Goal: Task Accomplishment & Management: Manage account settings

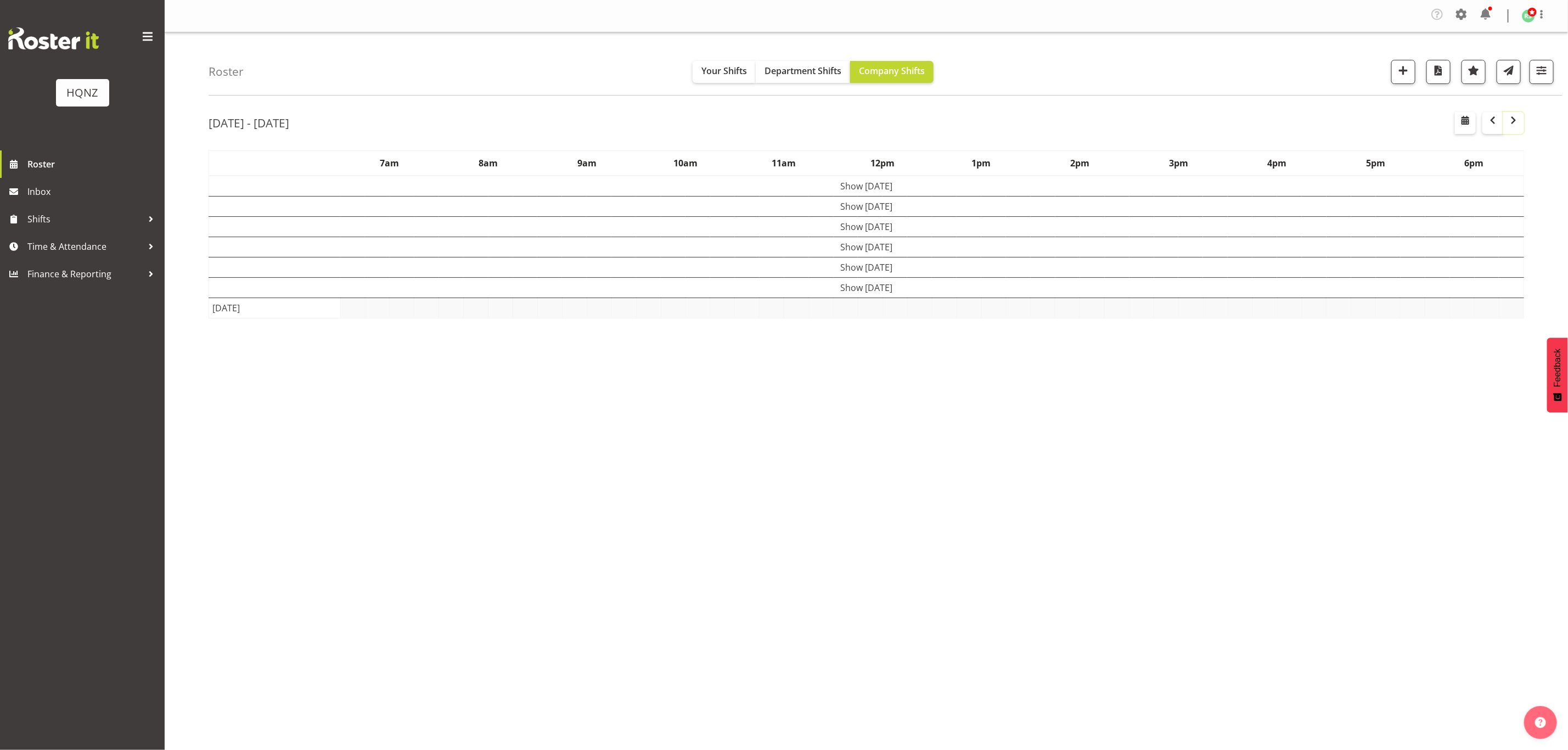
click at [1523, 124] on button "button" at bounding box center [1514, 123] width 21 height 22
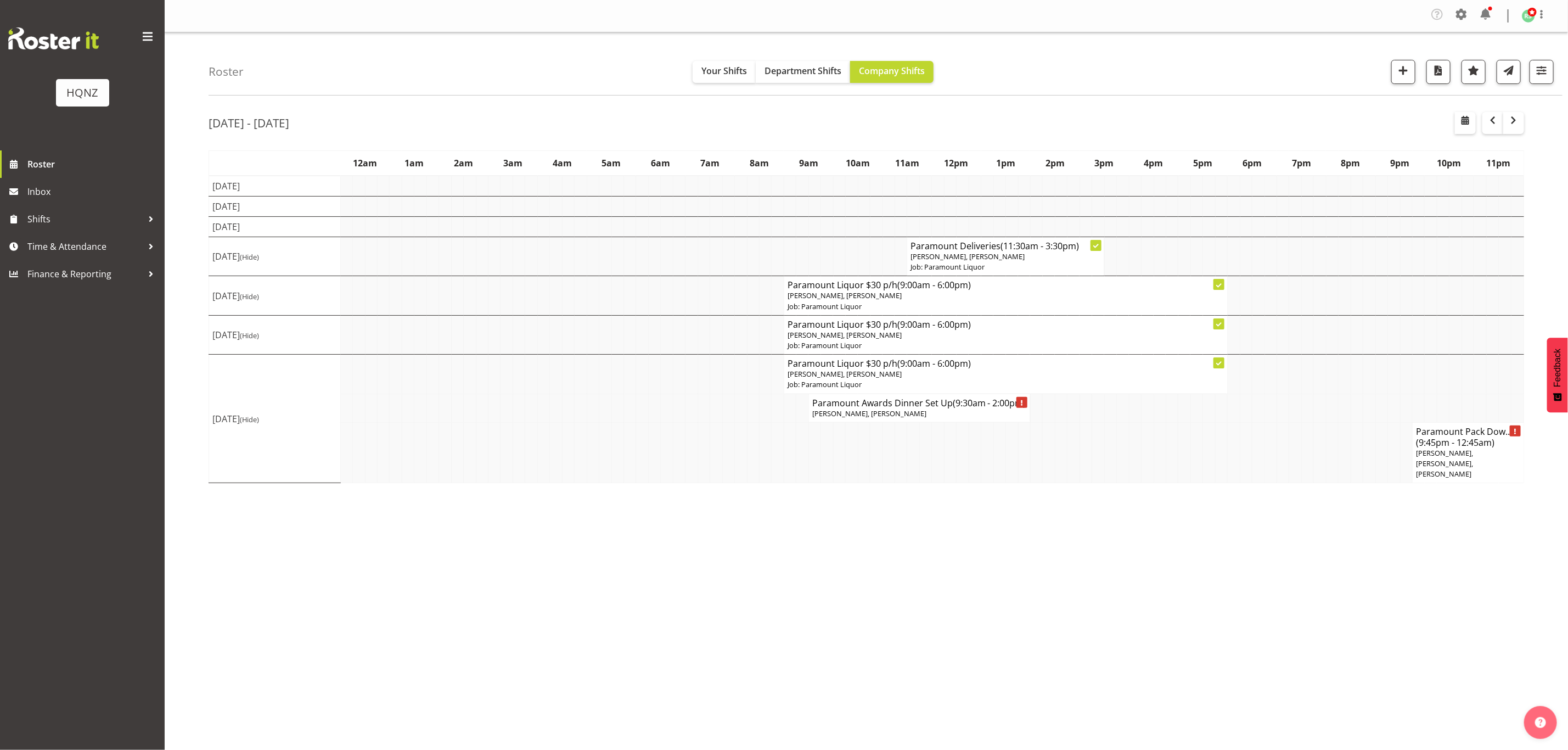
click at [923, 412] on p "[PERSON_NAME], [PERSON_NAME]" at bounding box center [919, 414] width 215 height 10
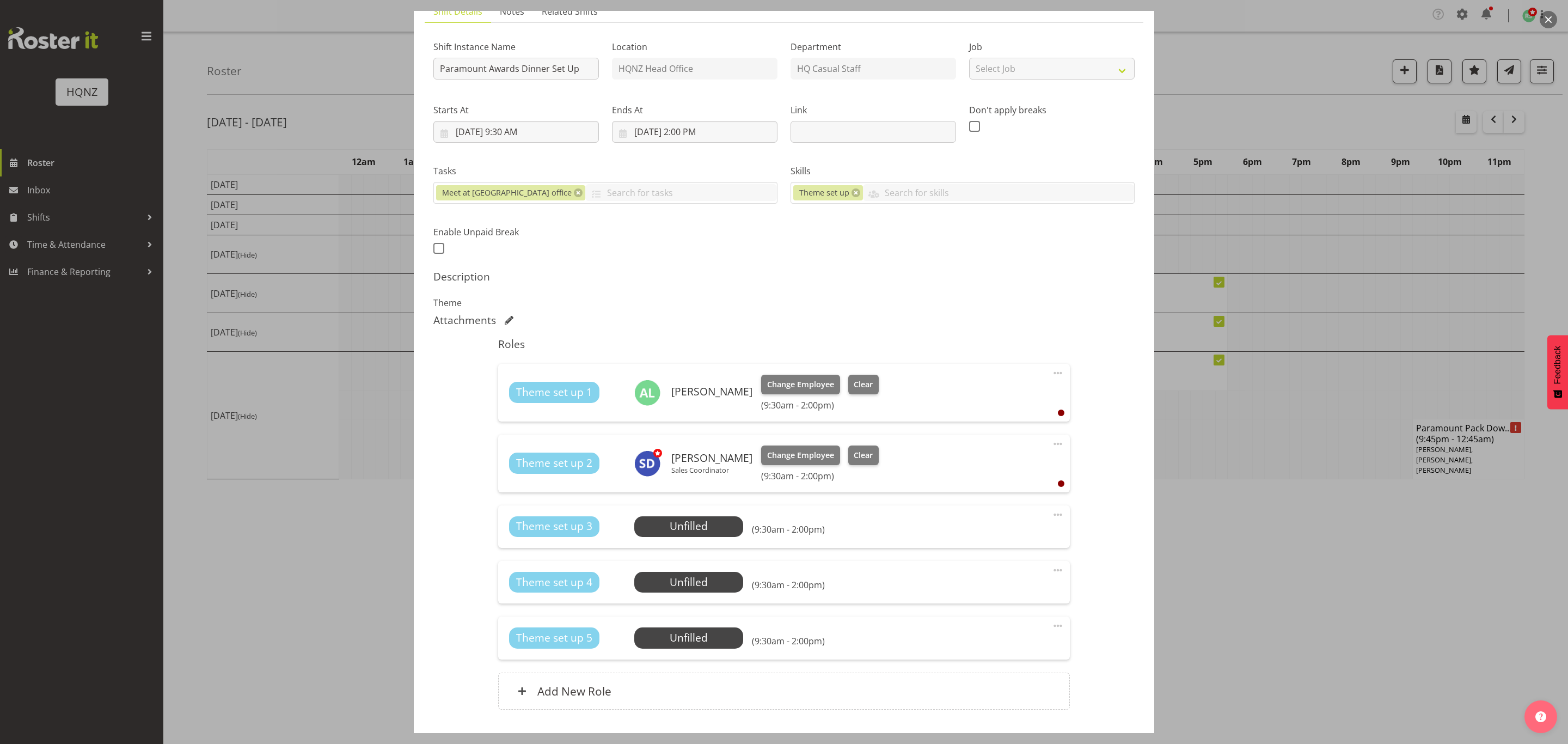
scroll to position [161, 0]
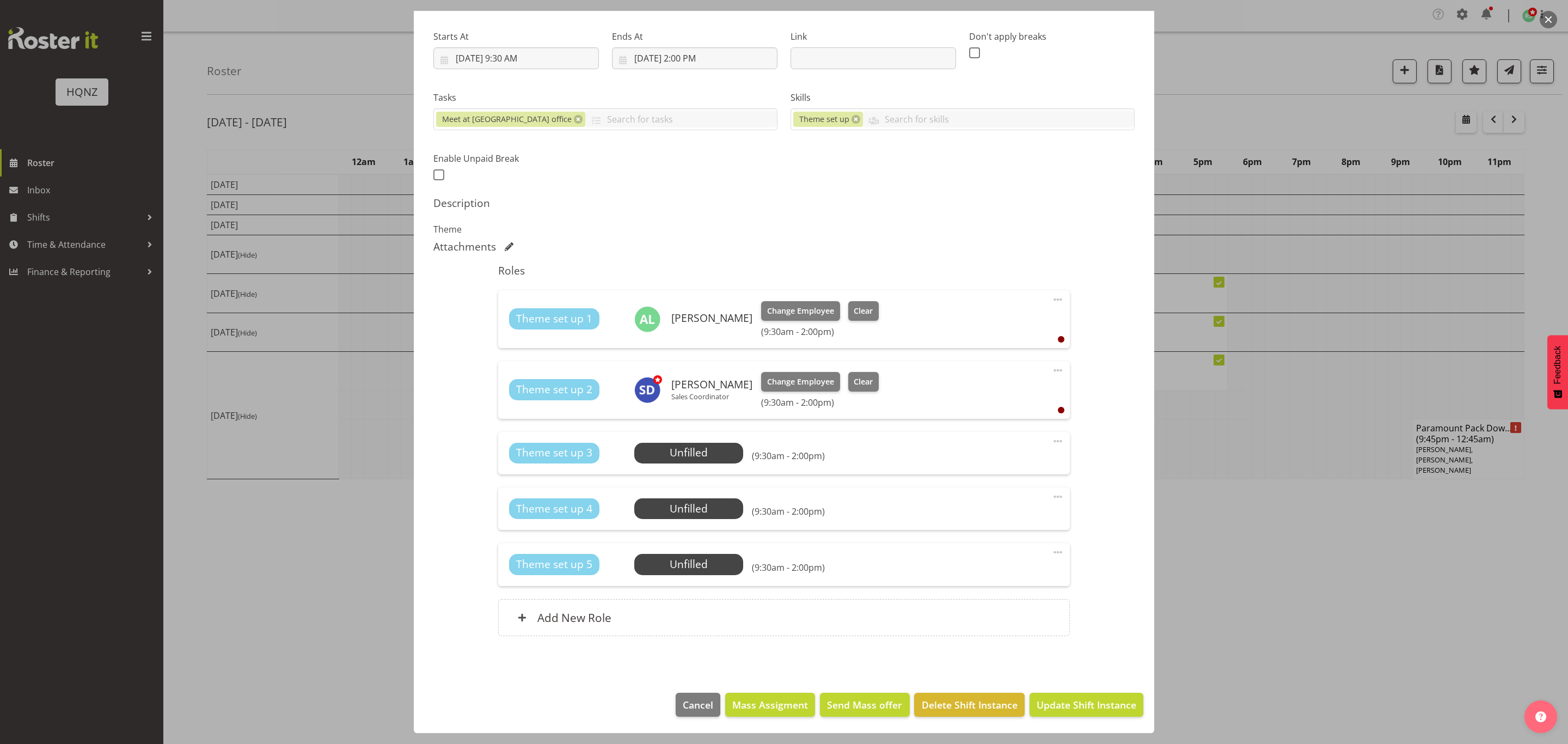
click at [1309, 551] on div at bounding box center [784, 372] width 1568 height 744
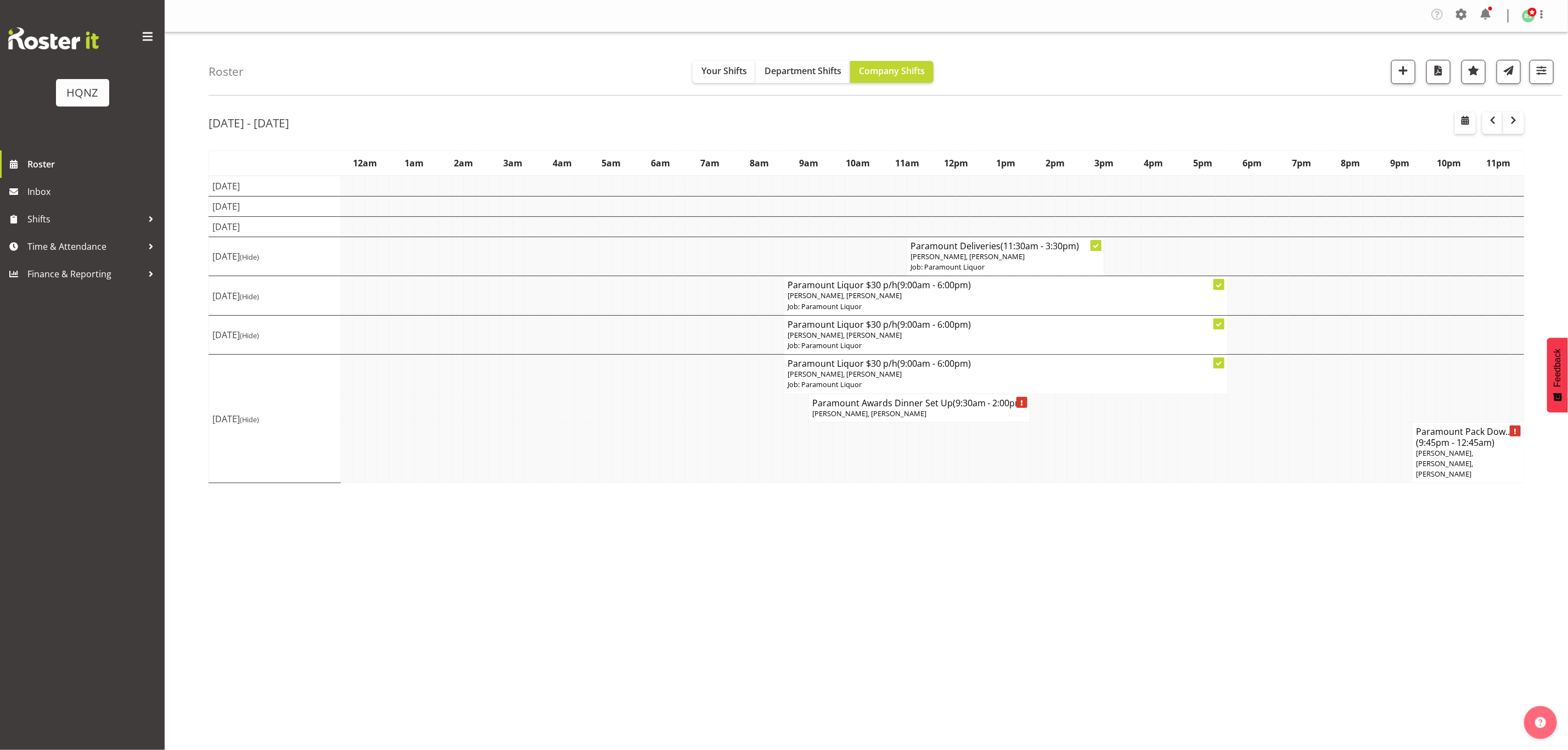
click at [959, 411] on p "[PERSON_NAME], [PERSON_NAME]" at bounding box center [919, 414] width 215 height 10
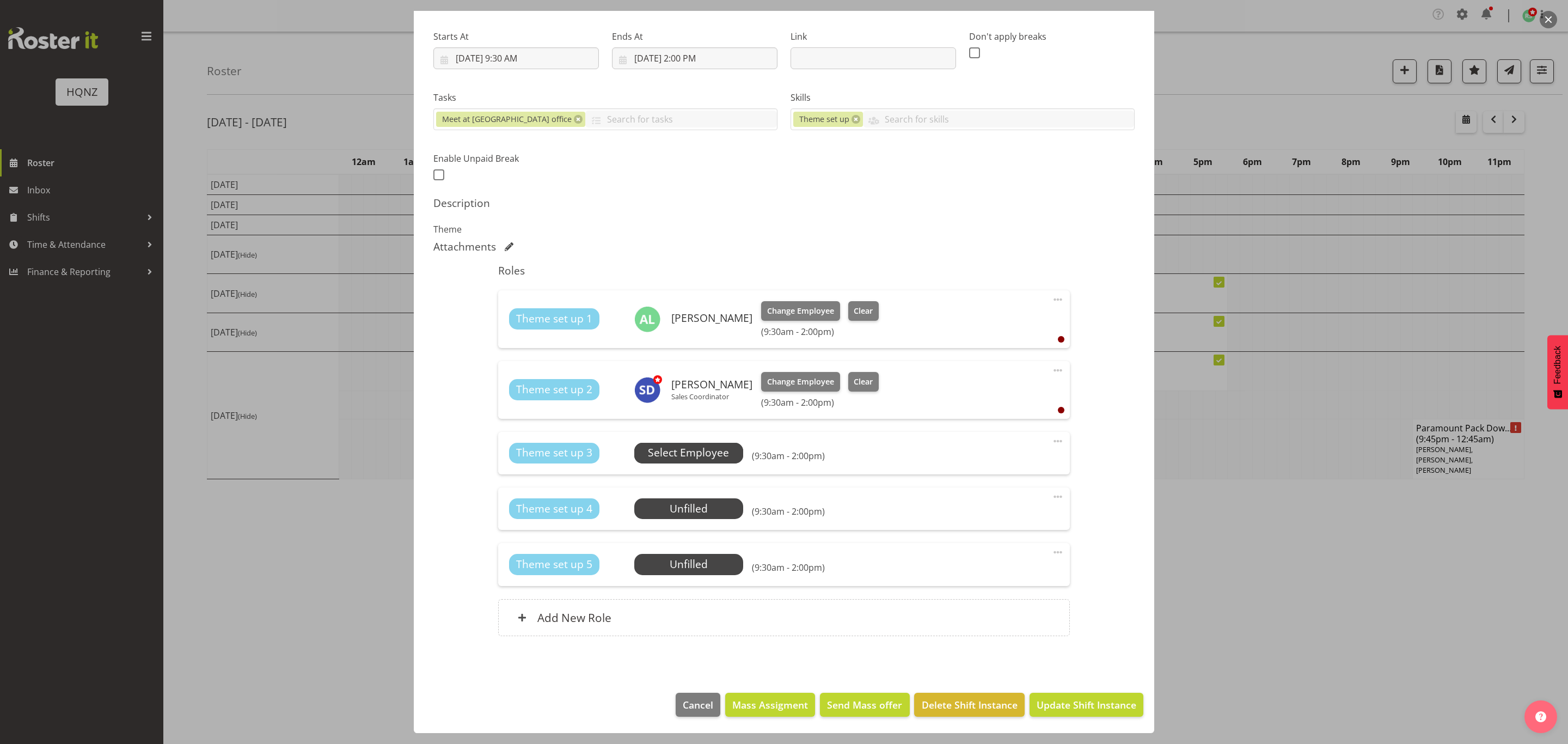
click at [690, 449] on span "Select Employee" at bounding box center [688, 453] width 81 height 16
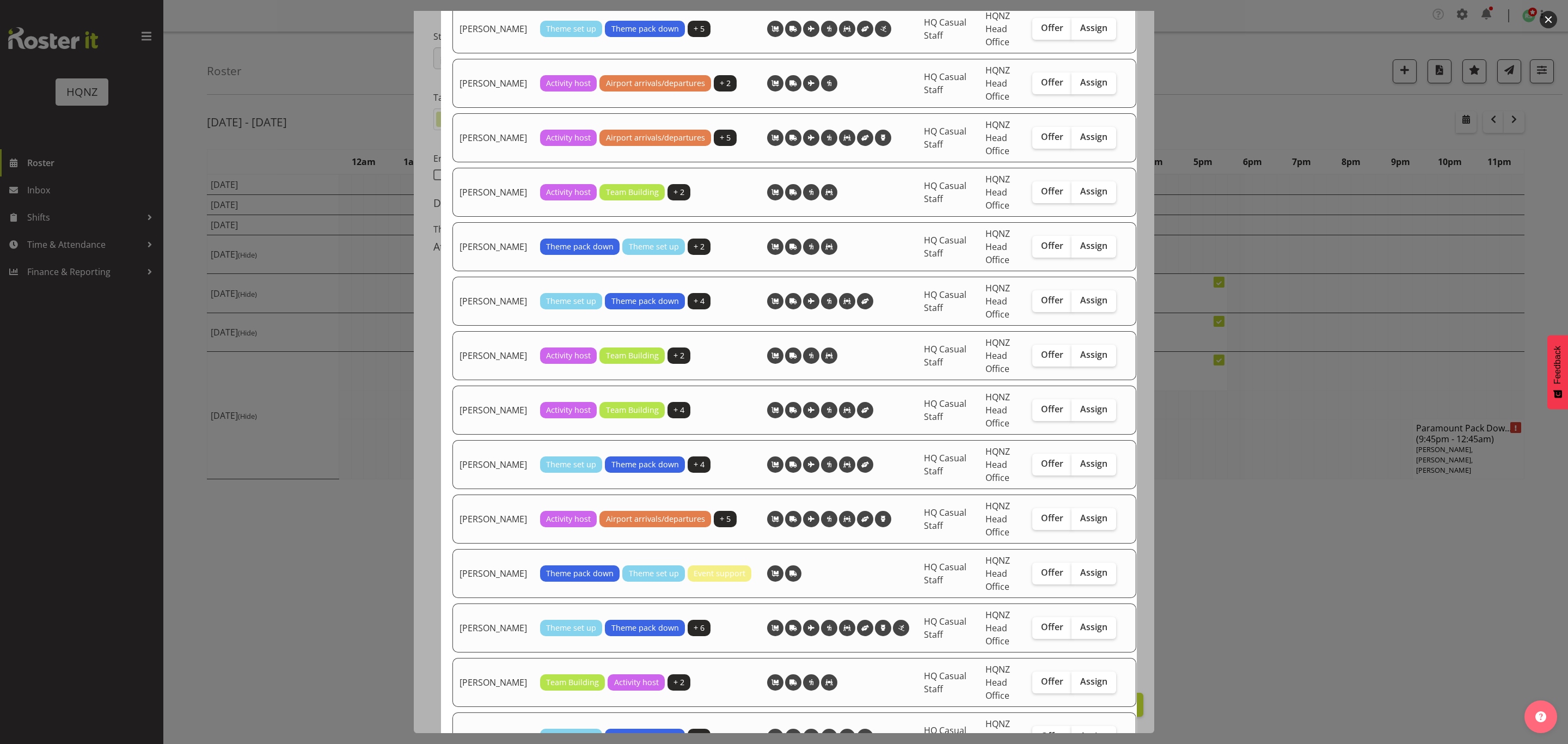
scroll to position [1871, 0]
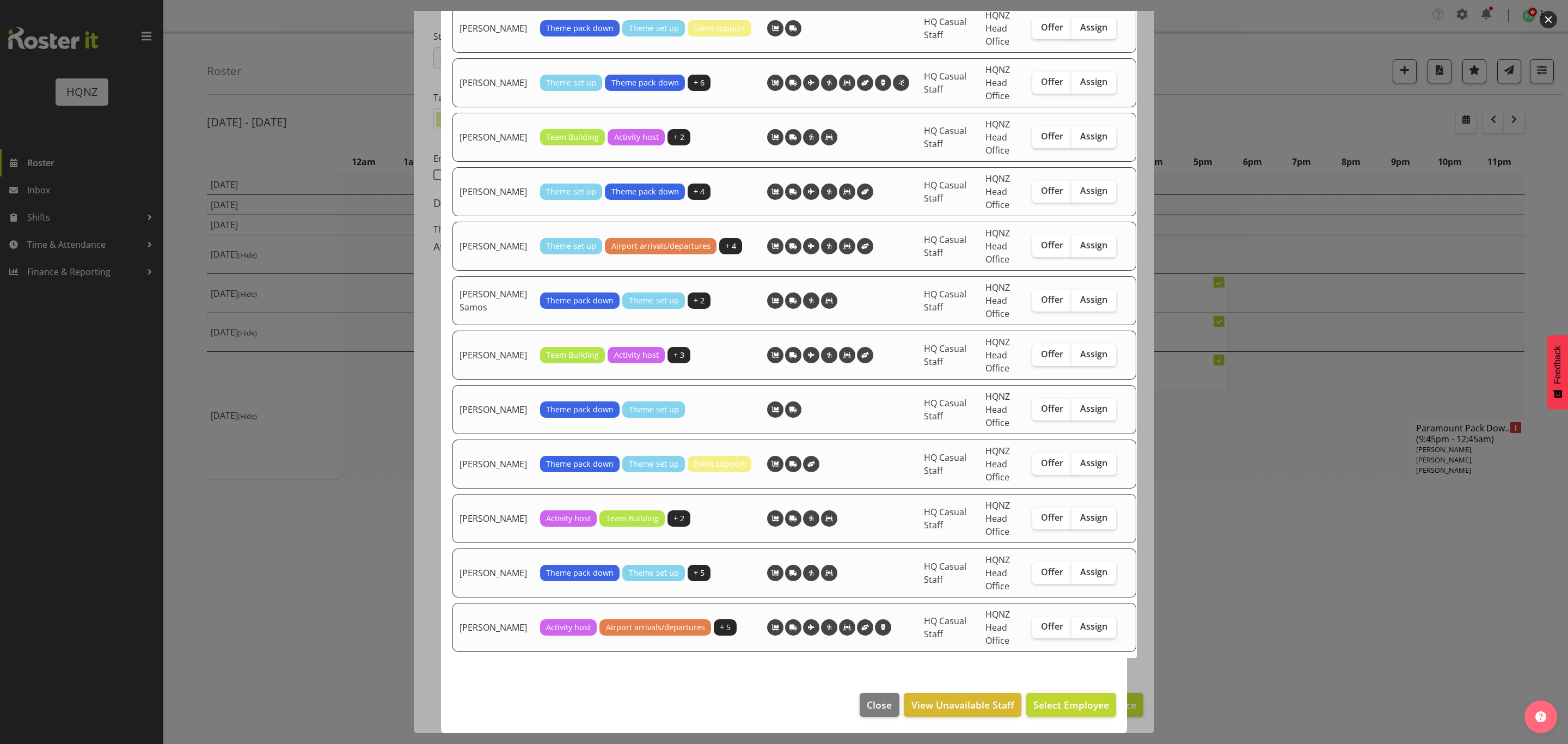
drag, startPoint x: 1158, startPoint y: 560, endPoint x: 1187, endPoint y: 660, distance: 104.1
click at [1187, 666] on div at bounding box center [784, 372] width 1568 height 744
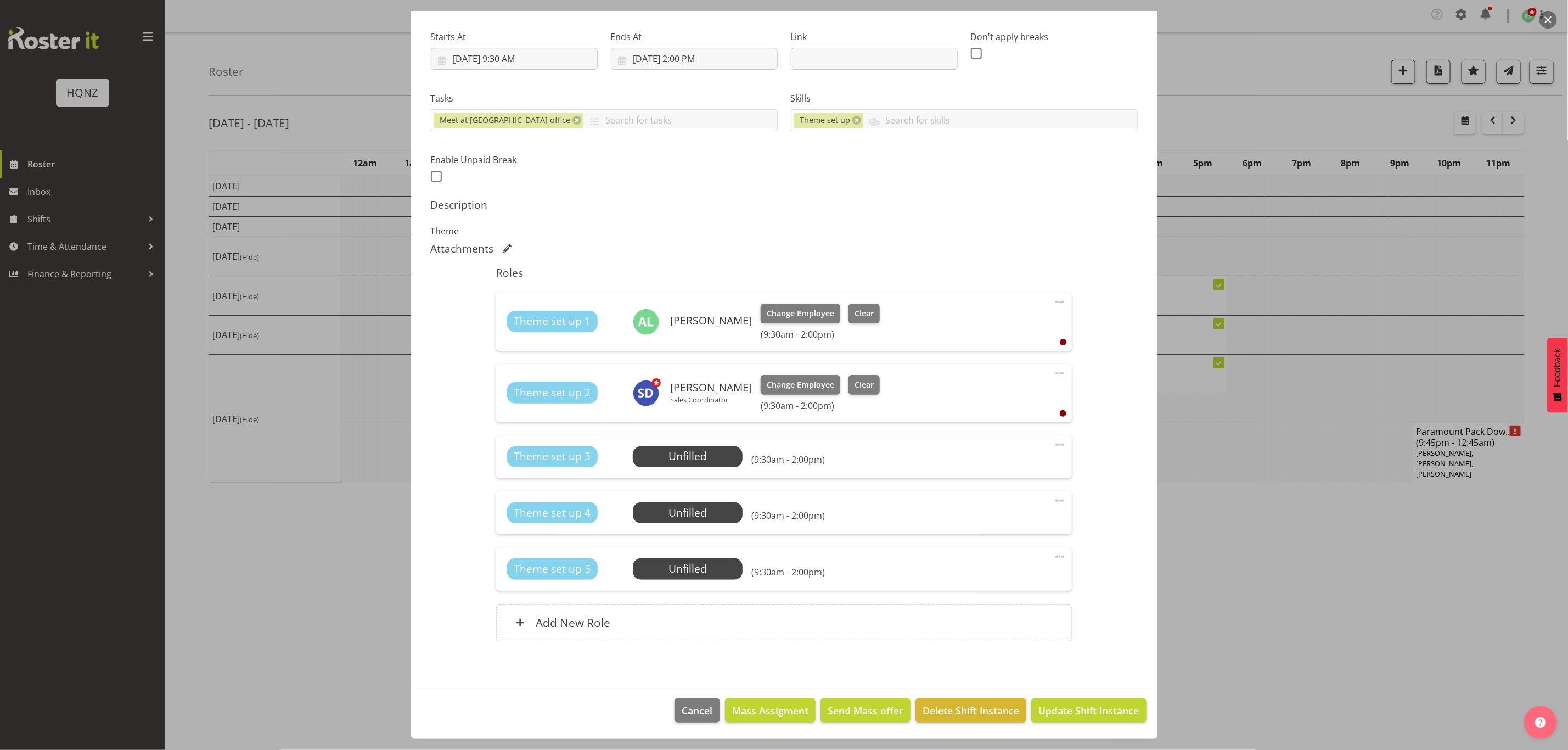
click at [1392, 557] on div at bounding box center [784, 375] width 1568 height 750
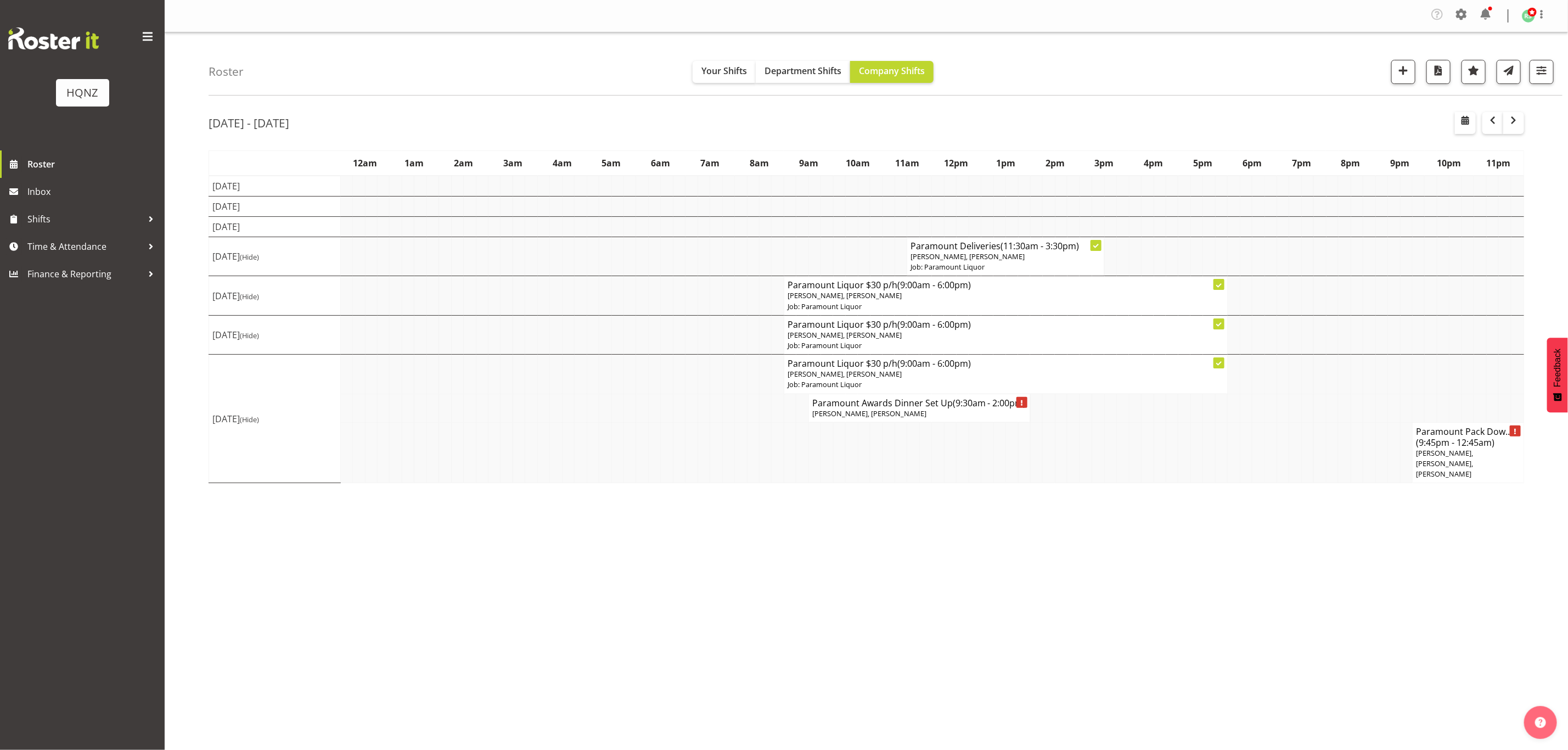
click at [935, 379] on p "[PERSON_NAME], [PERSON_NAME]" at bounding box center [1006, 374] width 436 height 10
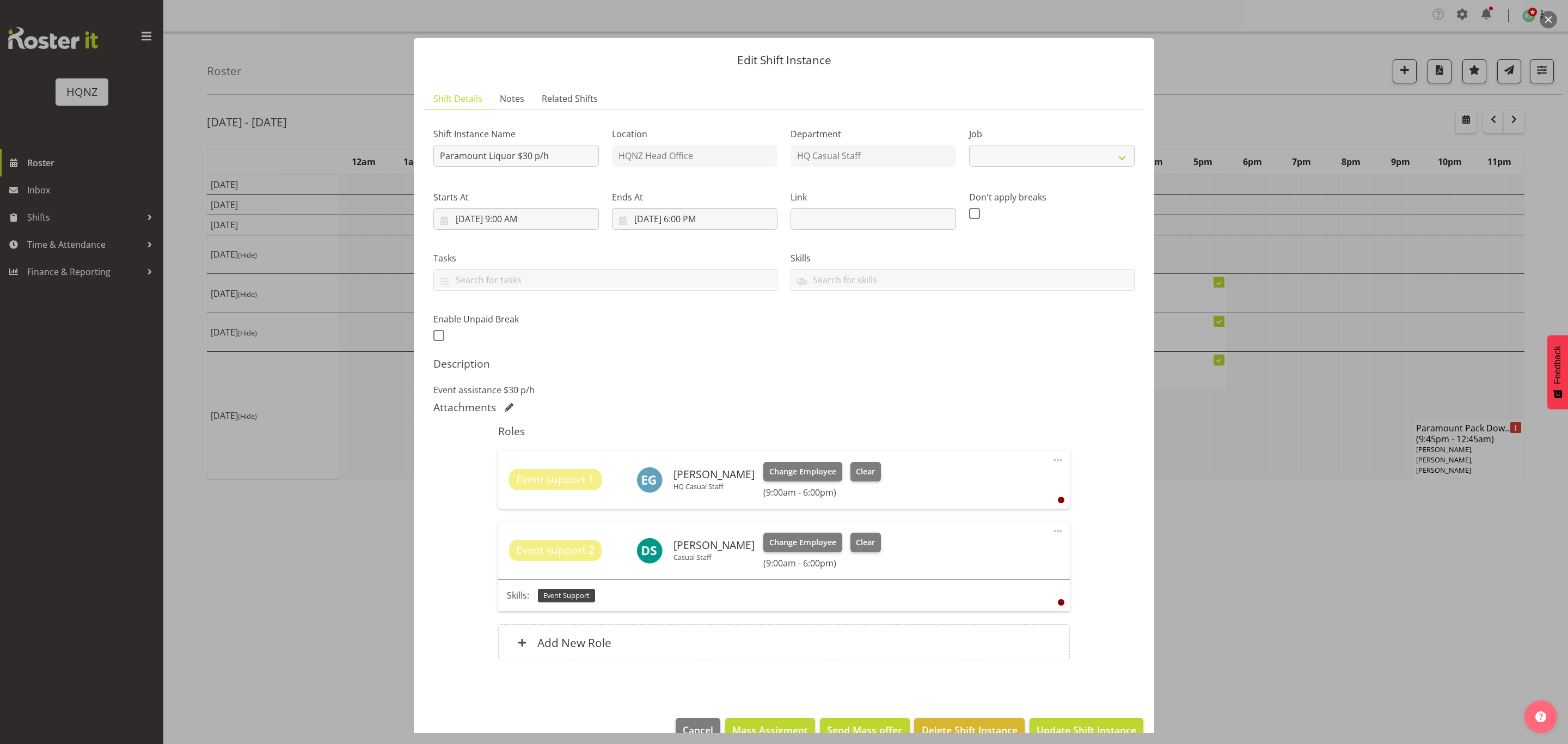
select select "10457"
click at [1349, 523] on div at bounding box center [784, 372] width 1568 height 744
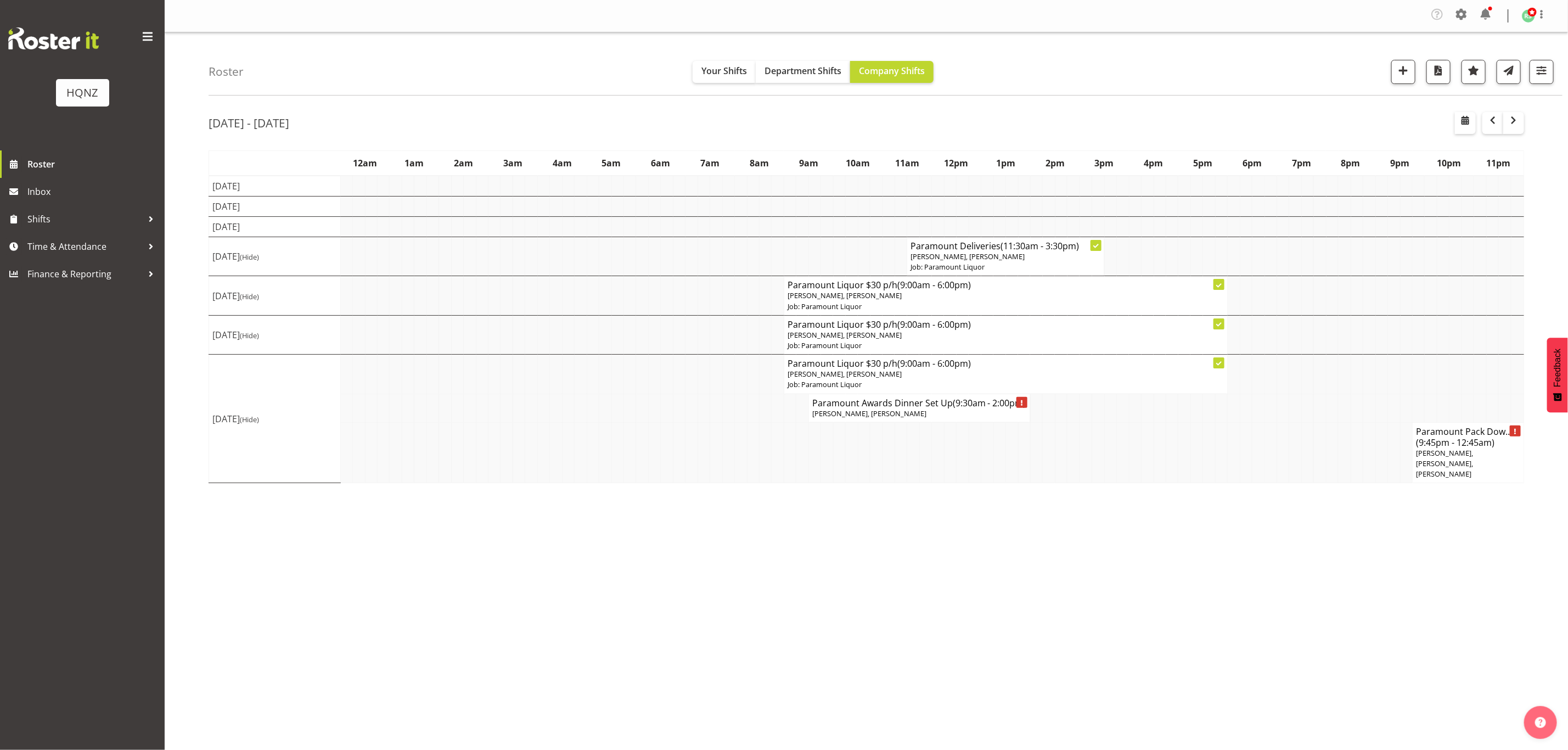
click at [931, 409] on h4 "Paramount Awards Dinner Set Up (9:30am - 2:00pm)" at bounding box center [919, 403] width 215 height 11
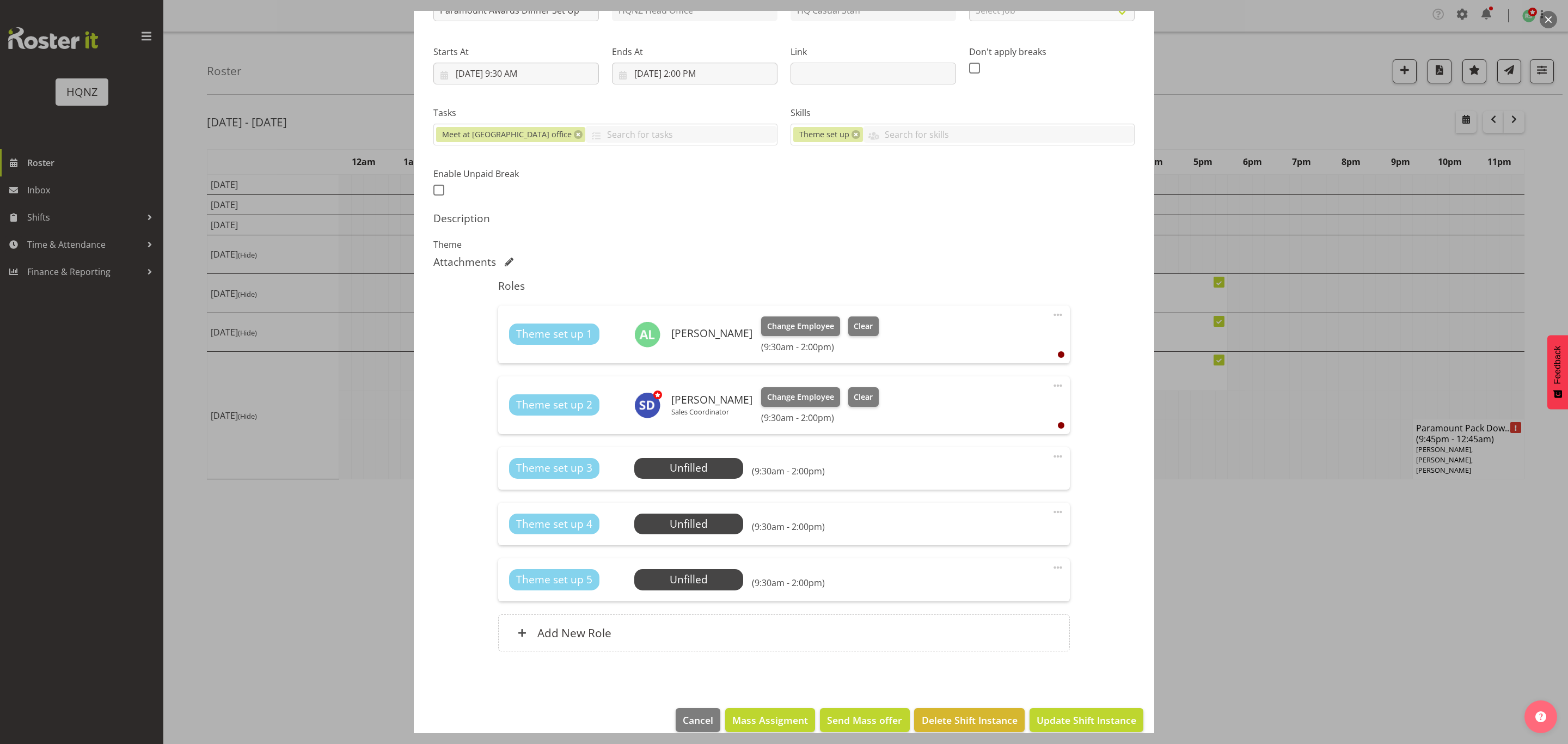
scroll to position [161, 0]
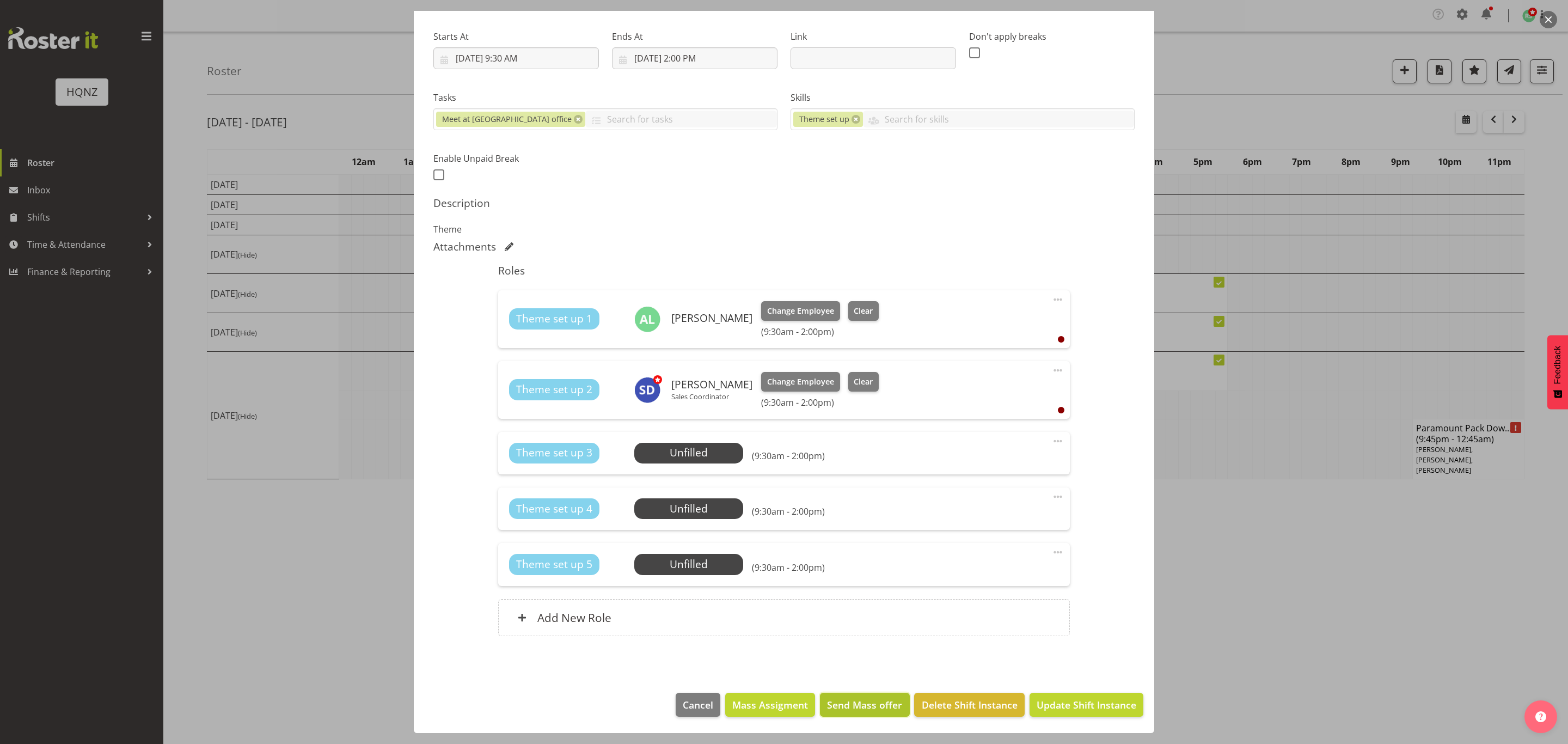
click at [864, 709] on span "Send Mass offer" at bounding box center [864, 704] width 75 height 14
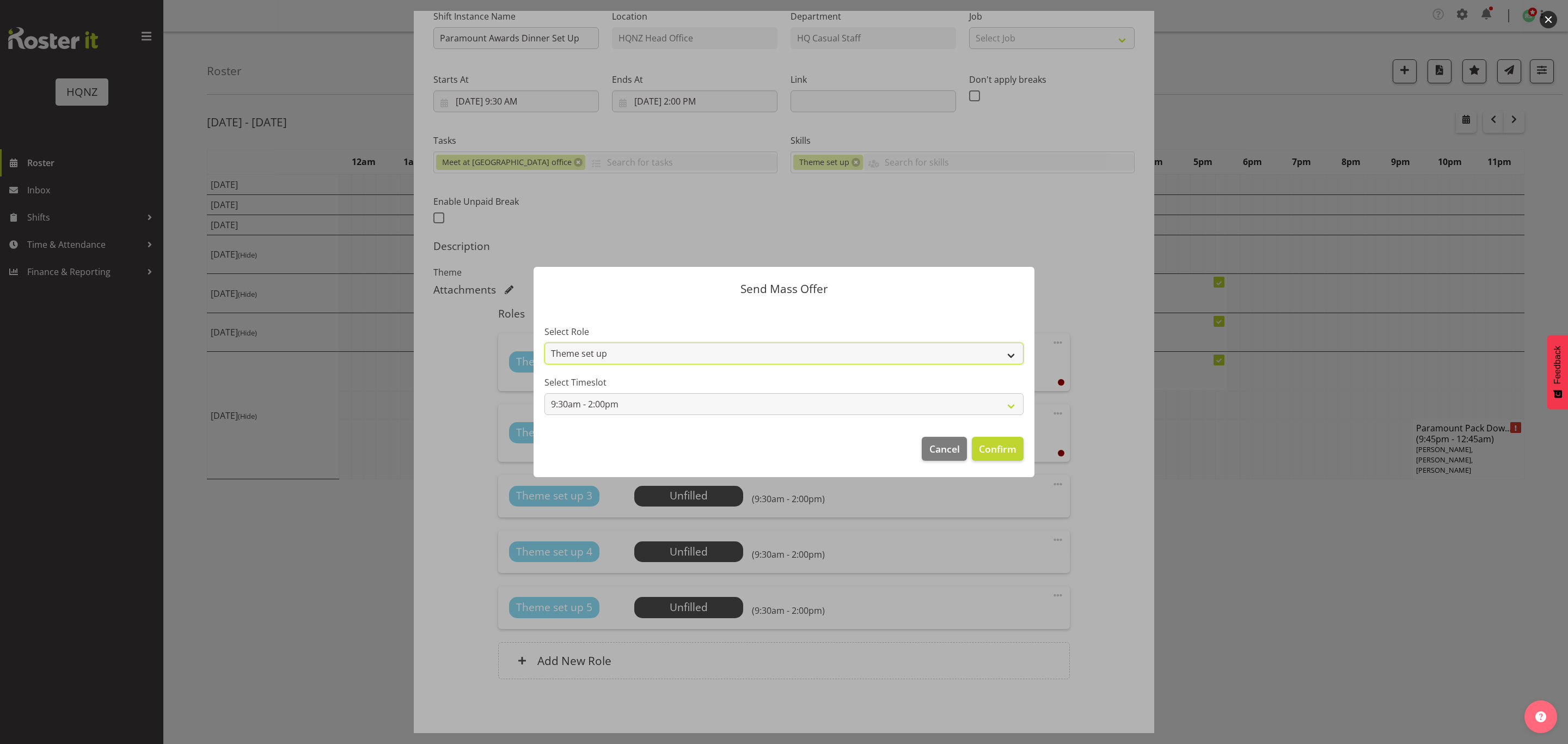
click at [755, 352] on select "Theme set up" at bounding box center [784, 353] width 479 height 22
click at [544, 342] on select "Theme set up" at bounding box center [784, 353] width 479 height 22
click at [999, 448] on span "Confirm" at bounding box center [998, 448] width 38 height 14
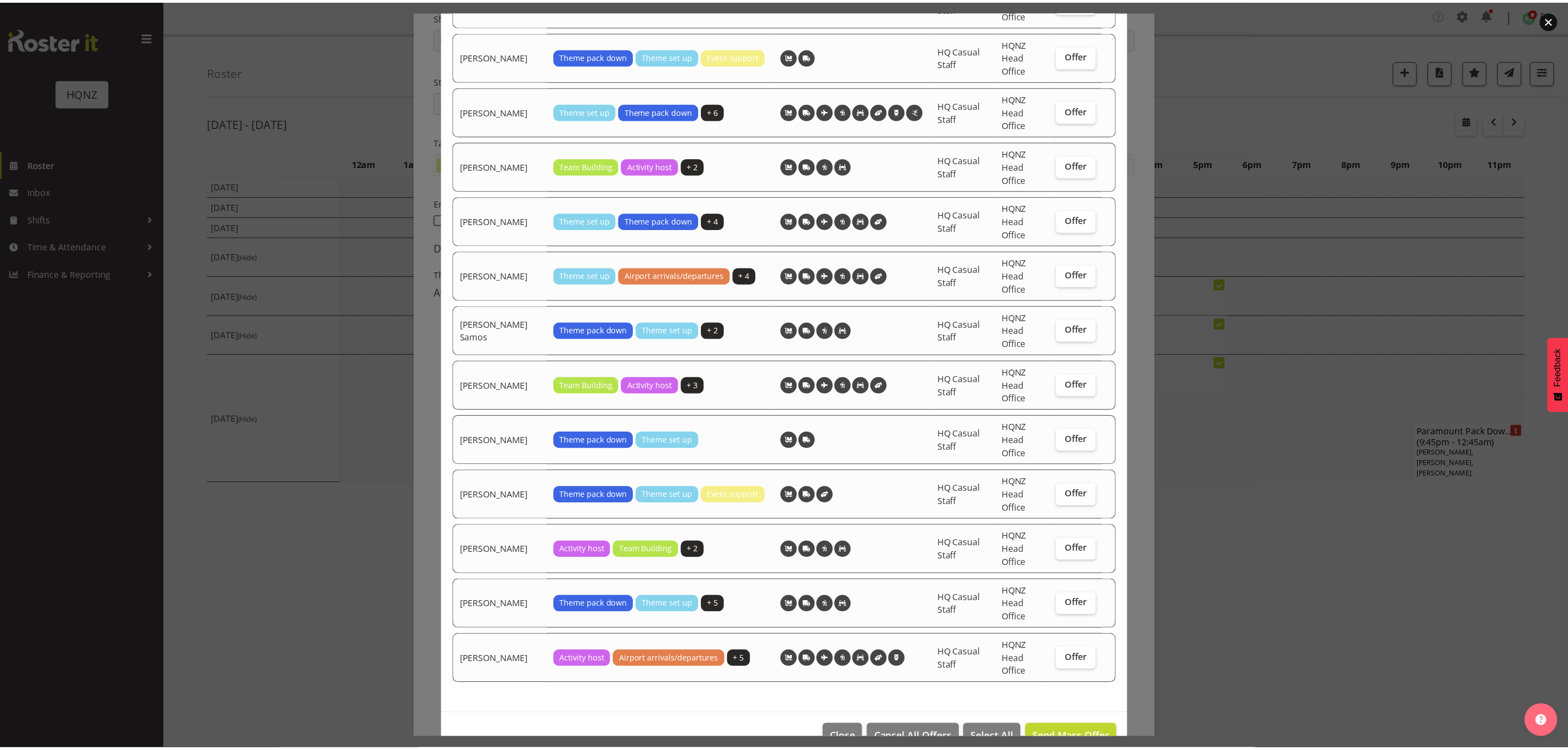
scroll to position [1874, 0]
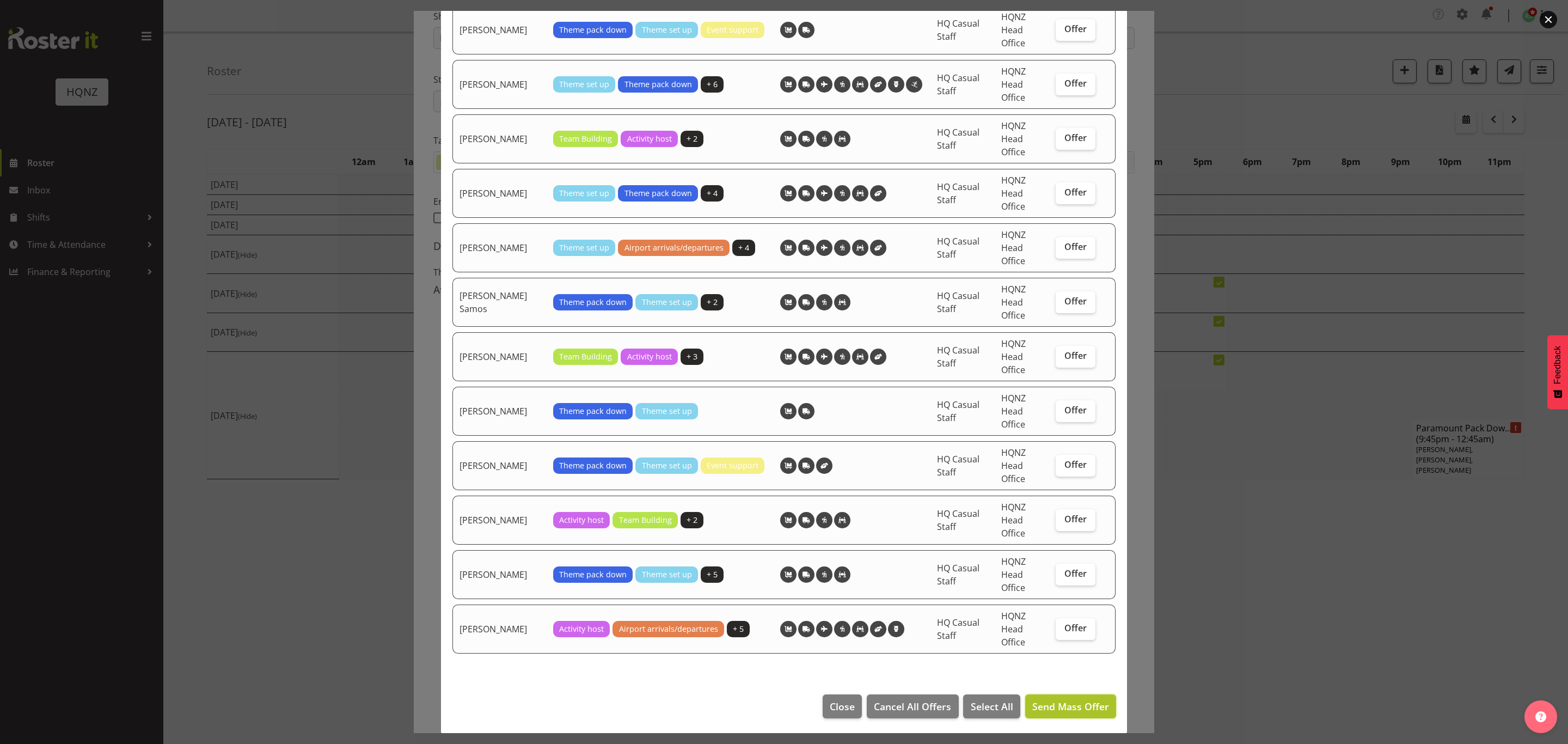
click at [1044, 705] on span "Send Mass Offer" at bounding box center [1071, 706] width 77 height 13
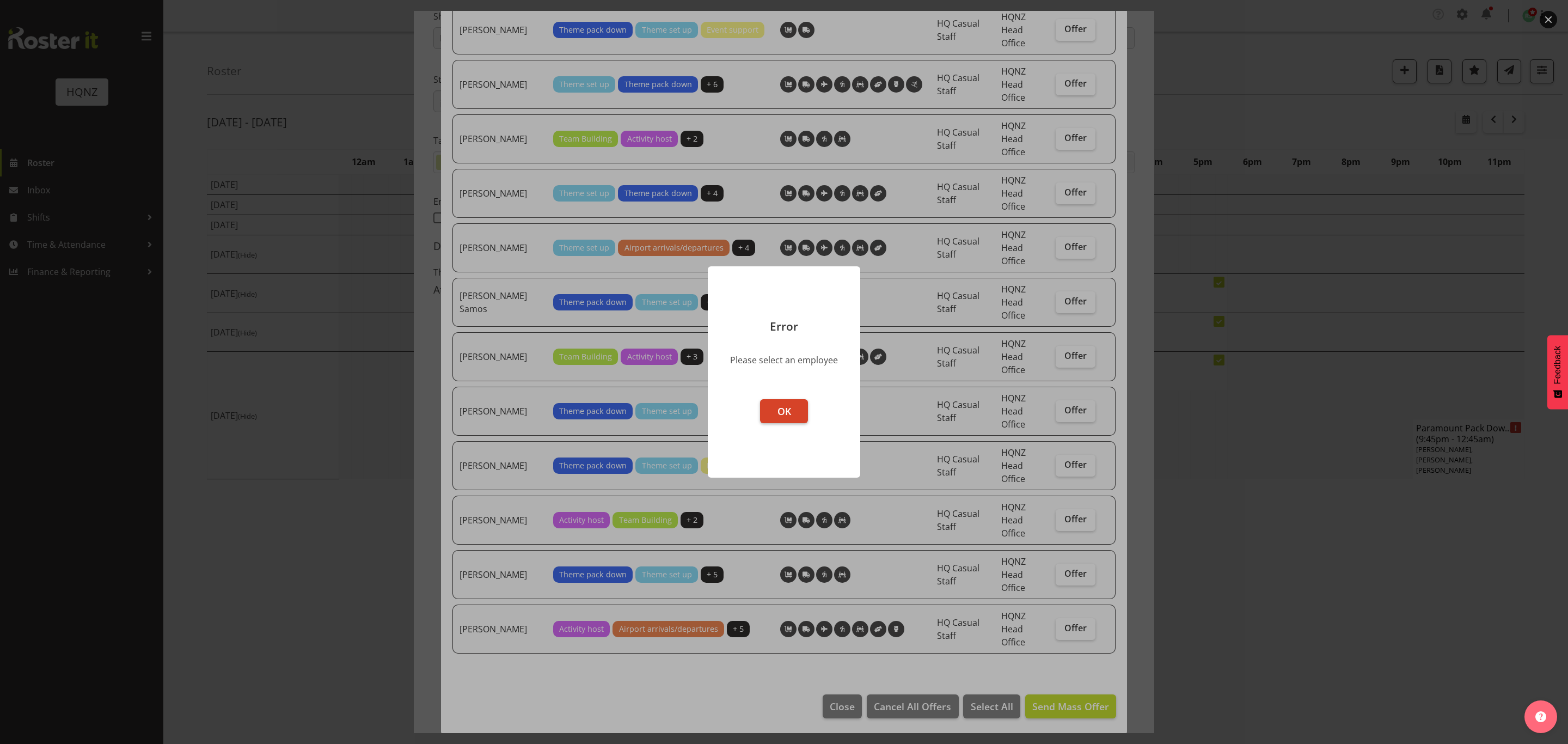
click at [795, 412] on button "OK" at bounding box center [784, 411] width 48 height 24
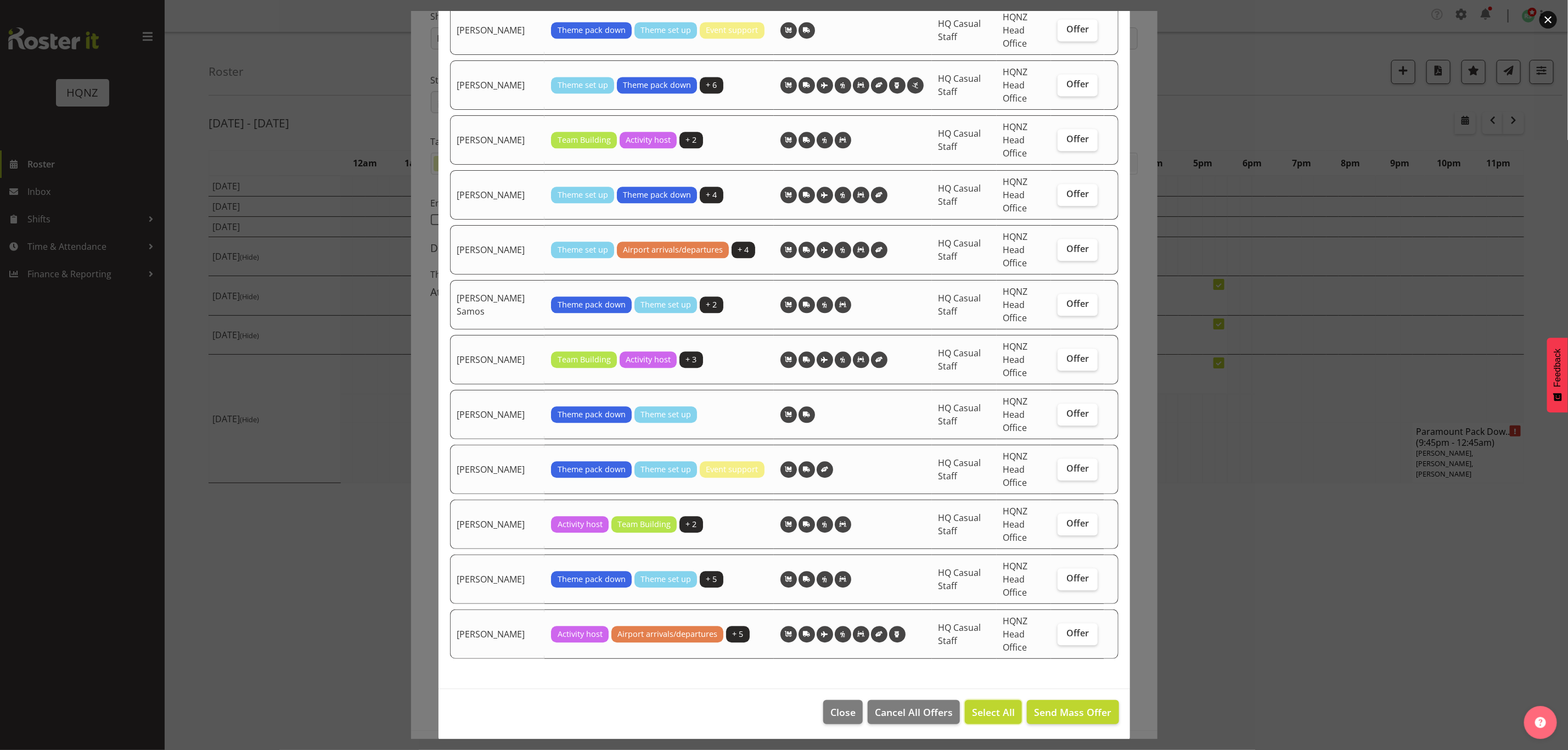
click at [985, 707] on span "Select All" at bounding box center [993, 711] width 42 height 14
checkbox input "true"
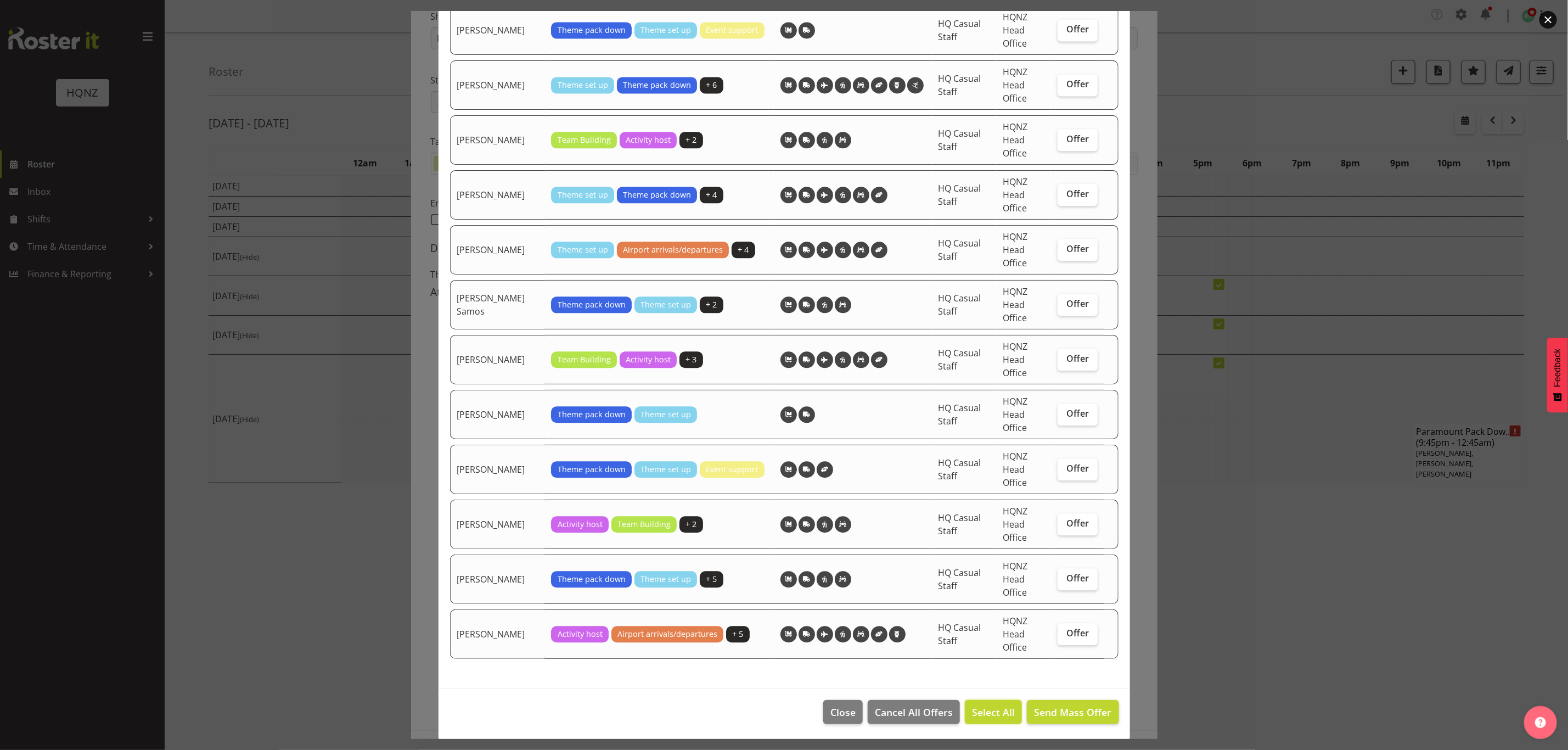
checkbox input "true"
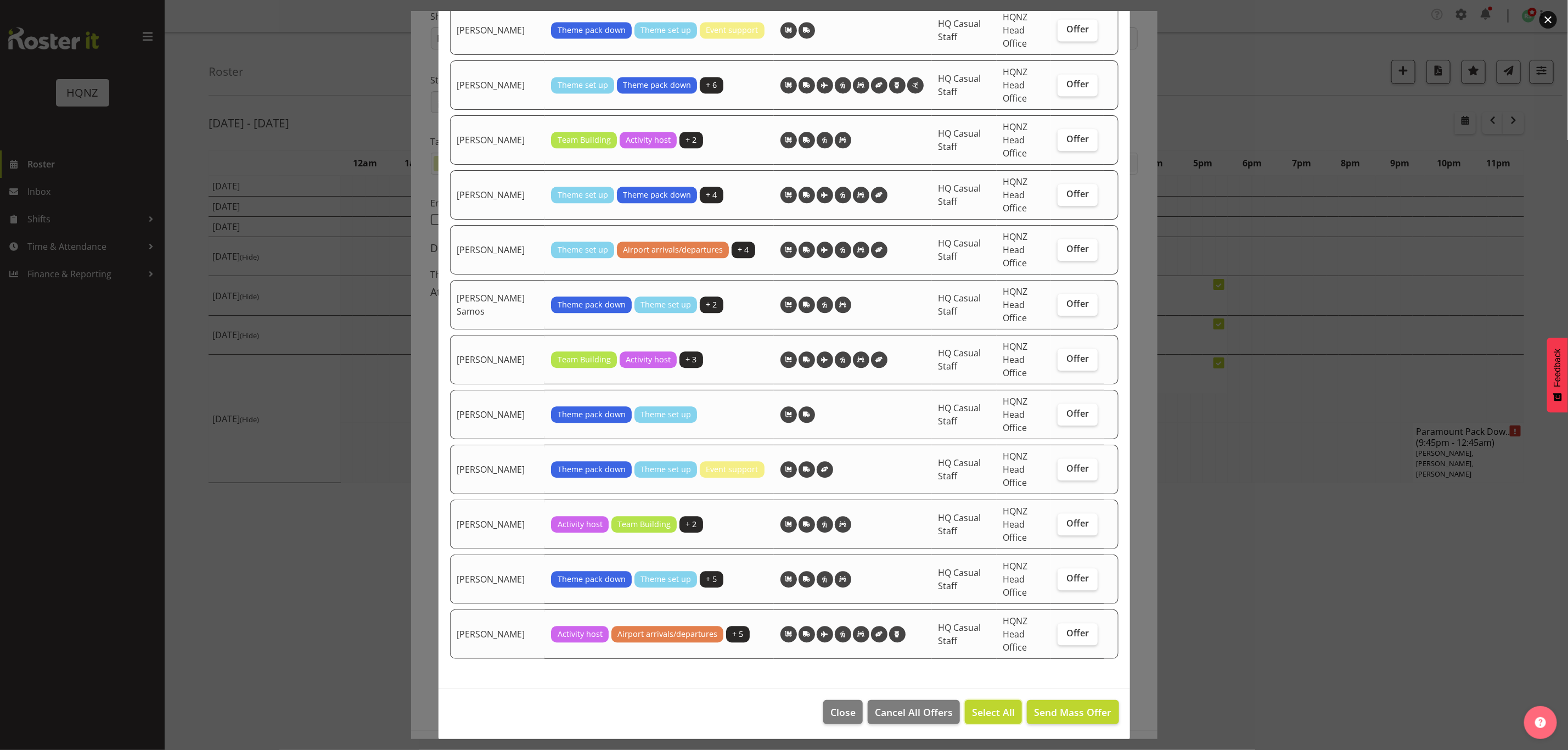
checkbox input "true"
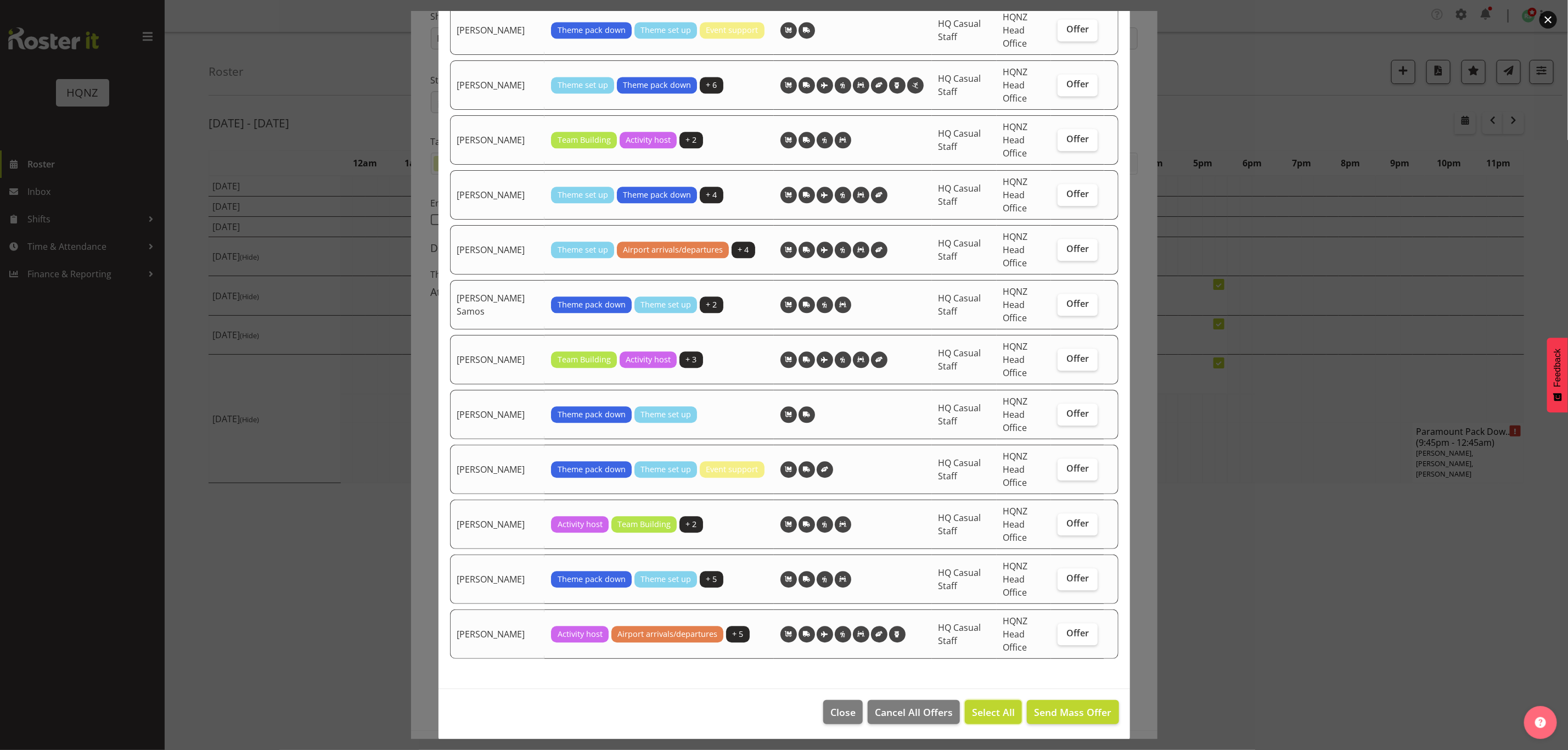
checkbox input "true"
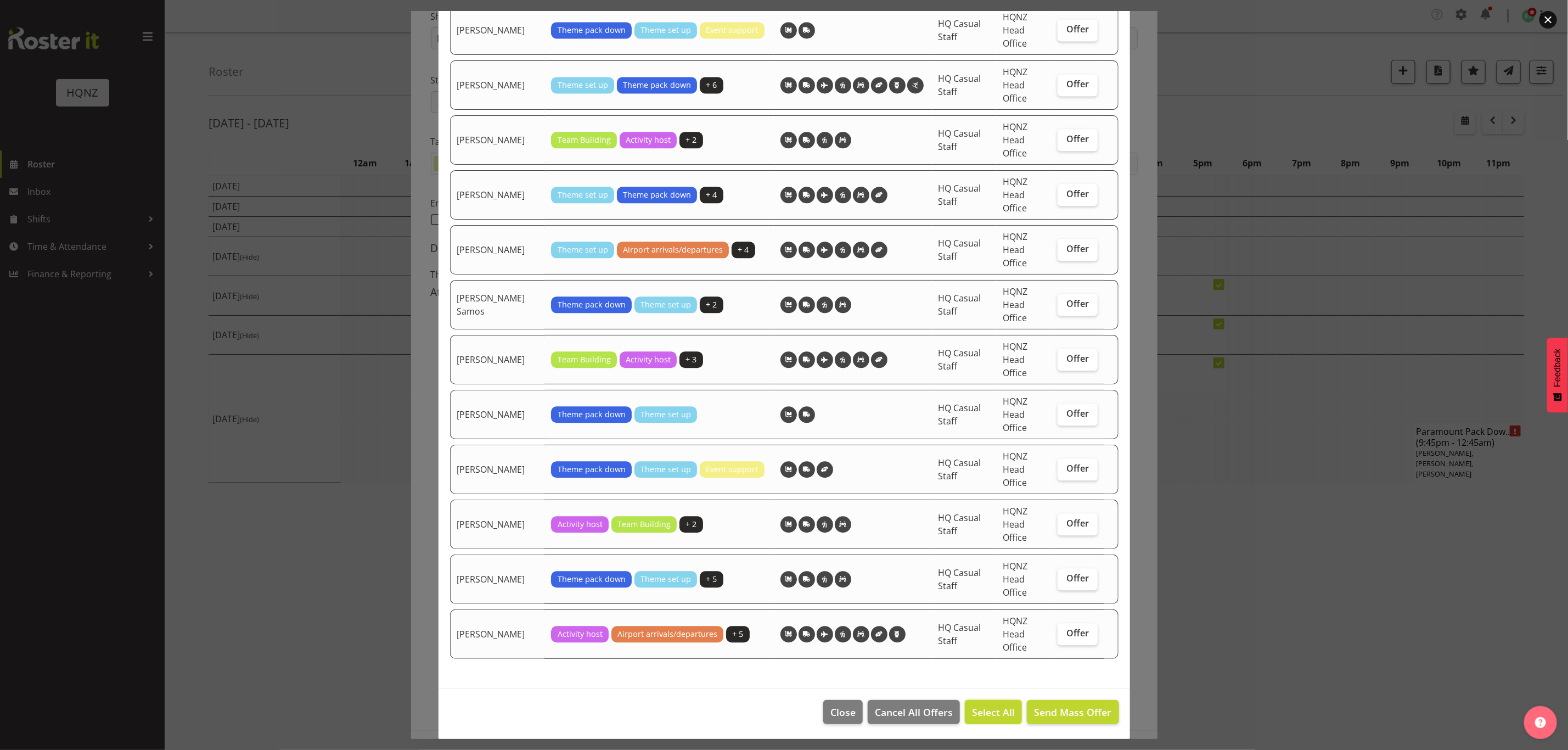
checkbox input "true"
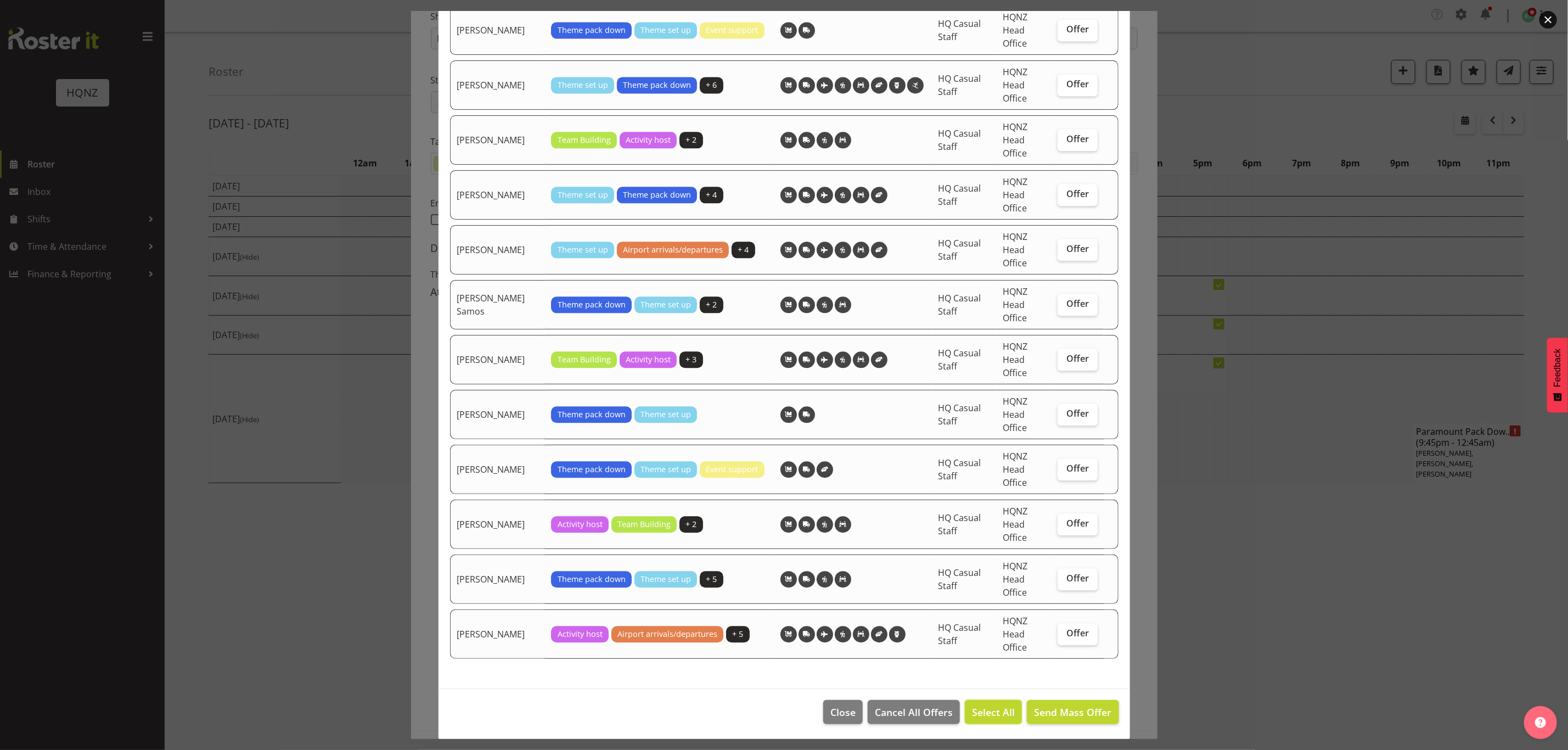
checkbox input "true"
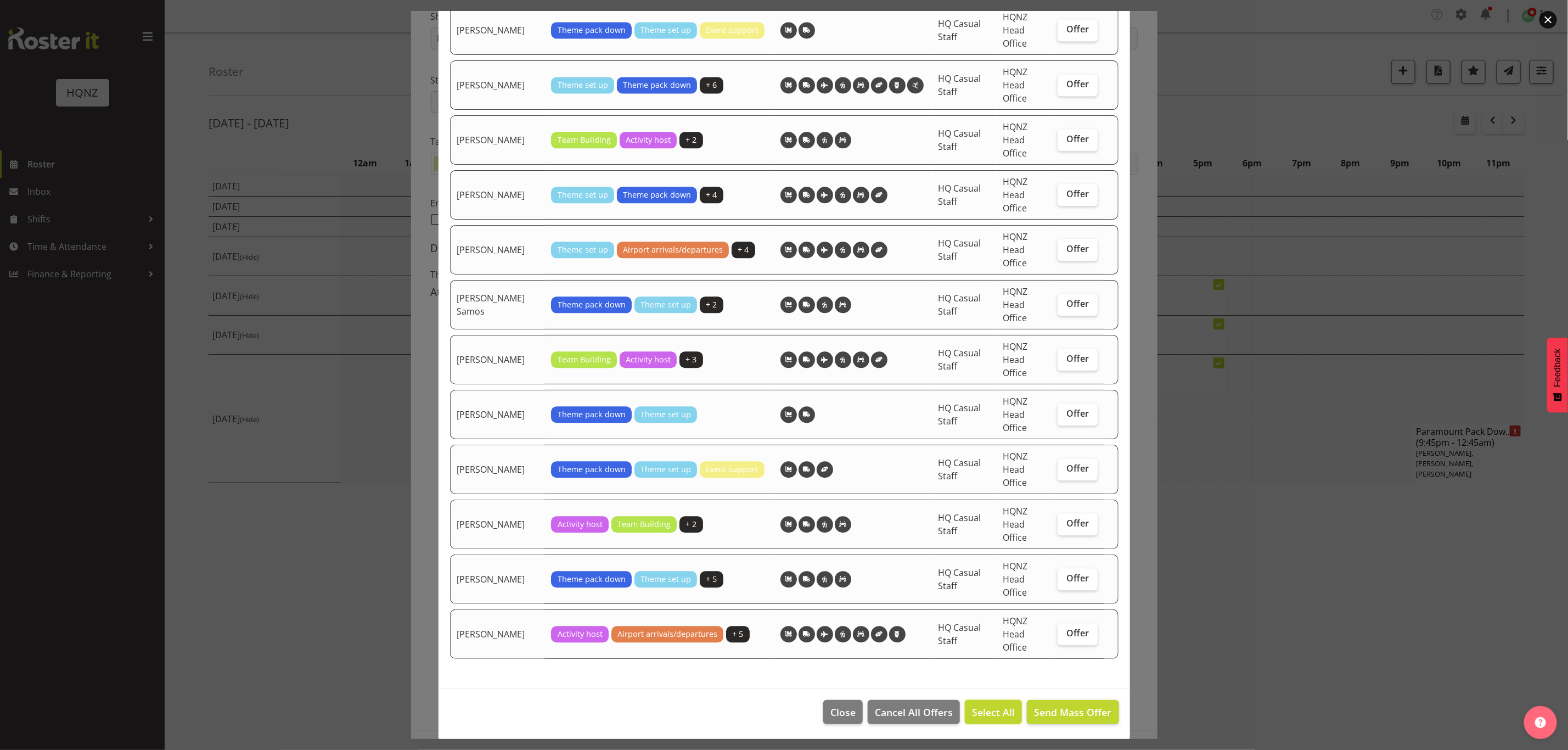
checkbox input "true"
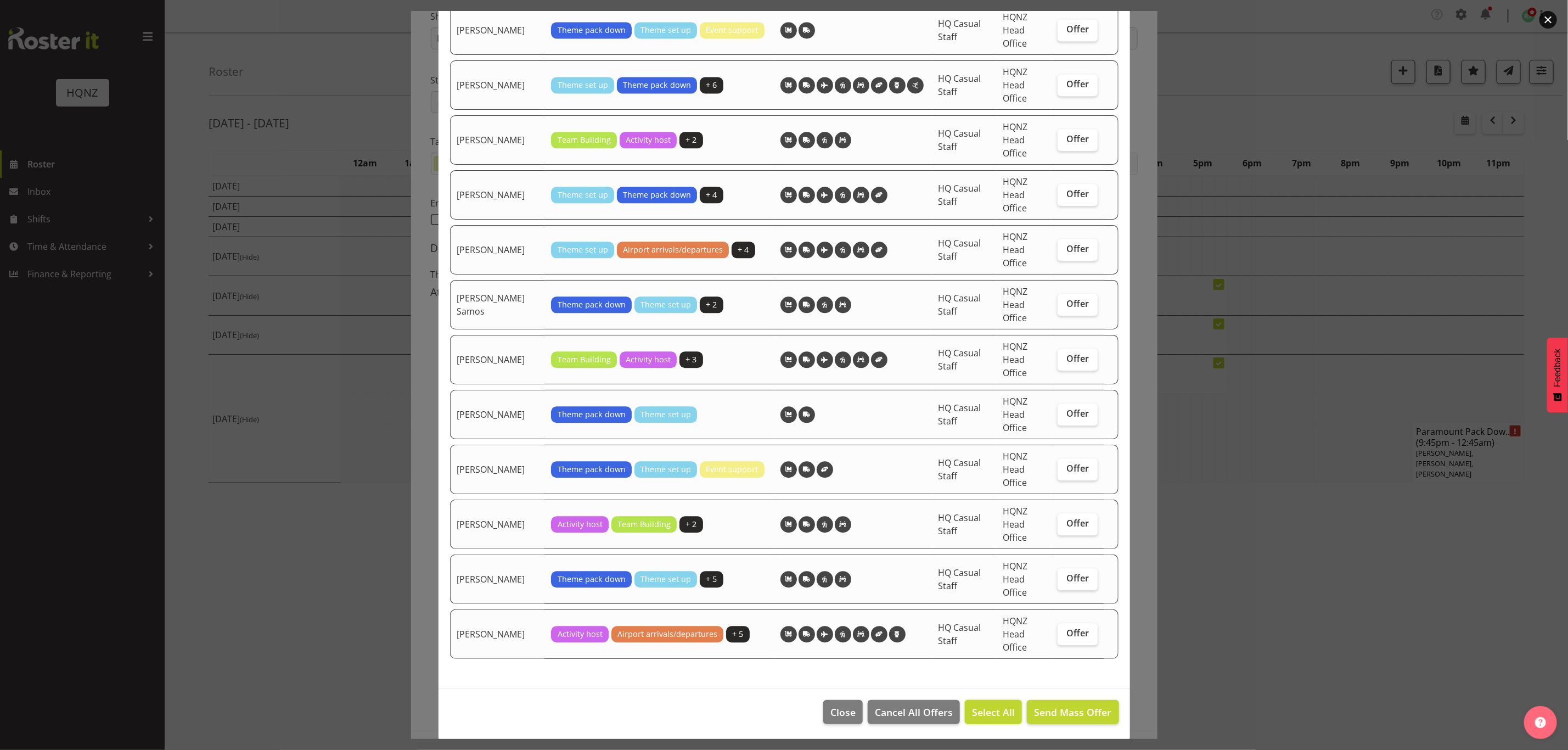
checkbox input "true"
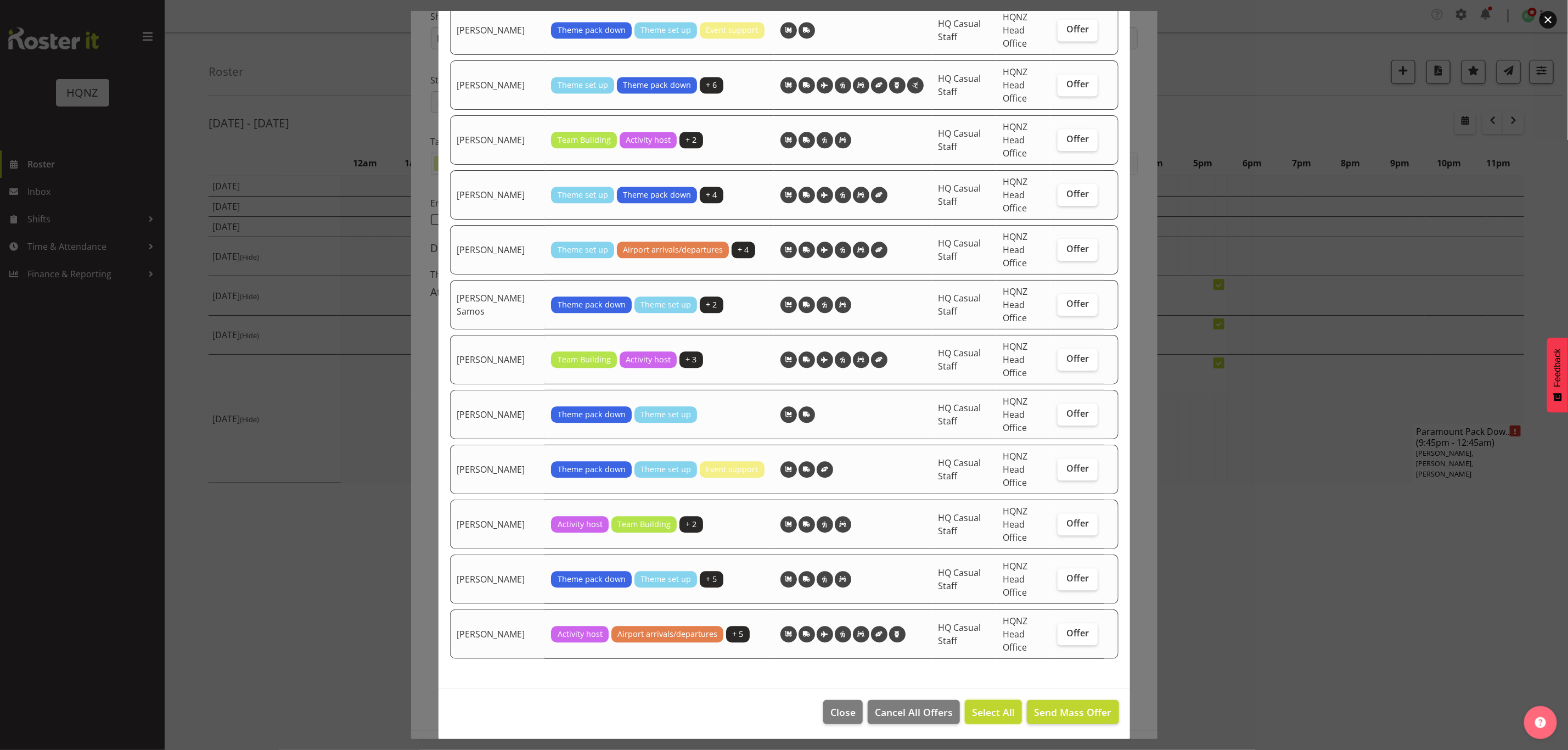
checkbox input "true"
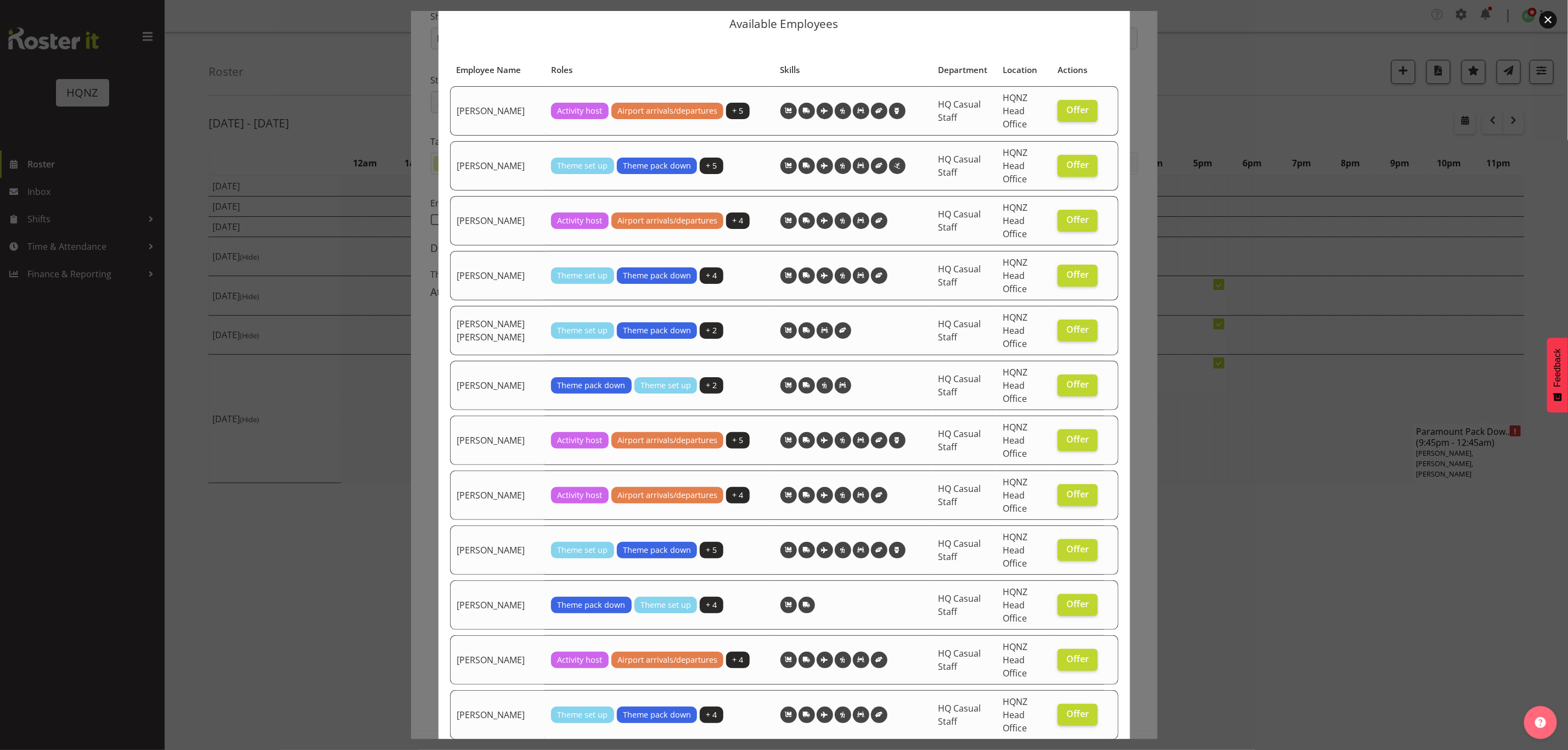
scroll to position [0, 0]
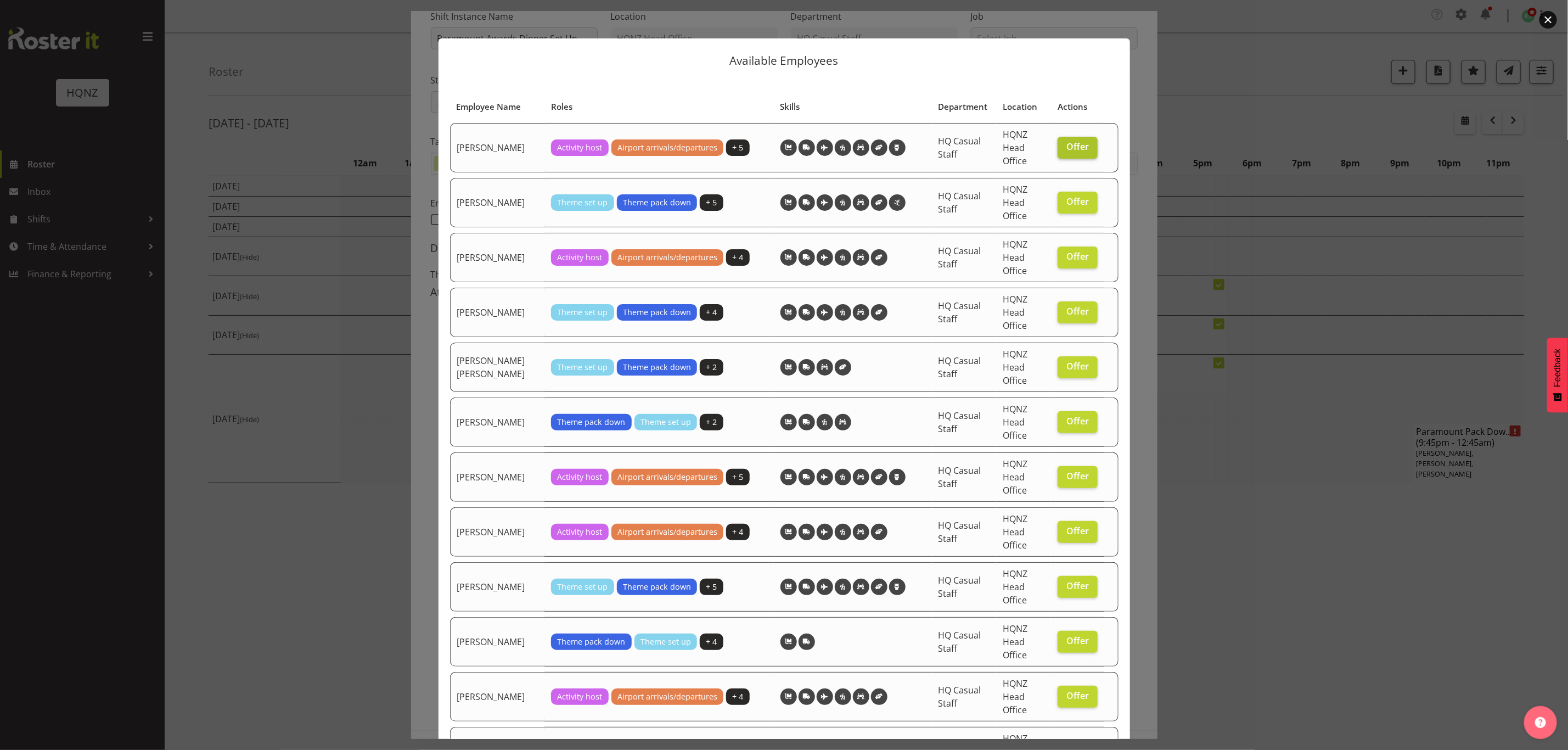
click at [1074, 149] on span "Offer" at bounding box center [1077, 146] width 23 height 11
click at [1065, 149] on input "Offer" at bounding box center [1061, 147] width 7 height 7
checkbox input "false"
click at [1071, 198] on span "Offer" at bounding box center [1077, 201] width 23 height 11
click at [1065, 198] on input "Offer" at bounding box center [1061, 202] width 7 height 7
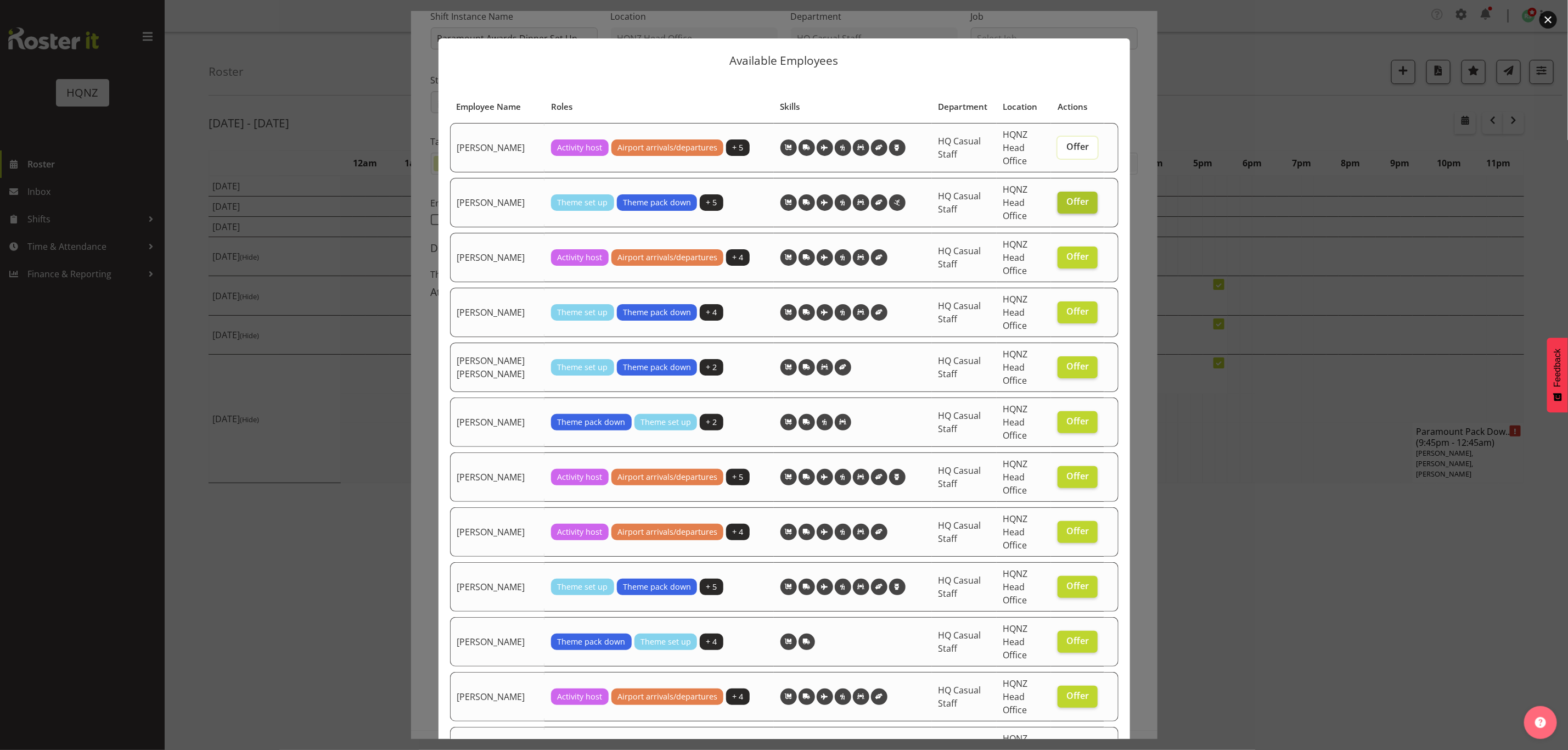
checkbox input "false"
click at [1072, 261] on span "Offer" at bounding box center [1077, 256] width 23 height 11
click at [1065, 260] on input "Offer" at bounding box center [1061, 257] width 7 height 7
checkbox input "false"
click at [1076, 366] on span "Offer" at bounding box center [1077, 365] width 23 height 11
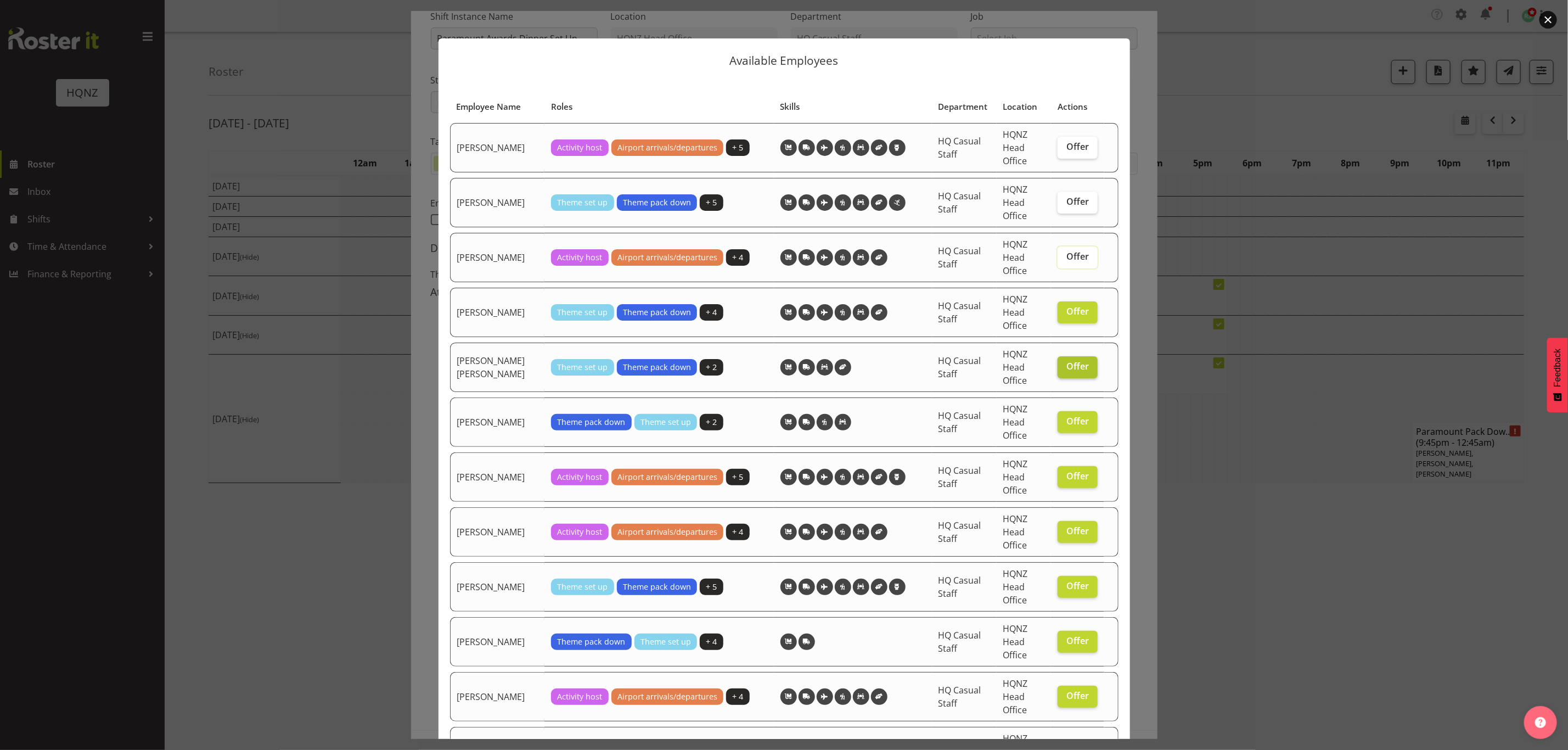
click at [1065, 366] on input "Offer" at bounding box center [1061, 366] width 7 height 7
checkbox input "false"
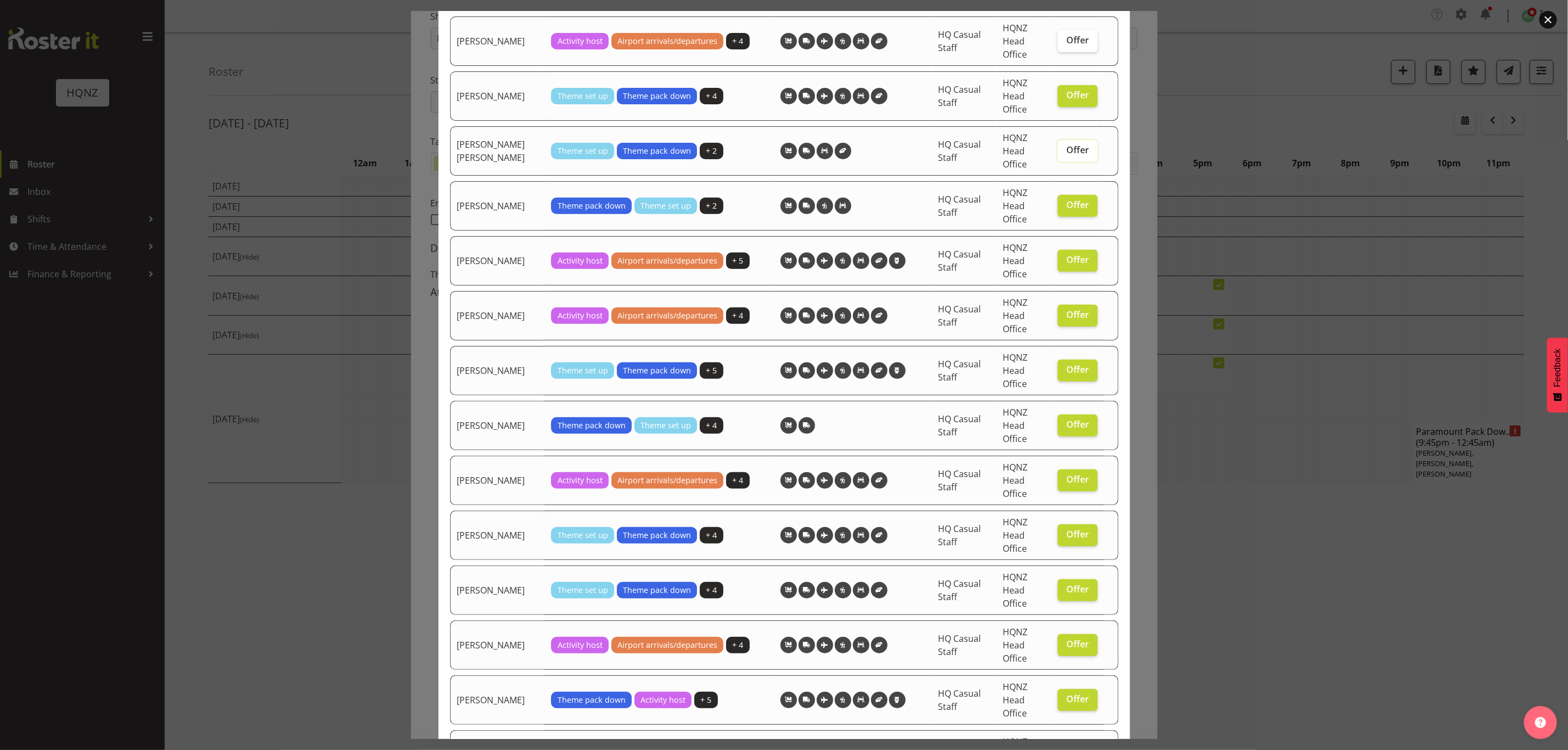
scroll to position [226, 0]
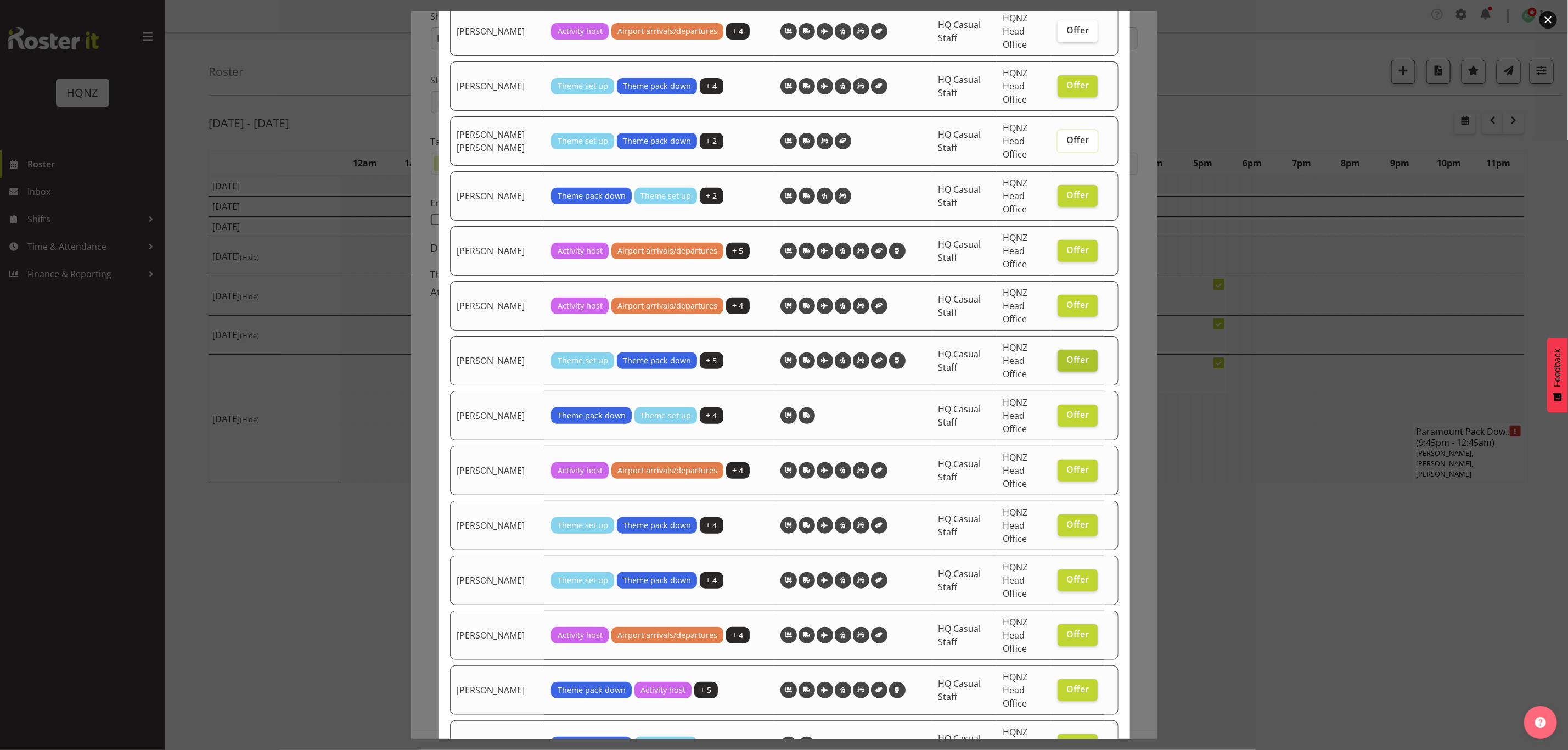
click at [1067, 363] on span "Offer" at bounding box center [1077, 359] width 23 height 11
click at [1065, 363] on input "Offer" at bounding box center [1061, 360] width 7 height 7
checkbox input "false"
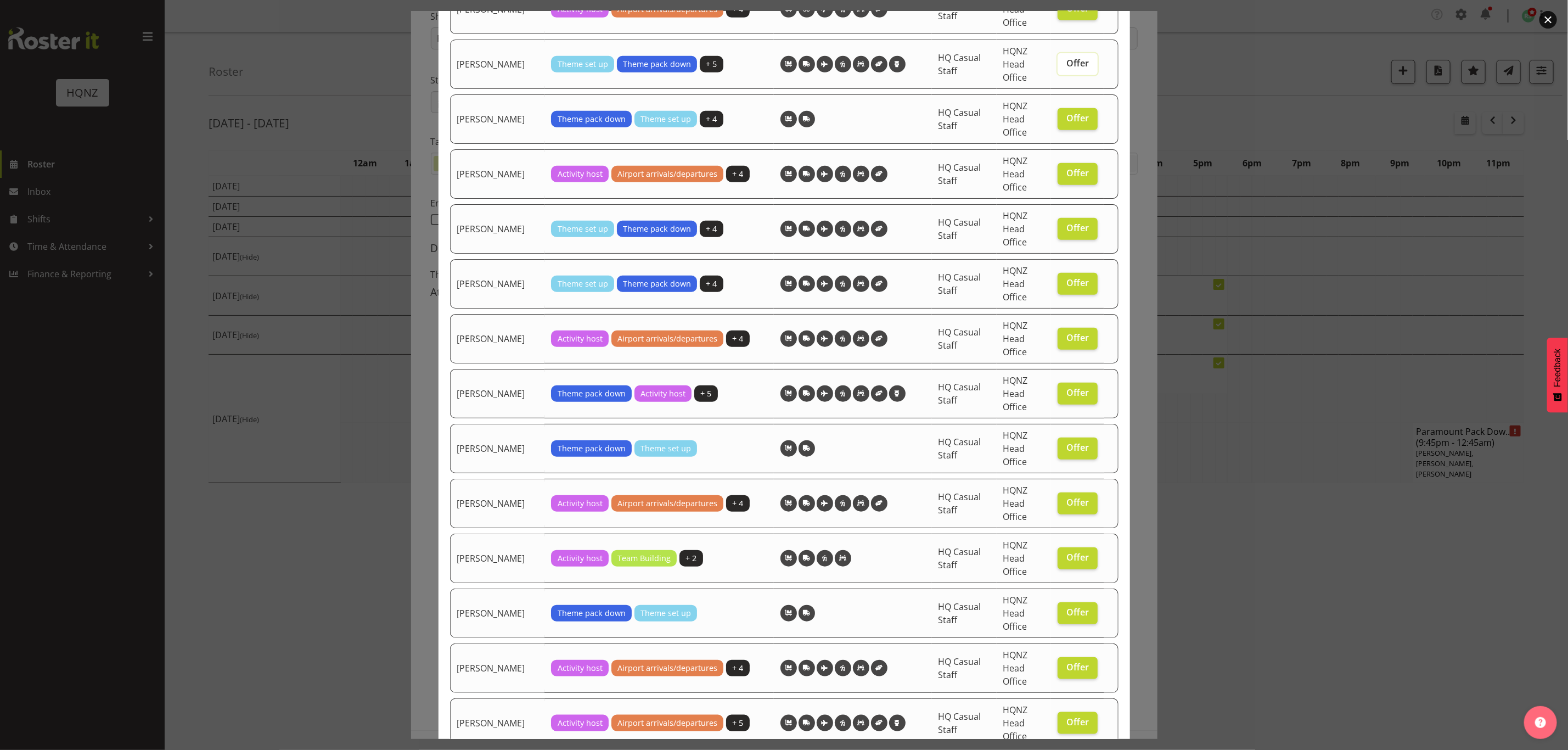
scroll to position [535, 0]
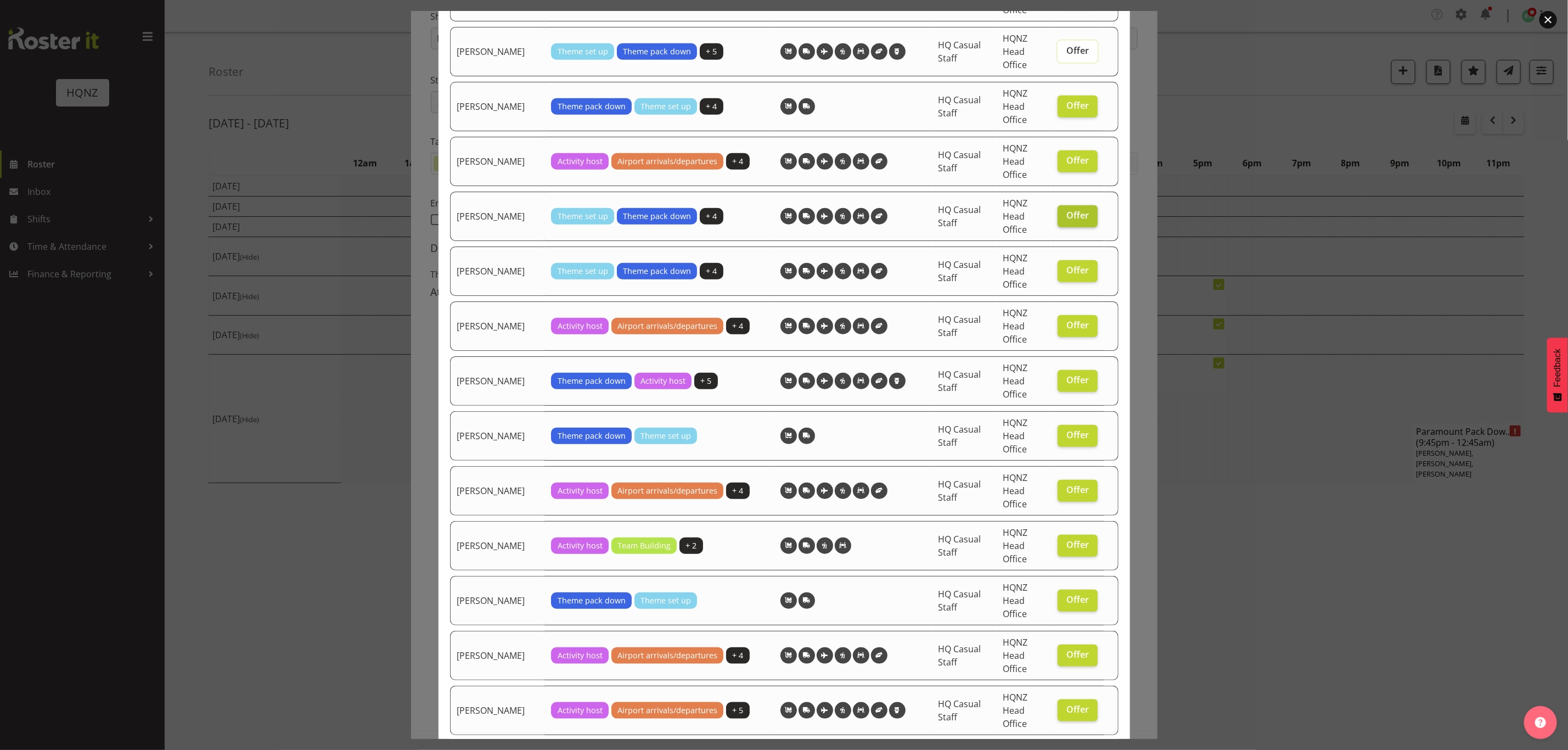
click at [1069, 216] on span "Offer" at bounding box center [1077, 215] width 23 height 11
click at [1065, 216] on input "Offer" at bounding box center [1061, 215] width 7 height 7
checkbox input "false"
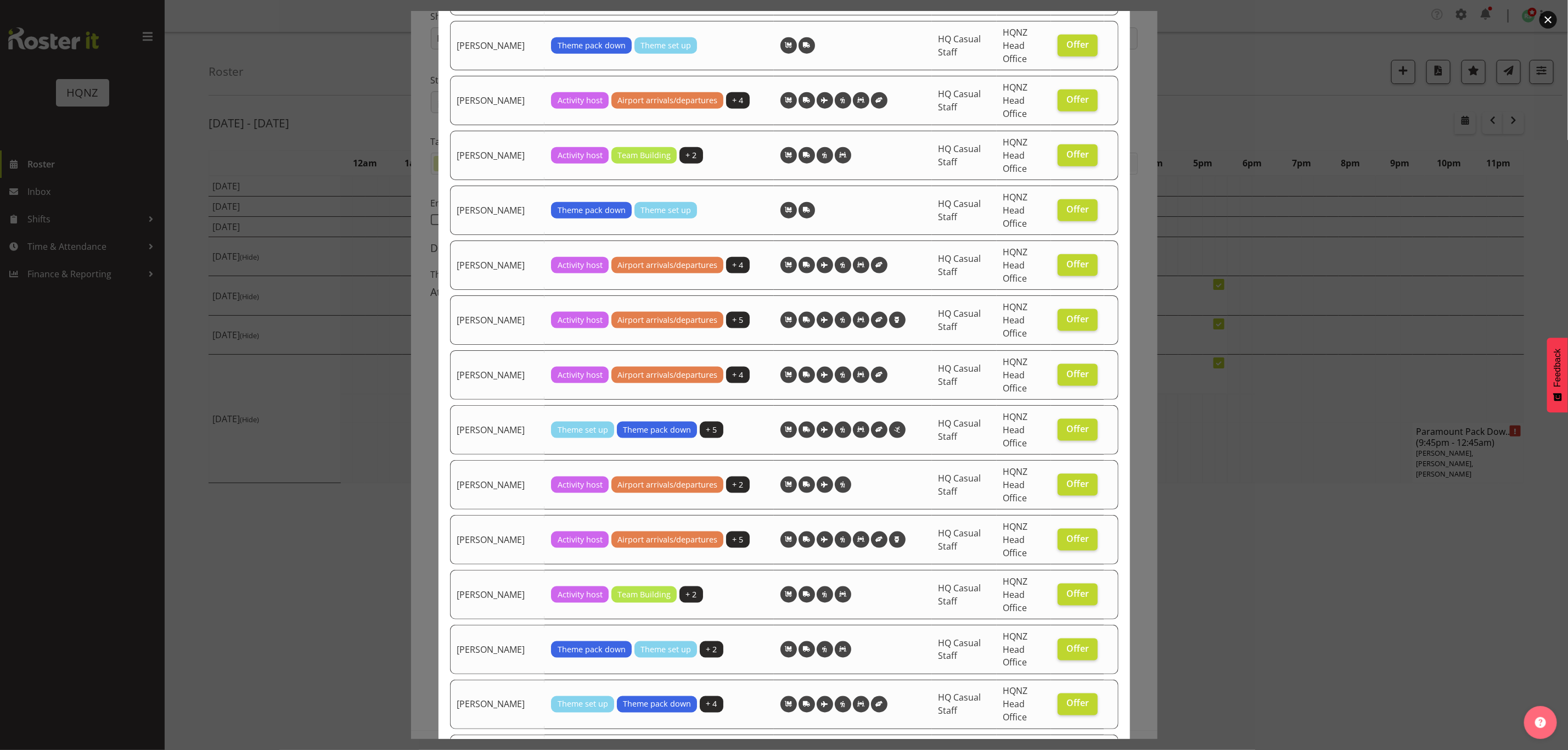
scroll to position [926, 0]
click at [1066, 212] on span "Offer" at bounding box center [1077, 208] width 23 height 11
click at [1060, 212] on input "Offer" at bounding box center [1061, 209] width 7 height 7
checkbox input "false"
click at [1066, 264] on span "Offer" at bounding box center [1077, 263] width 23 height 11
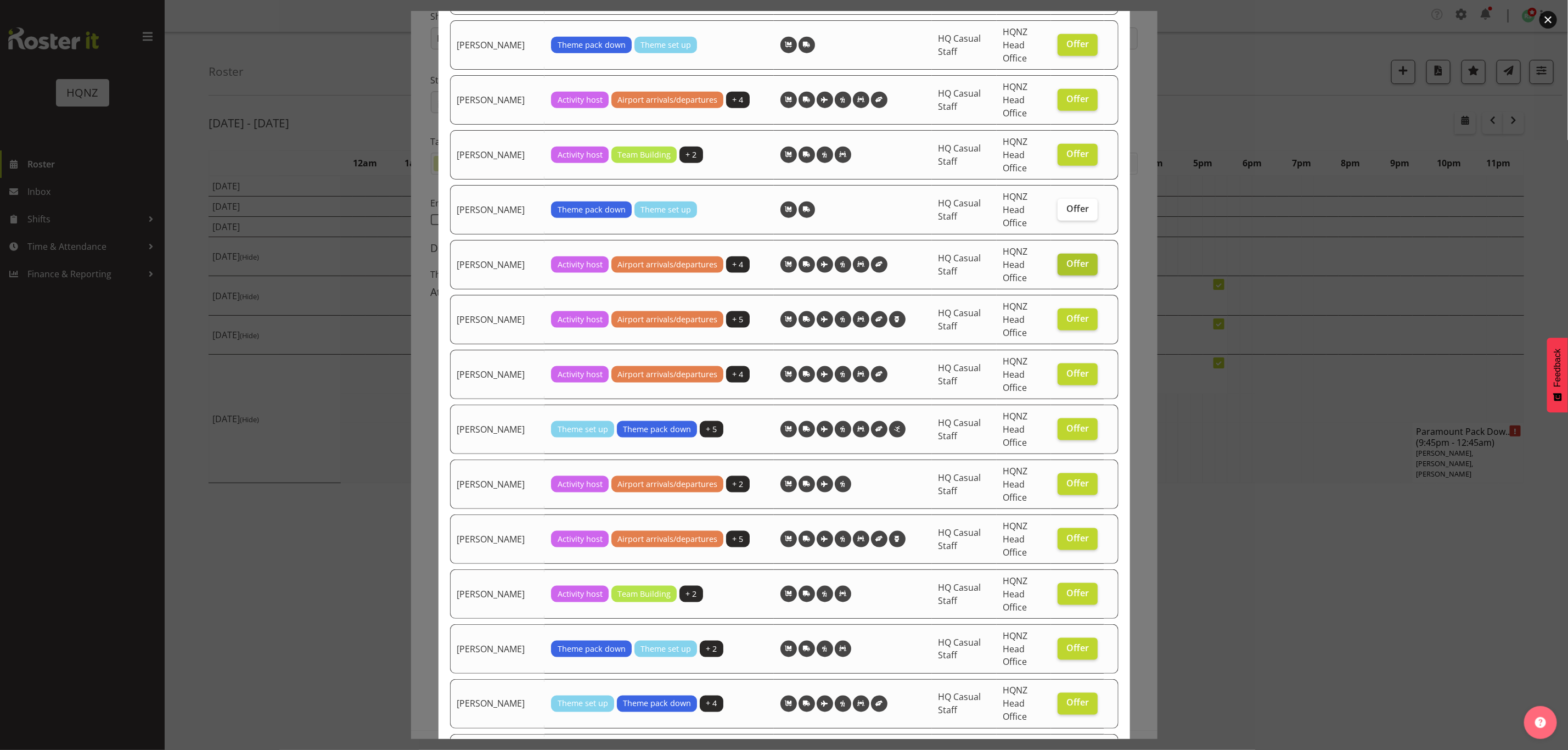
click at [1065, 264] on input "Offer" at bounding box center [1061, 264] width 7 height 7
checkbox input "false"
click at [1071, 319] on span "Offer" at bounding box center [1077, 318] width 23 height 11
click at [1065, 319] on input "Offer" at bounding box center [1061, 319] width 7 height 7
checkbox input "false"
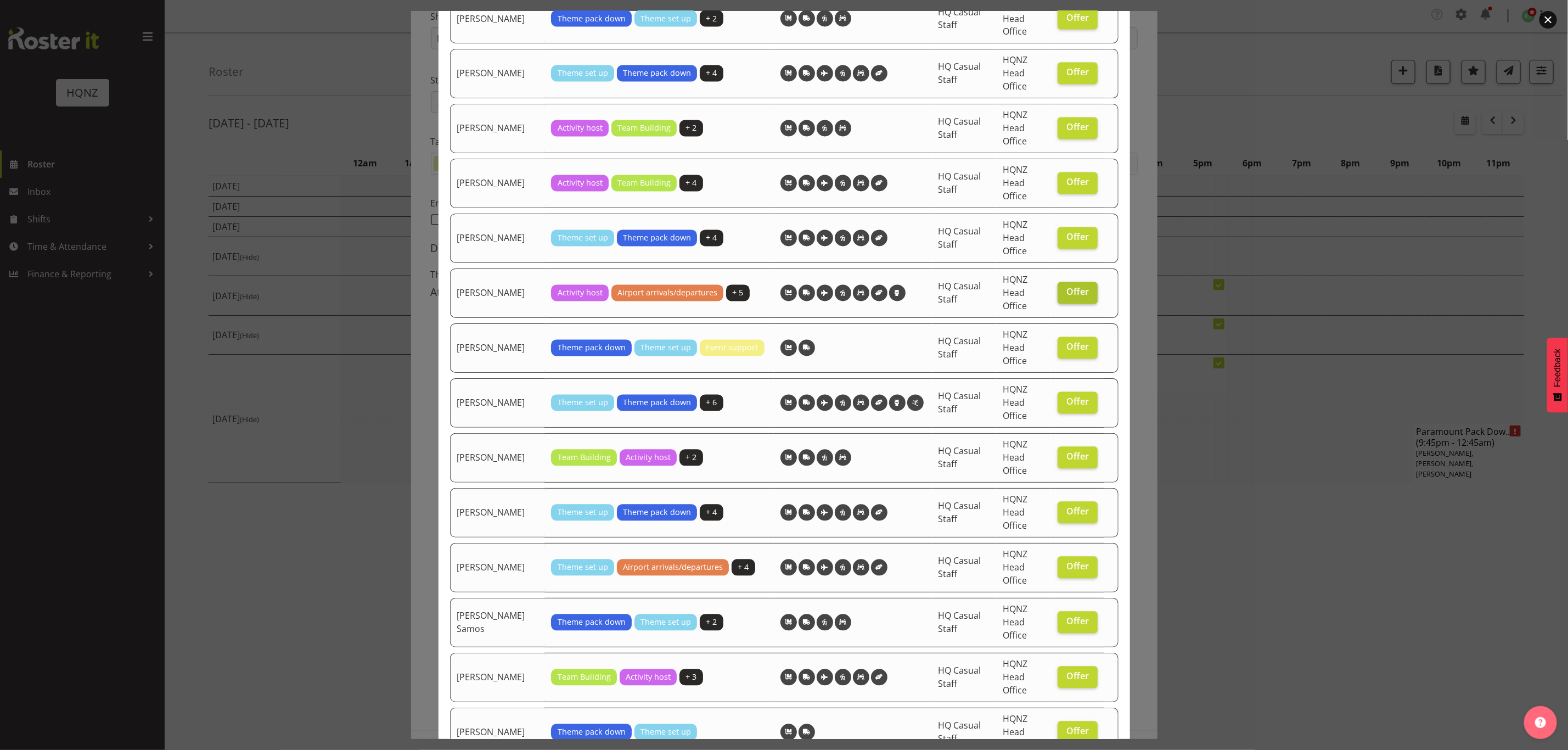
scroll to position [1544, 0]
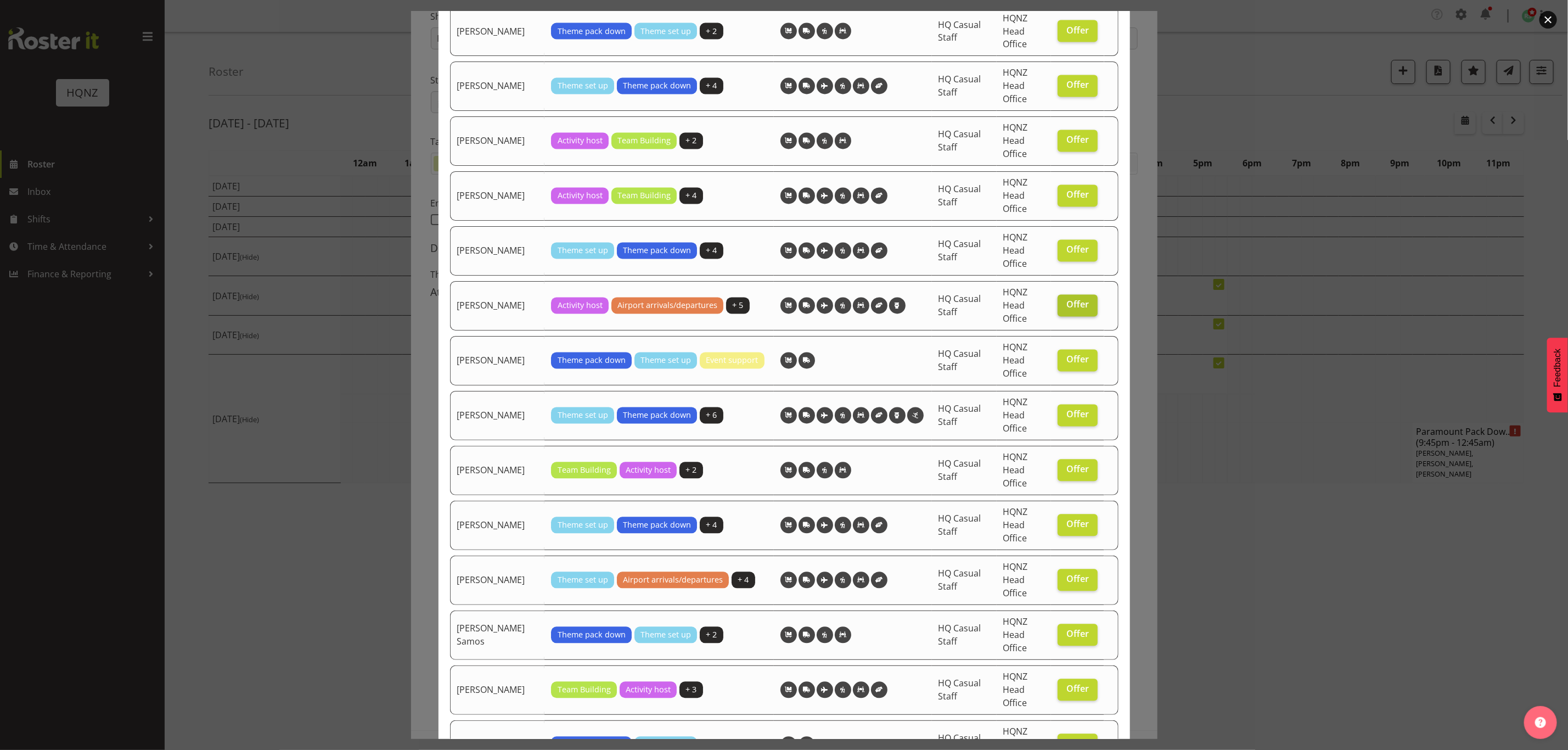
click at [1071, 308] on span "Offer" at bounding box center [1077, 304] width 23 height 11
click at [1065, 308] on input "Offer" at bounding box center [1061, 305] width 7 height 7
checkbox input "false"
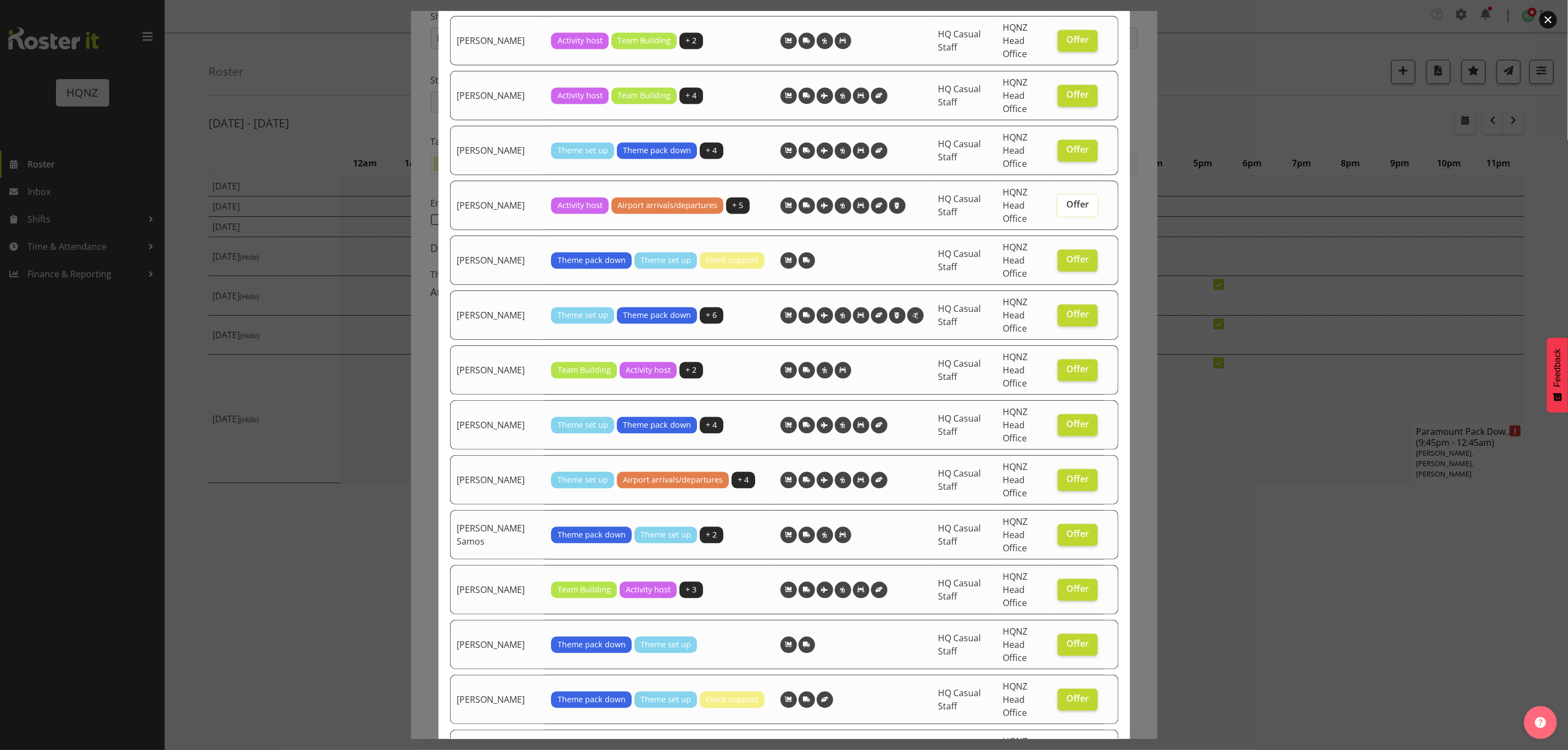
scroll to position [1646, 0]
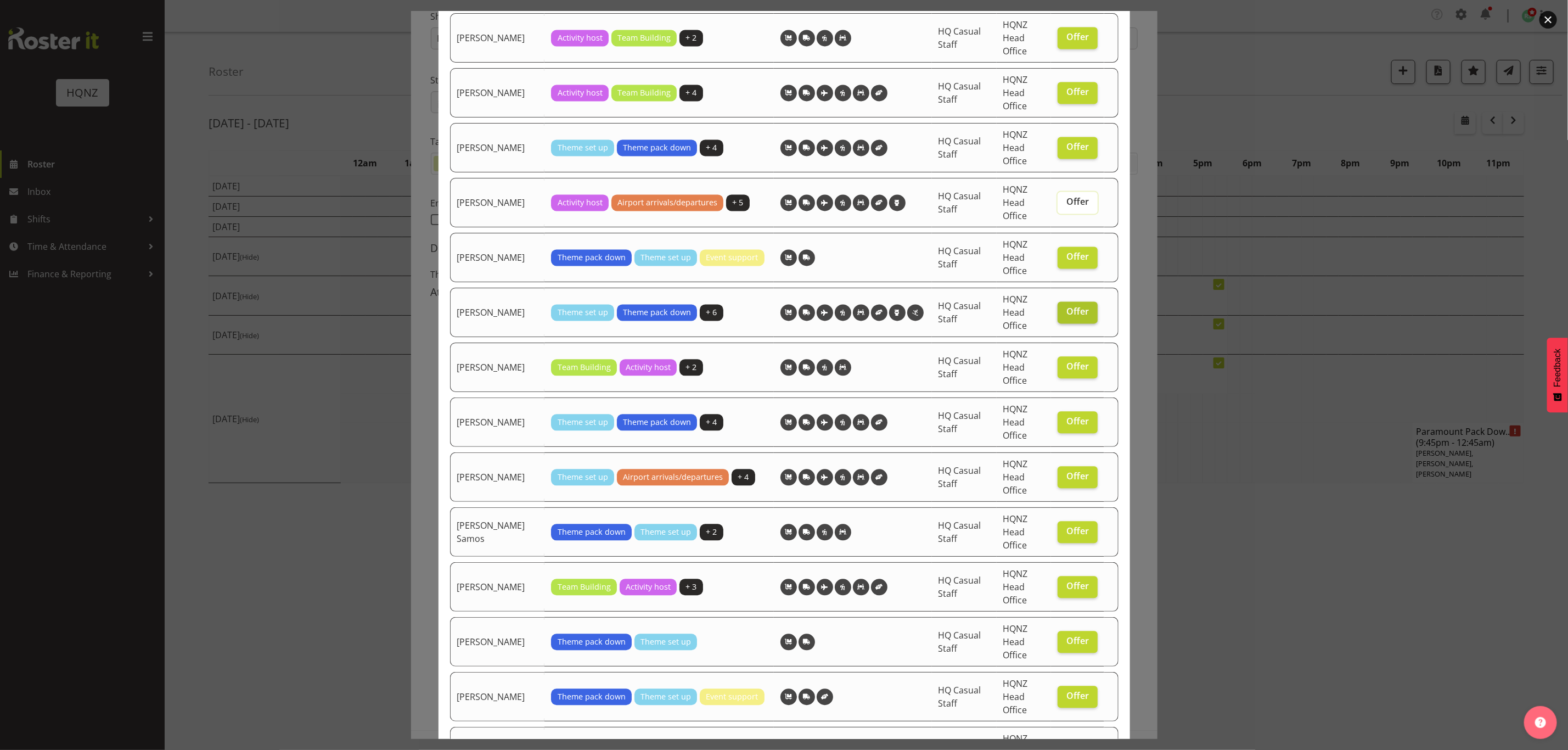
click at [1072, 316] on label "Offer" at bounding box center [1077, 312] width 40 height 22
click at [1065, 315] on input "Offer" at bounding box center [1061, 311] width 7 height 7
checkbox input "false"
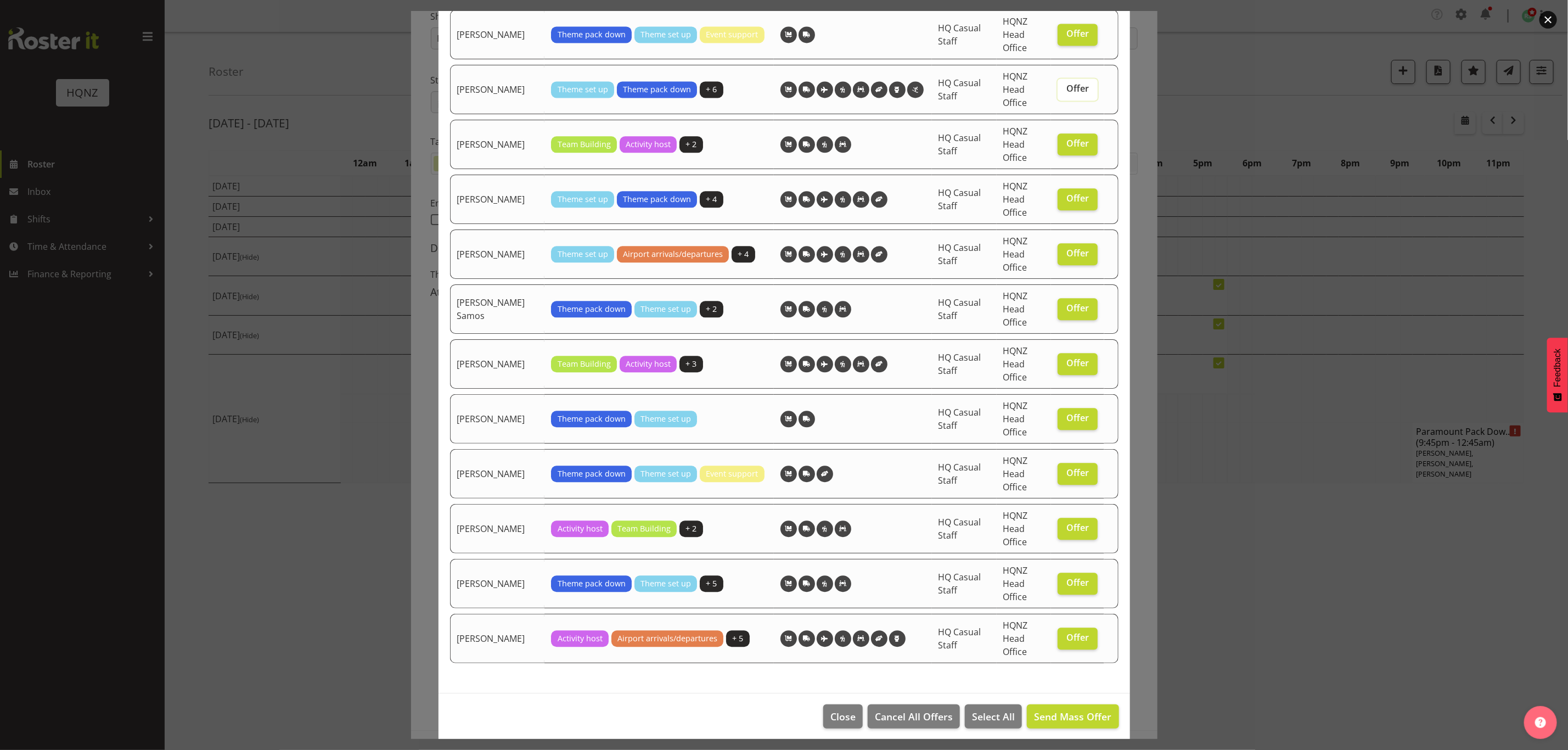
scroll to position [1874, 0]
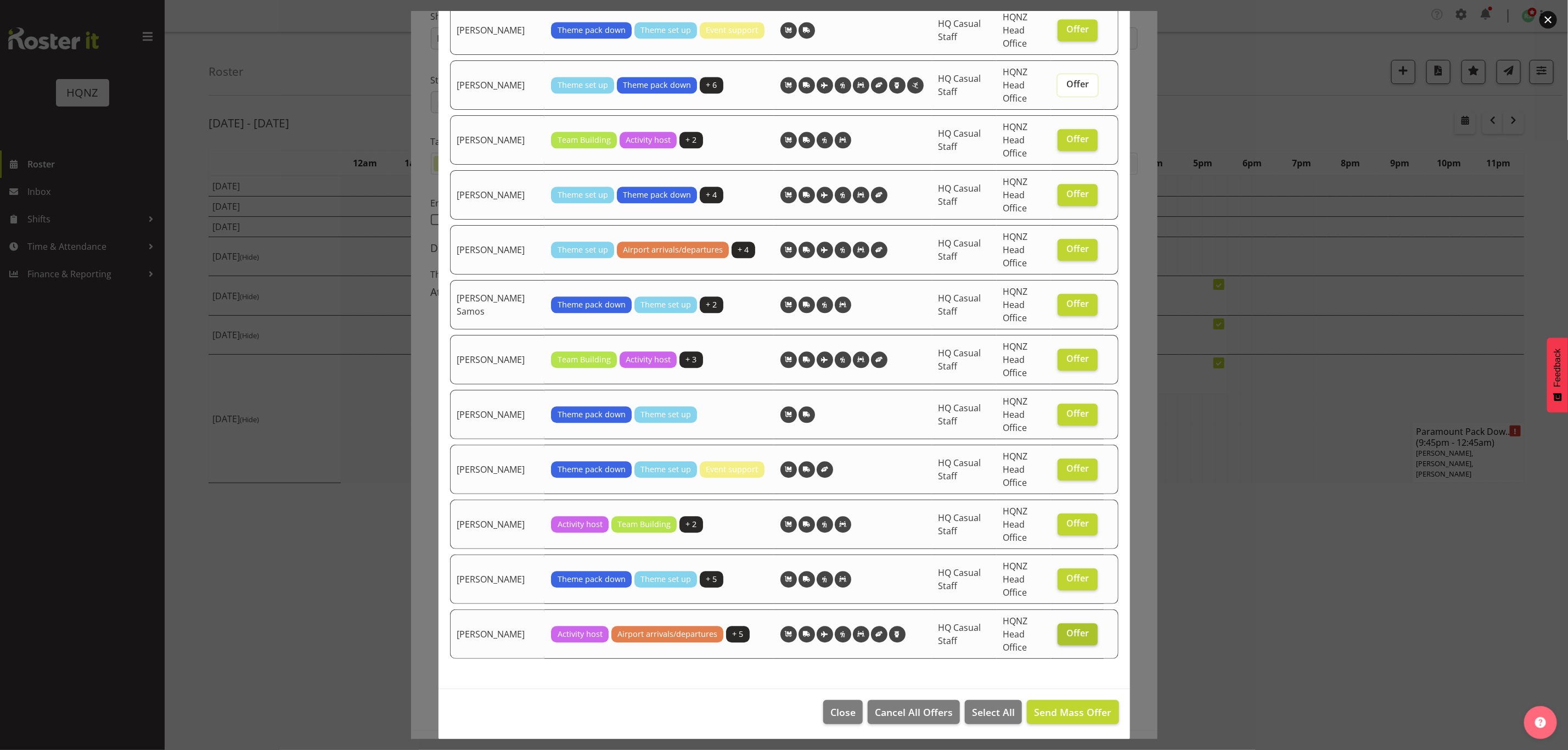
click at [1072, 631] on span "Offer" at bounding box center [1077, 633] width 23 height 11
click at [1065, 631] on input "Offer" at bounding box center [1061, 634] width 7 height 7
checkbox input "false"
click at [1058, 713] on span "Send Mass Offer" at bounding box center [1073, 712] width 78 height 13
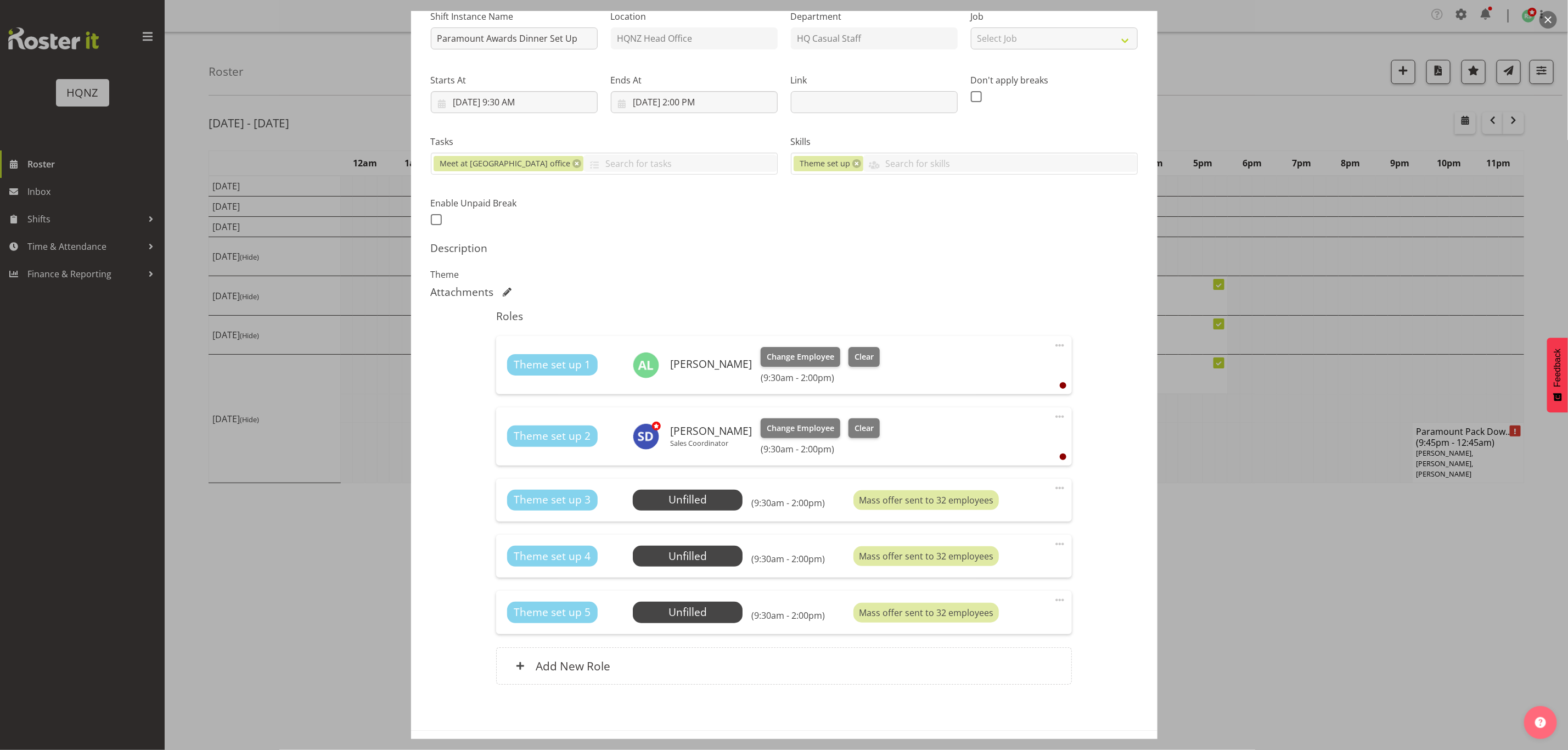
click at [1255, 601] on div at bounding box center [784, 375] width 1568 height 750
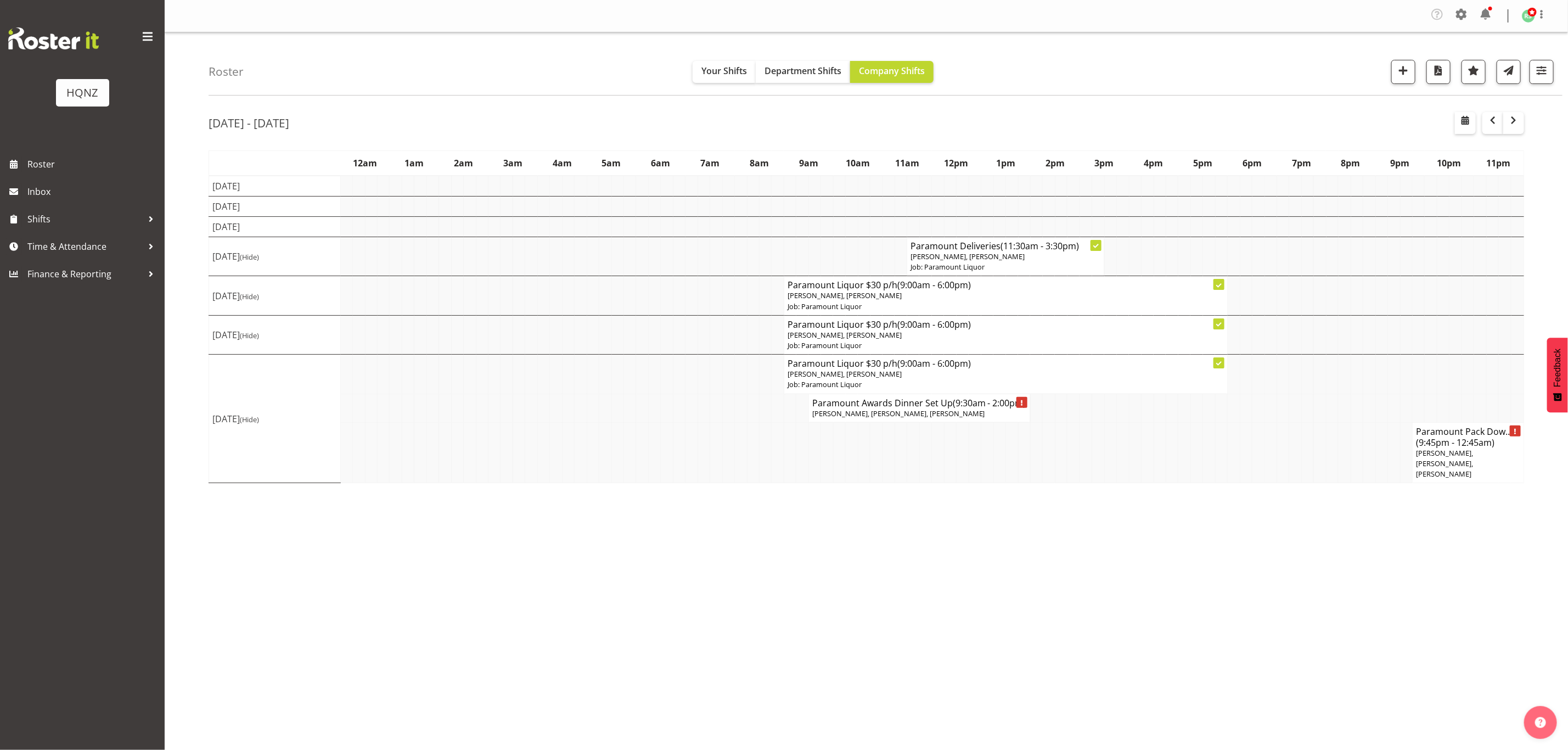
click at [1456, 453] on span "[PERSON_NAME], [PERSON_NAME], [PERSON_NAME]" at bounding box center [1445, 464] width 57 height 31
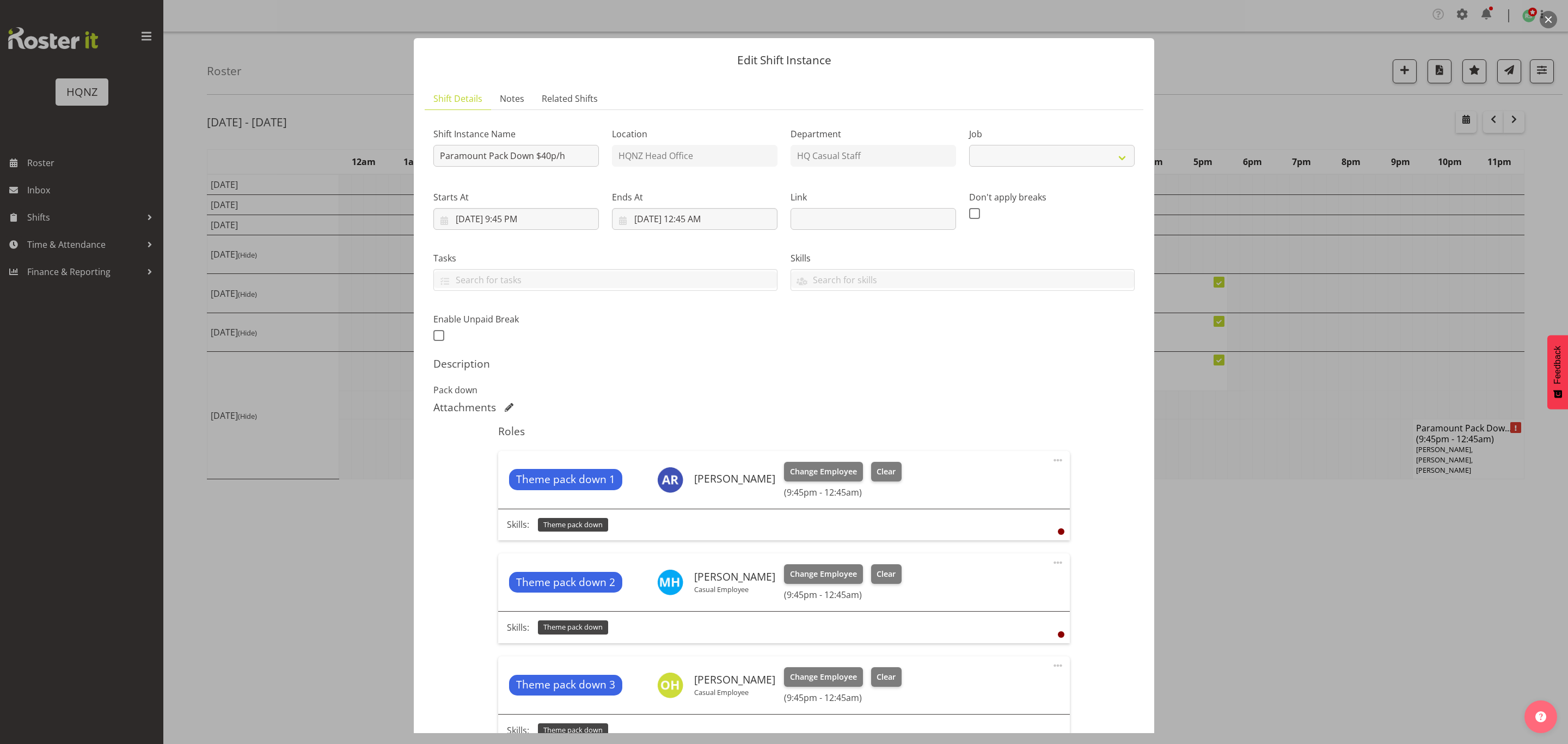
select select "10457"
click at [565, 152] on input "Paramount Pack Down $40p/h" at bounding box center [516, 155] width 166 height 22
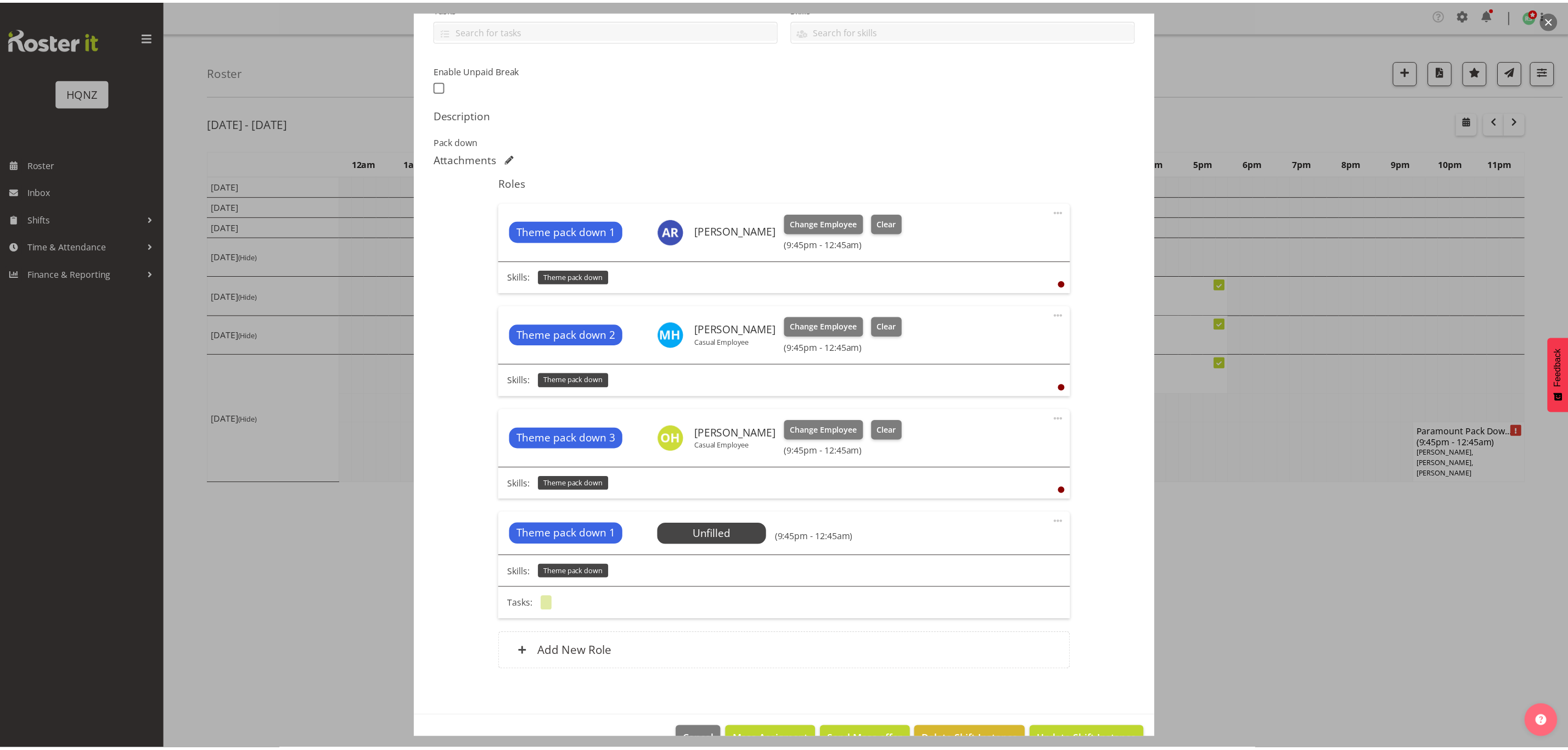
scroll to position [283, 0]
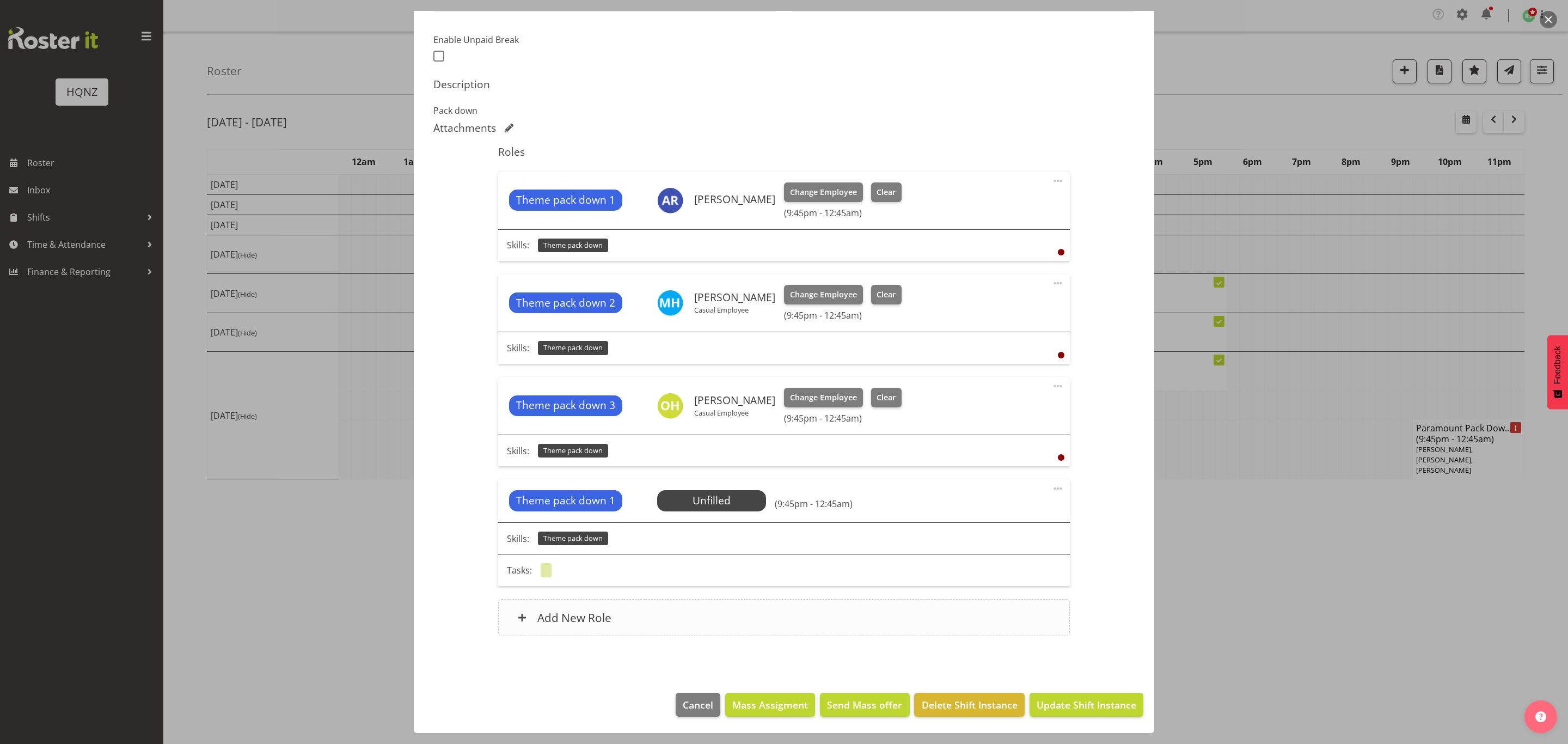
click at [572, 613] on h6 "Add New Role" at bounding box center [574, 617] width 74 height 14
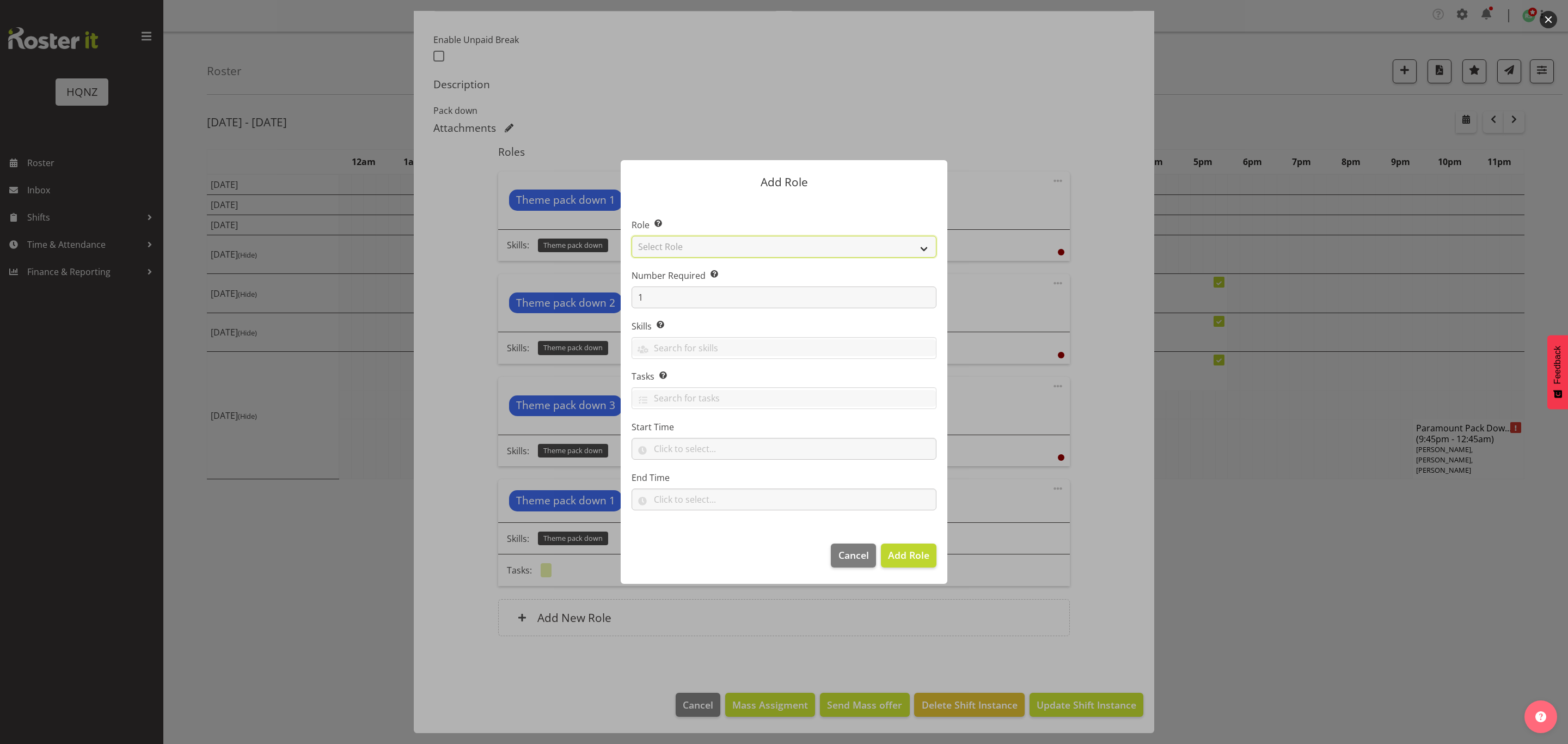
click at [714, 243] on select "Select Role Activity host Airport arrivals/departures Cleaning Event support Te…" at bounding box center [784, 247] width 305 height 22
select select "250"
click at [631, 236] on select "Select Role Activity host Airport arrivals/departures Cleaning Event support Te…" at bounding box center [784, 247] width 305 height 22
click at [681, 349] on input "text" at bounding box center [784, 347] width 304 height 17
click at [701, 392] on span "Theme pack down" at bounding box center [678, 394] width 75 height 12
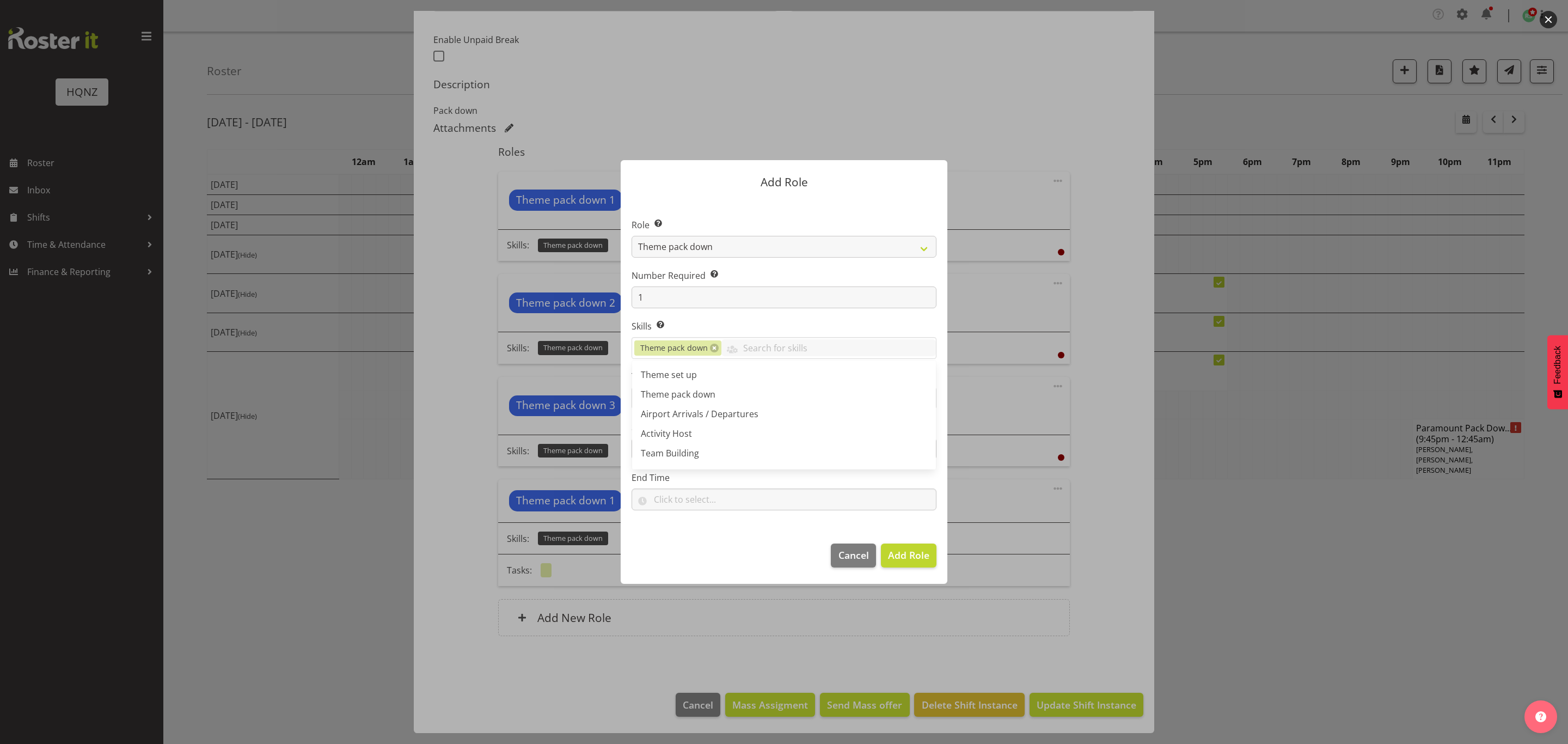
click at [688, 555] on footer "Cancel Add Role" at bounding box center [784, 558] width 327 height 51
click at [813, 395] on input "text" at bounding box center [784, 398] width 304 height 17
click at [659, 560] on footer "Cancel Add Role" at bounding box center [784, 558] width 327 height 51
click at [903, 560] on span "Add Role" at bounding box center [908, 555] width 41 height 13
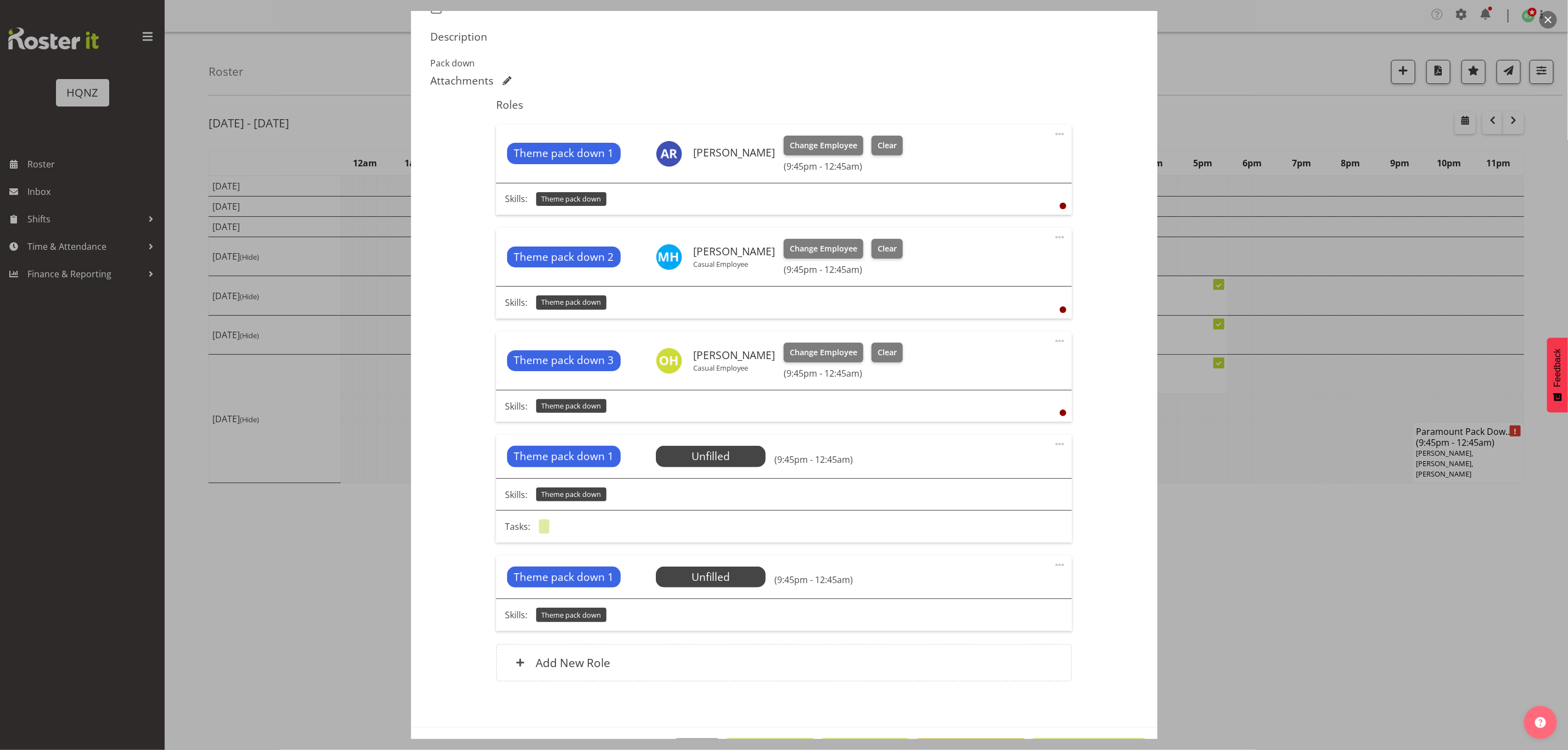
scroll to position [372, 0]
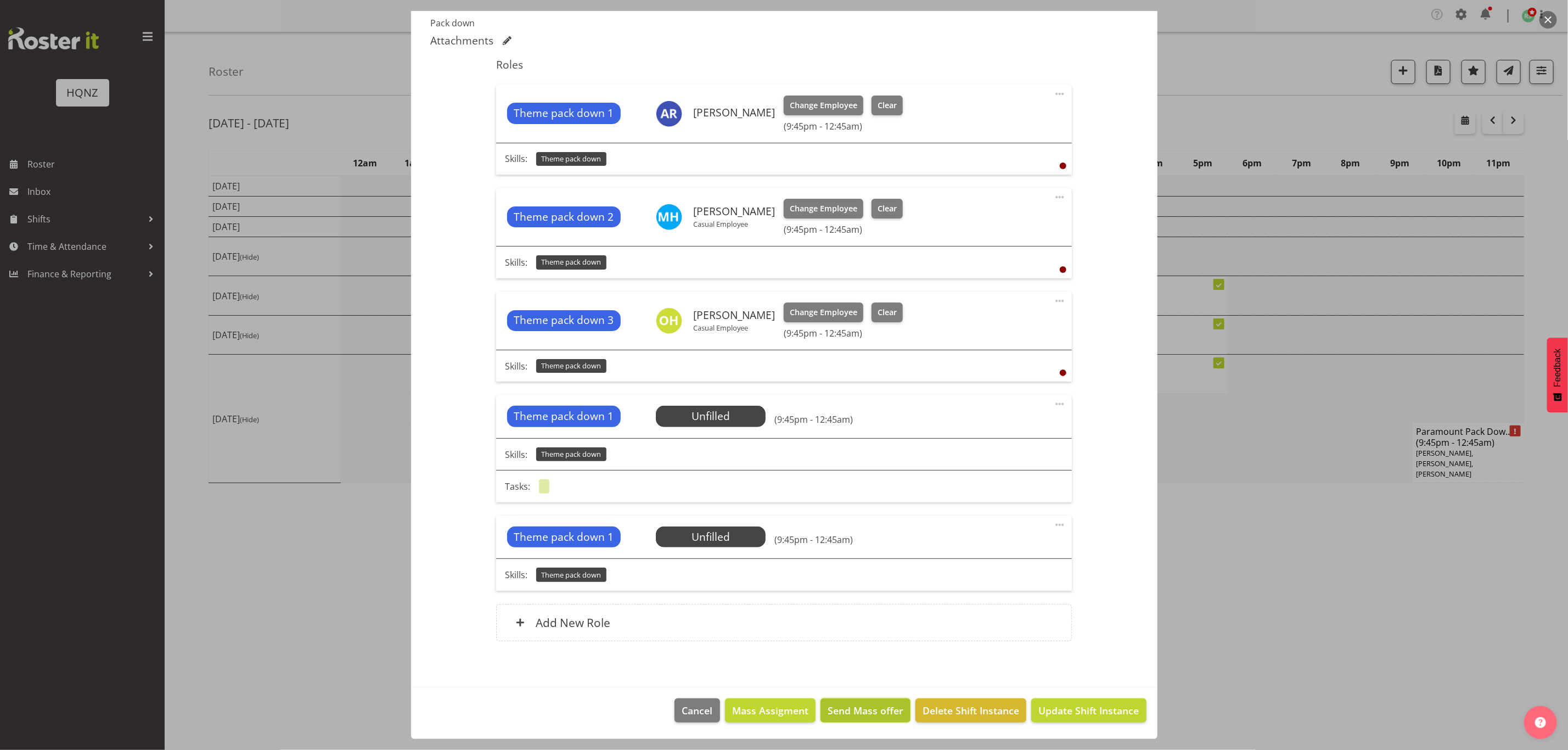
click at [857, 716] on span "Send Mass offer" at bounding box center [865, 710] width 75 height 14
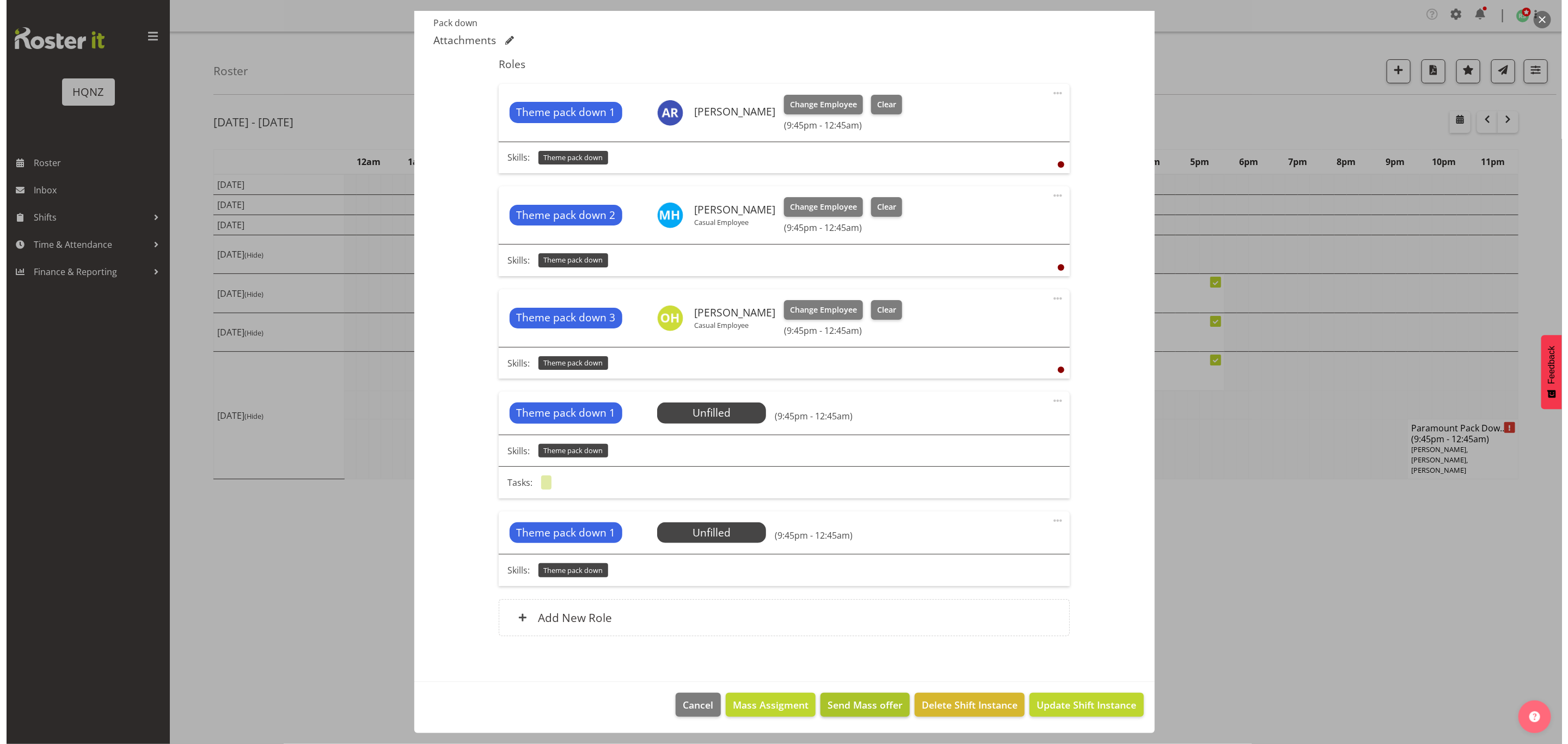
scroll to position [326, 0]
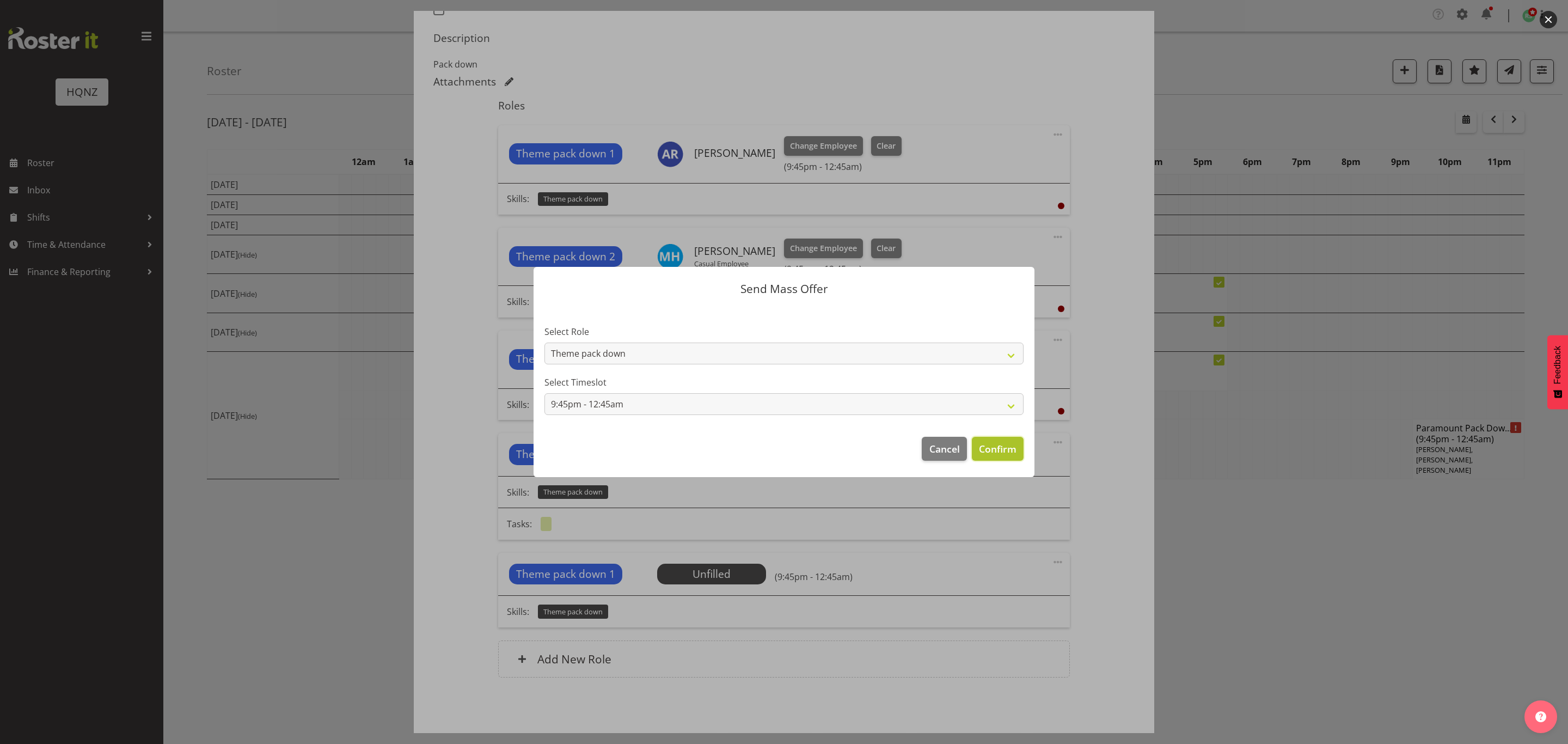
click at [993, 446] on span "Confirm" at bounding box center [998, 448] width 38 height 14
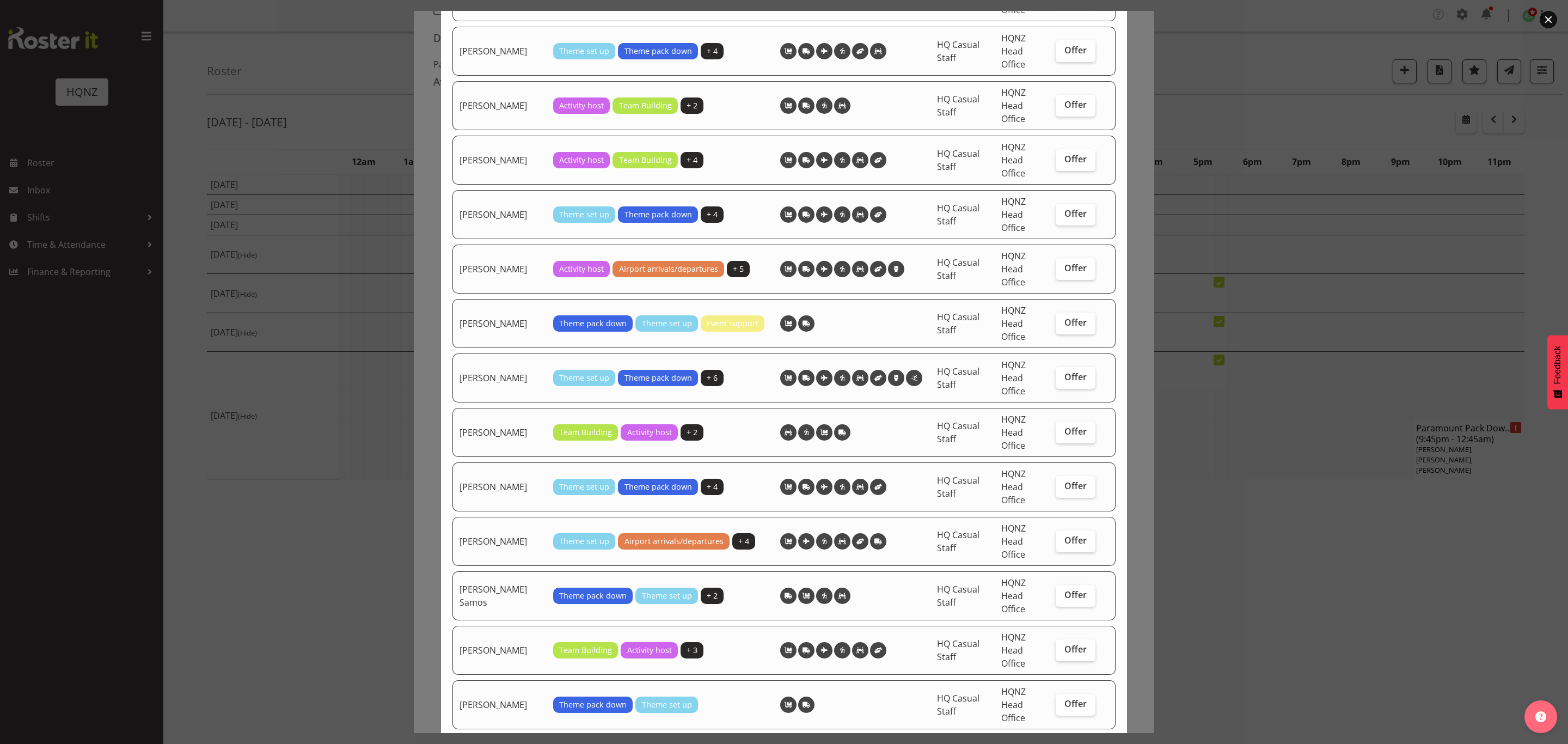
scroll to position [1804, 0]
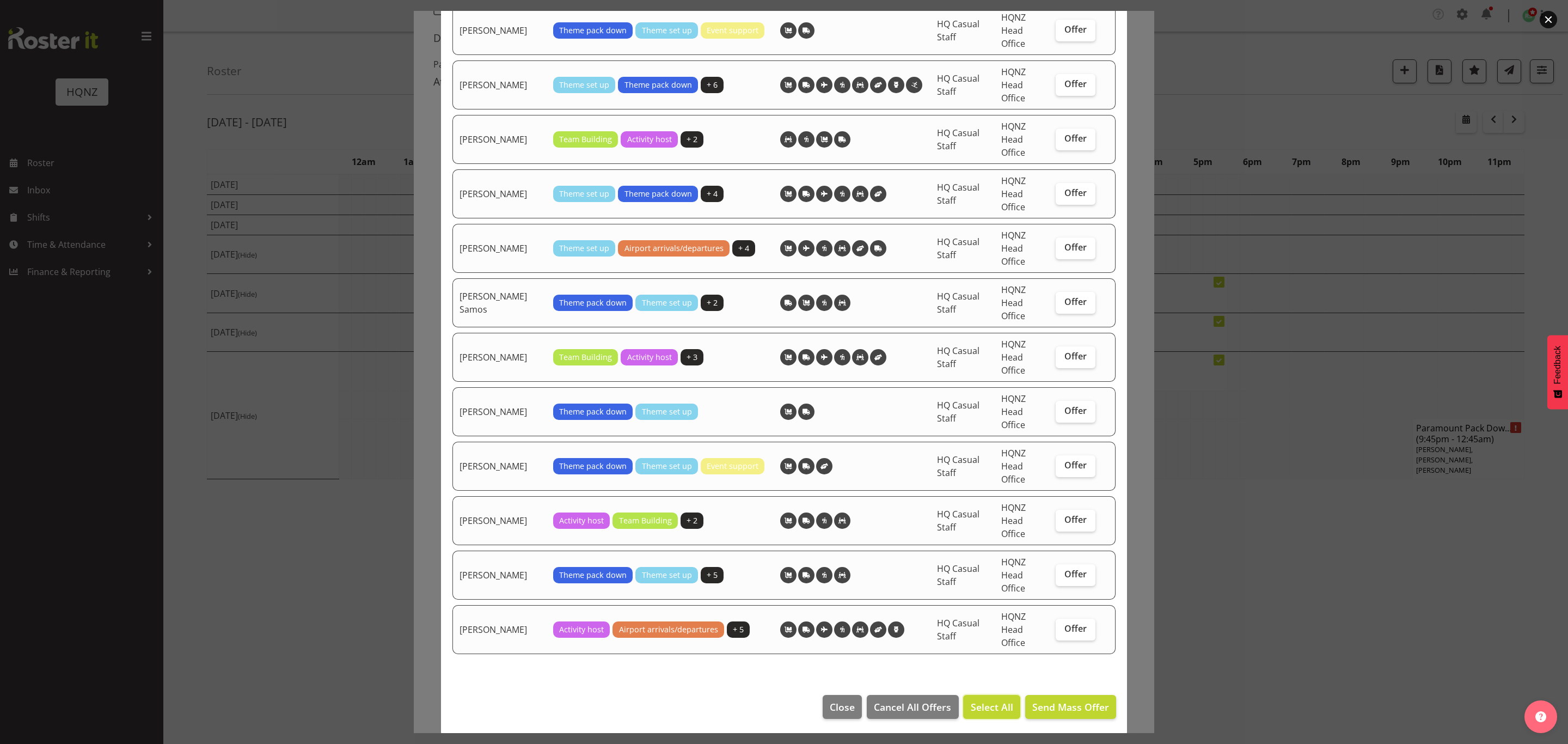
click at [972, 711] on span "Select All" at bounding box center [991, 706] width 42 height 14
checkbox input "true"
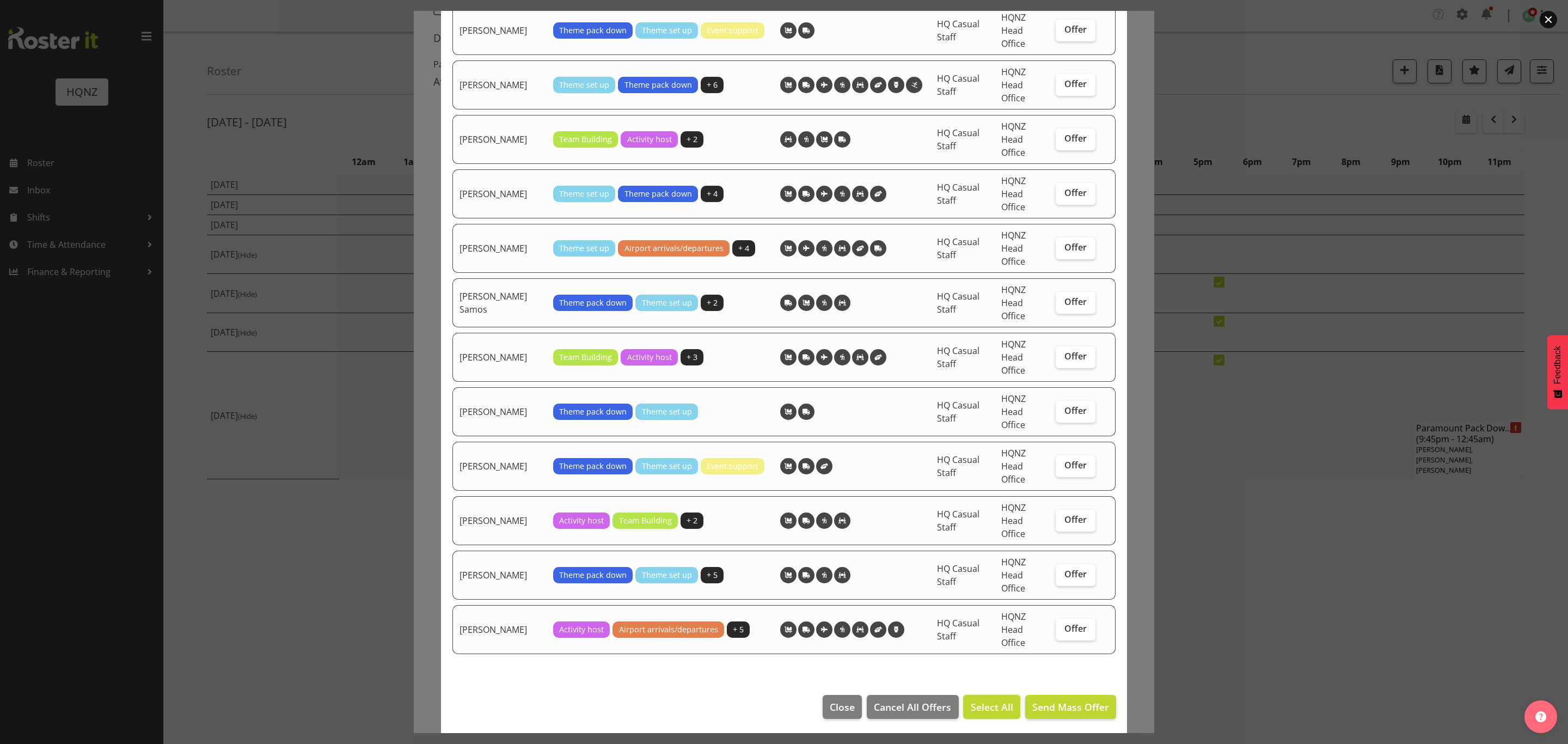
checkbox input "true"
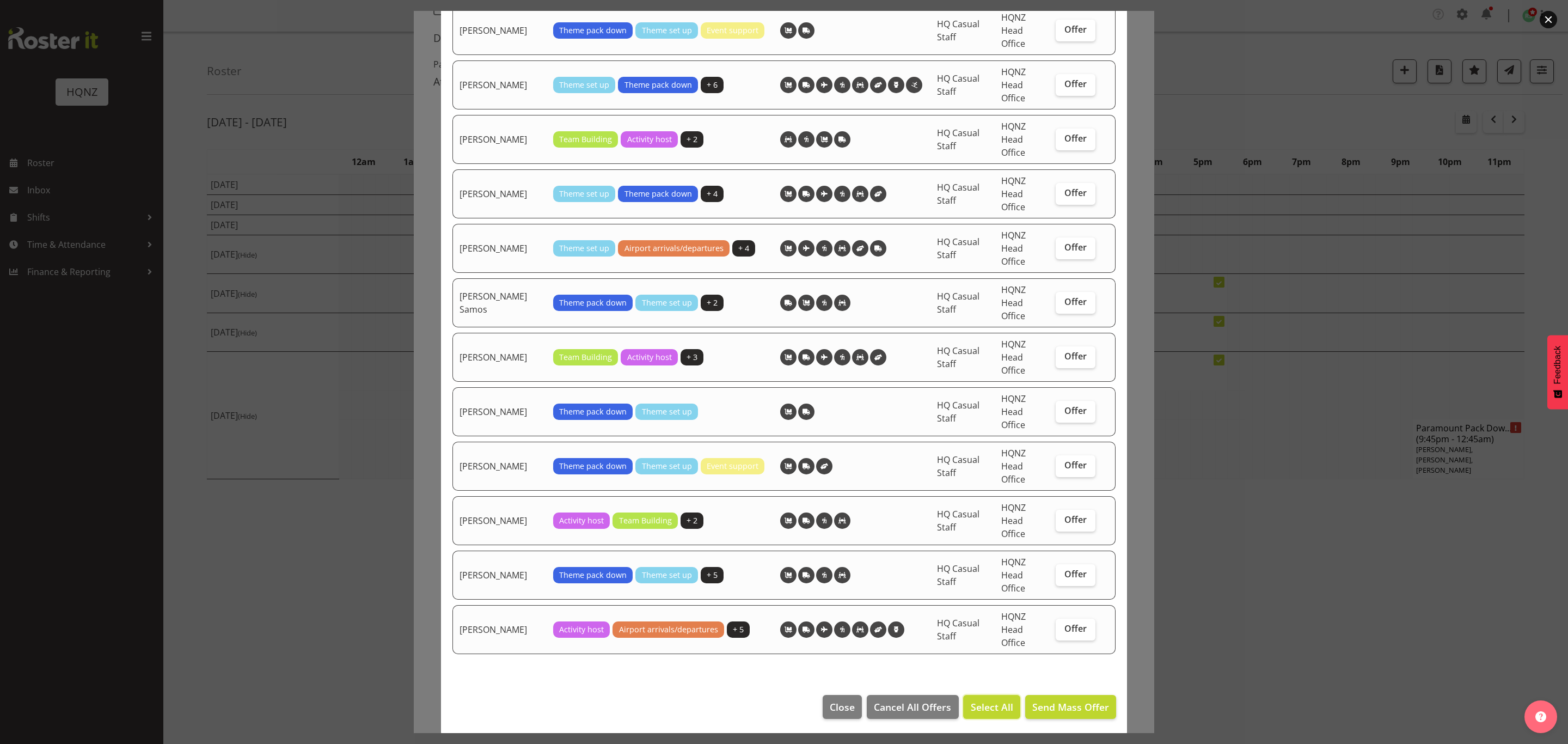
checkbox input "true"
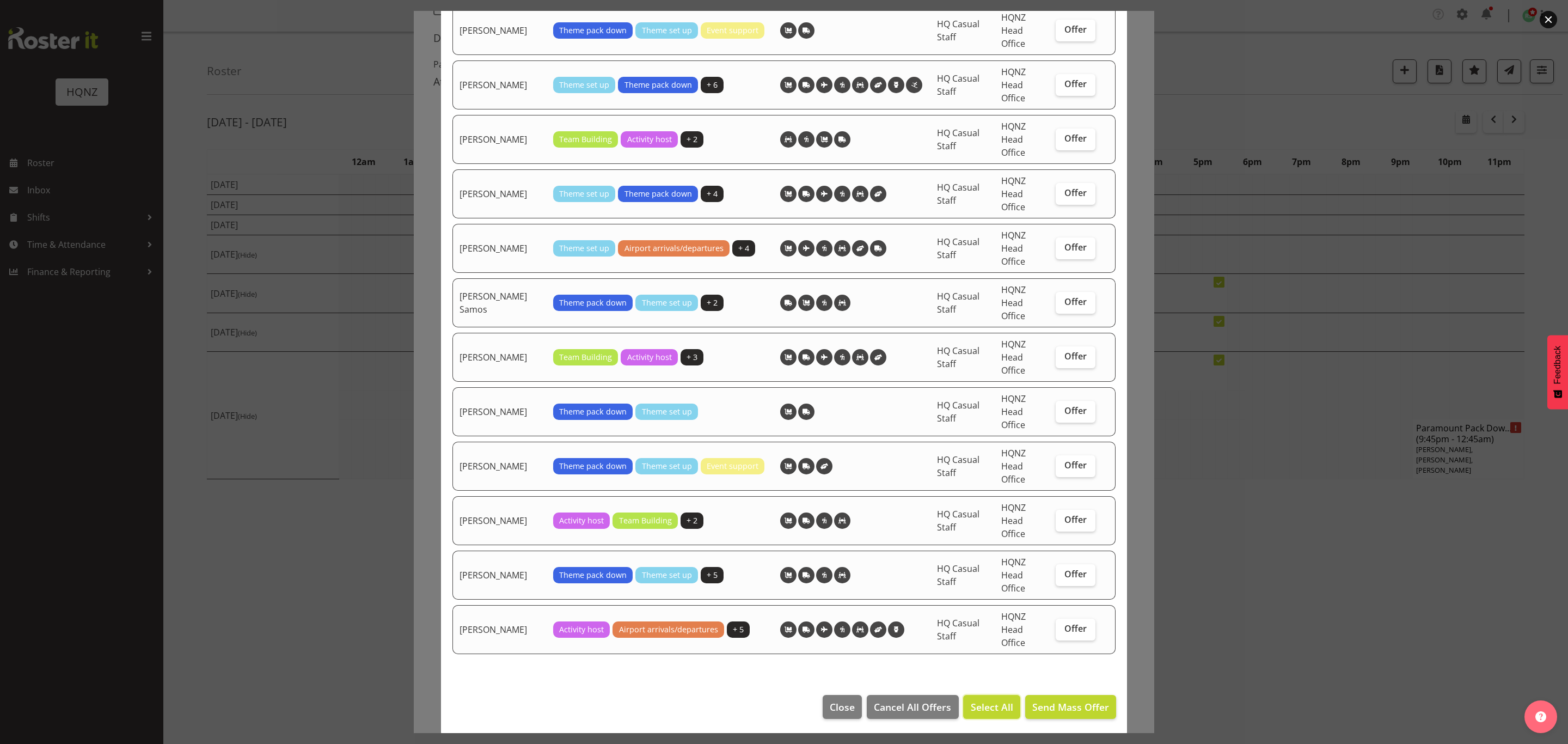
checkbox input "true"
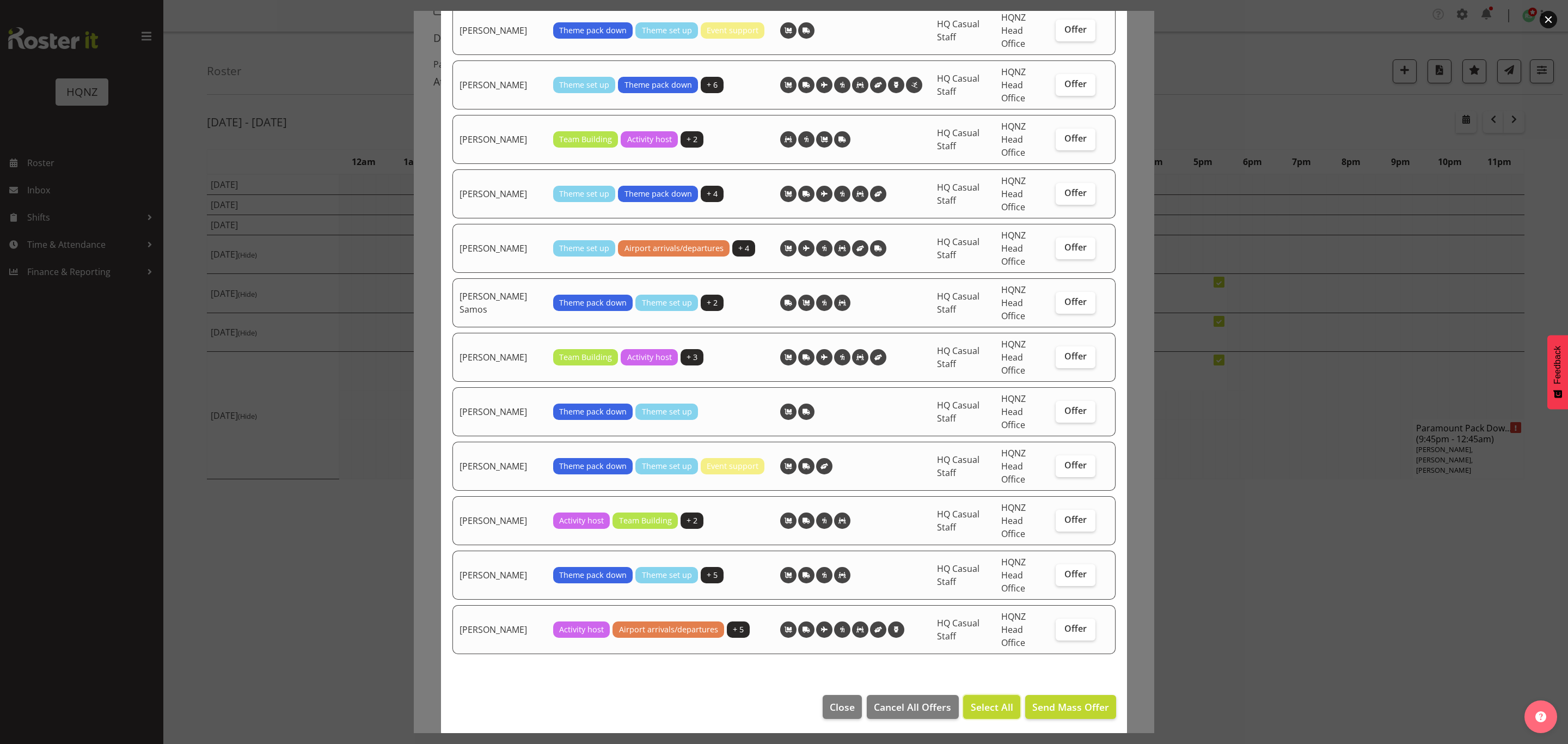
checkbox input "true"
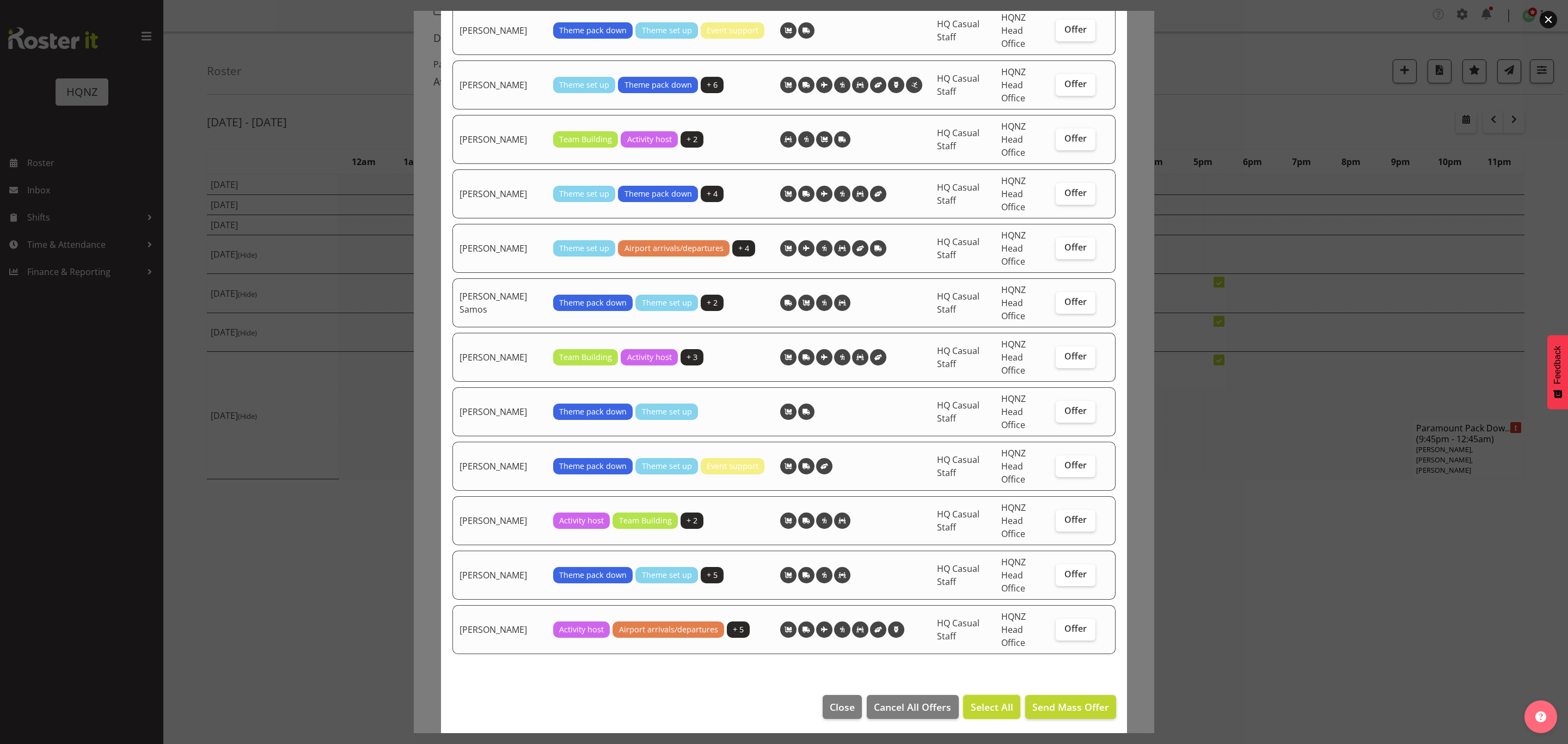
checkbox input "true"
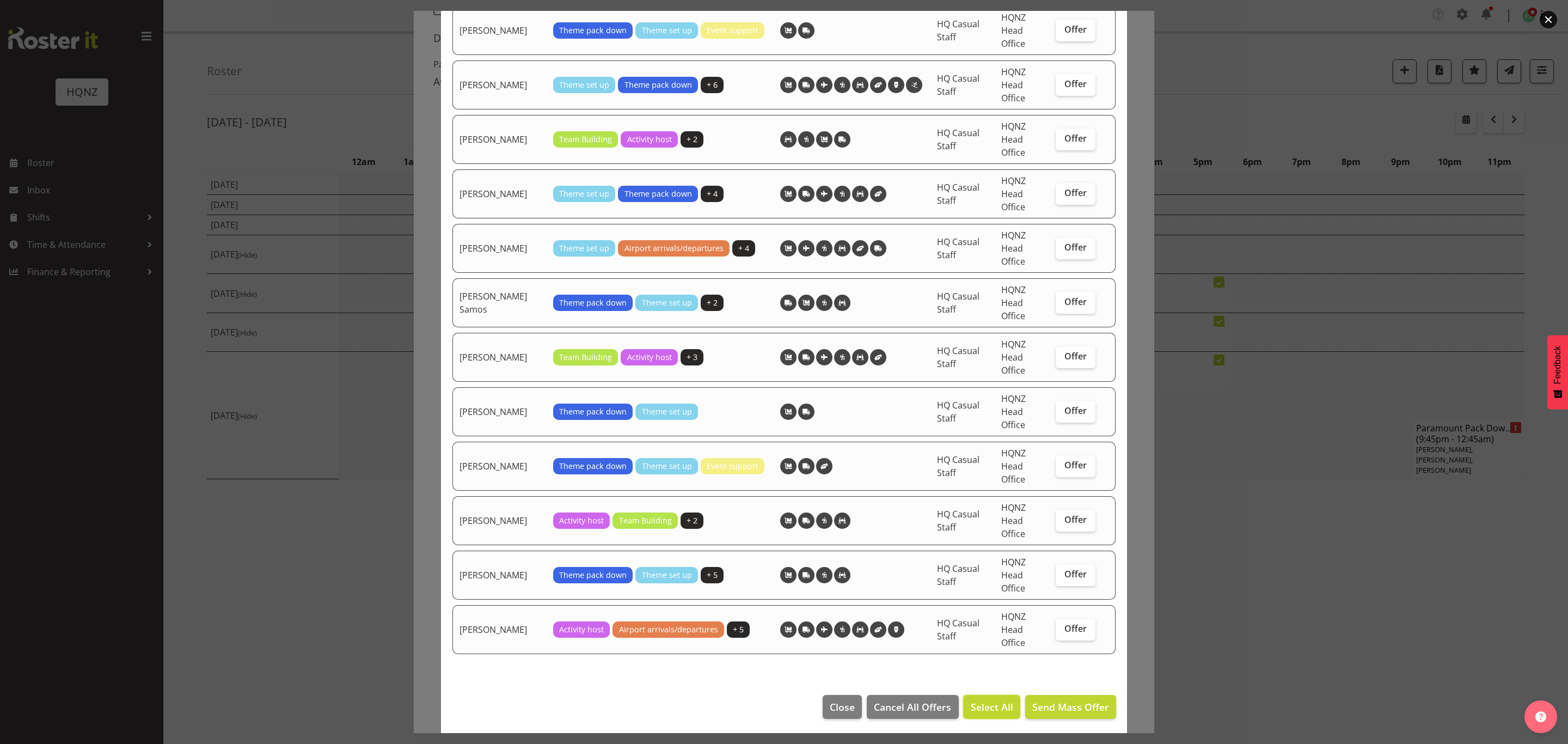
checkbox input "true"
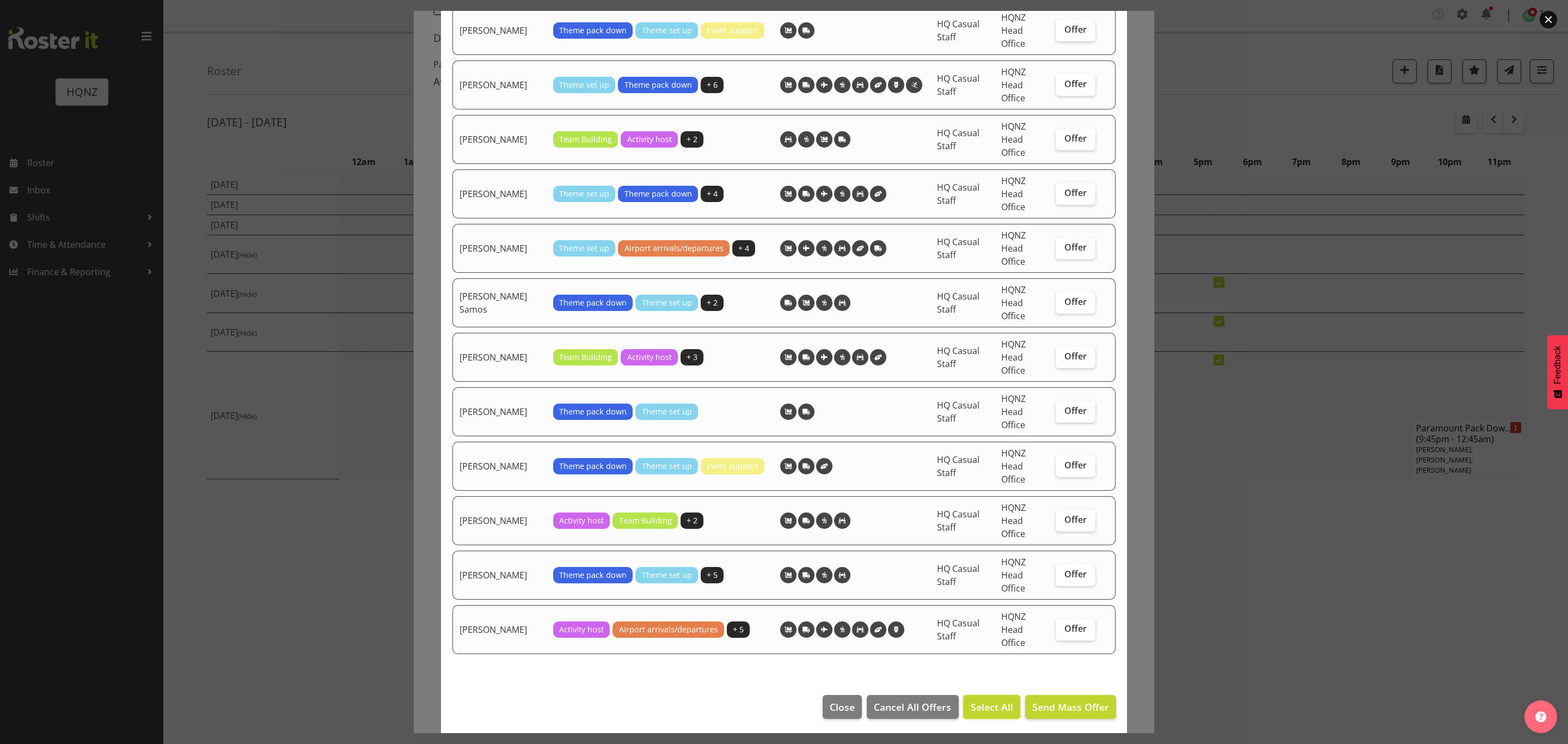
checkbox input "true"
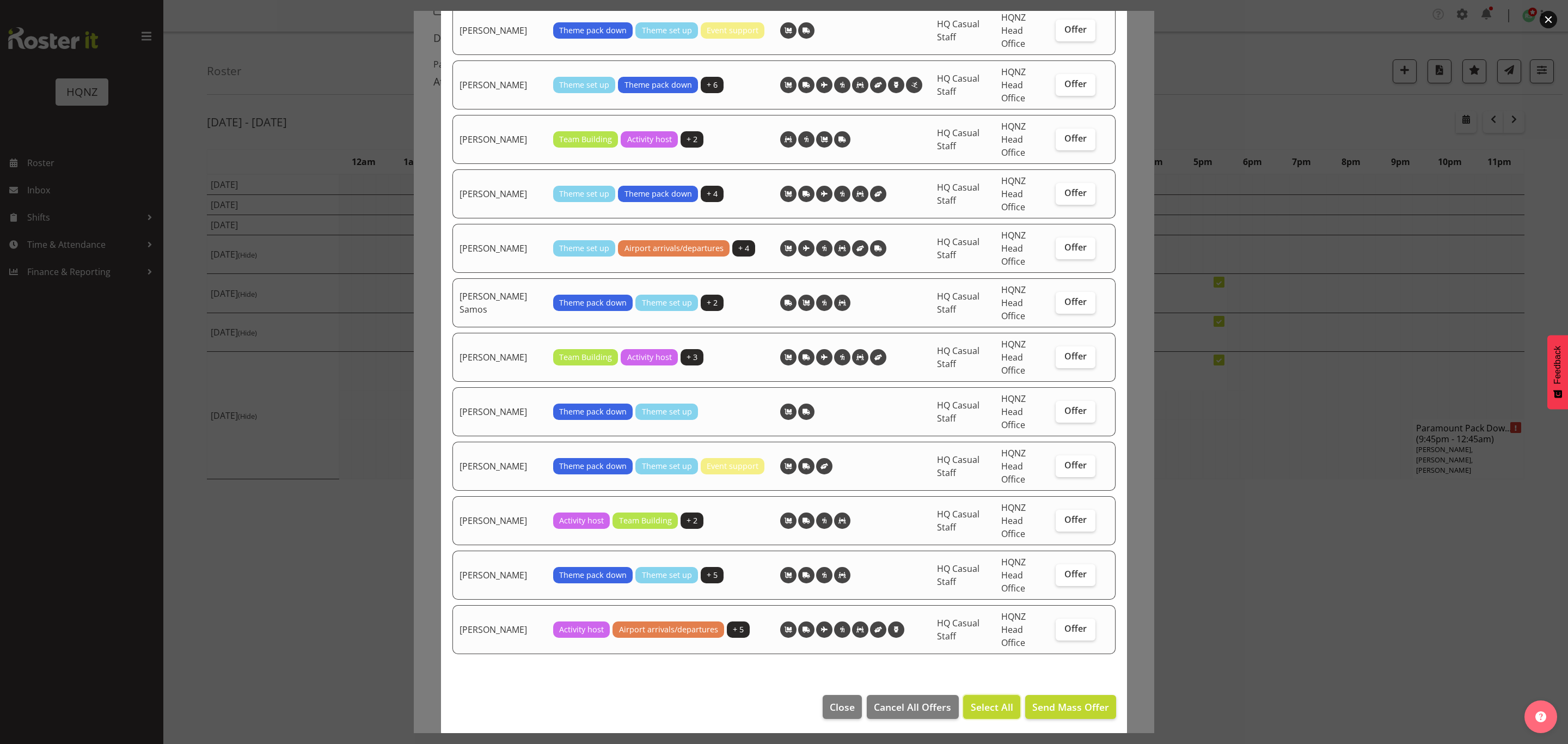
checkbox input "true"
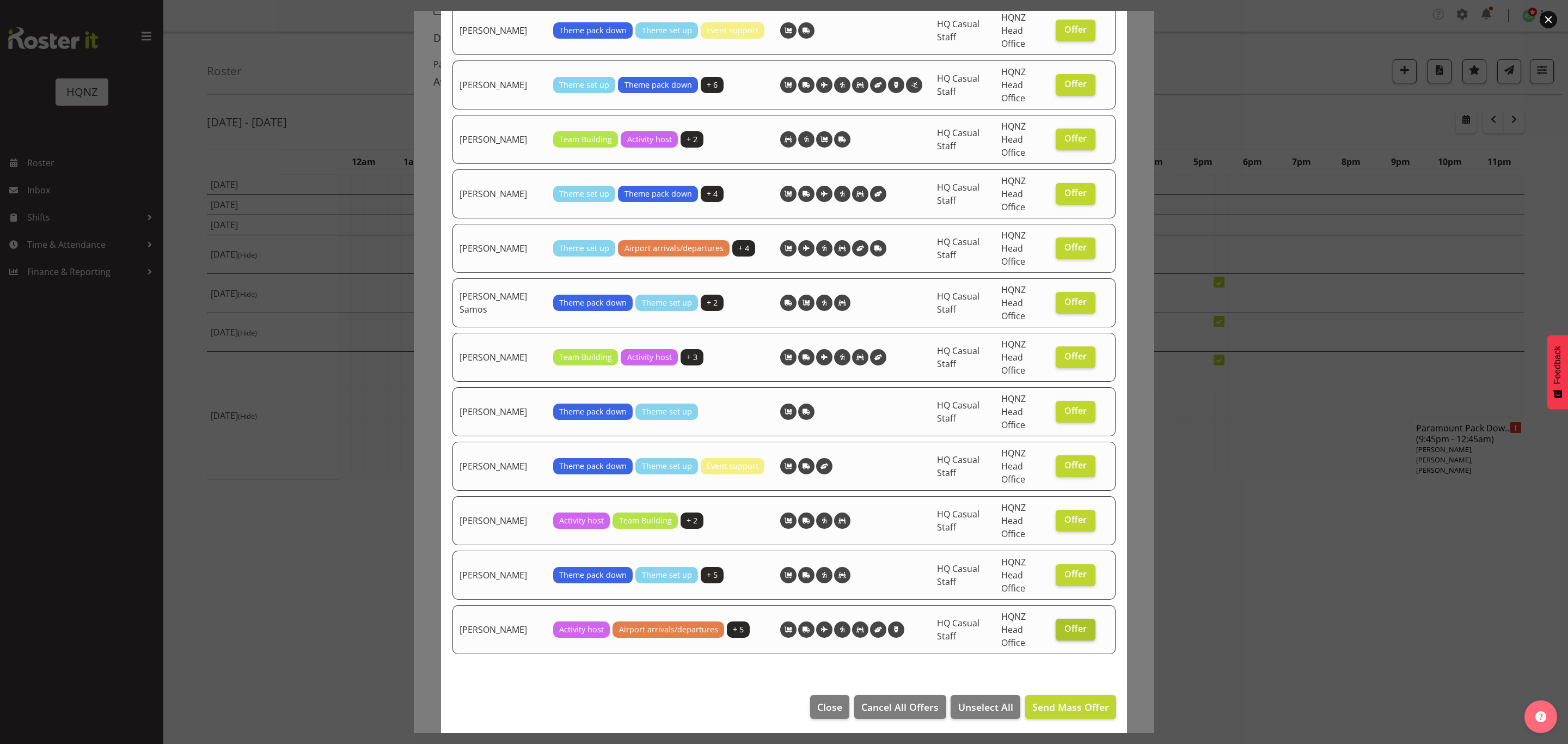
click at [1064, 631] on span "Offer" at bounding box center [1075, 628] width 23 height 11
click at [1059, 631] on input "Offer" at bounding box center [1059, 628] width 7 height 7
checkbox input "false"
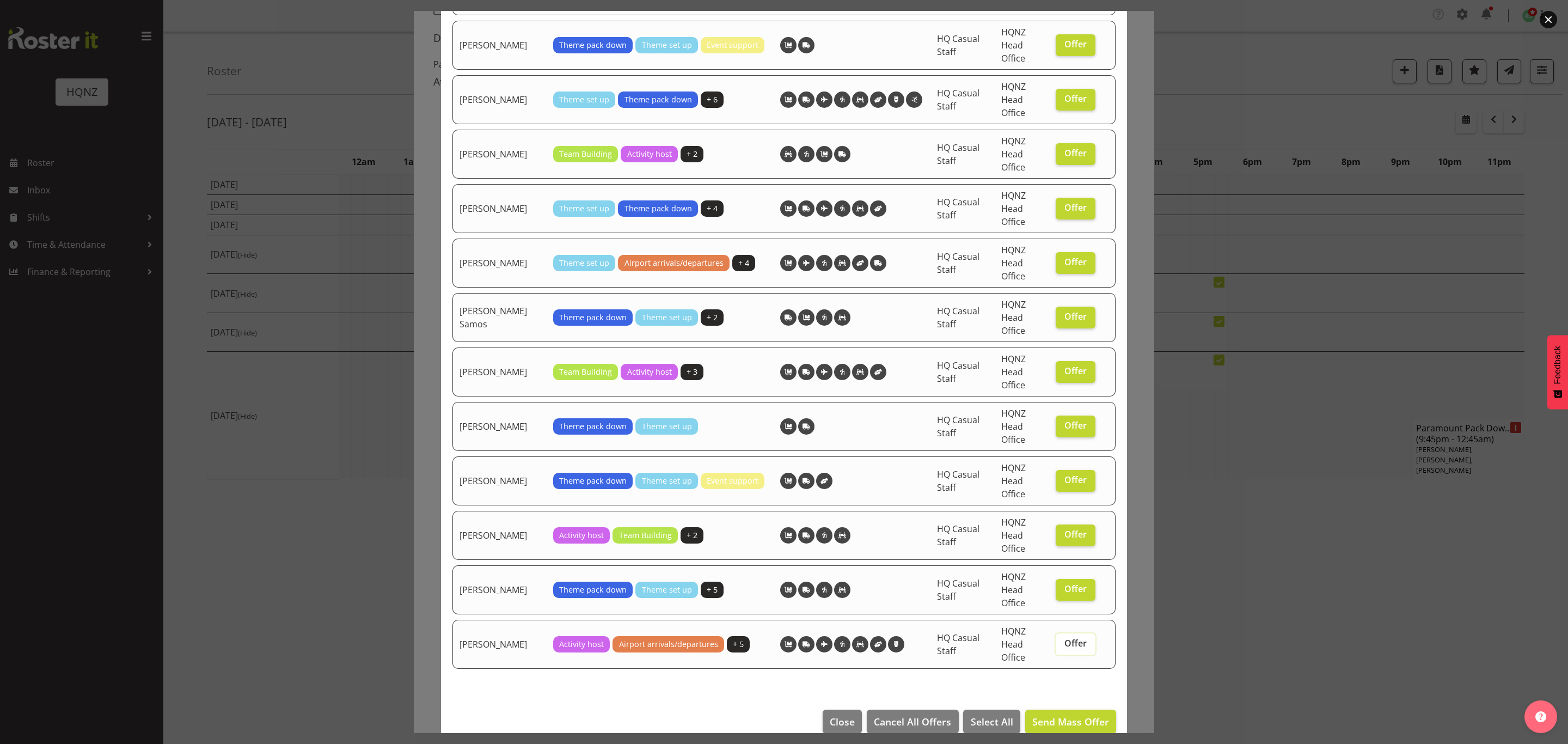
scroll to position [1784, 0]
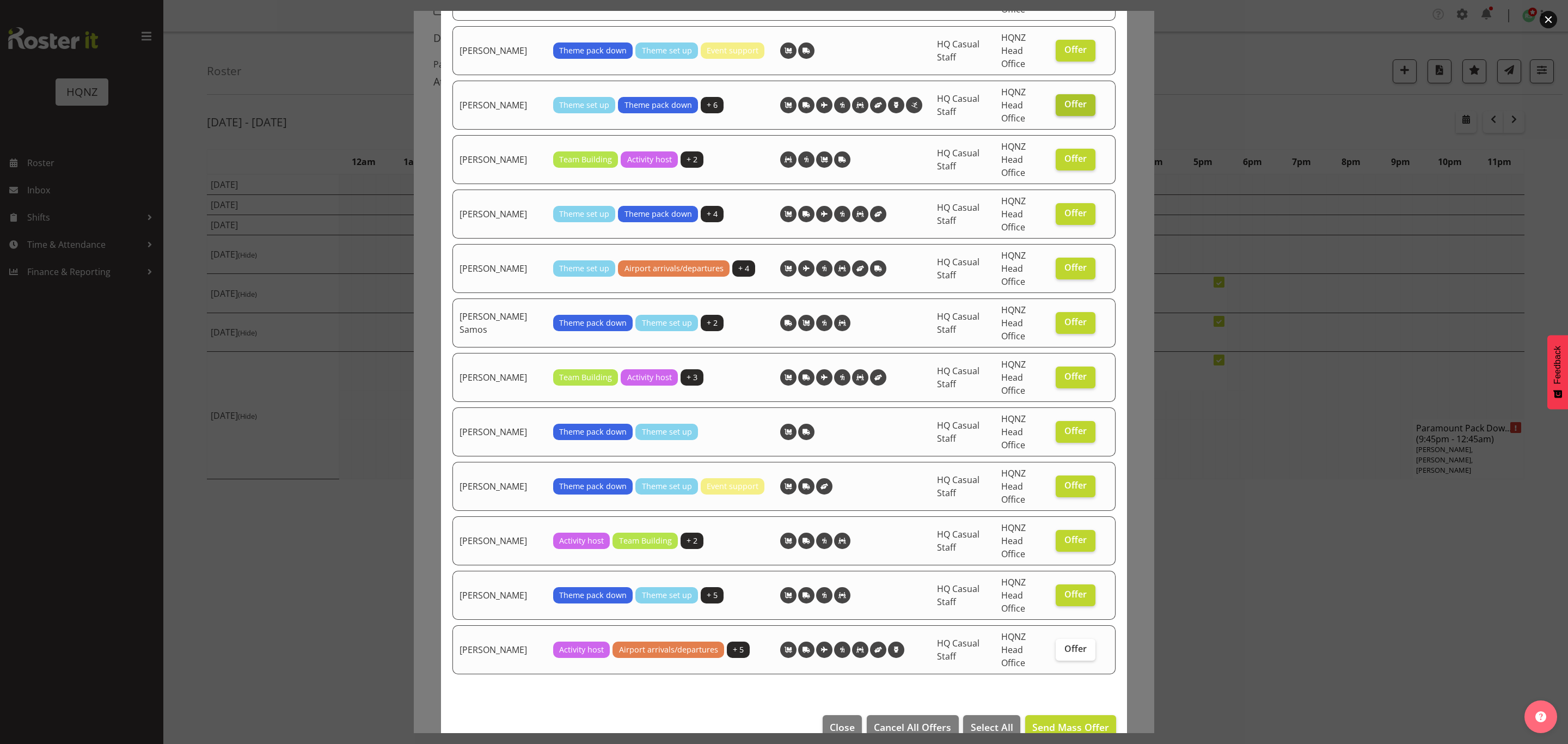
click at [1064, 99] on span "Offer" at bounding box center [1075, 104] width 23 height 11
click at [1063, 101] on input "Offer" at bounding box center [1059, 105] width 7 height 7
checkbox input "false"
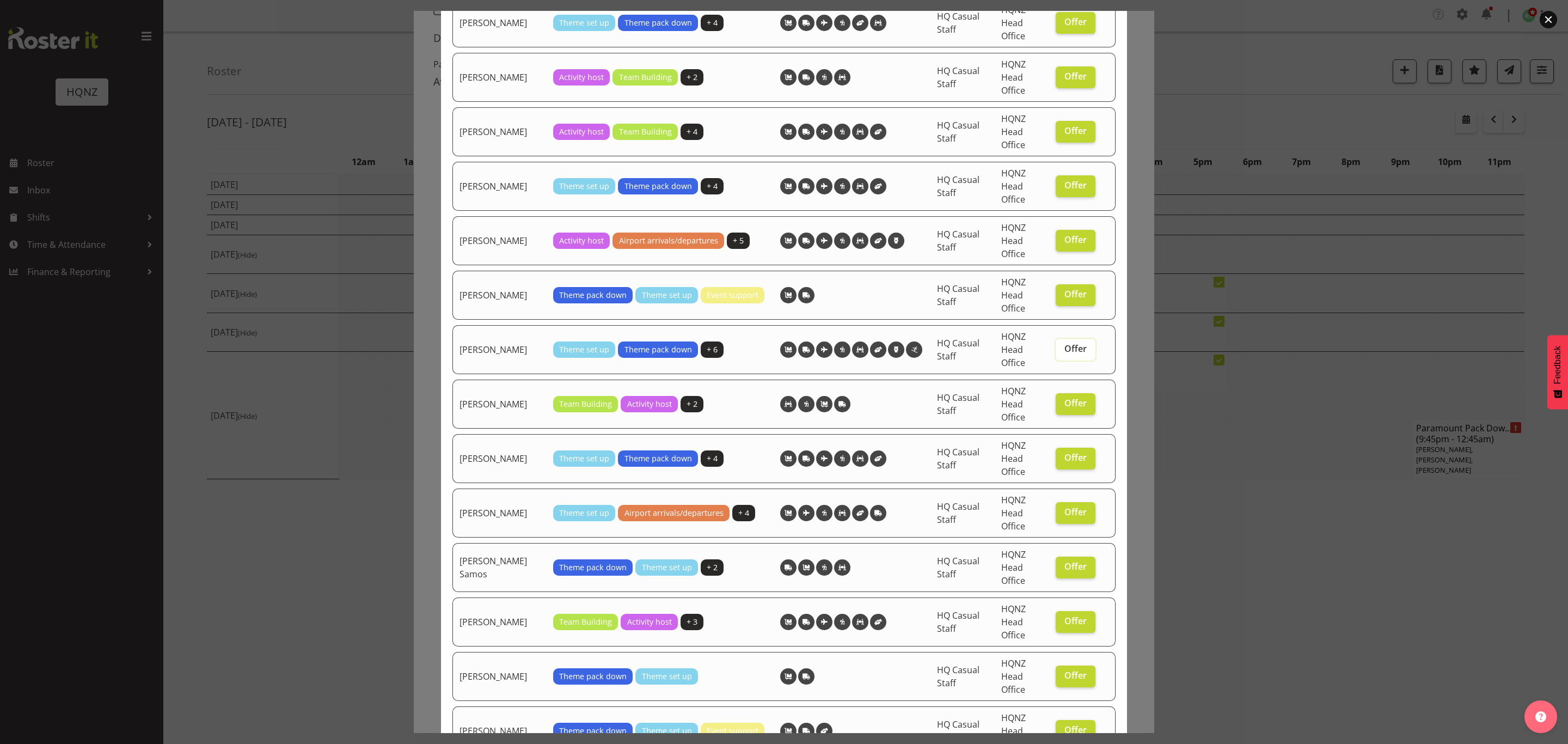
scroll to position [1539, 0]
click at [1064, 236] on span "Offer" at bounding box center [1075, 240] width 23 height 11
click at [1060, 237] on input "Offer" at bounding box center [1059, 240] width 7 height 7
checkbox input "false"
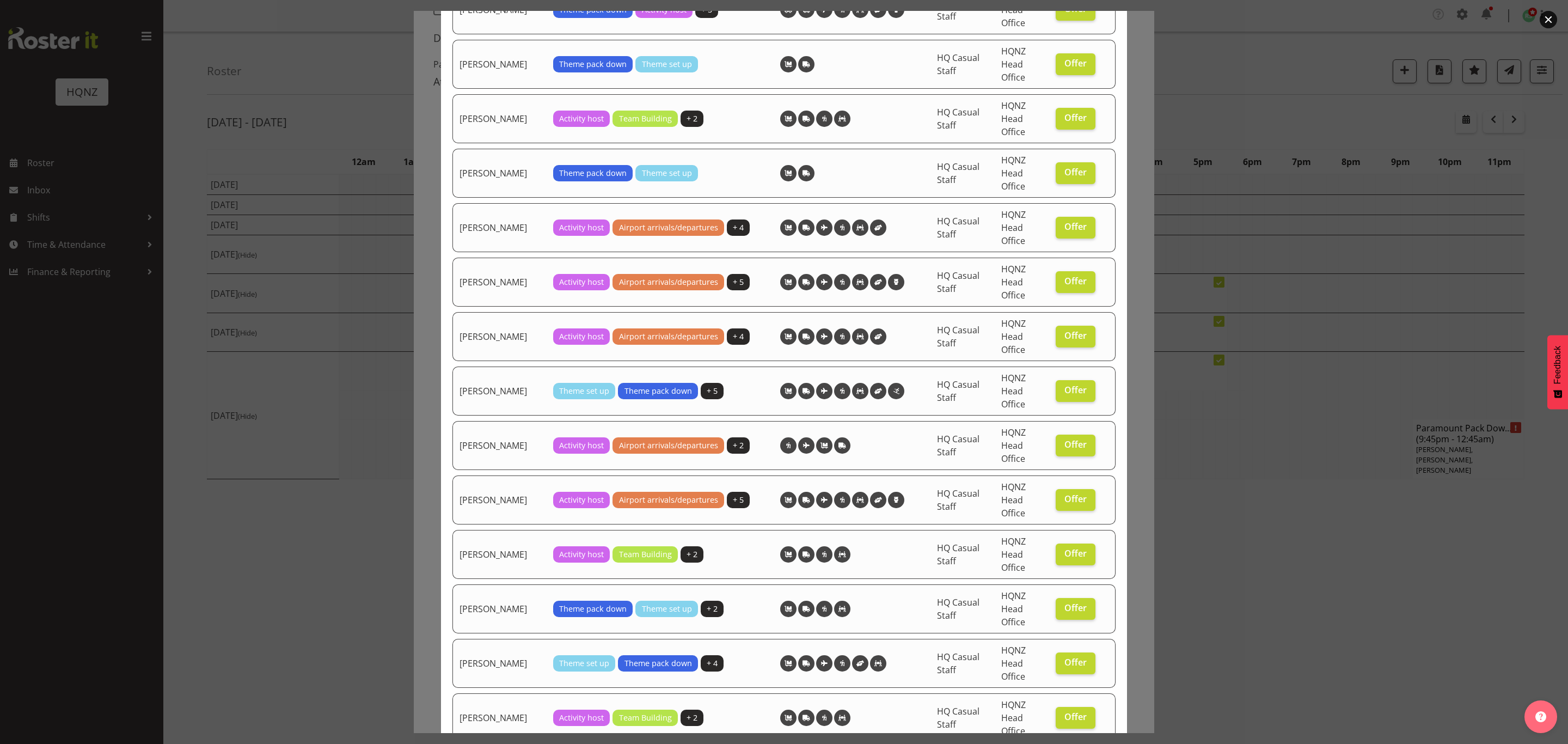
scroll to position [886, 0]
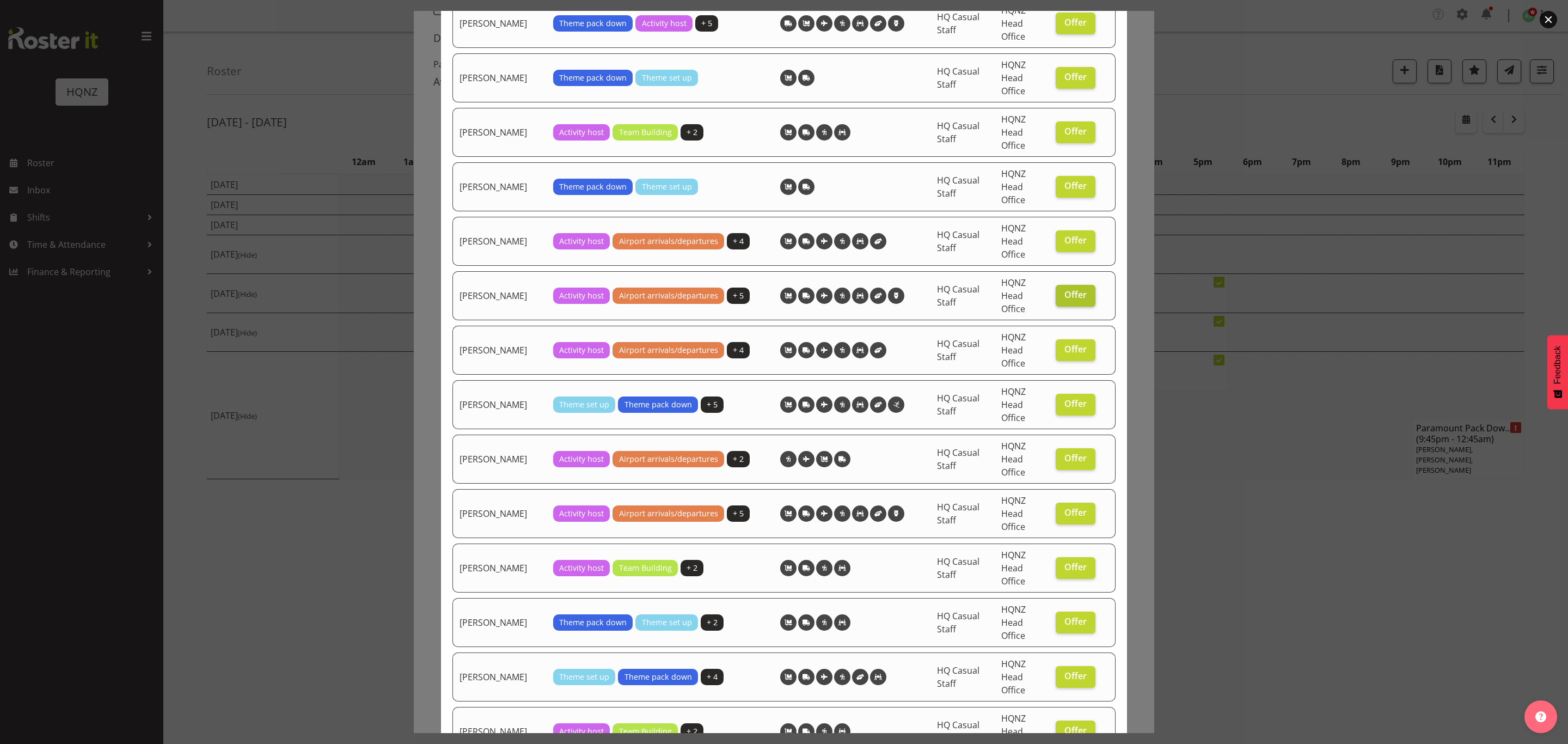
click at [1055, 292] on label "Offer" at bounding box center [1075, 296] width 40 height 22
click at [1055, 292] on input "Offer" at bounding box center [1059, 295] width 7 height 7
checkbox input "false"
click at [1064, 243] on span "Offer" at bounding box center [1075, 240] width 23 height 11
click at [1062, 243] on input "Offer" at bounding box center [1059, 240] width 7 height 7
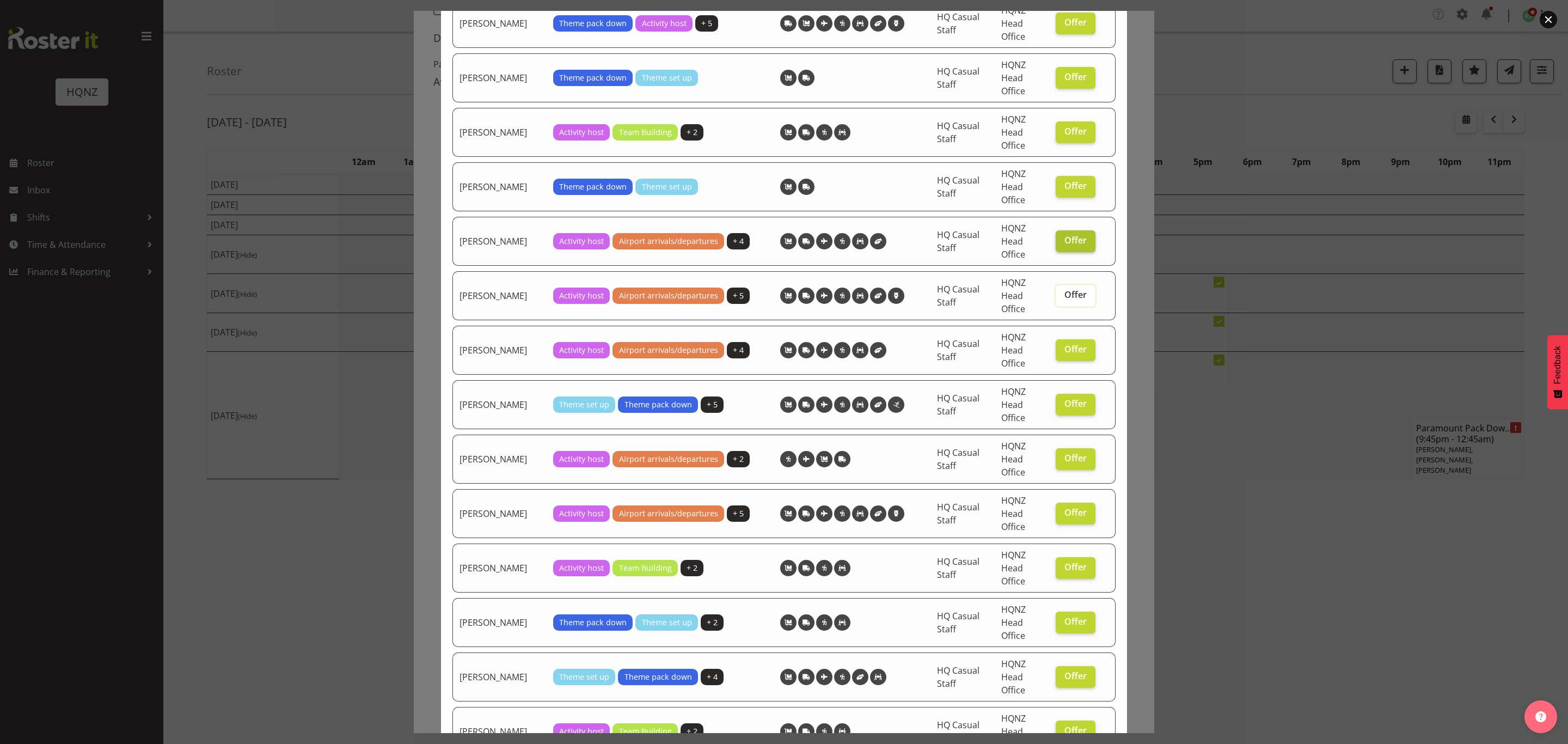
checkbox input "false"
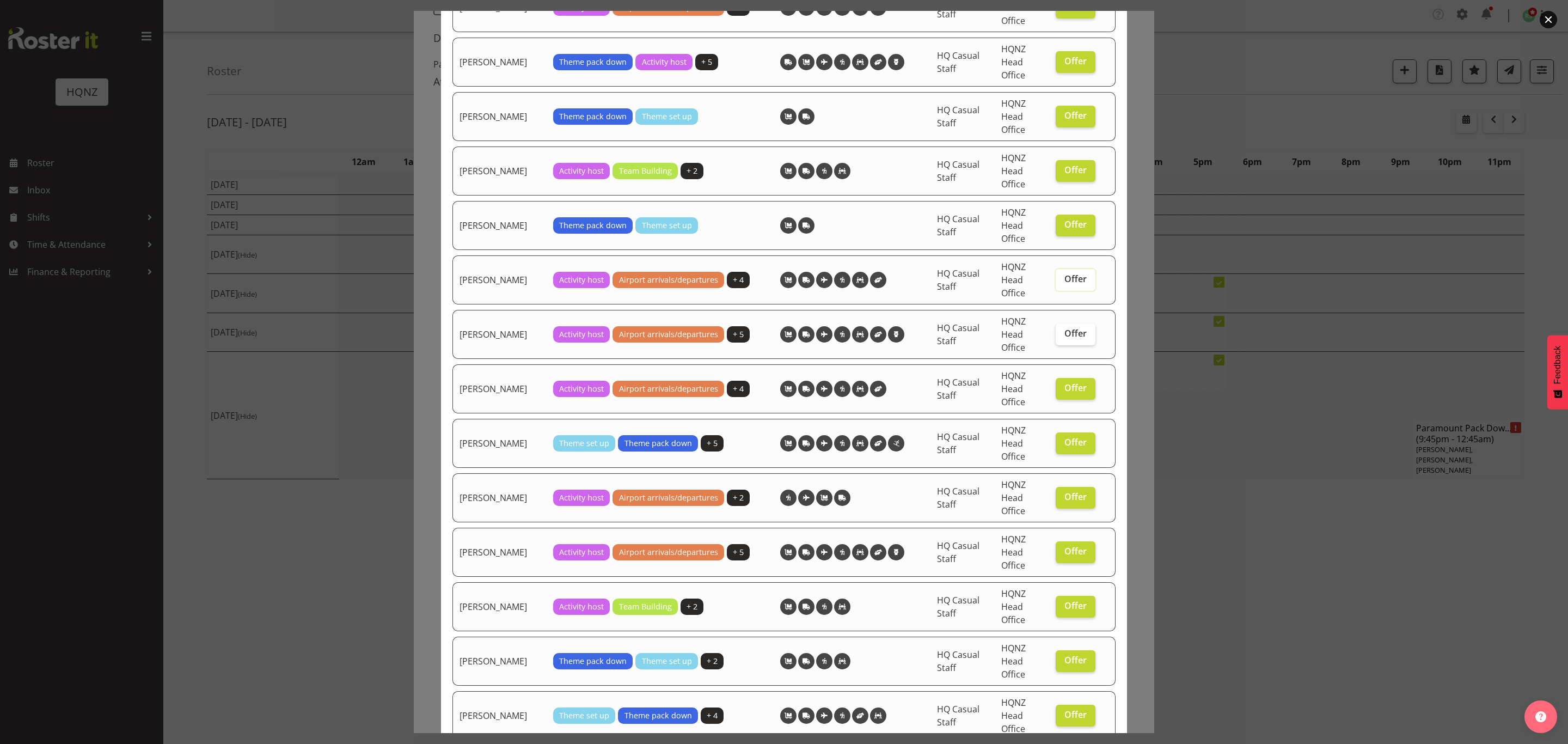
scroll to position [824, 0]
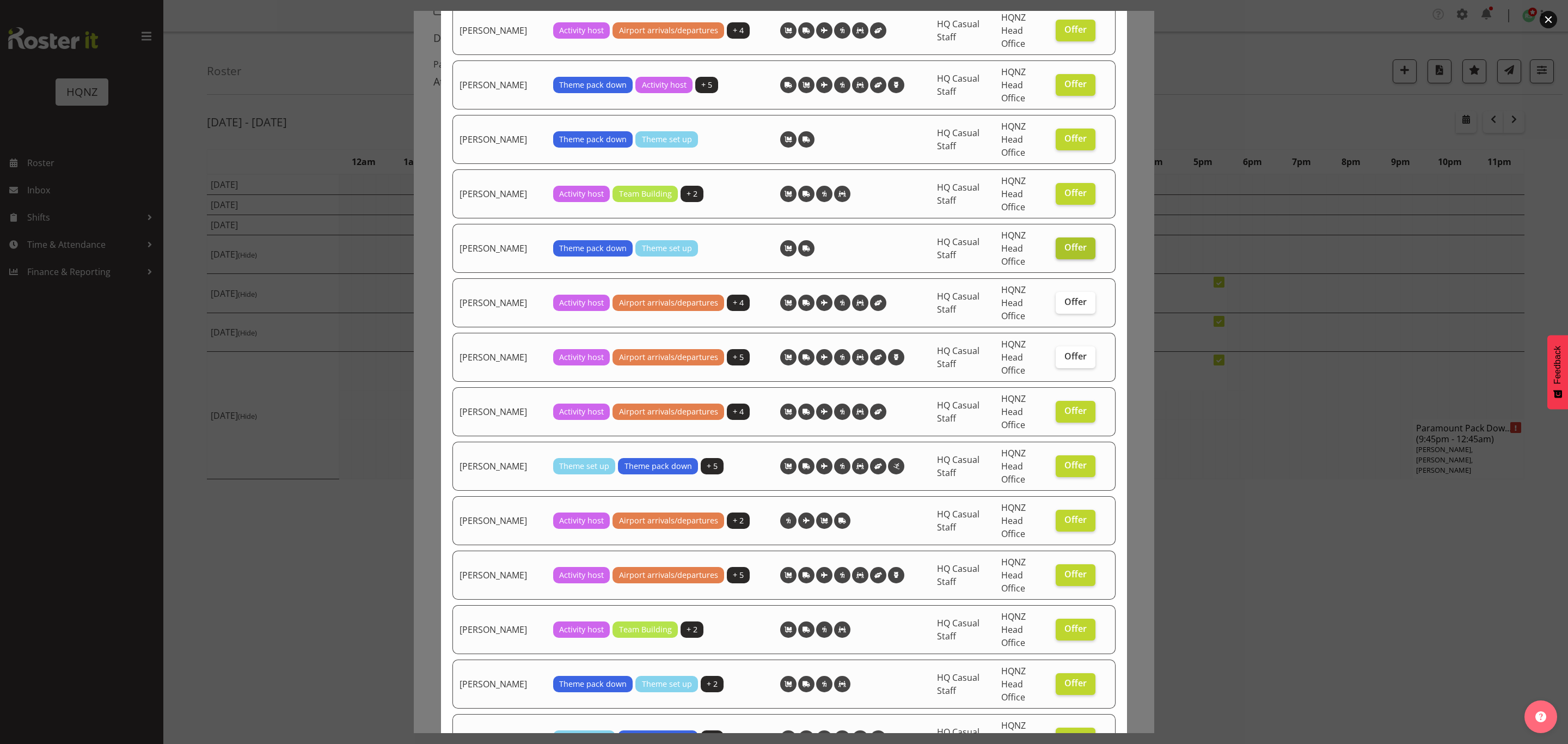
click at [1074, 244] on label "Offer" at bounding box center [1075, 248] width 40 height 22
click at [1063, 244] on input "Offer" at bounding box center [1059, 248] width 7 height 7
checkbox input "false"
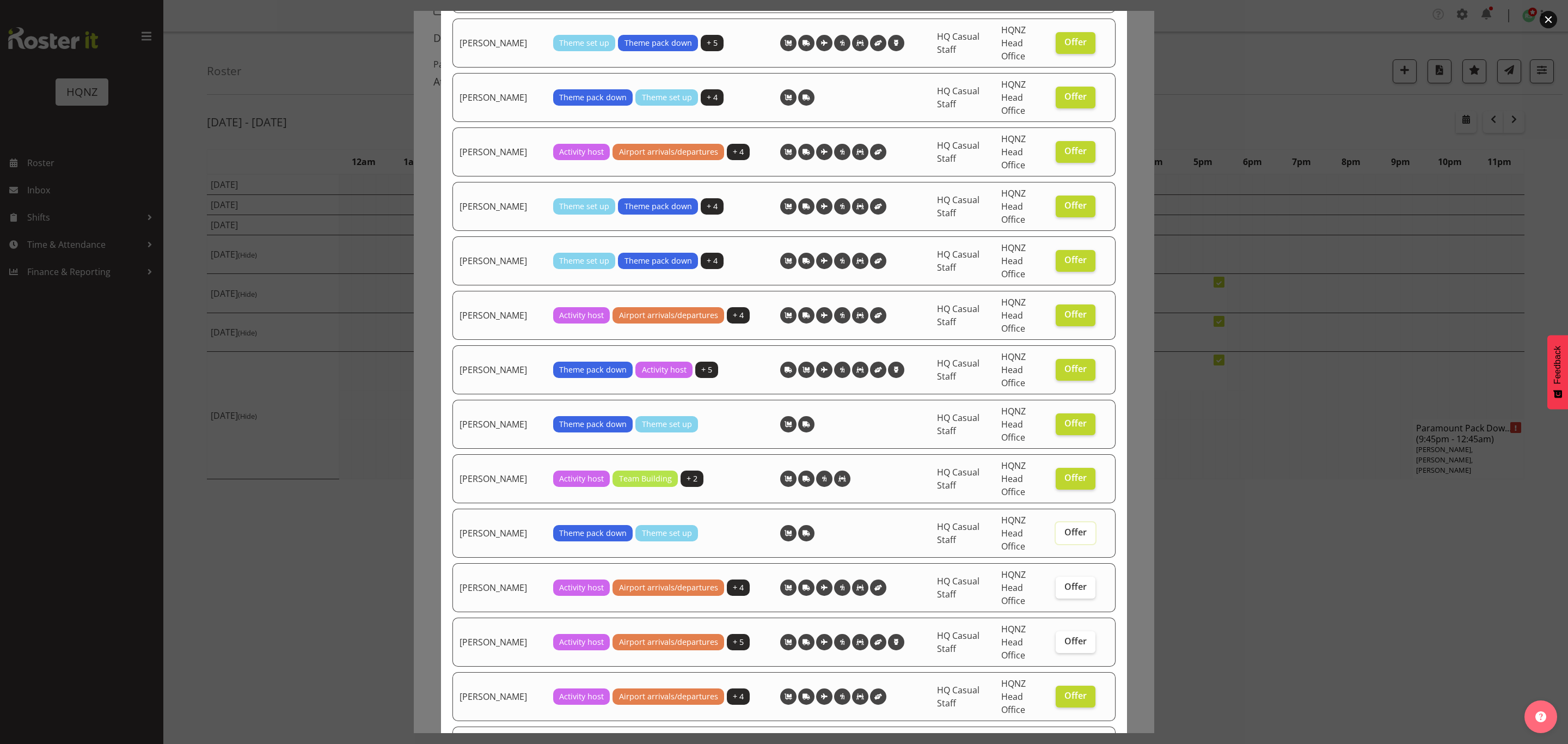
scroll to position [497, 0]
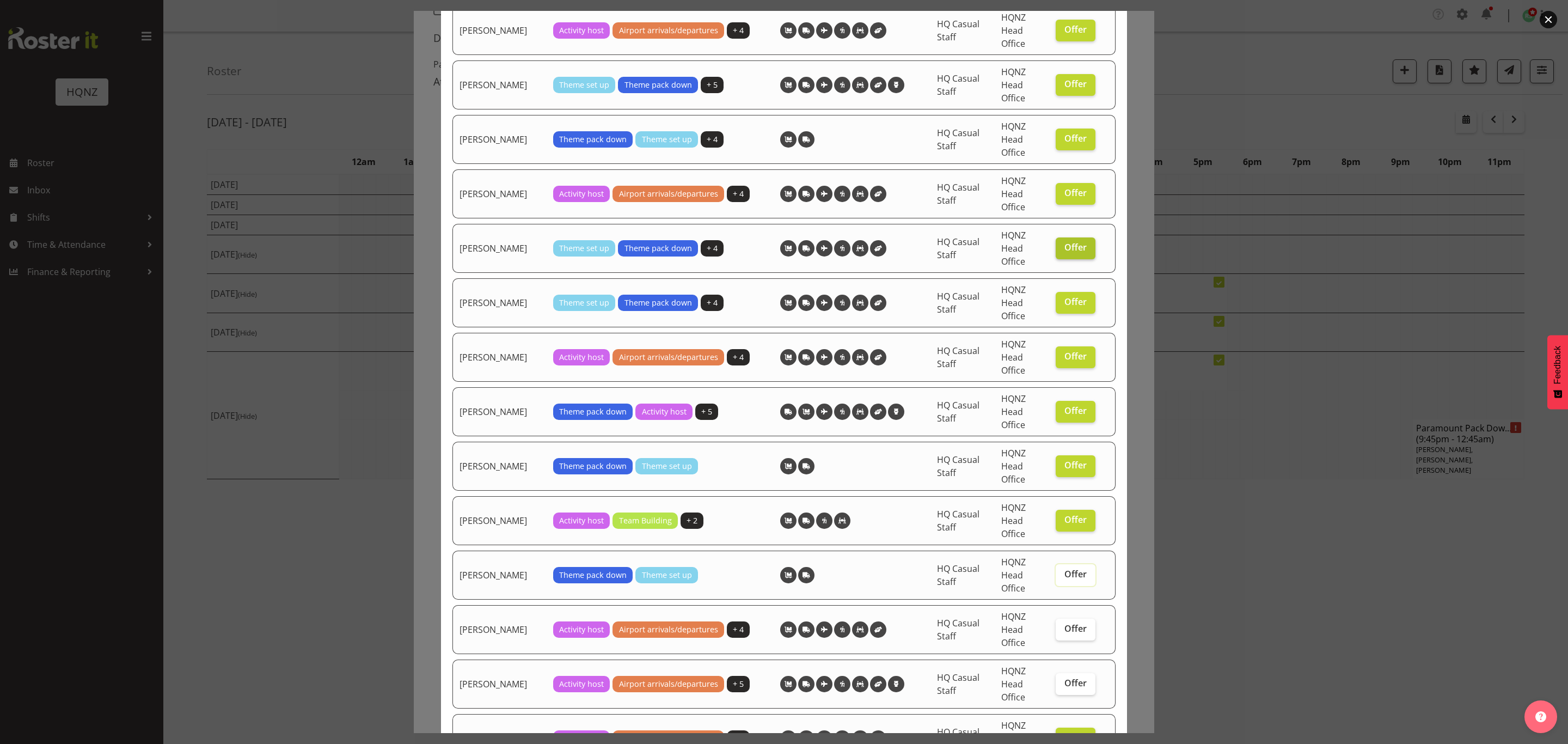
click at [1066, 250] on span "Offer" at bounding box center [1075, 247] width 23 height 11
click at [1063, 250] on input "Offer" at bounding box center [1059, 248] width 7 height 7
checkbox input "false"
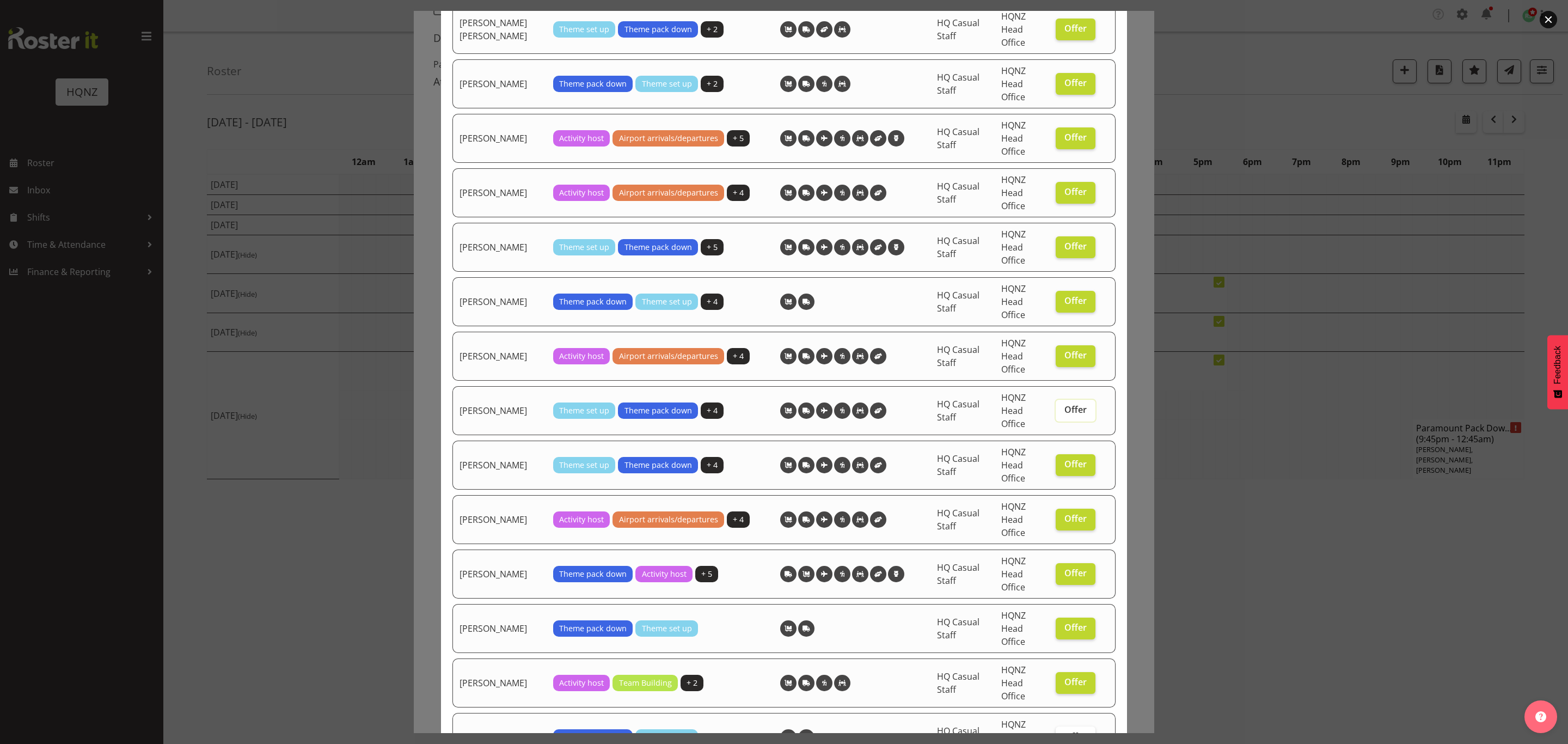
scroll to position [333, 0]
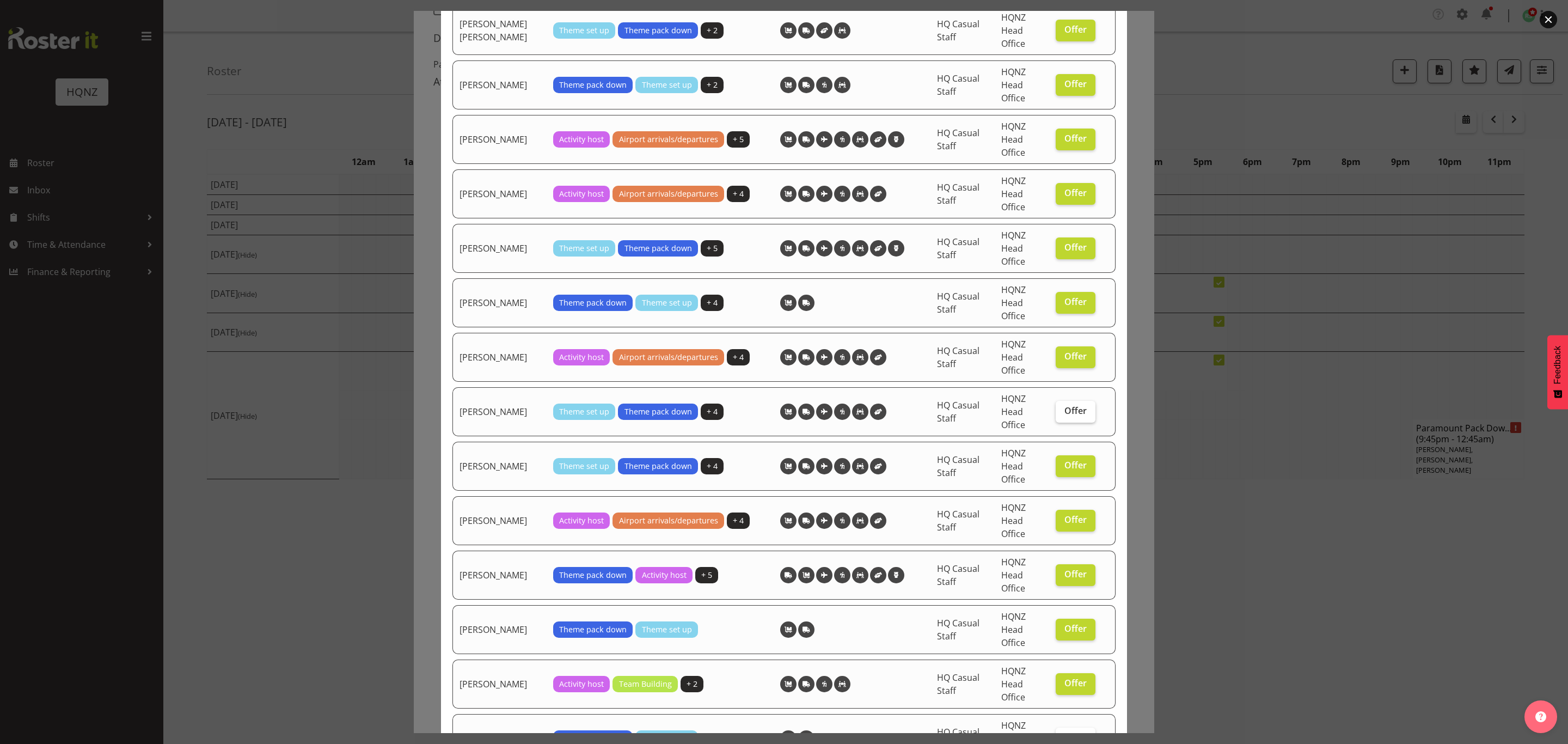
click at [1066, 250] on span "Offer" at bounding box center [1075, 247] width 23 height 11
click at [1063, 250] on input "Offer" at bounding box center [1059, 248] width 7 height 7
checkbox input "false"
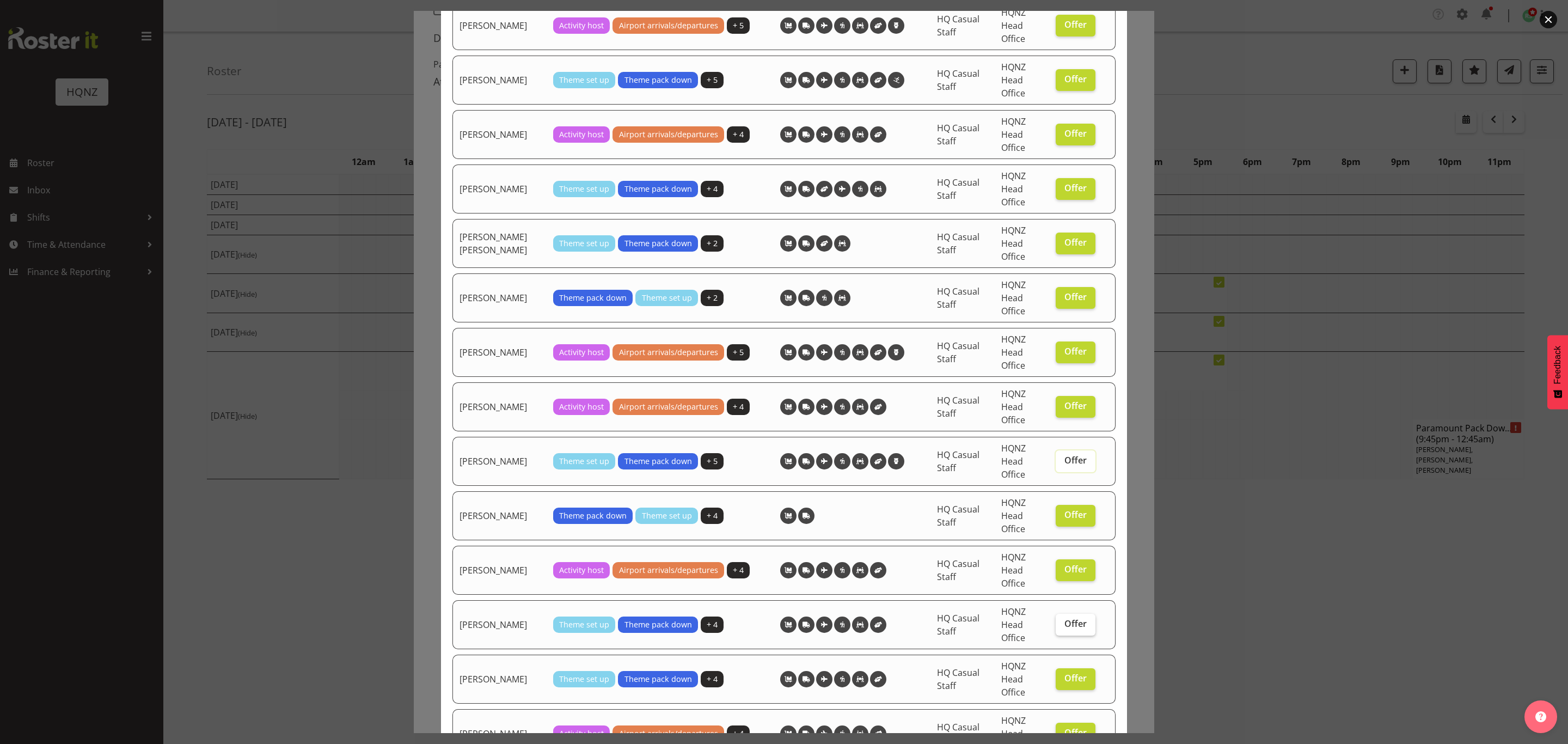
scroll to position [89, 0]
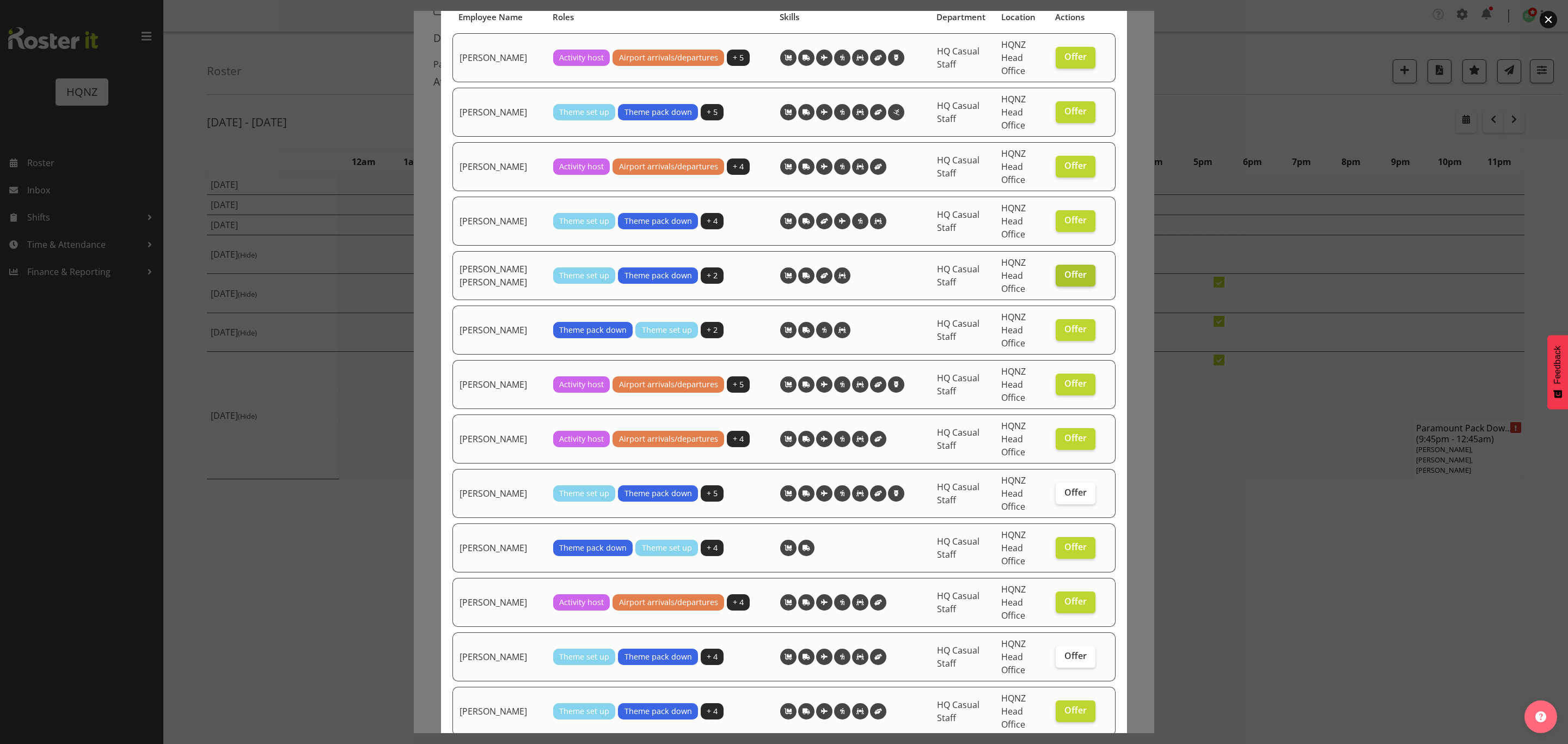
click at [1072, 269] on span "Offer" at bounding box center [1075, 274] width 23 height 11
click at [1063, 271] on input "Offer" at bounding box center [1059, 275] width 7 height 7
checkbox input "false"
click at [1064, 169] on span "Offer" at bounding box center [1075, 165] width 23 height 11
click at [1055, 169] on input "Offer" at bounding box center [1059, 166] width 7 height 7
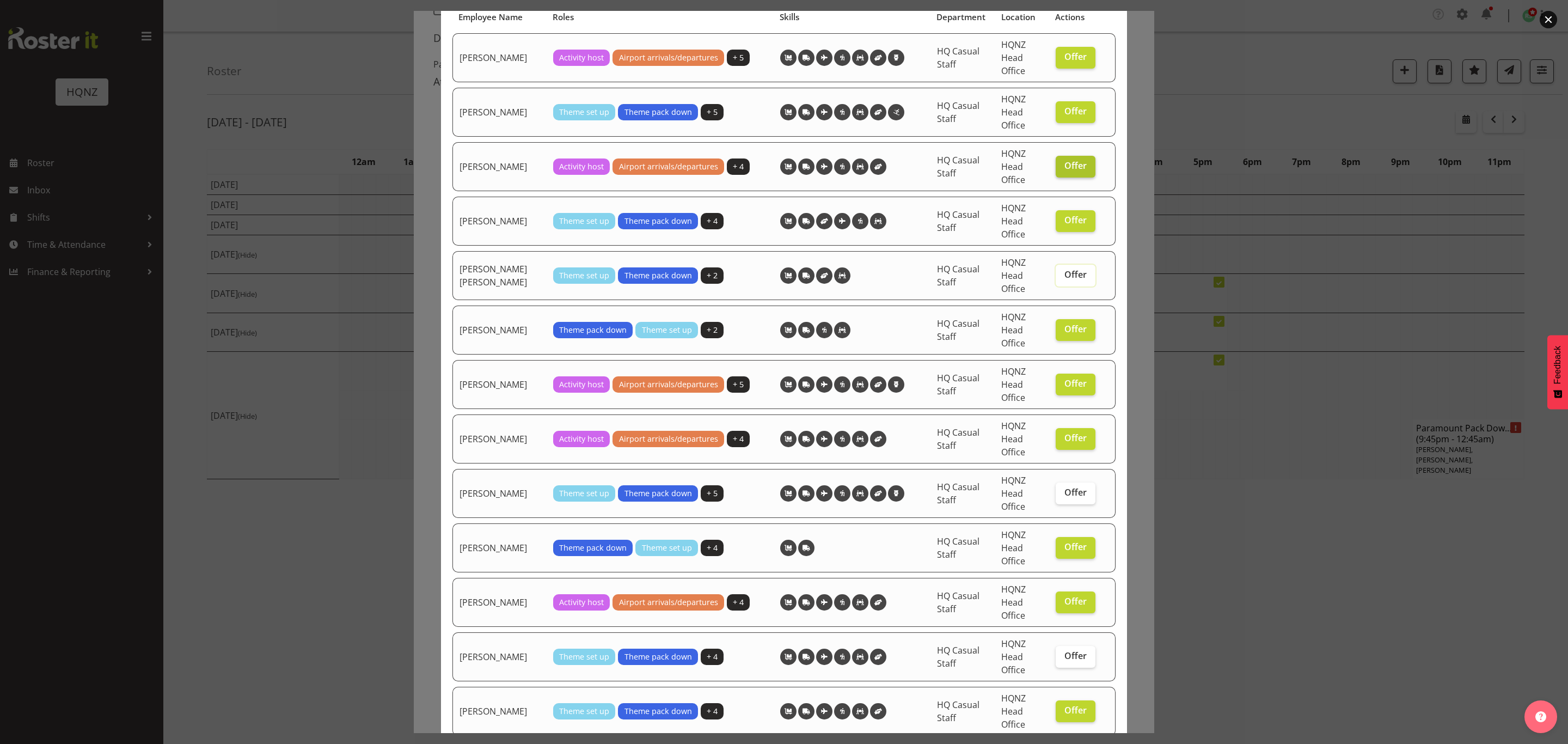
checkbox input "false"
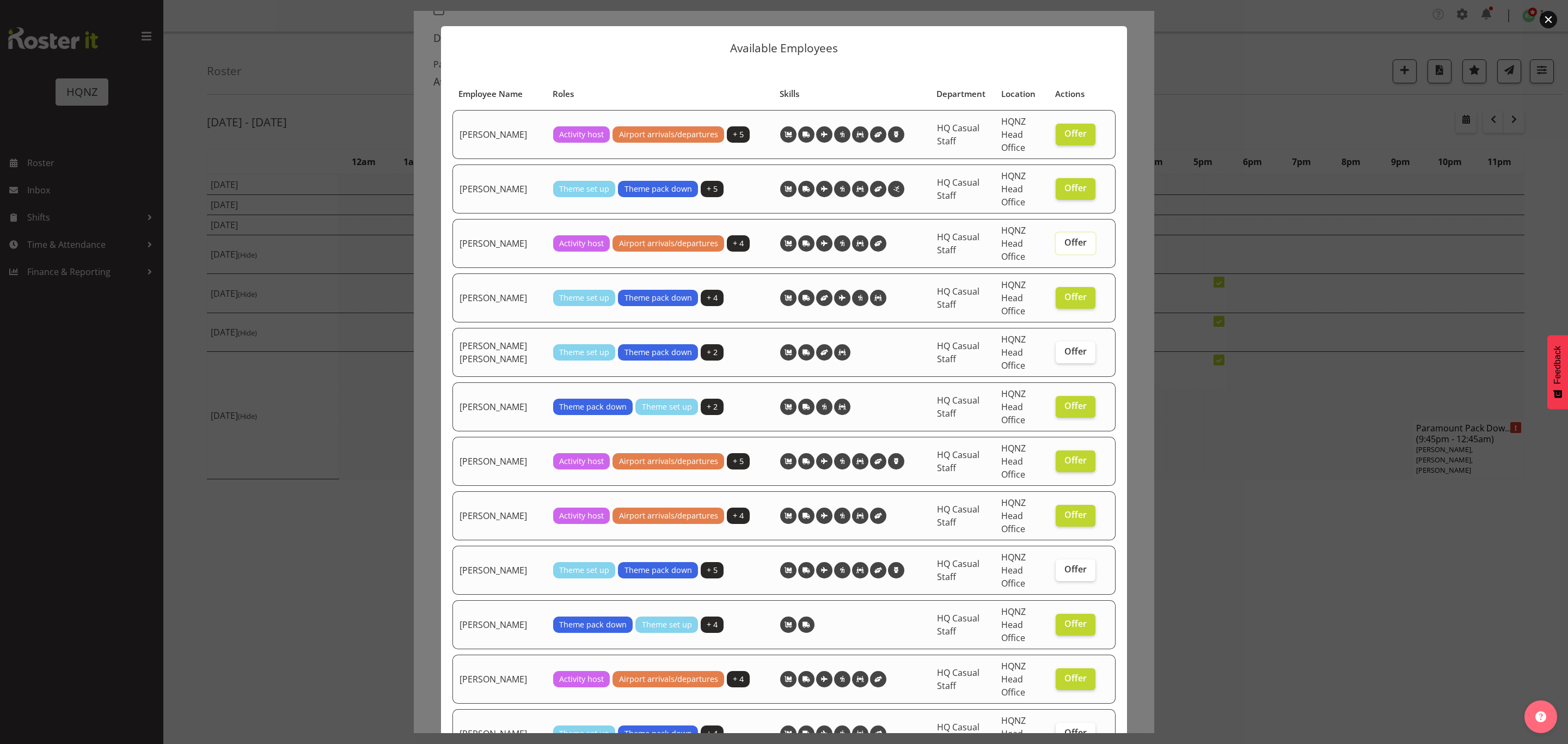
scroll to position [0, 0]
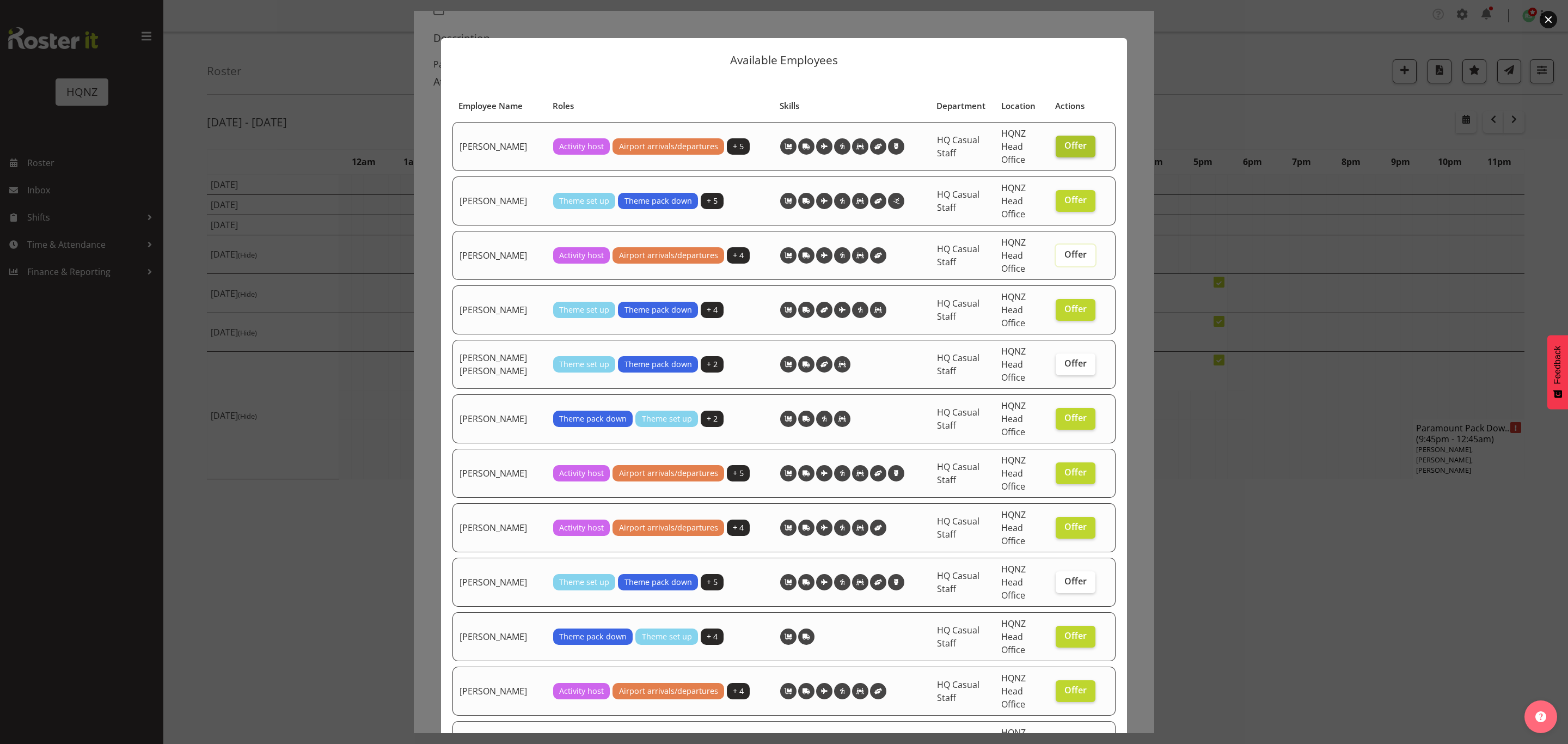
click at [1064, 145] on span "Offer" at bounding box center [1075, 145] width 23 height 11
click at [1060, 145] on input "Offer" at bounding box center [1059, 146] width 7 height 7
checkbox input "false"
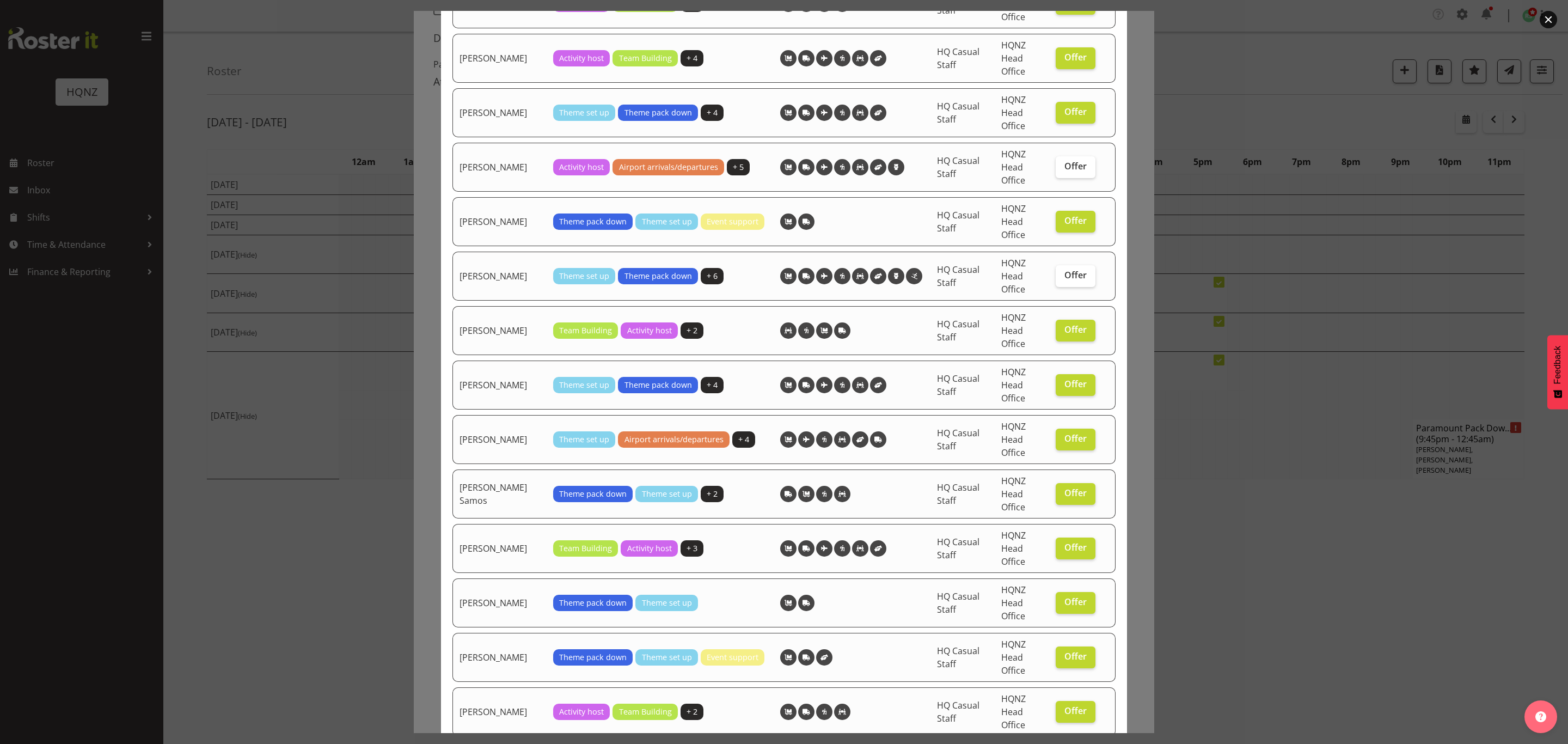
scroll to position [1804, 0]
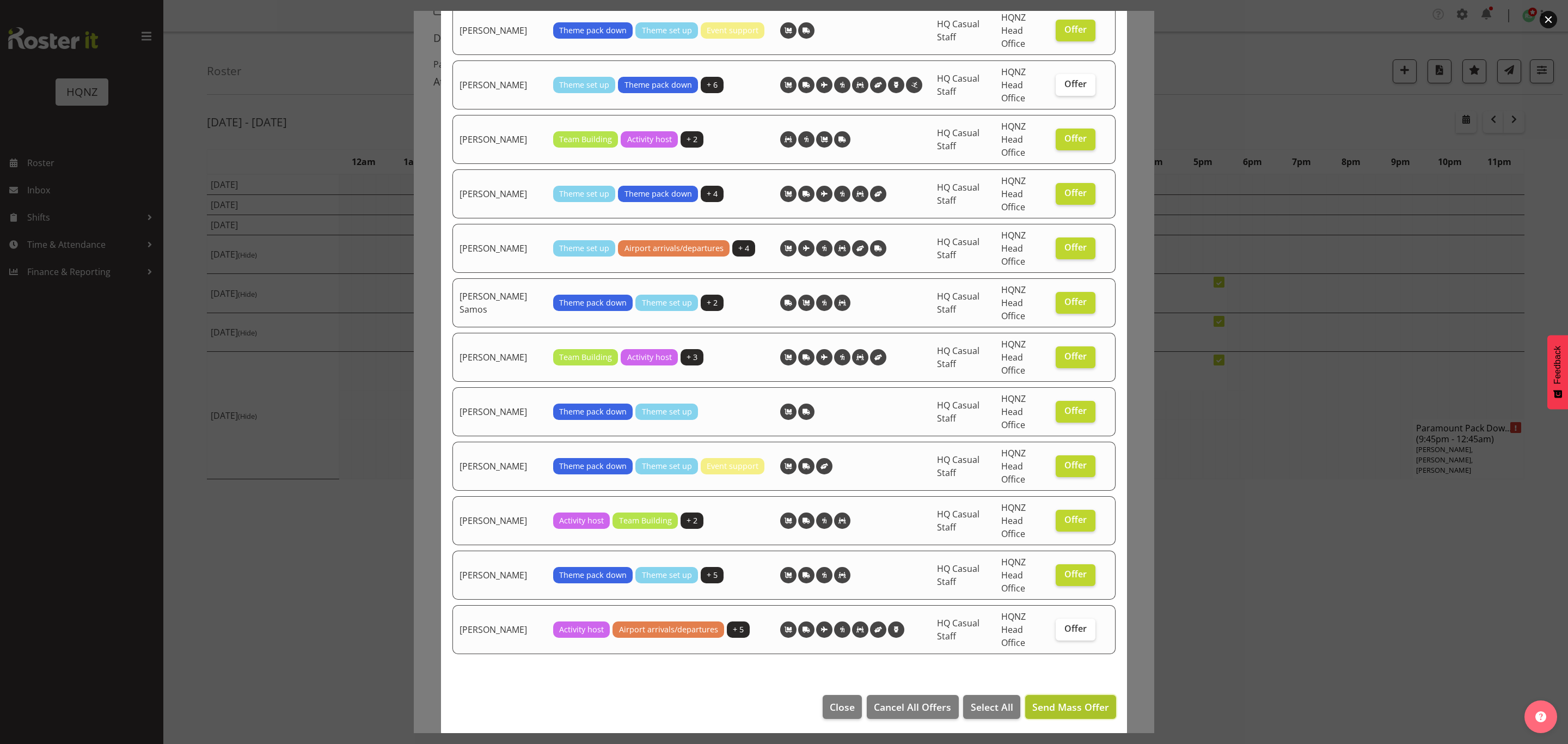
click at [1065, 708] on span "Send Mass Offer" at bounding box center [1071, 707] width 77 height 13
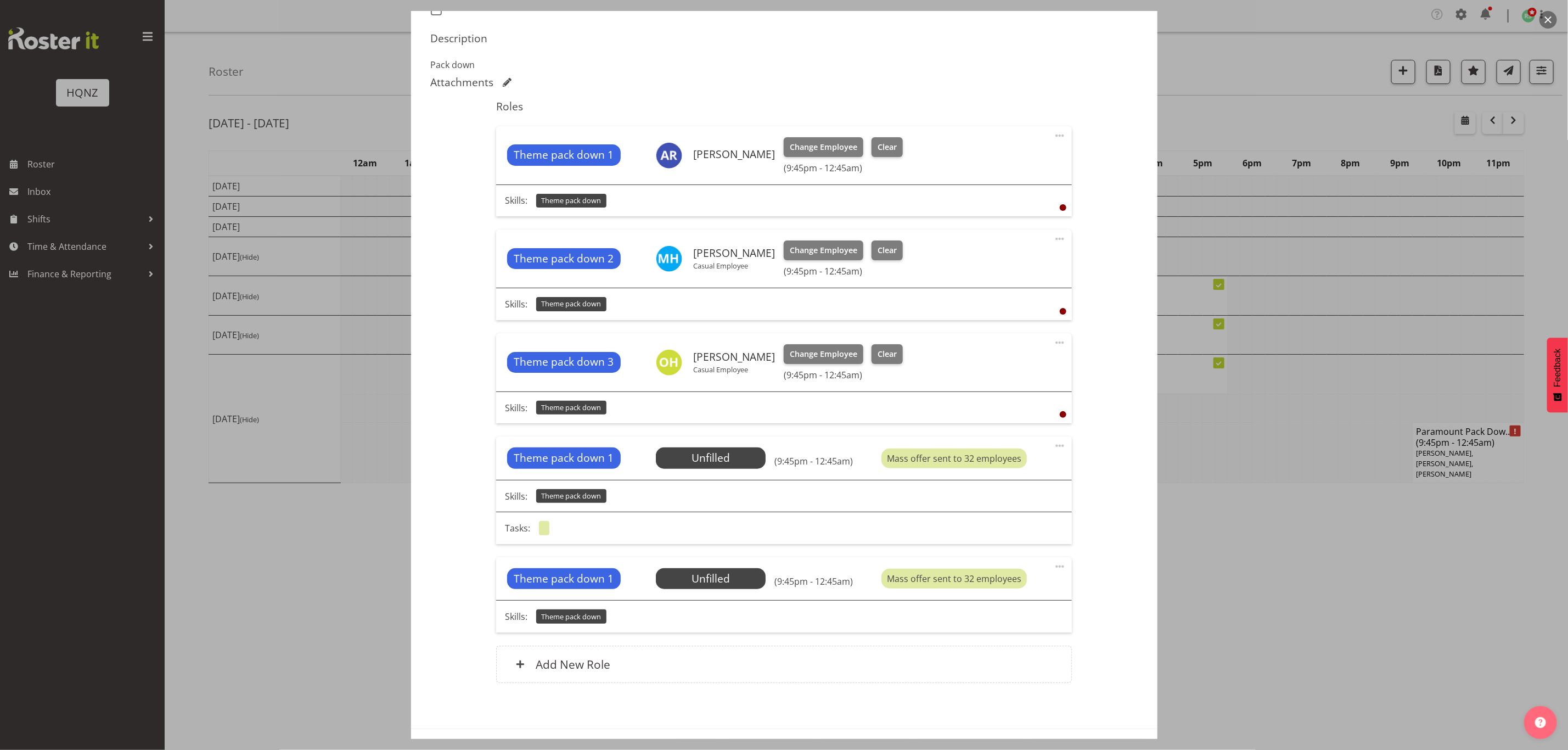
click at [1307, 606] on div at bounding box center [784, 375] width 1568 height 750
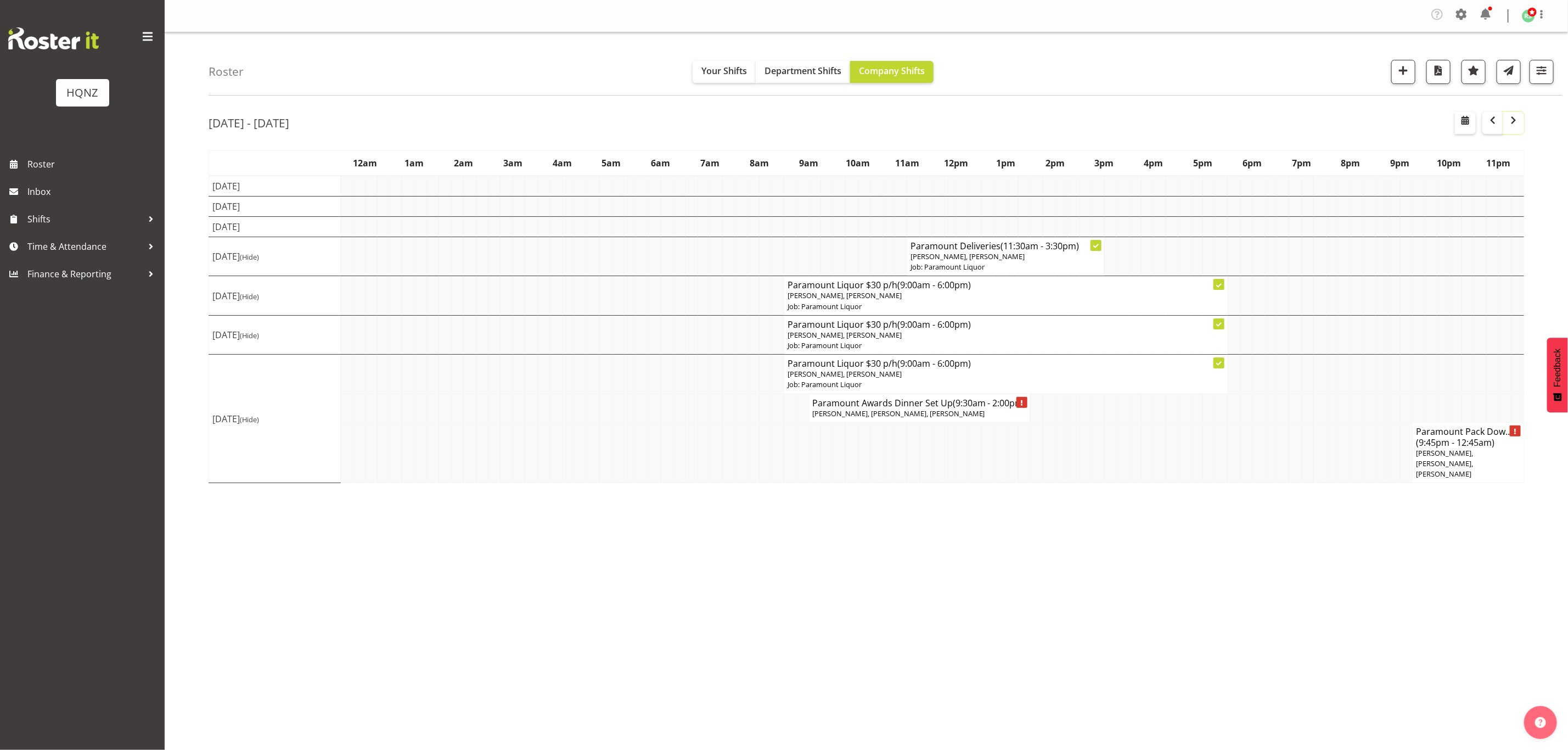
click at [1510, 127] on span "button" at bounding box center [1514, 120] width 13 height 13
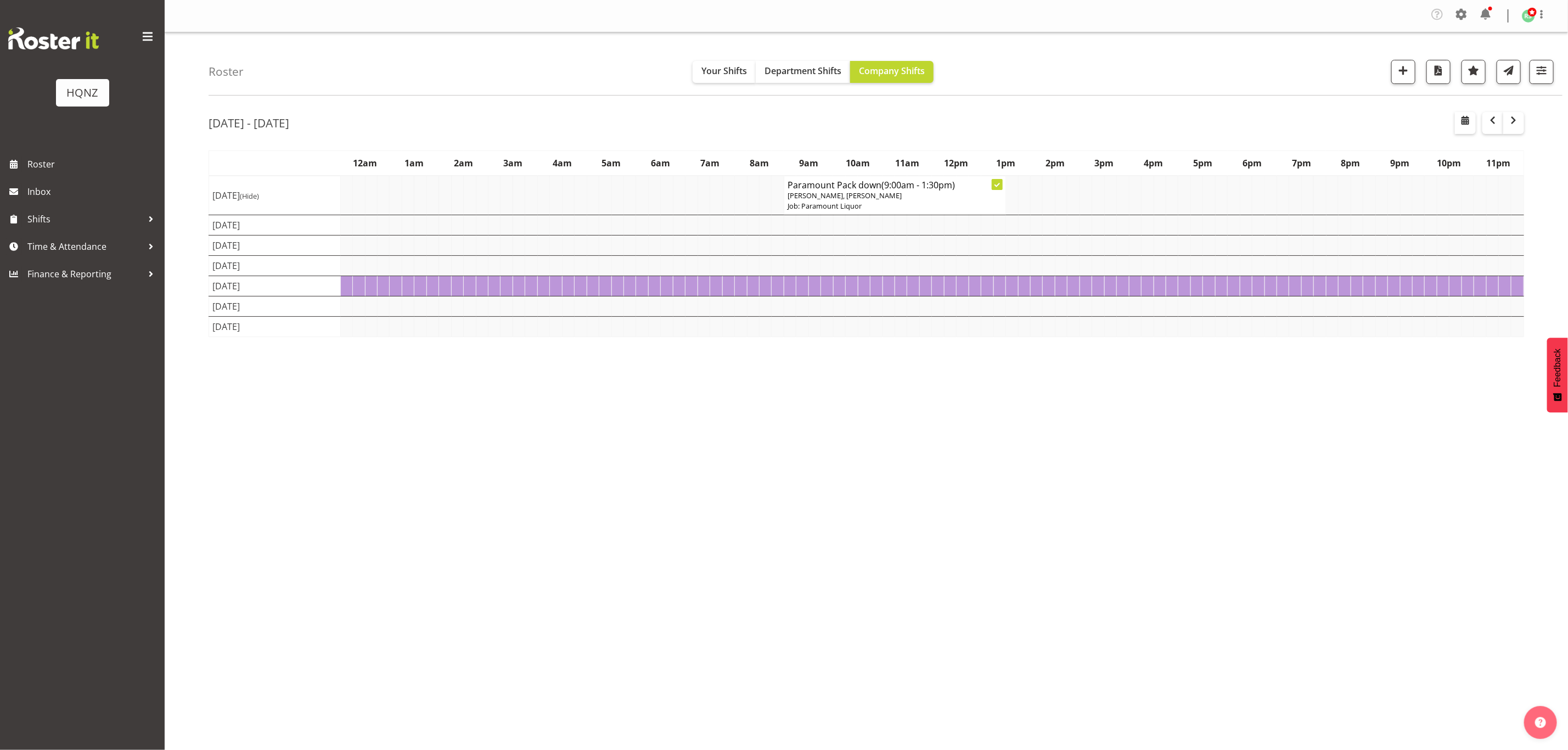
click at [935, 205] on p "Job: Paramount Liquor" at bounding box center [895, 206] width 215 height 10
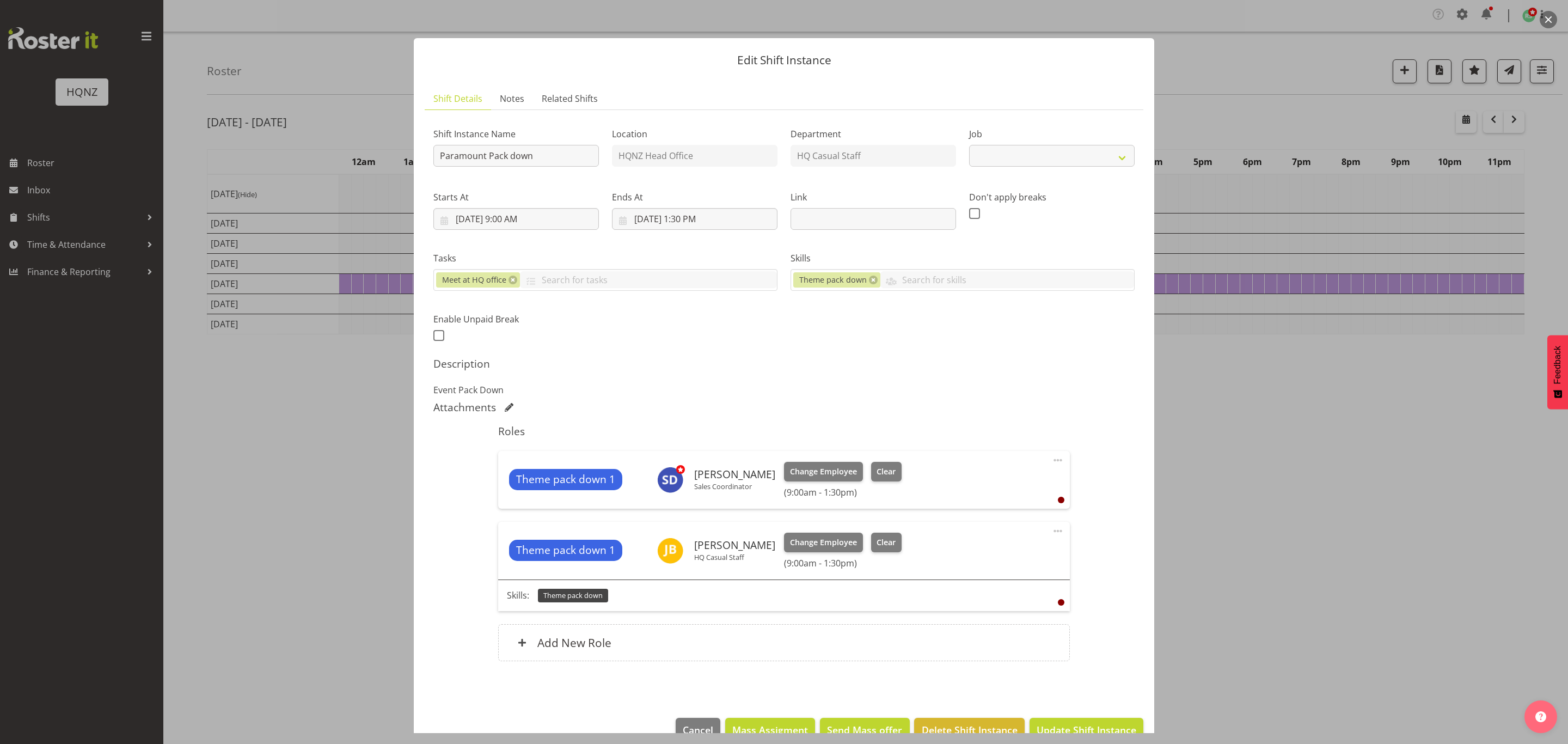
select select "10457"
click at [1304, 541] on div at bounding box center [784, 372] width 1568 height 744
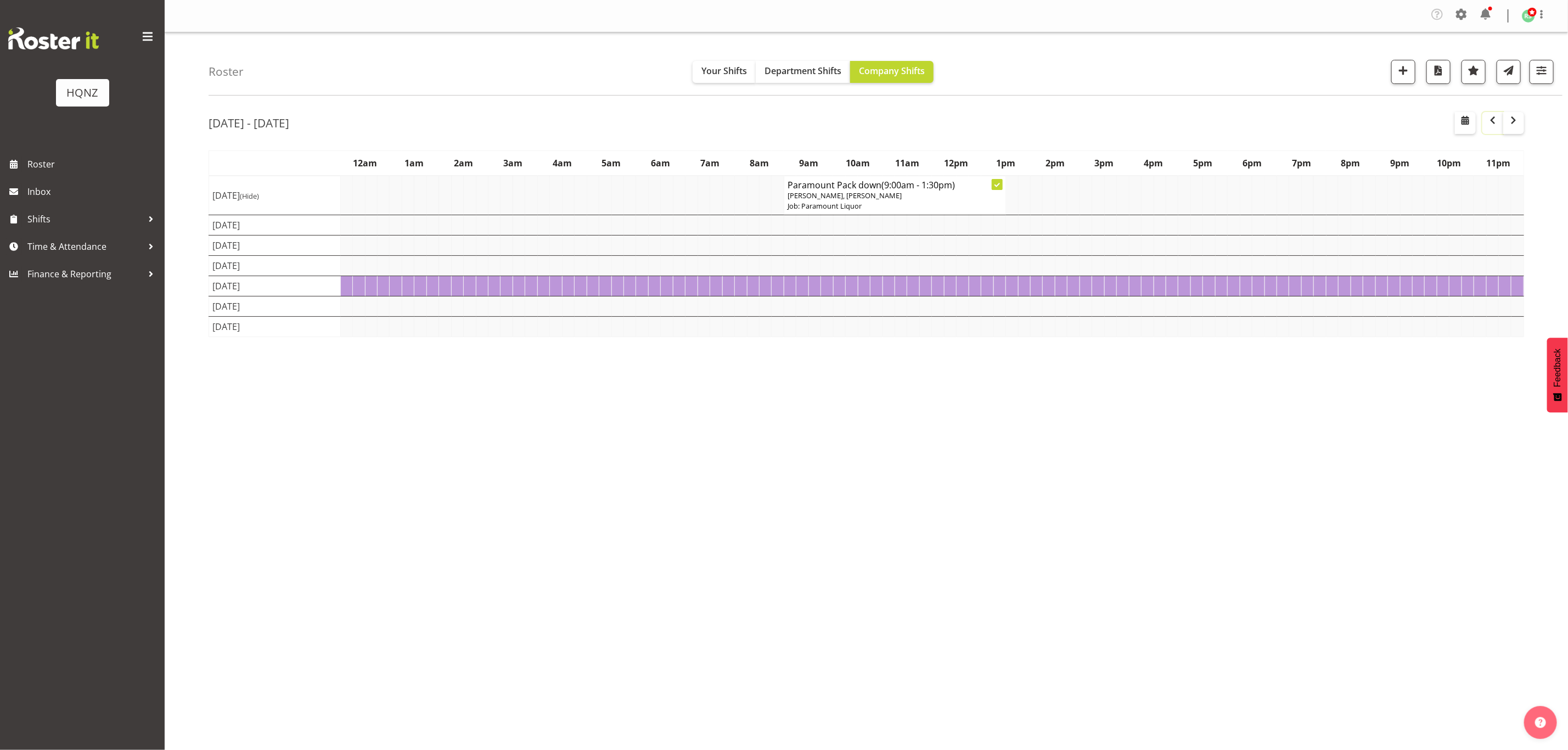
click at [1493, 119] on span "button" at bounding box center [1493, 120] width 13 height 13
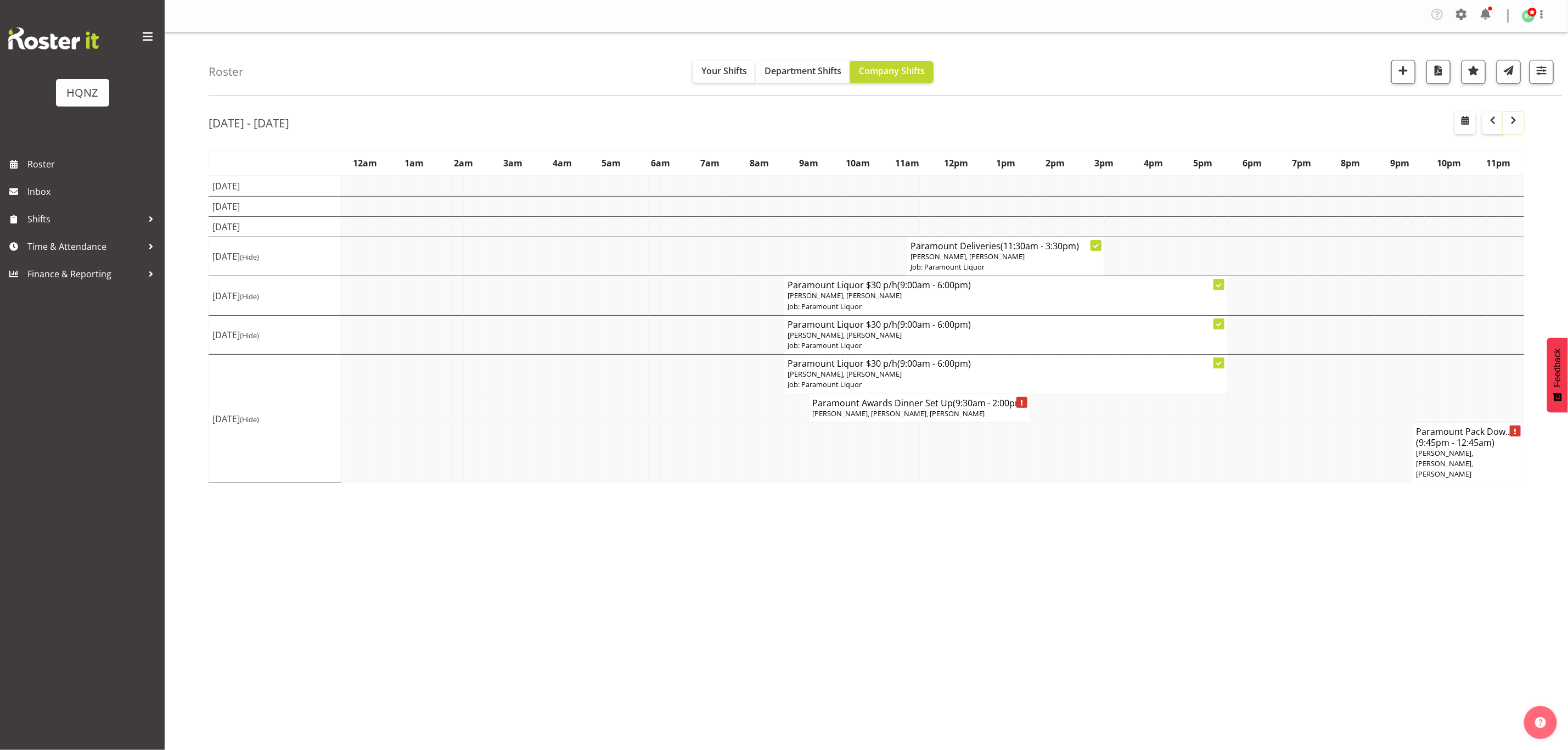
click at [1512, 124] on span "button" at bounding box center [1514, 120] width 13 height 13
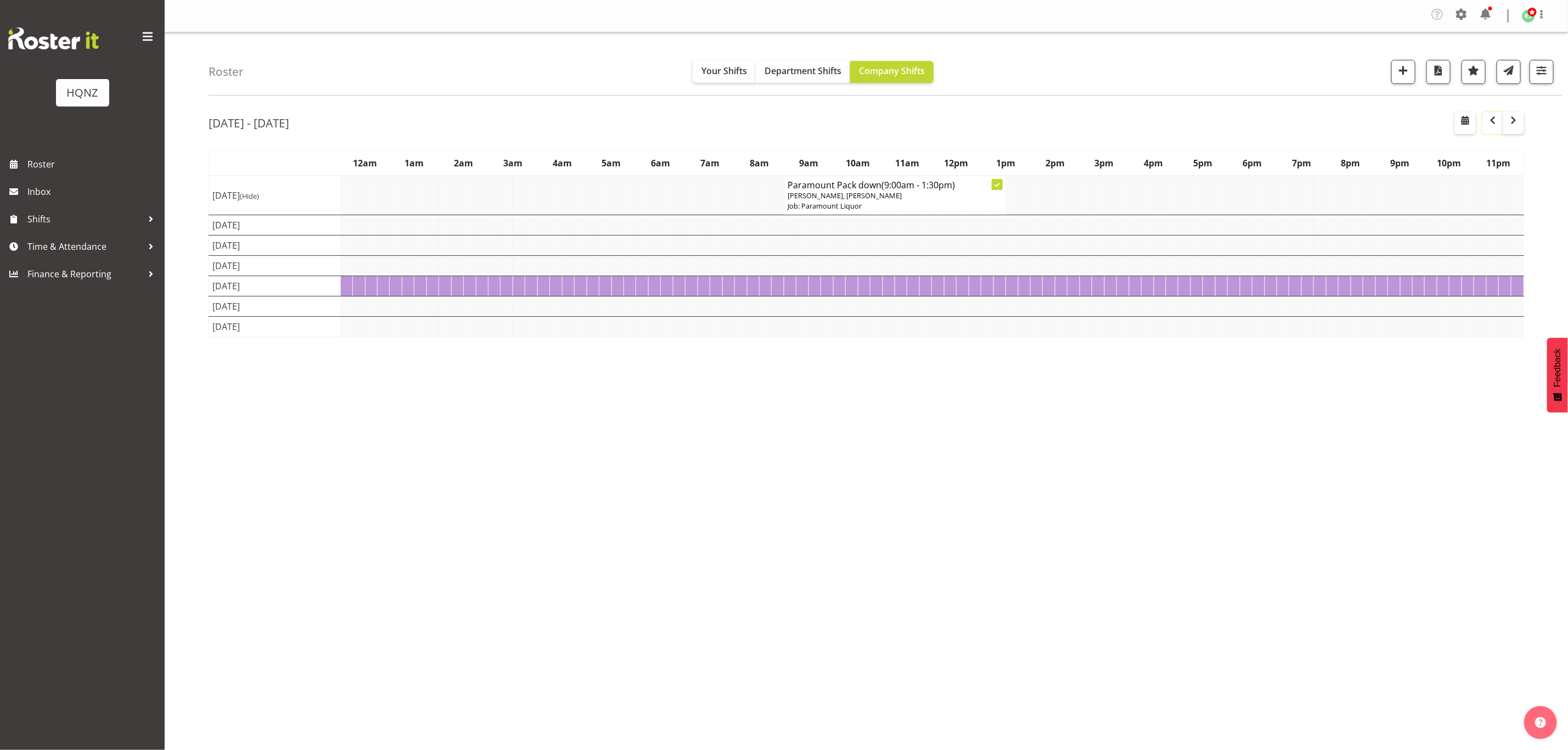
click at [1493, 119] on span "button" at bounding box center [1493, 120] width 13 height 13
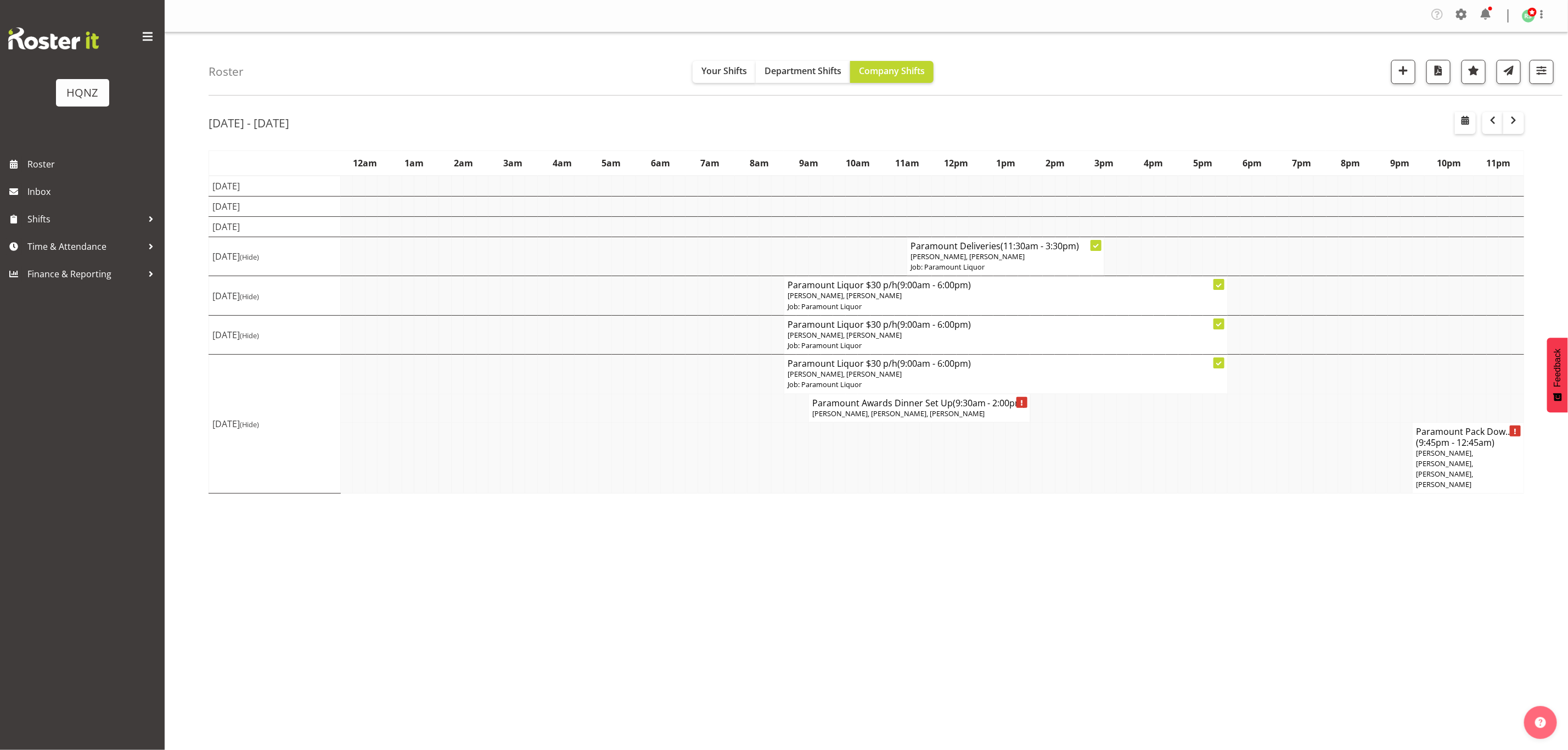
click at [1456, 461] on span "Alex Romanytchev, Mark Haysmith, Otis Haysmith, Neil Proctor" at bounding box center [1445, 469] width 57 height 42
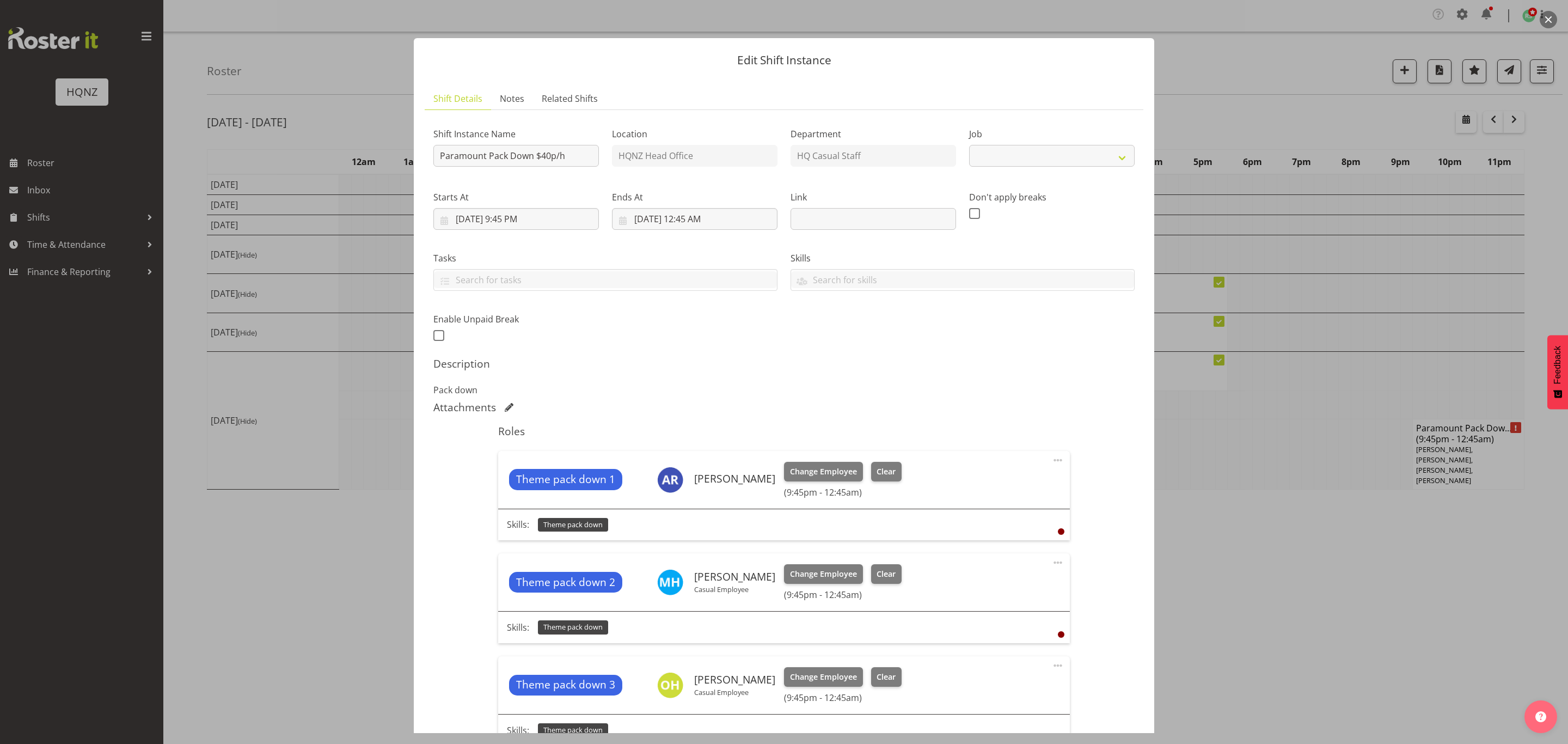
select select "10457"
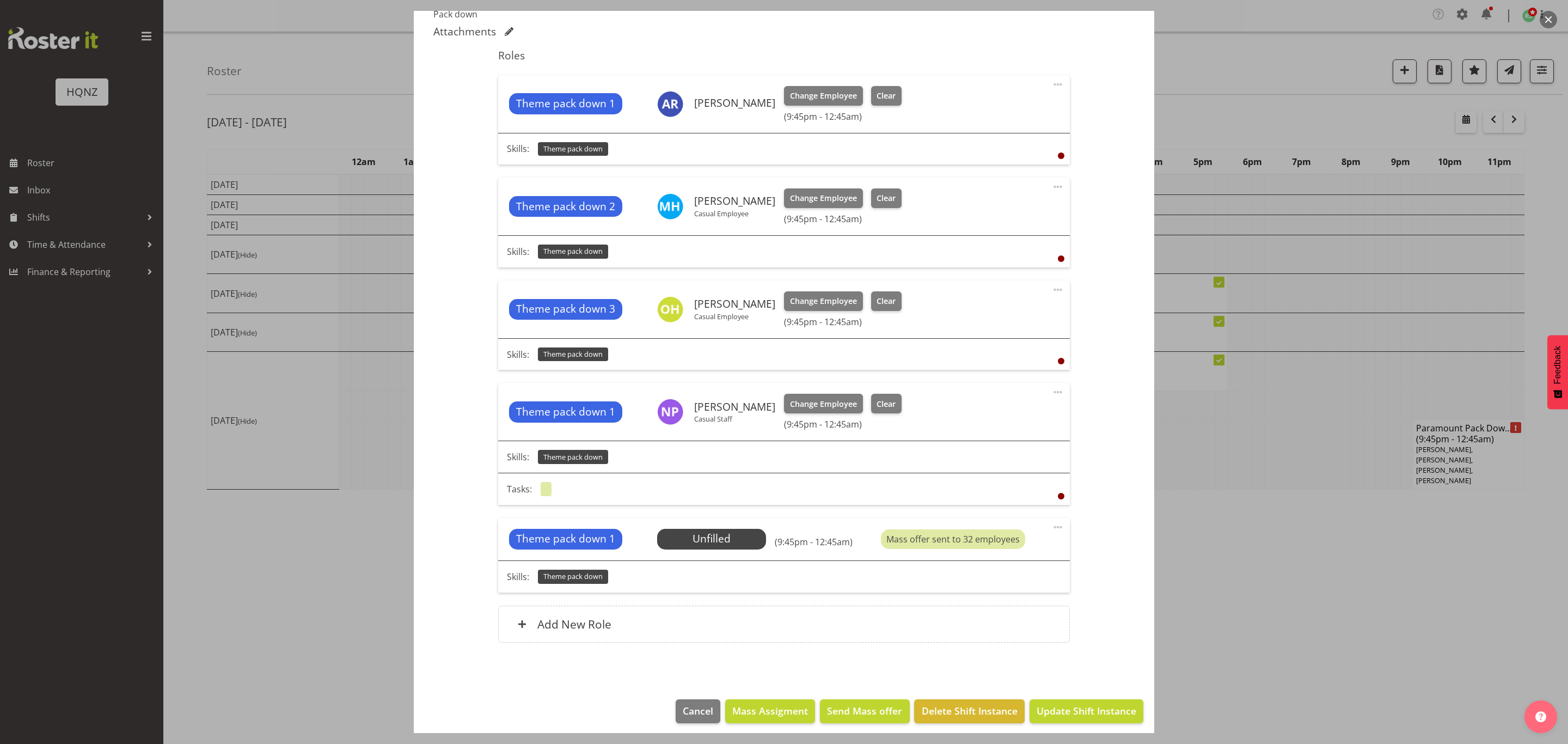
scroll to position [384, 0]
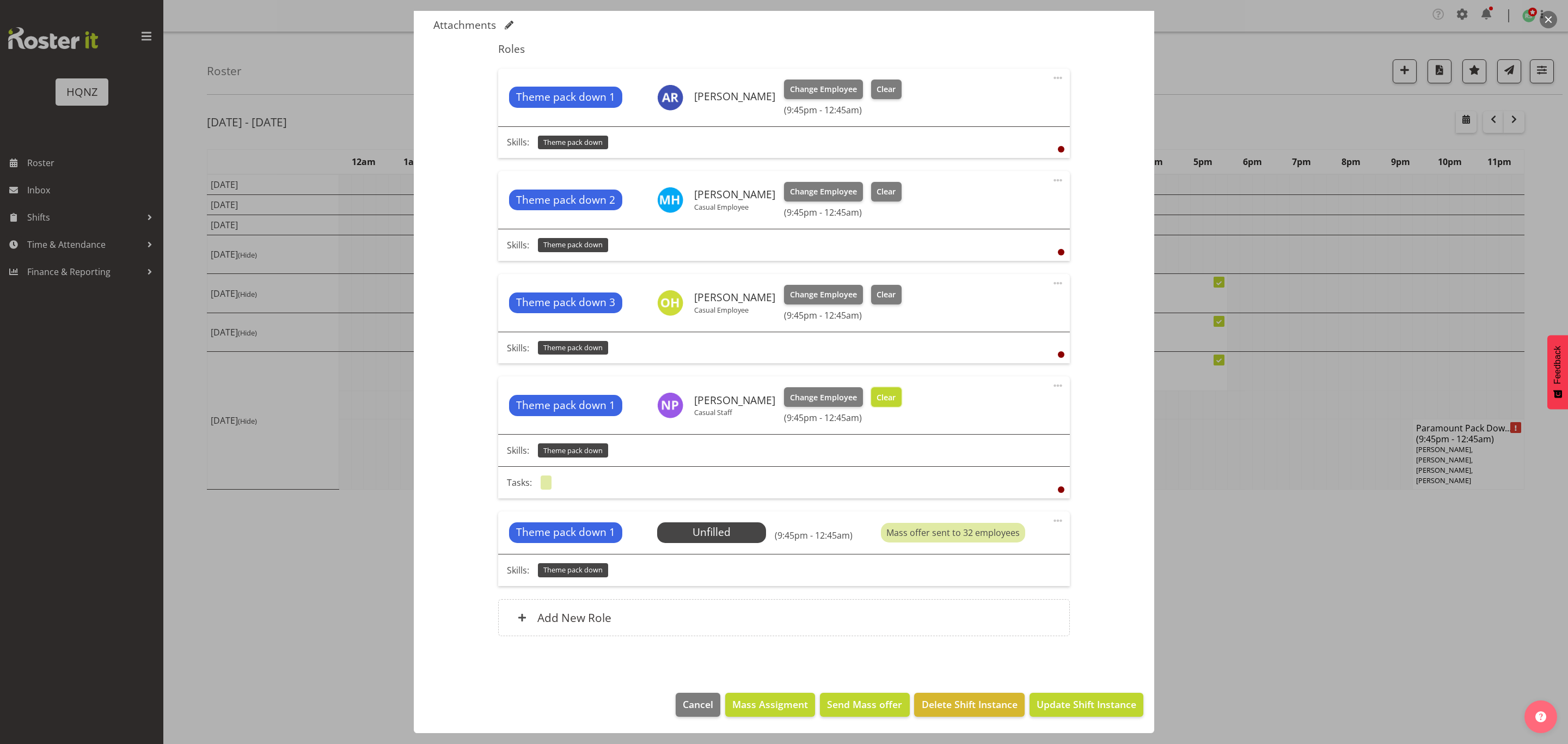
click at [877, 395] on span "Clear" at bounding box center [886, 397] width 19 height 12
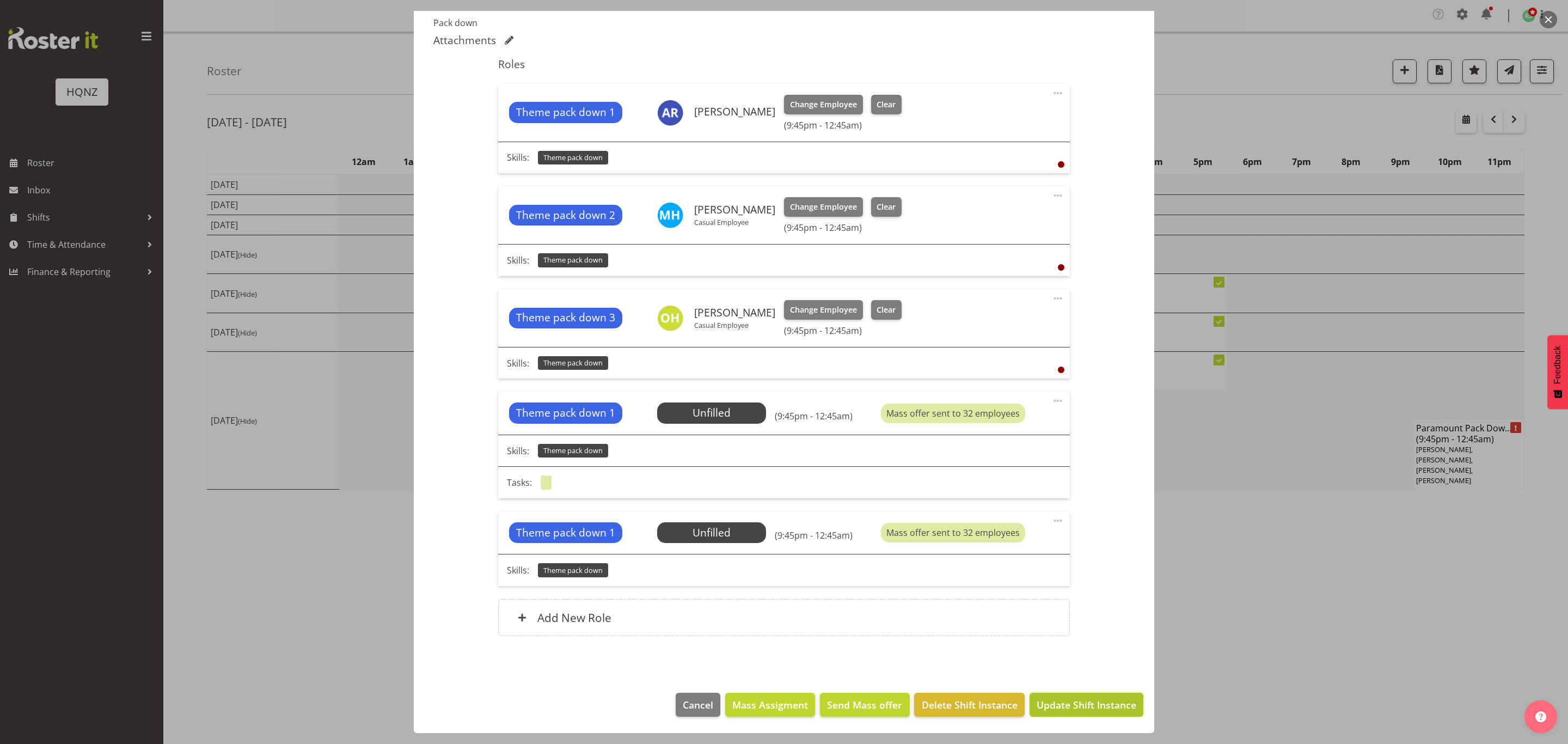
click at [1088, 711] on span "Update Shift Instance" at bounding box center [1086, 704] width 99 height 14
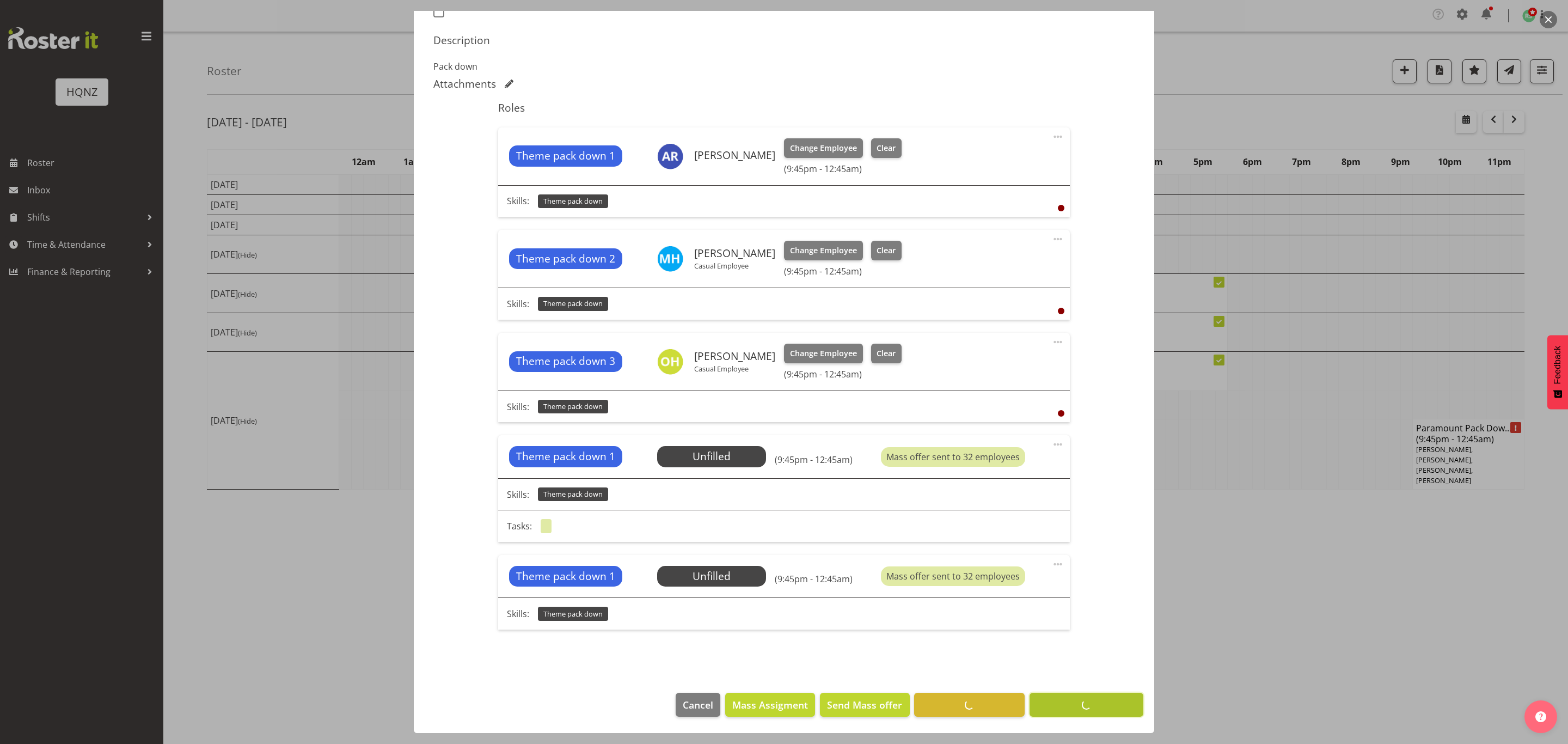
scroll to position [326, 0]
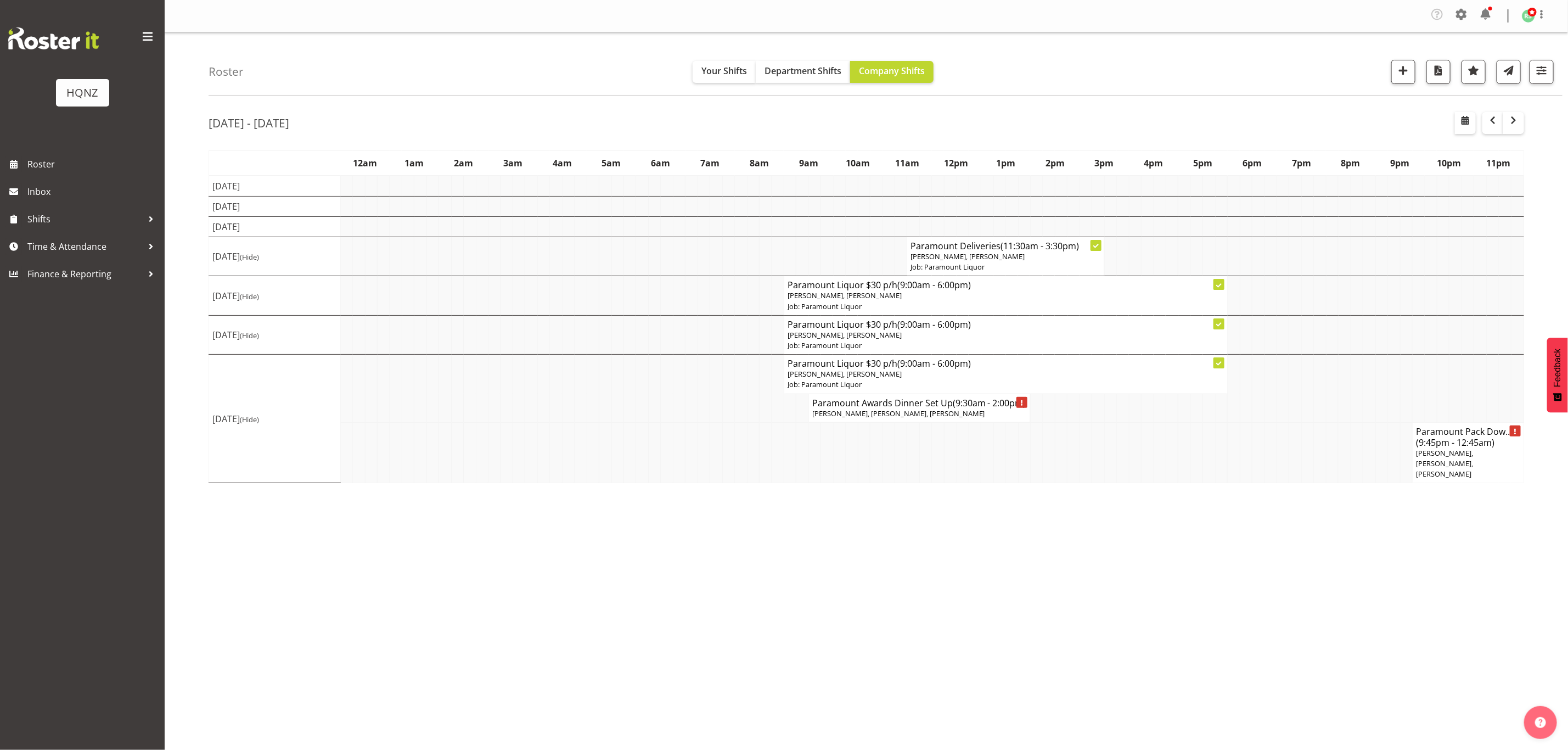
click at [902, 412] on span "Ana Ledesma, Simone Dekker, Jenna Barratt-Elloway" at bounding box center [899, 413] width 173 height 10
click at [921, 414] on body "HQNZ Roster Inbox Shifts Time & Attendance Finance & Reporting Company Settings…" at bounding box center [784, 375] width 1568 height 750
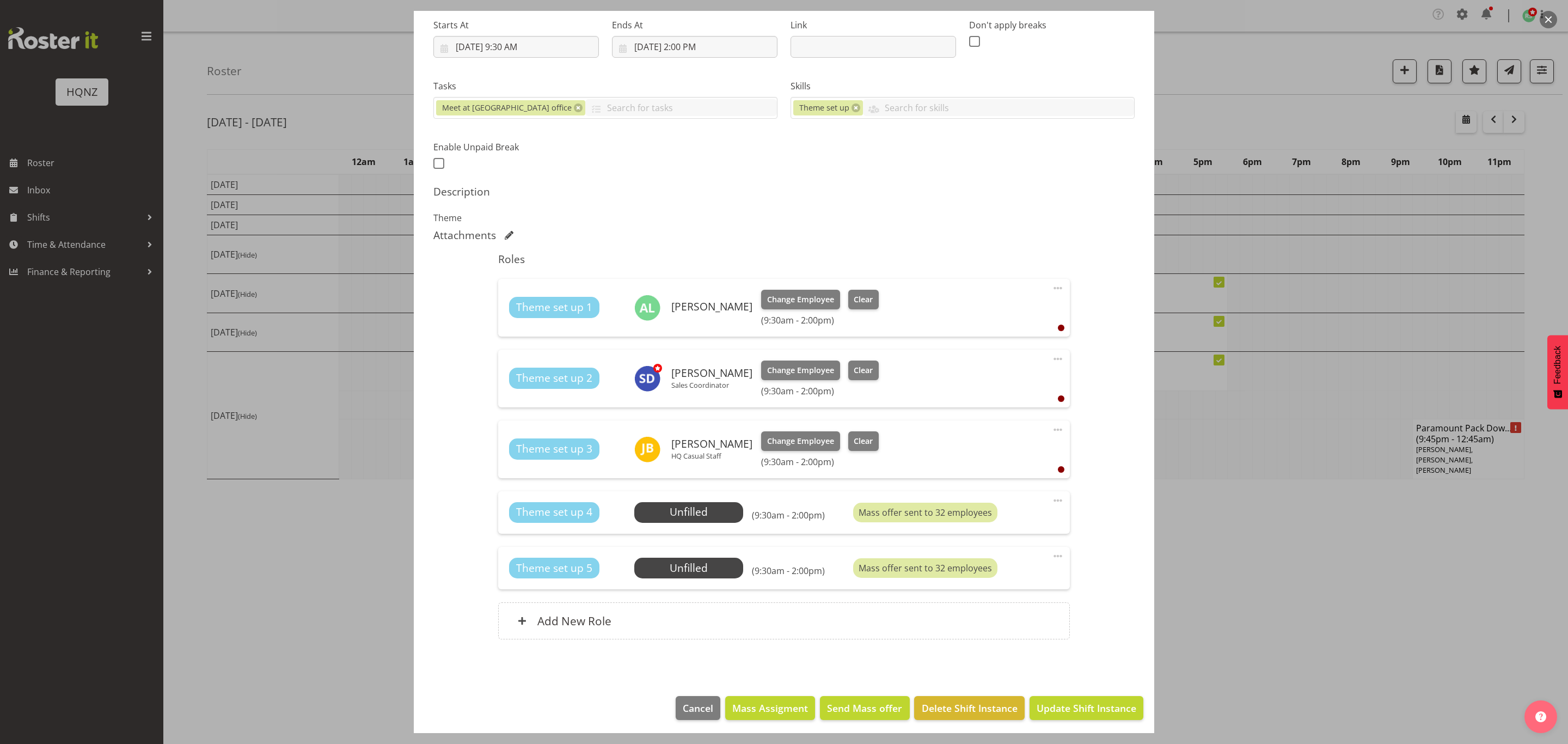
scroll to position [177, 0]
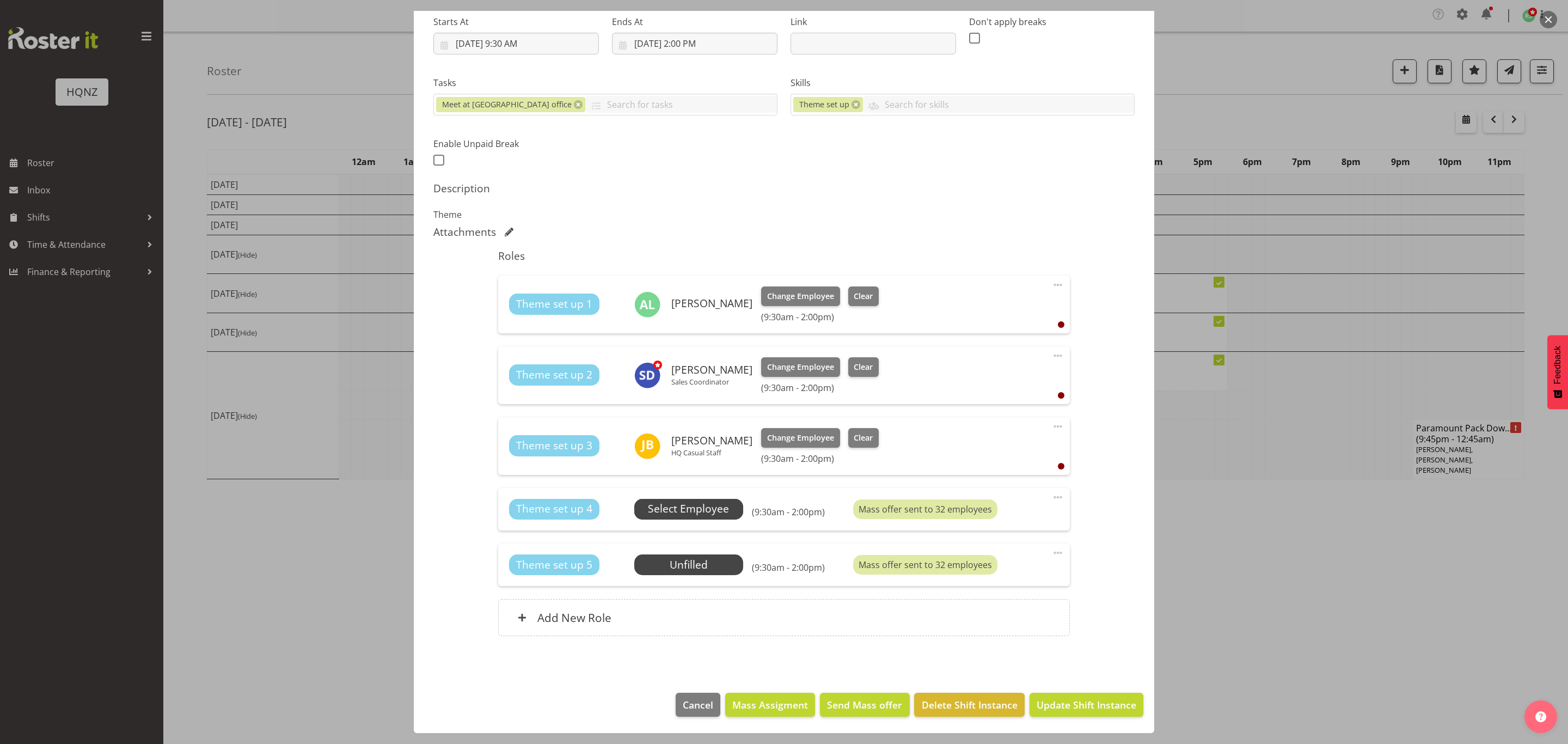
click at [704, 507] on span "Select Employee" at bounding box center [688, 509] width 81 height 16
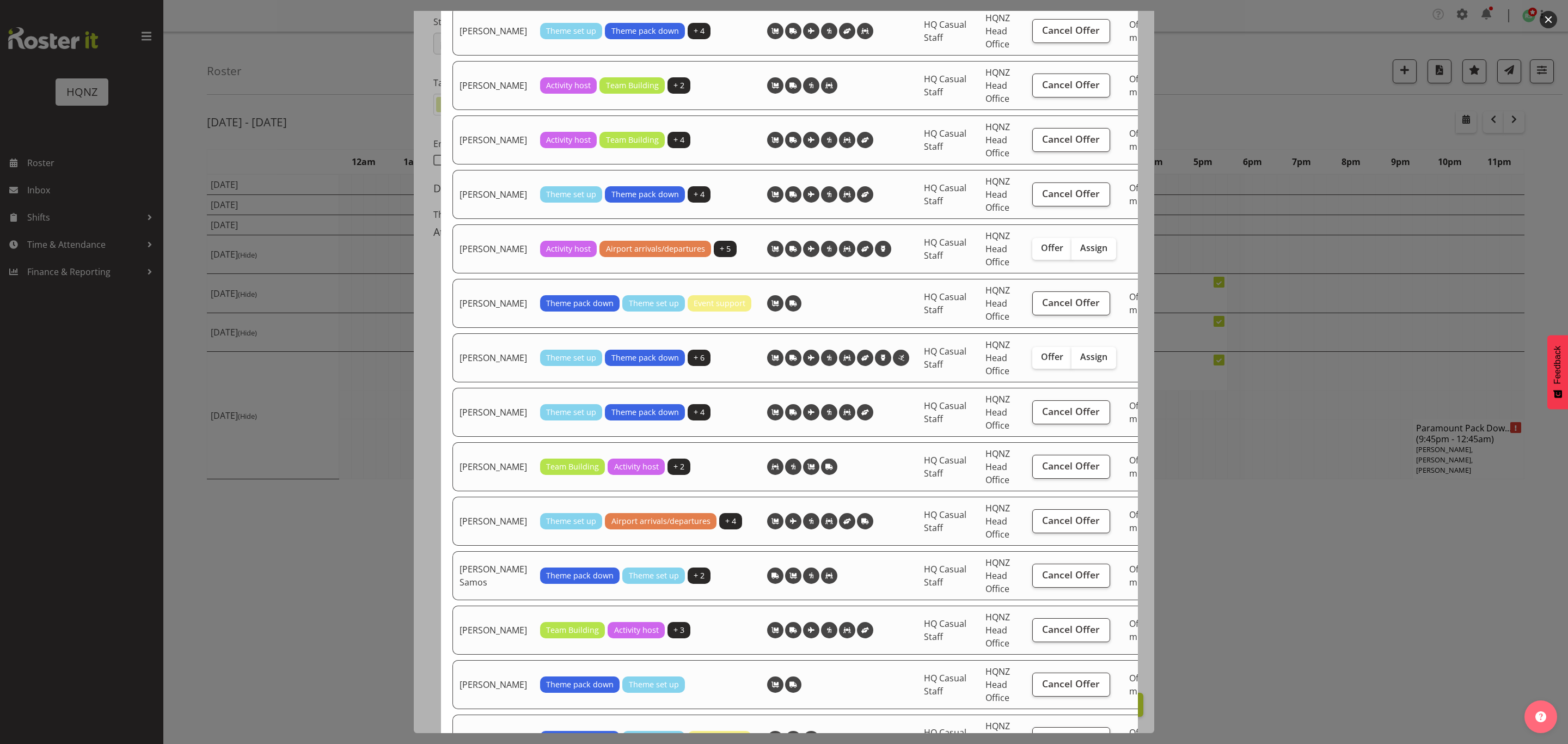
scroll to position [1532, 33]
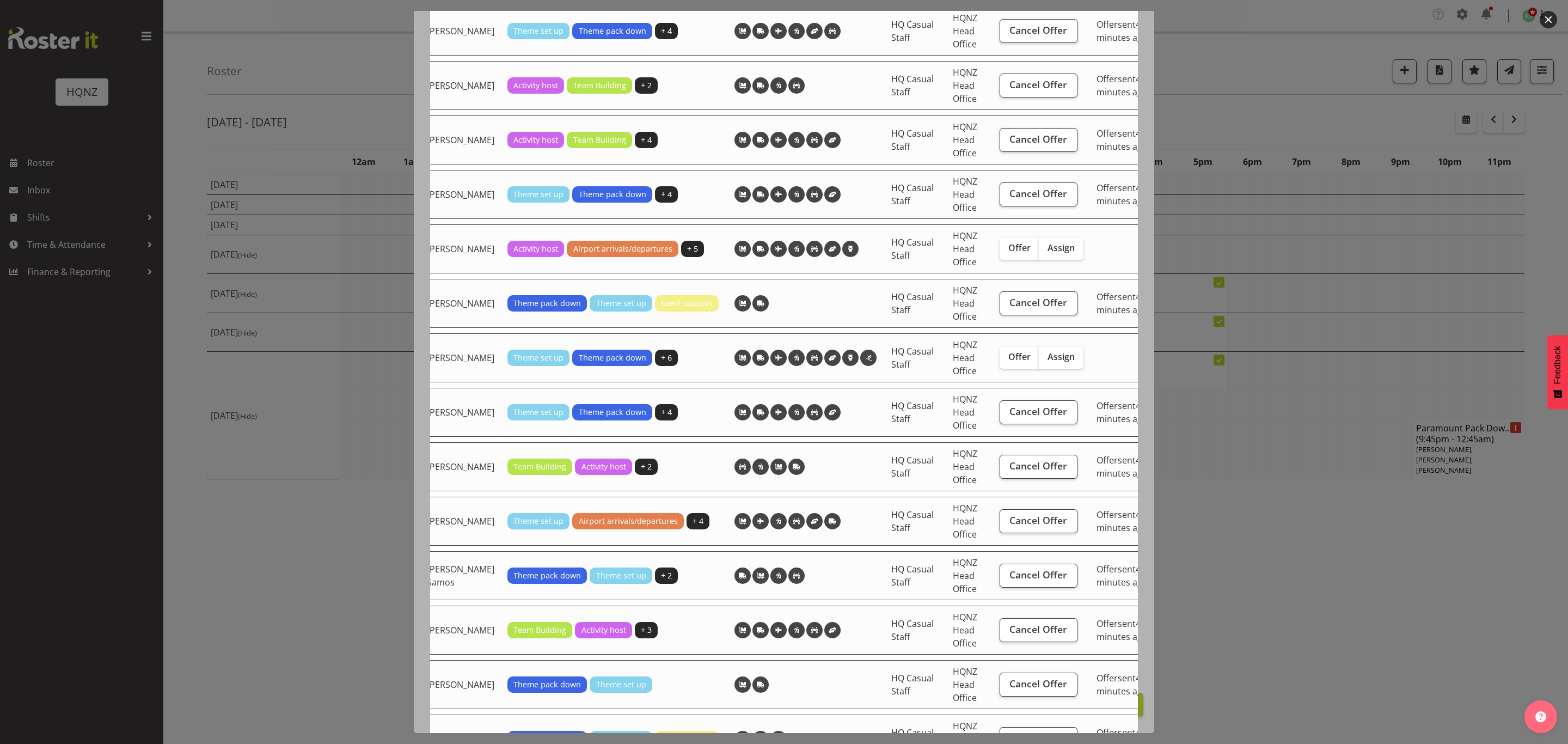
click at [1118, 194] on span "sent" at bounding box center [1126, 187] width 18 height 12
click at [914, 207] on span "HQ Casual Staff" at bounding box center [912, 194] width 42 height 25
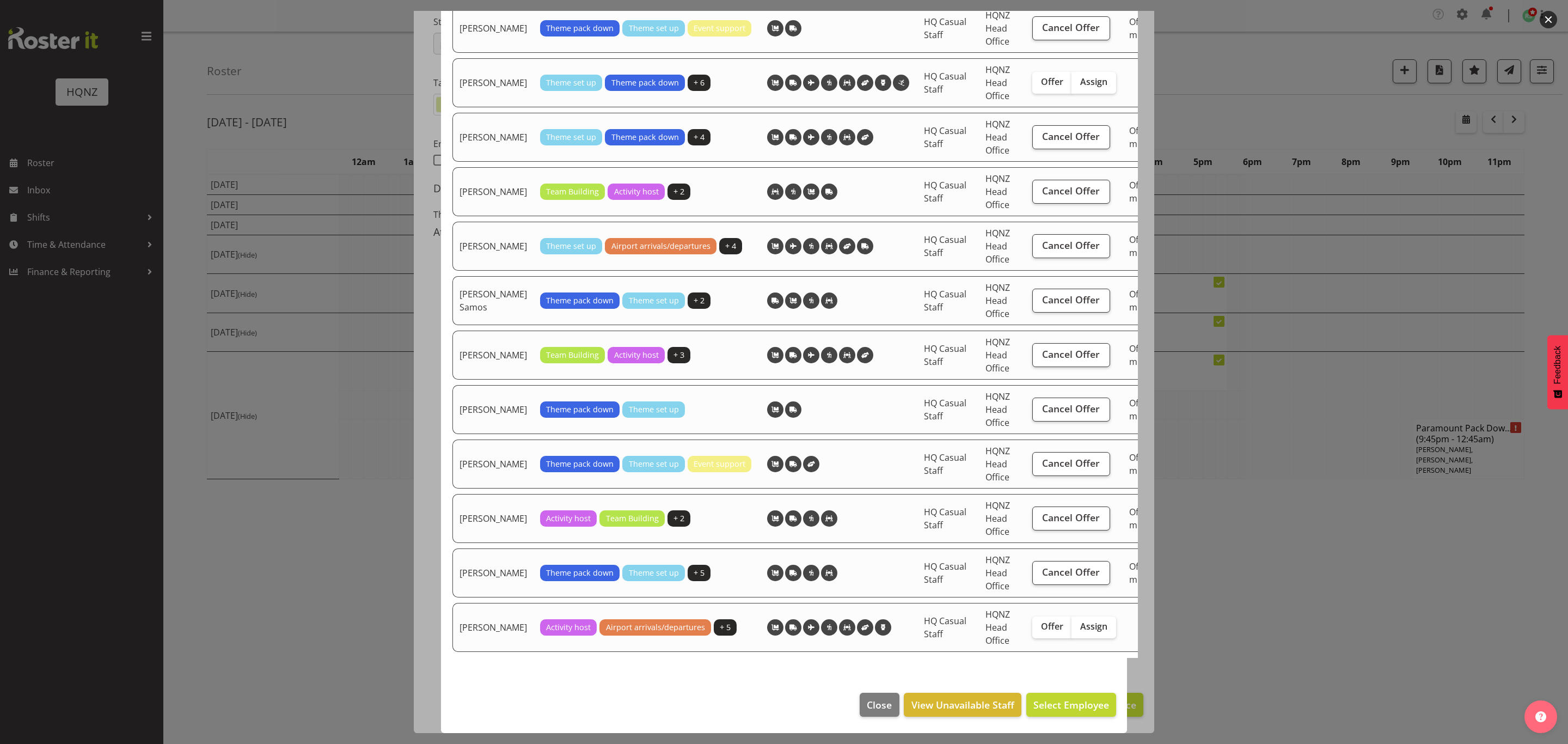
scroll to position [2248, 0]
click at [1341, 520] on div at bounding box center [784, 372] width 1568 height 744
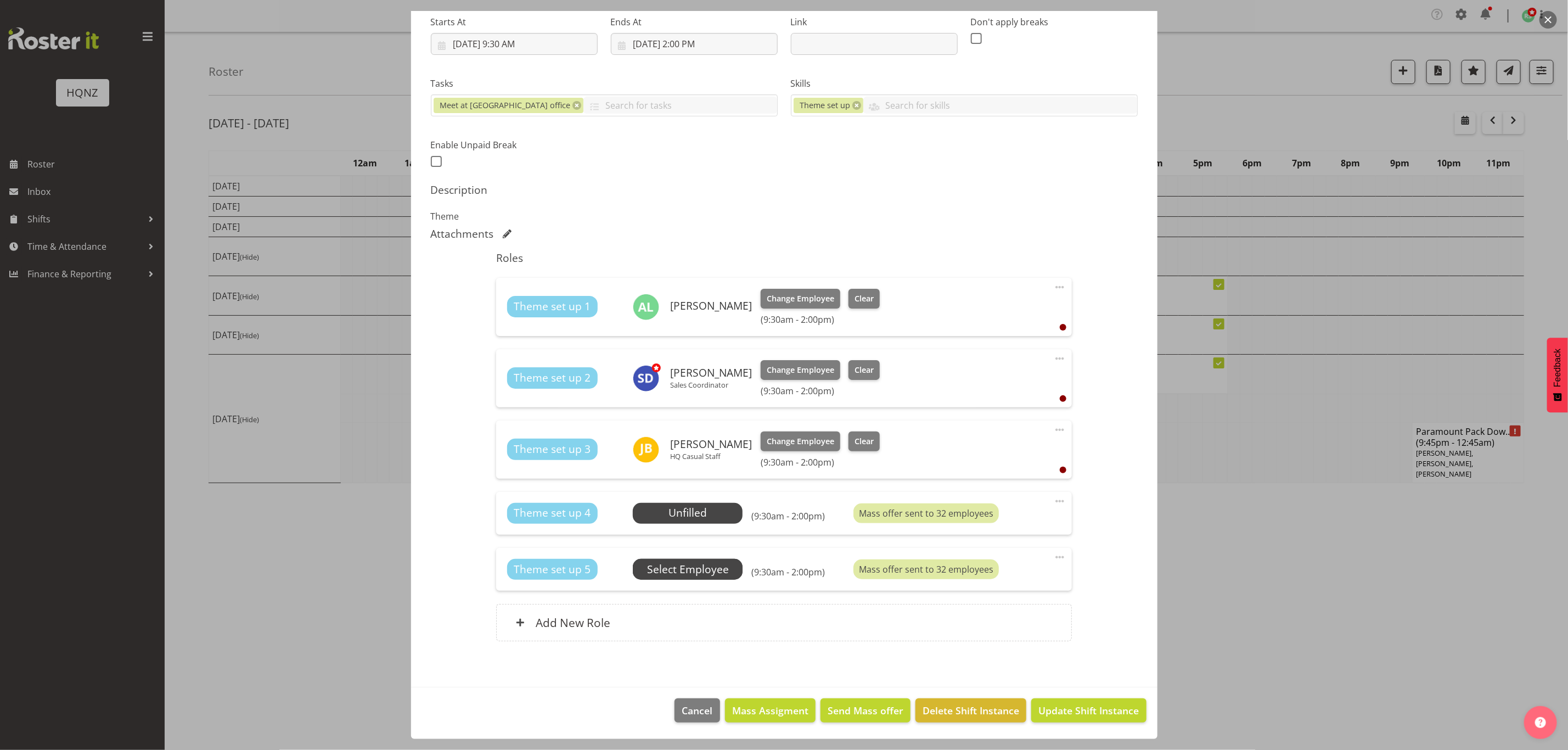
click at [671, 568] on span "Select Employee" at bounding box center [688, 570] width 82 height 16
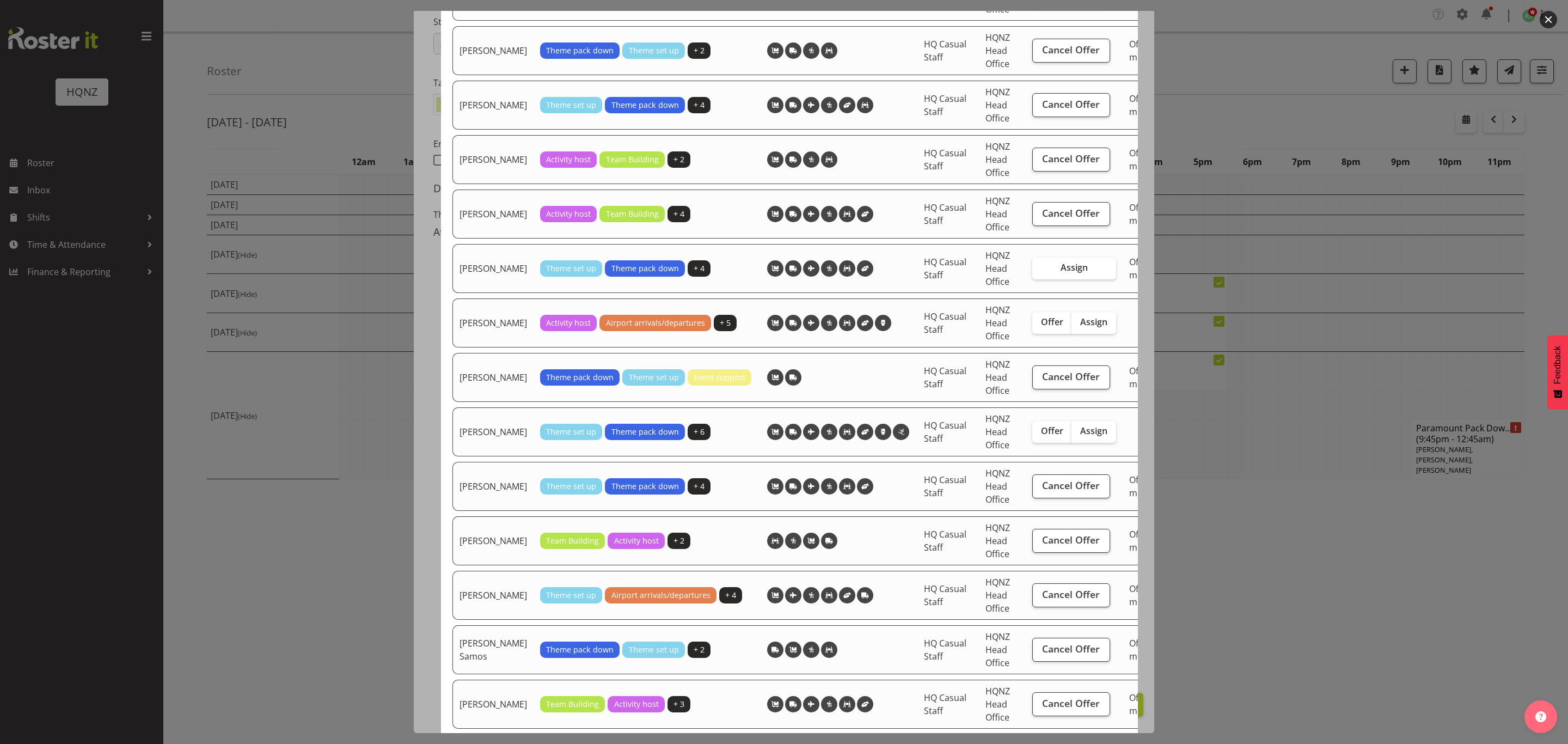
scroll to position [1552, 0]
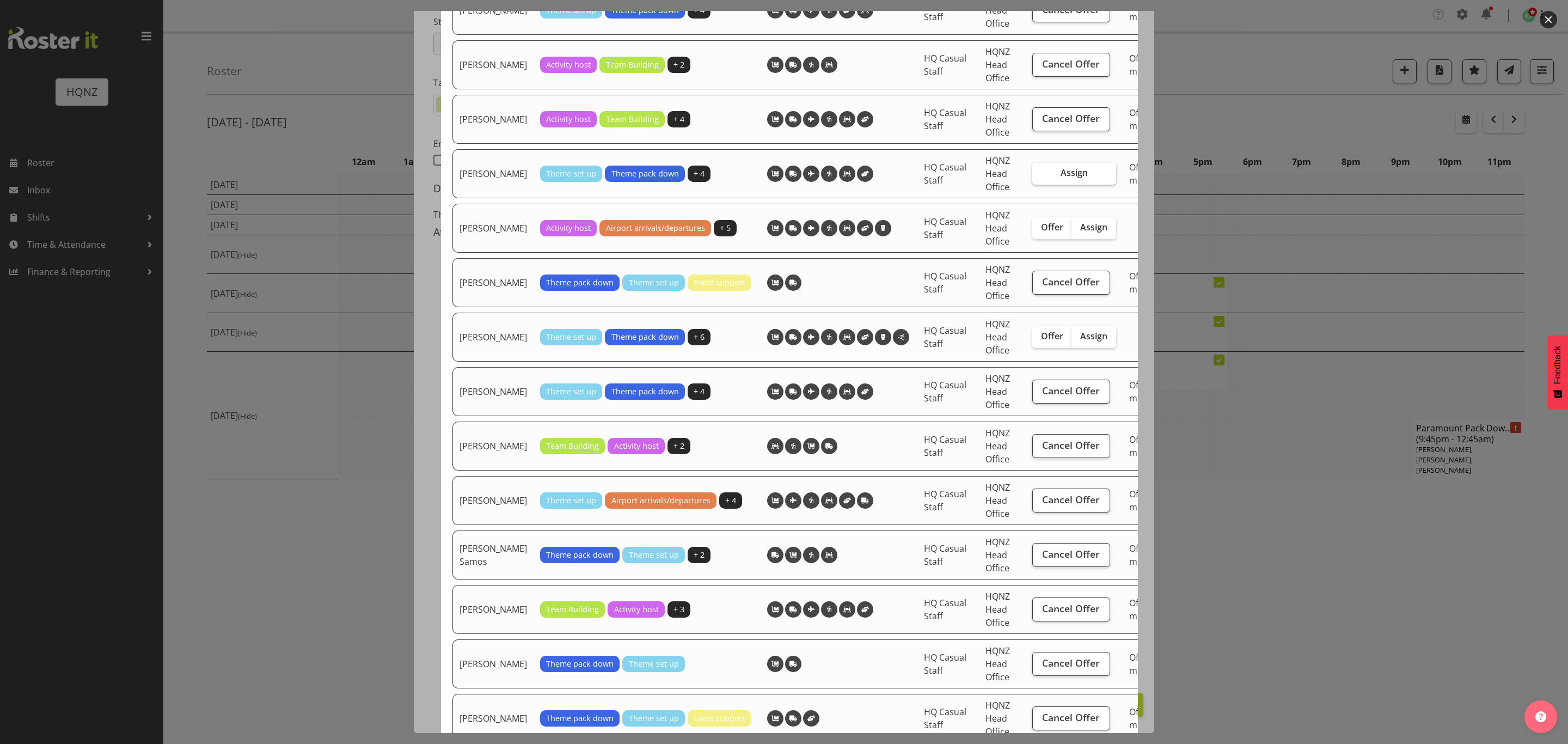
click at [1072, 178] on span "Assign" at bounding box center [1073, 172] width 27 height 11
click at [1039, 177] on input "Assign" at bounding box center [1036, 173] width 7 height 7
checkbox input "true"
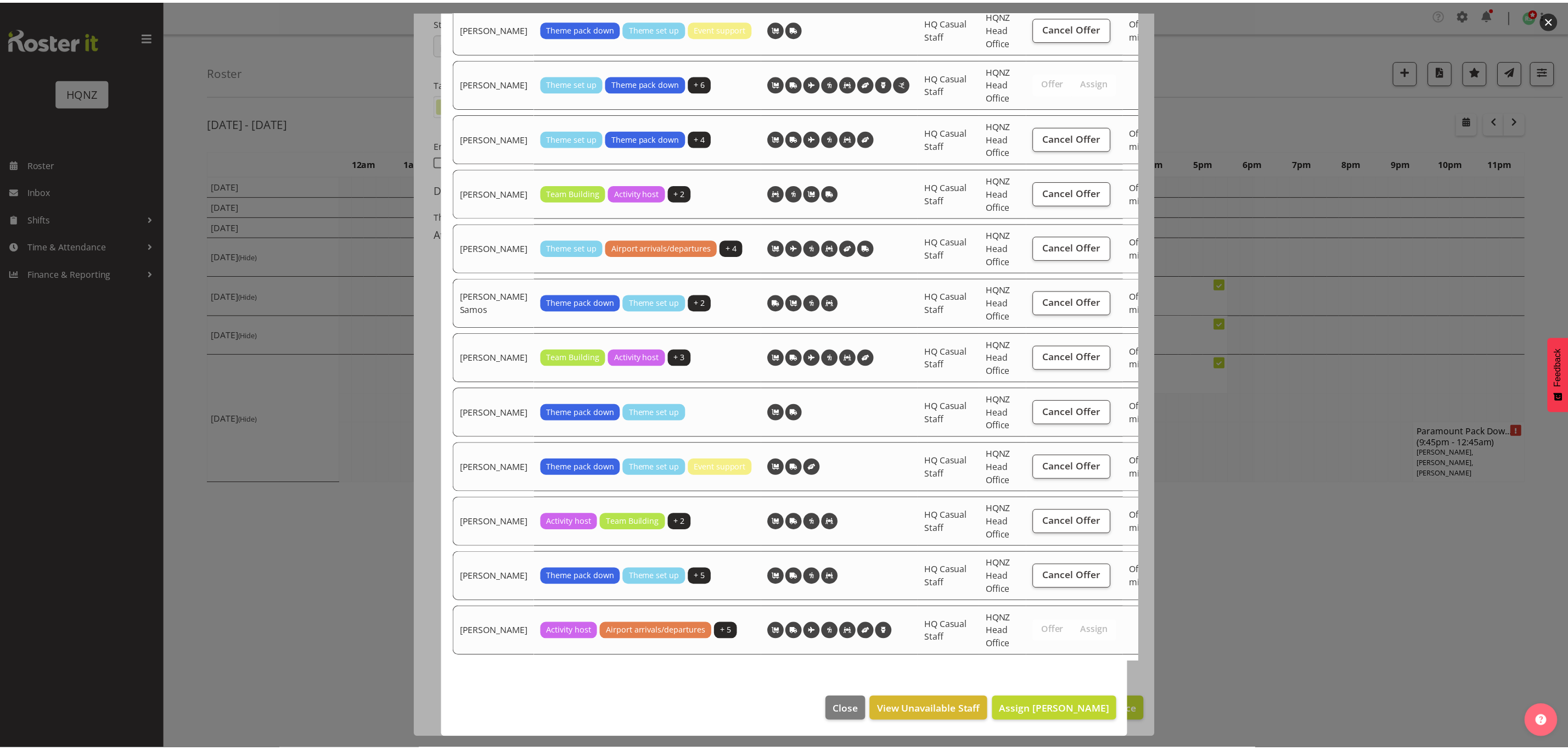
scroll to position [2279, 0]
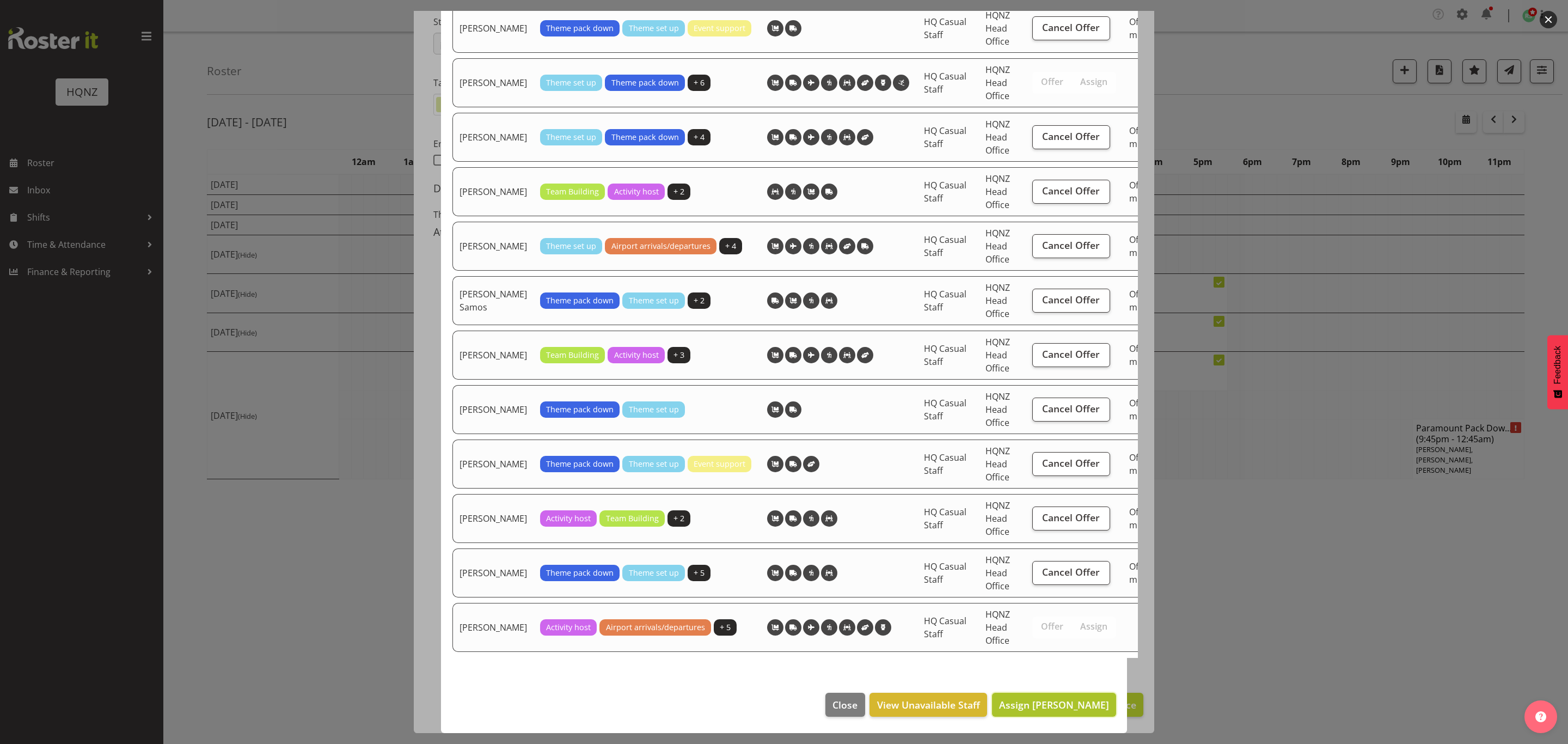
click at [1067, 698] on span "Assign Neil Proctor" at bounding box center [1053, 705] width 110 height 13
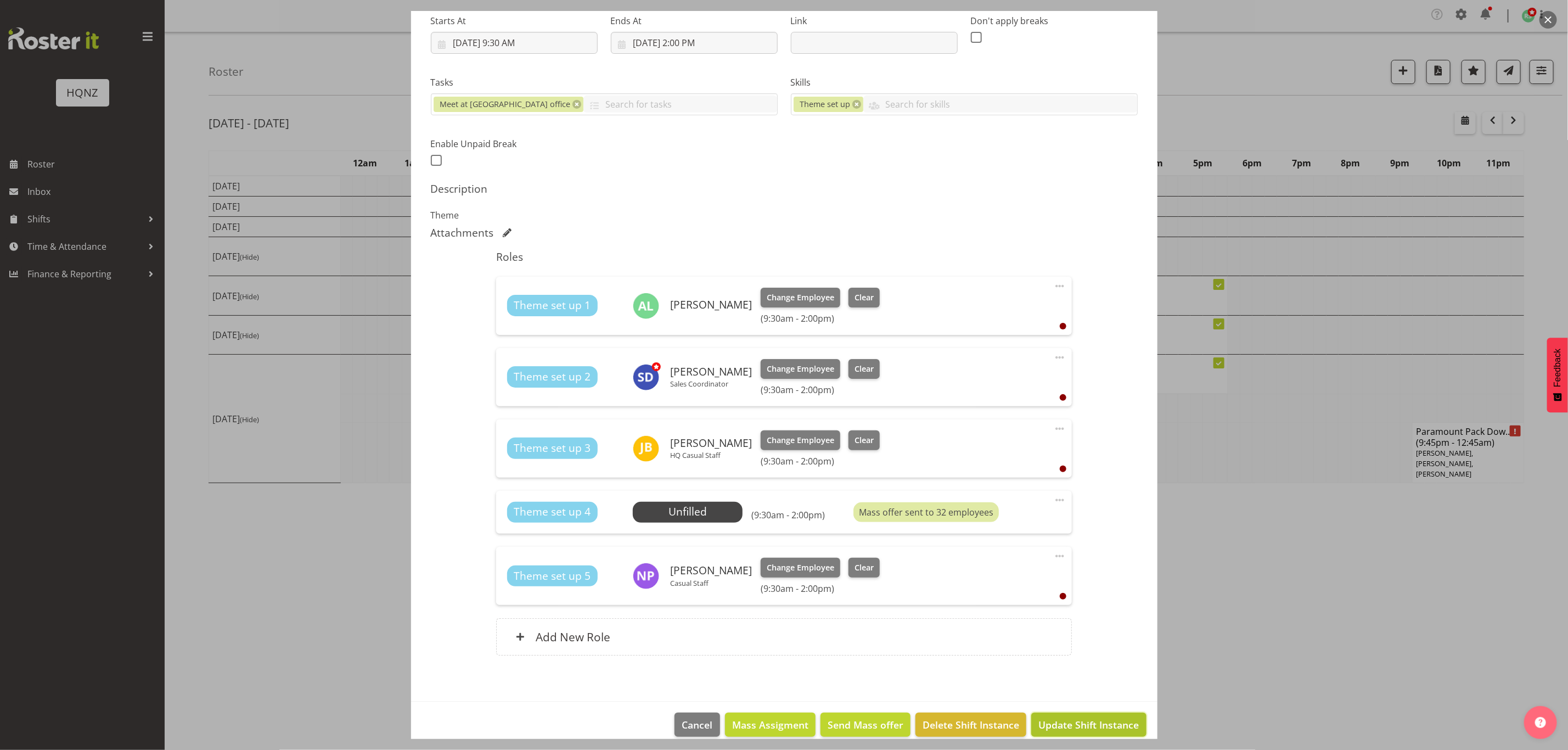
click at [1077, 735] on button "Update Shift Instance" at bounding box center [1088, 724] width 115 height 24
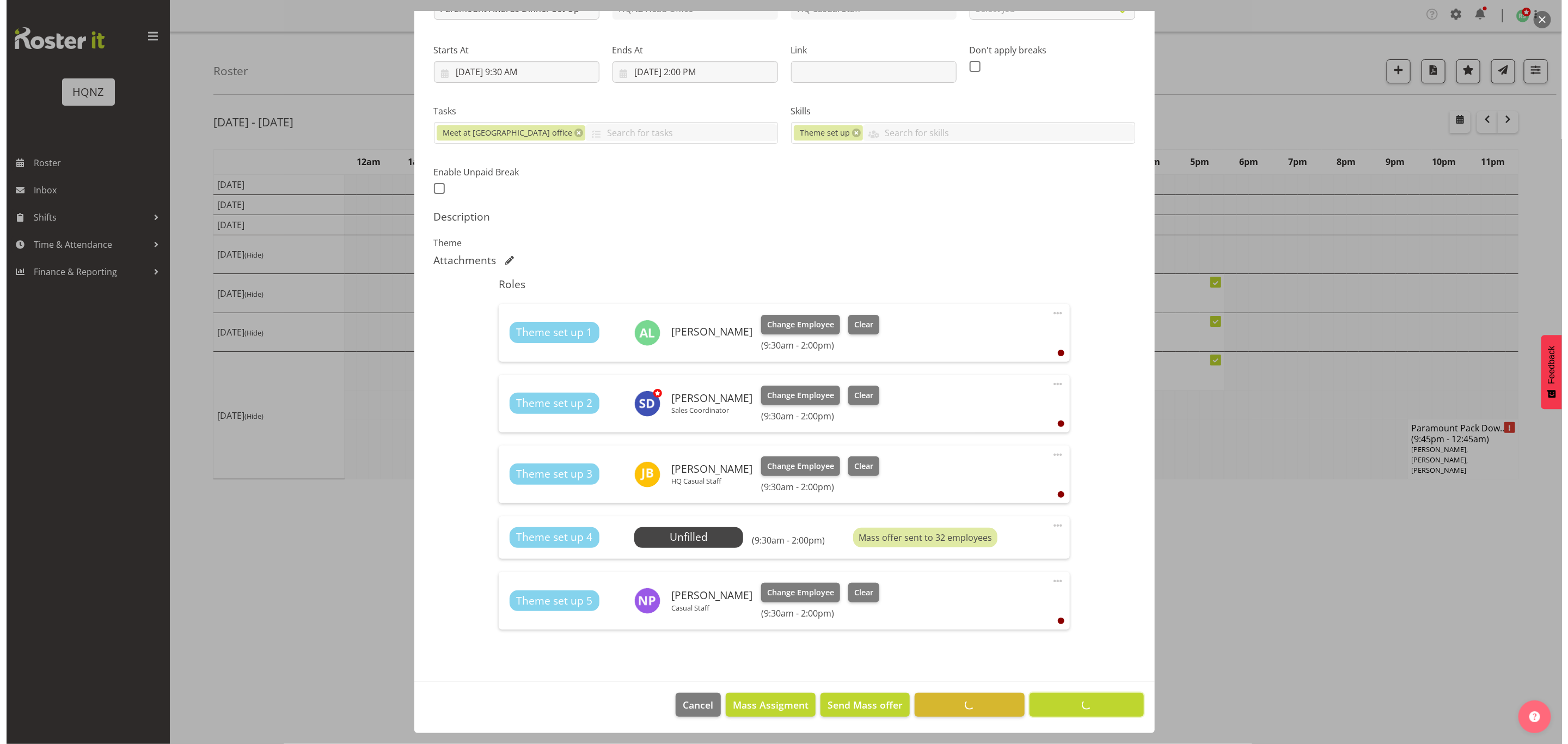
scroll to position [147, 0]
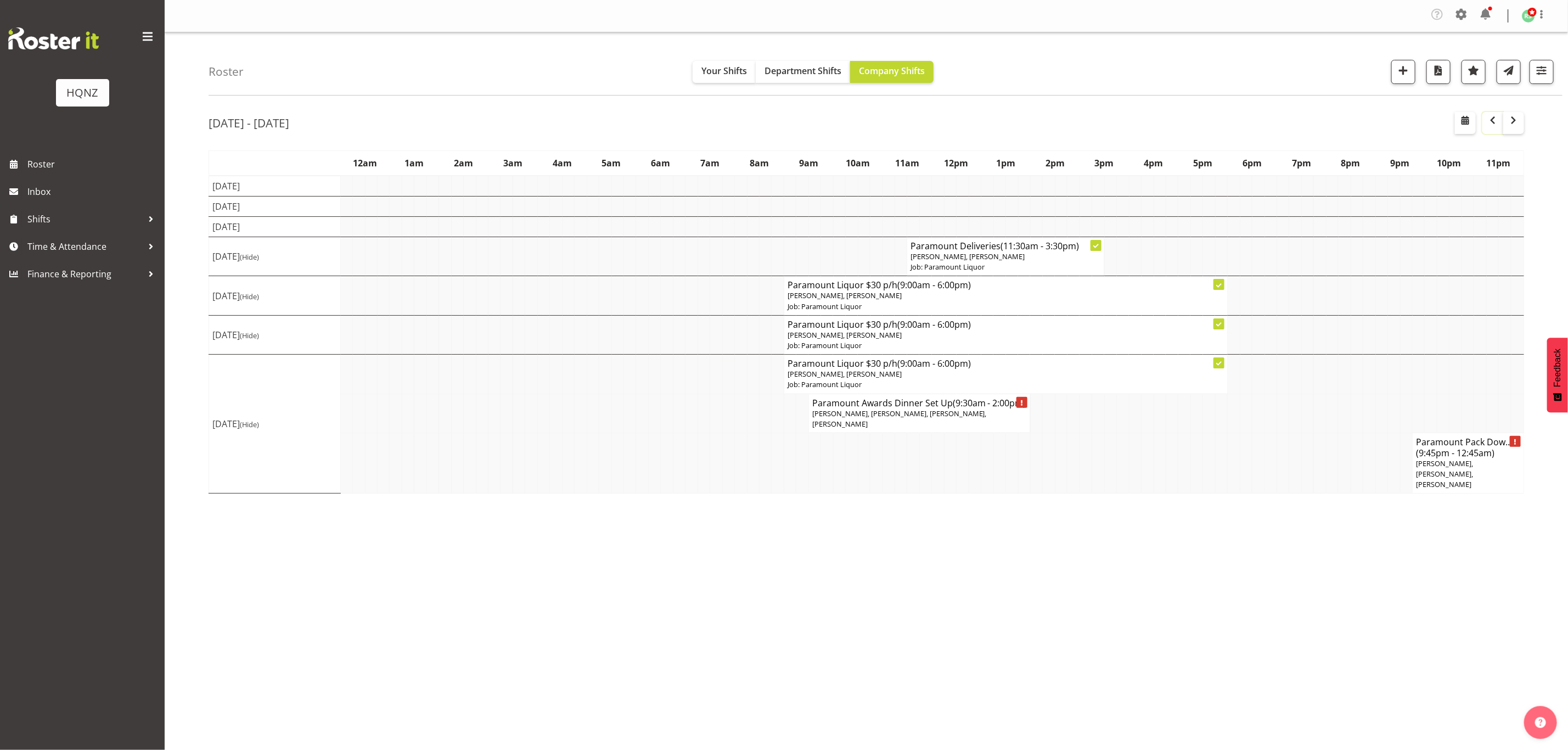
click at [1493, 130] on button "button" at bounding box center [1493, 123] width 21 height 22
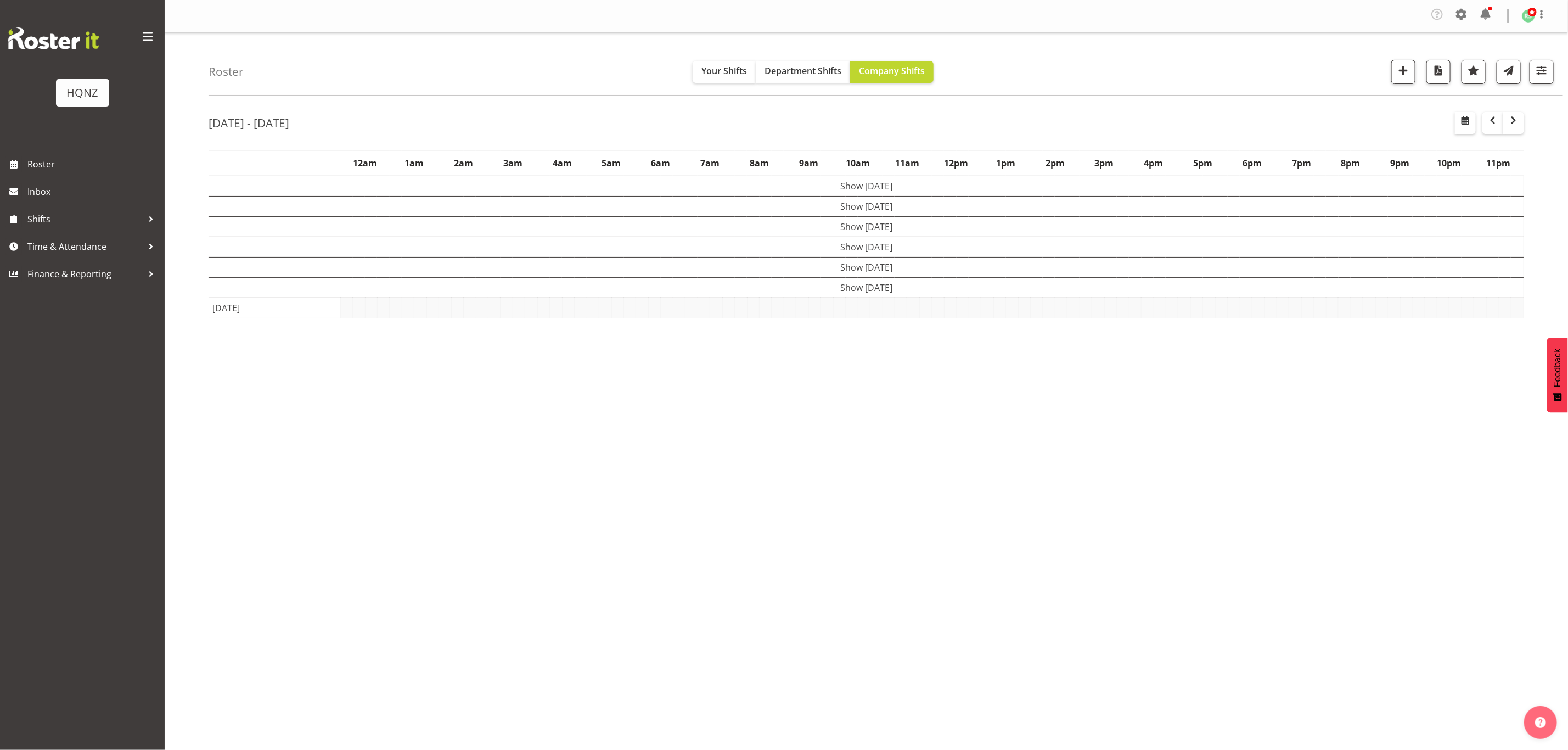
click at [346, 313] on td at bounding box center [346, 308] width 12 height 21
click at [875, 188] on td "Show [DATE]" at bounding box center [867, 186] width 1315 height 21
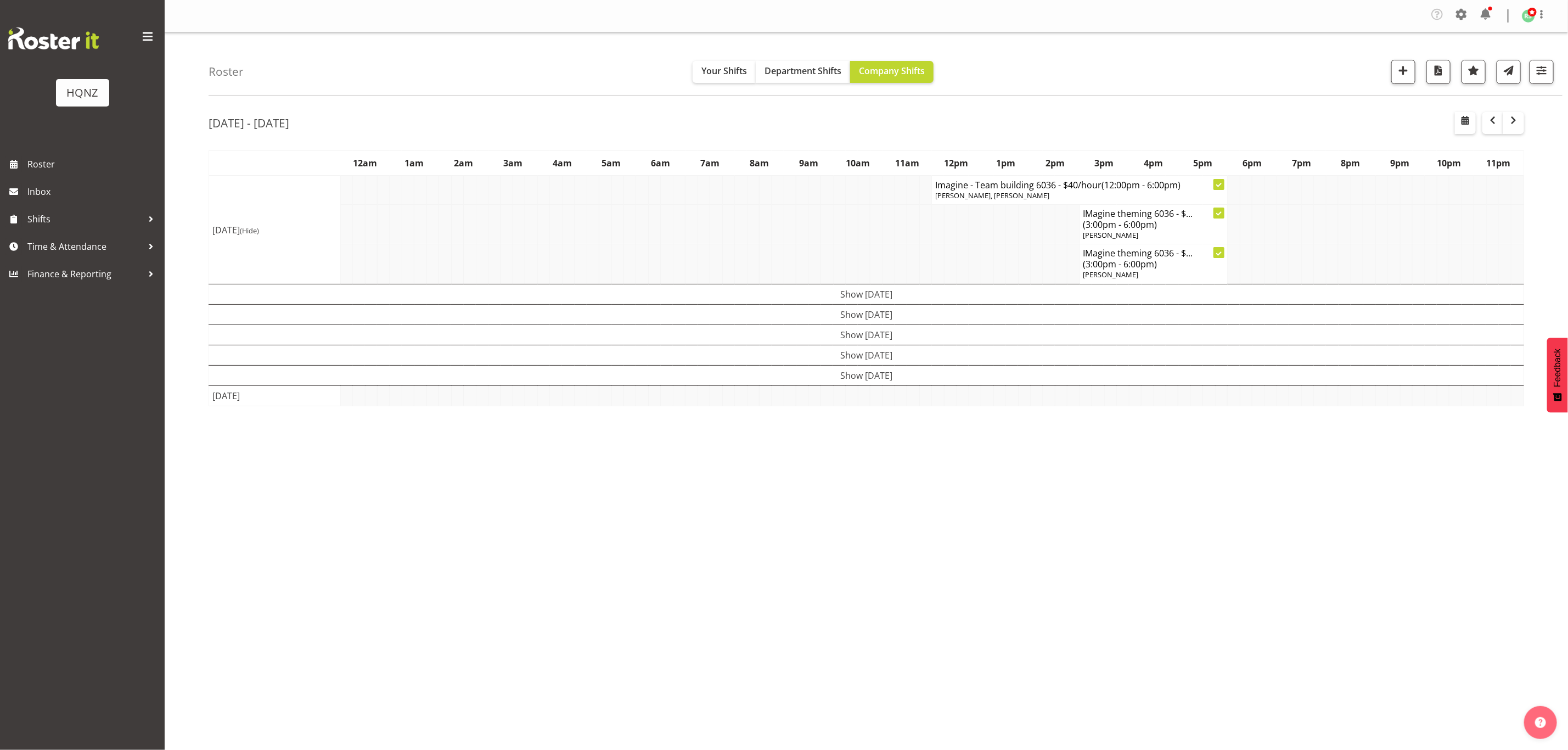
click at [1022, 193] on p "[PERSON_NAME], [PERSON_NAME]" at bounding box center [1080, 196] width 289 height 10
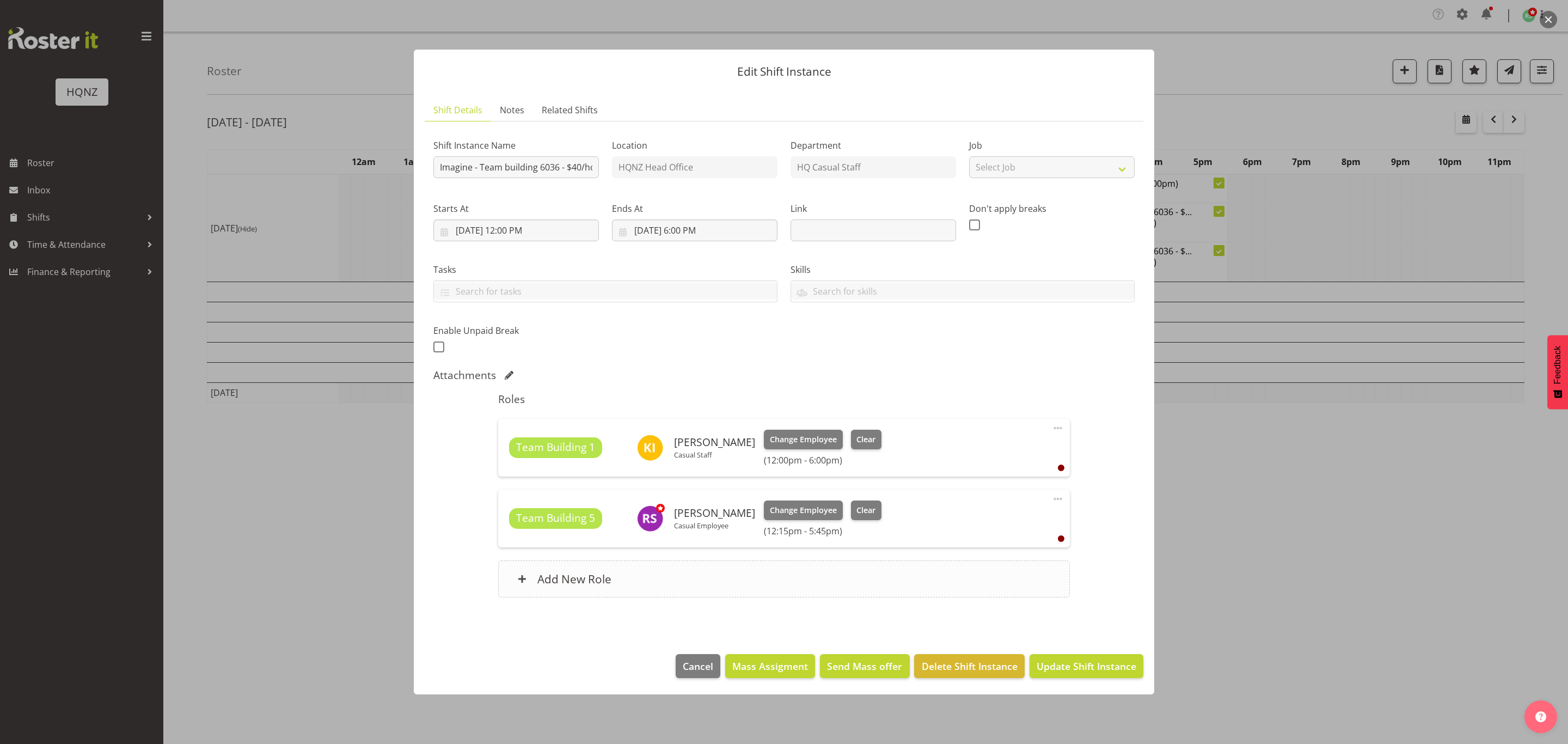
click at [519, 580] on span at bounding box center [522, 579] width 9 height 9
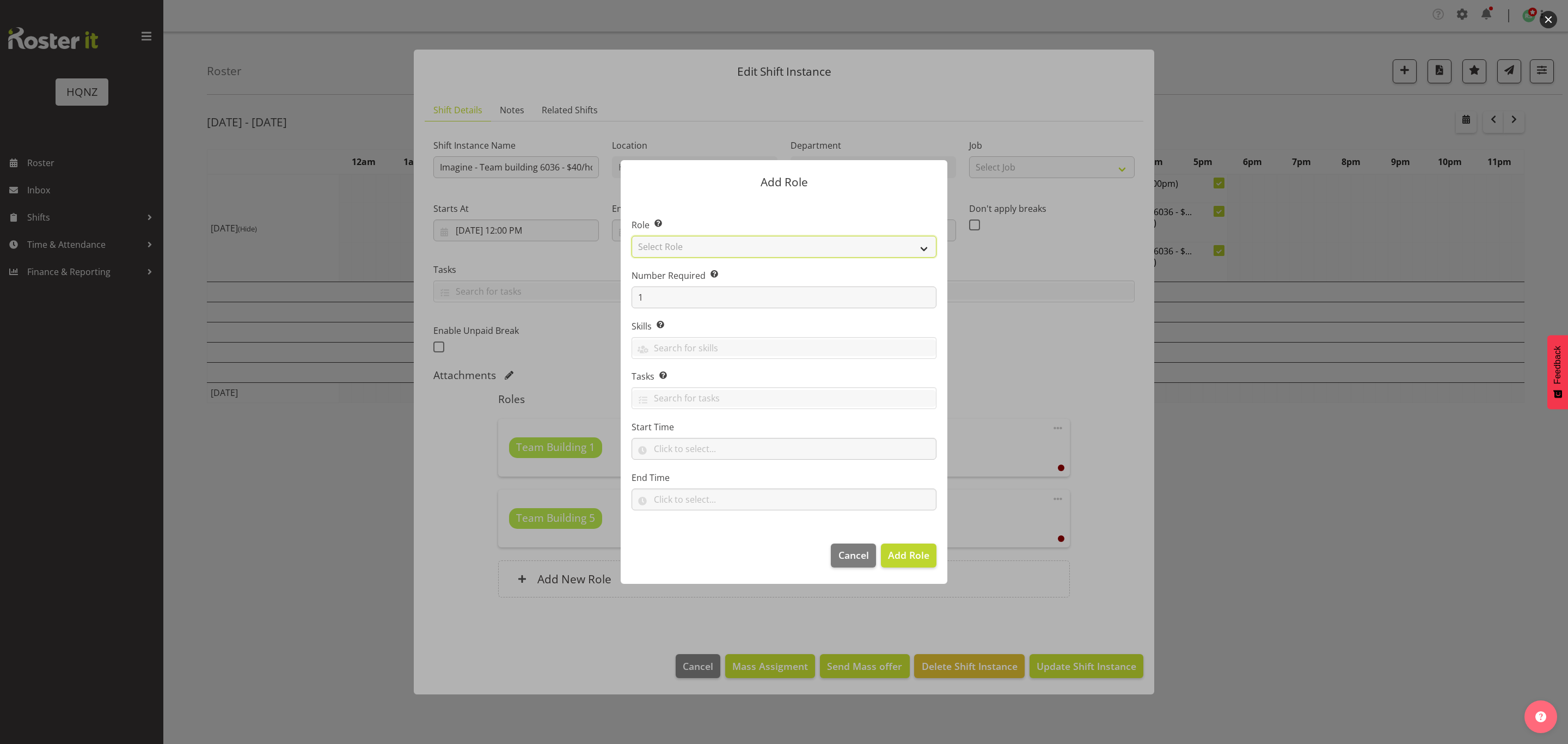
click at [732, 243] on select "Select Role Activity host Airport arrivals/departures Cleaning Event support Te…" at bounding box center [784, 247] width 305 height 22
select select "252"
click at [631, 236] on select "Select Role Activity host Airport arrivals/departures Cleaning Event support Te…" at bounding box center [784, 247] width 305 height 22
click at [701, 351] on input "text" at bounding box center [784, 347] width 304 height 17
click at [698, 375] on link "Theme set up" at bounding box center [784, 374] width 304 height 20
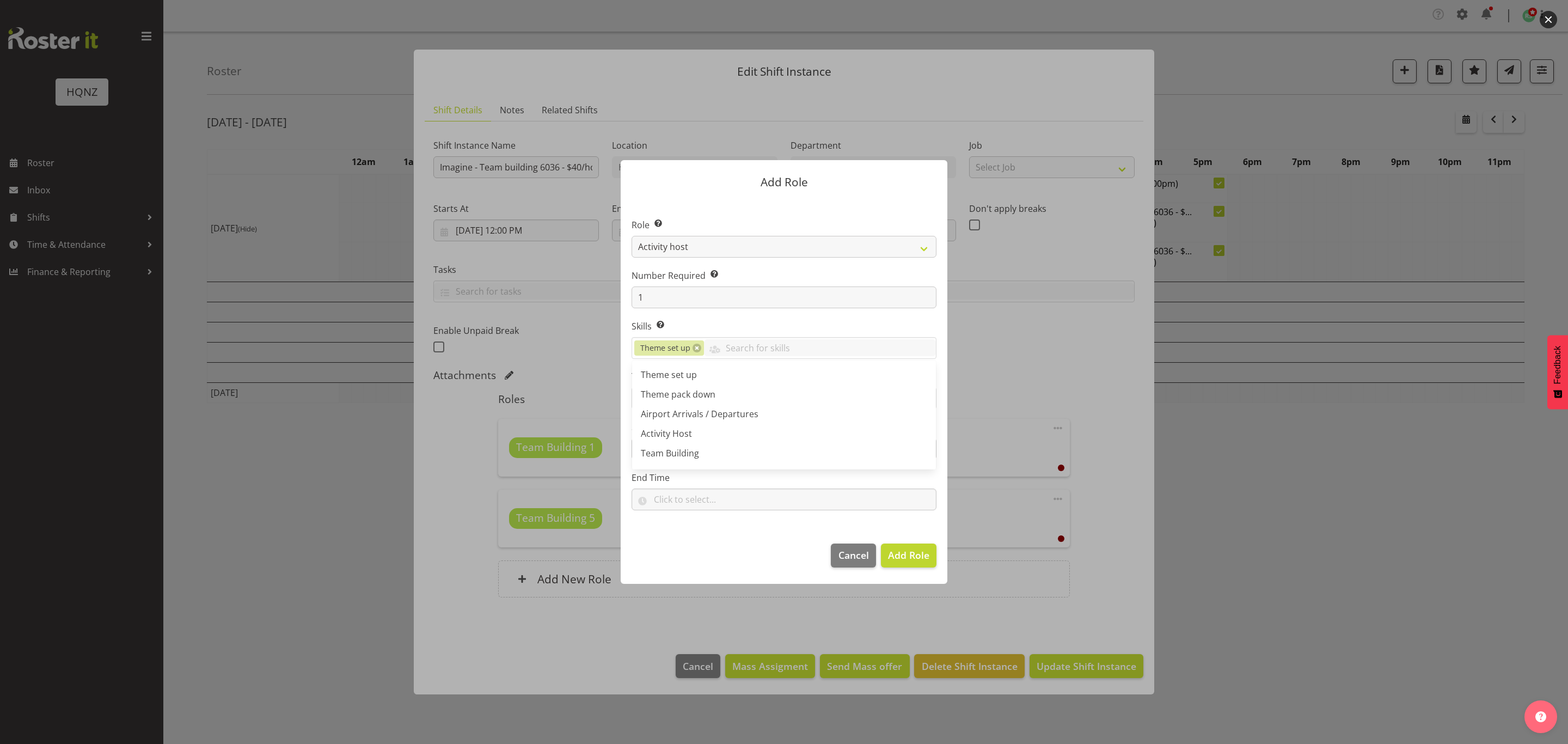
click at [747, 548] on footer "Cancel Add Role" at bounding box center [784, 558] width 327 height 51
click at [913, 555] on span "Add Role" at bounding box center [908, 555] width 41 height 13
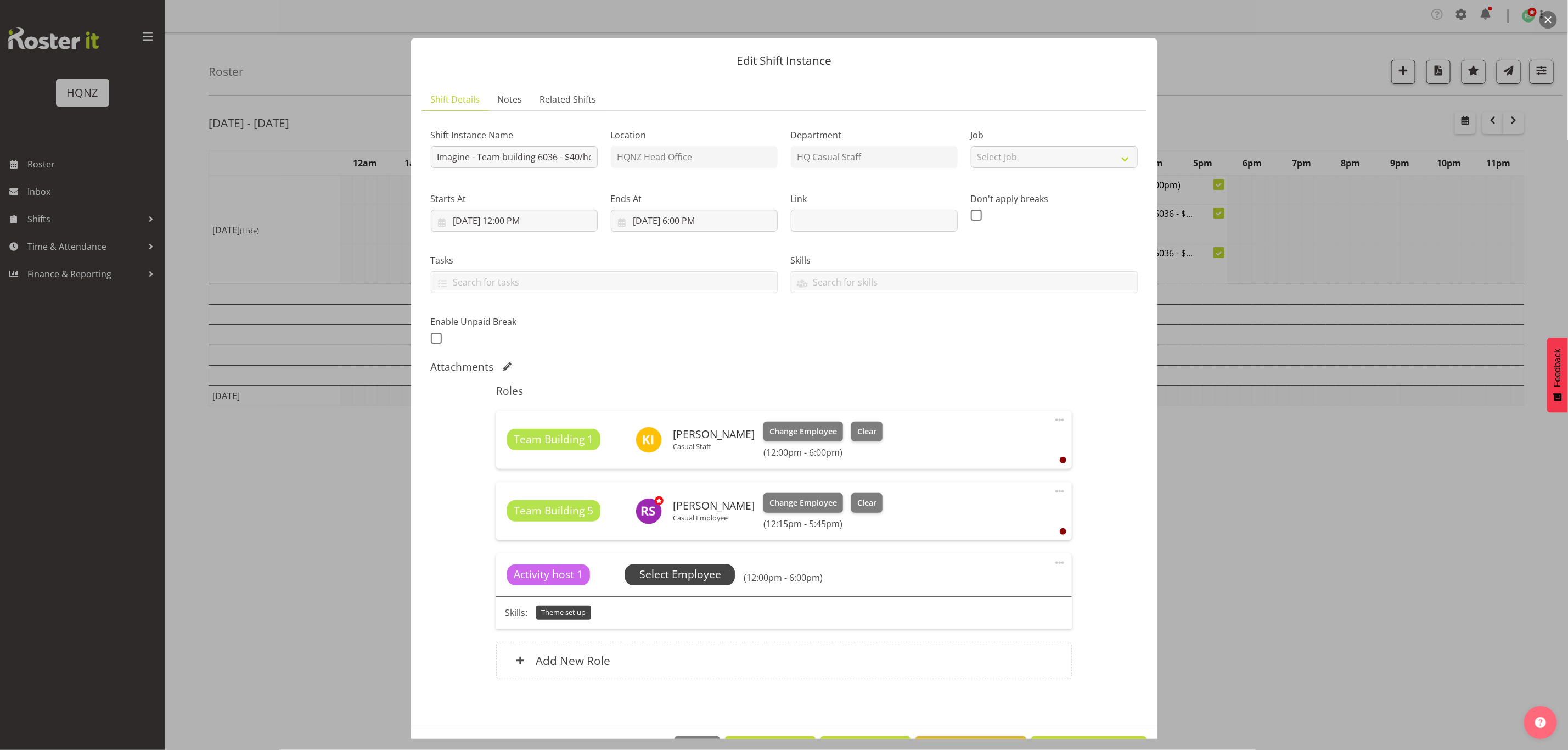
click at [702, 571] on span "Select Employee" at bounding box center [680, 574] width 82 height 16
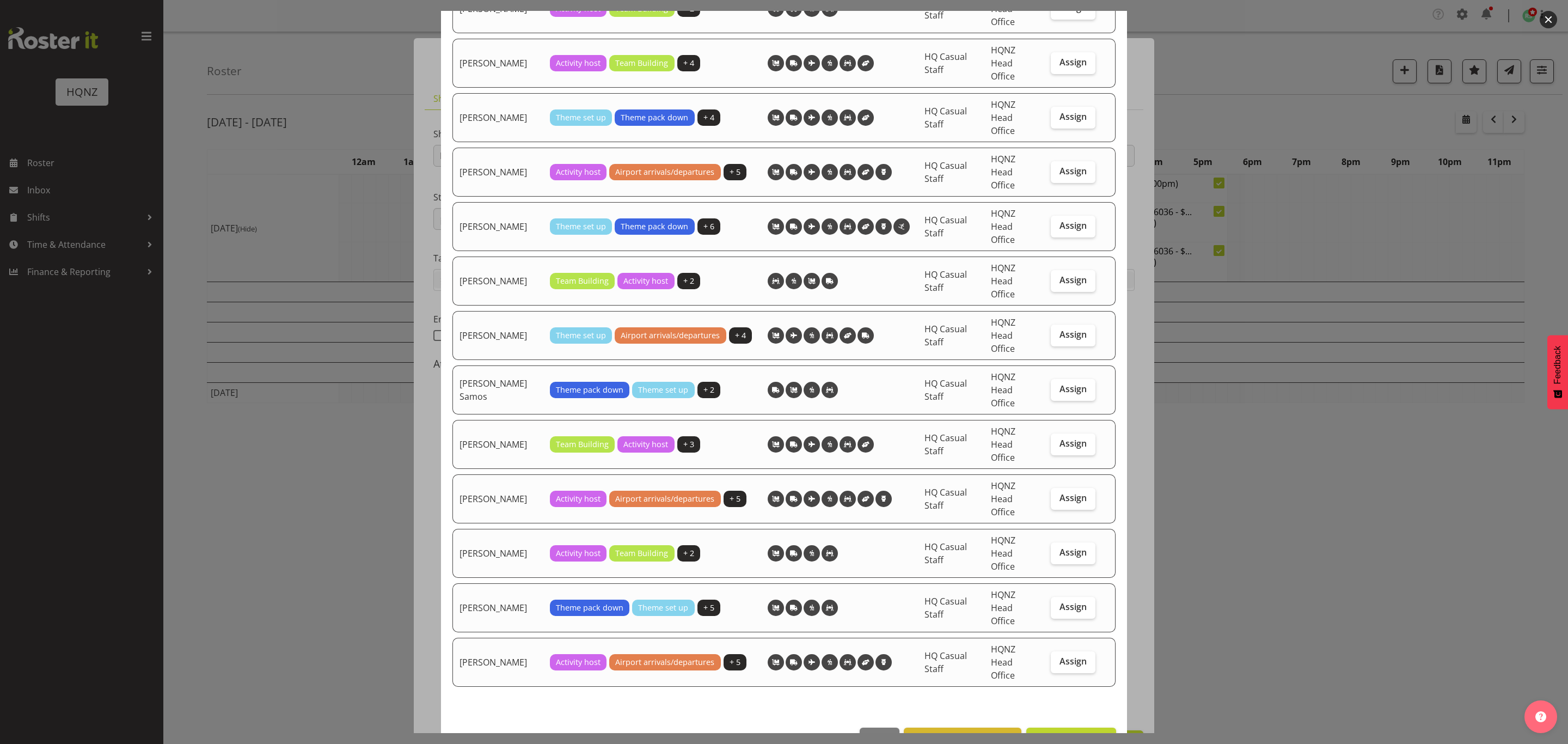
scroll to position [1613, 0]
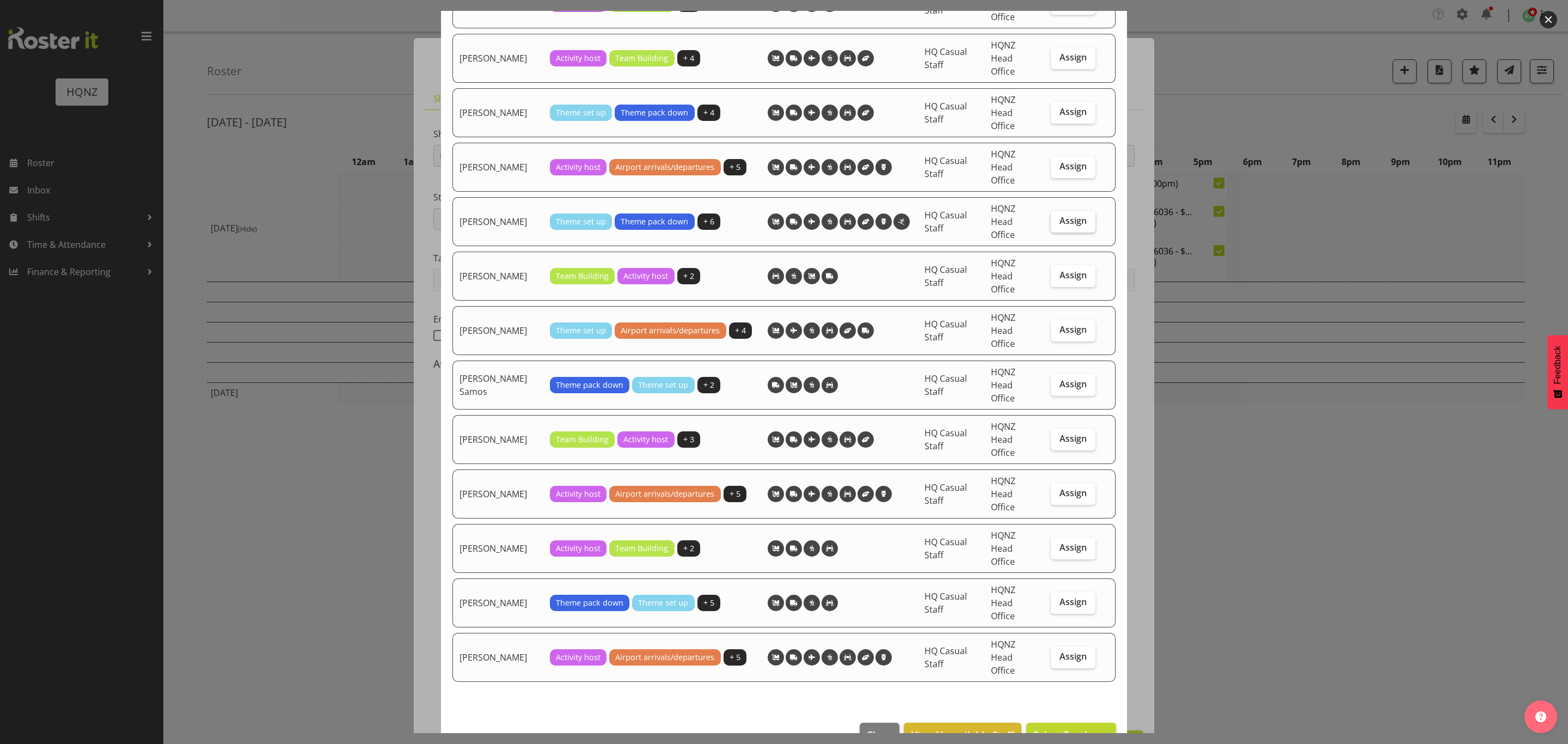
click at [1051, 217] on label "Assign" at bounding box center [1073, 222] width 44 height 22
click at [1051, 217] on input "Assign" at bounding box center [1055, 221] width 7 height 7
checkbox input "true"
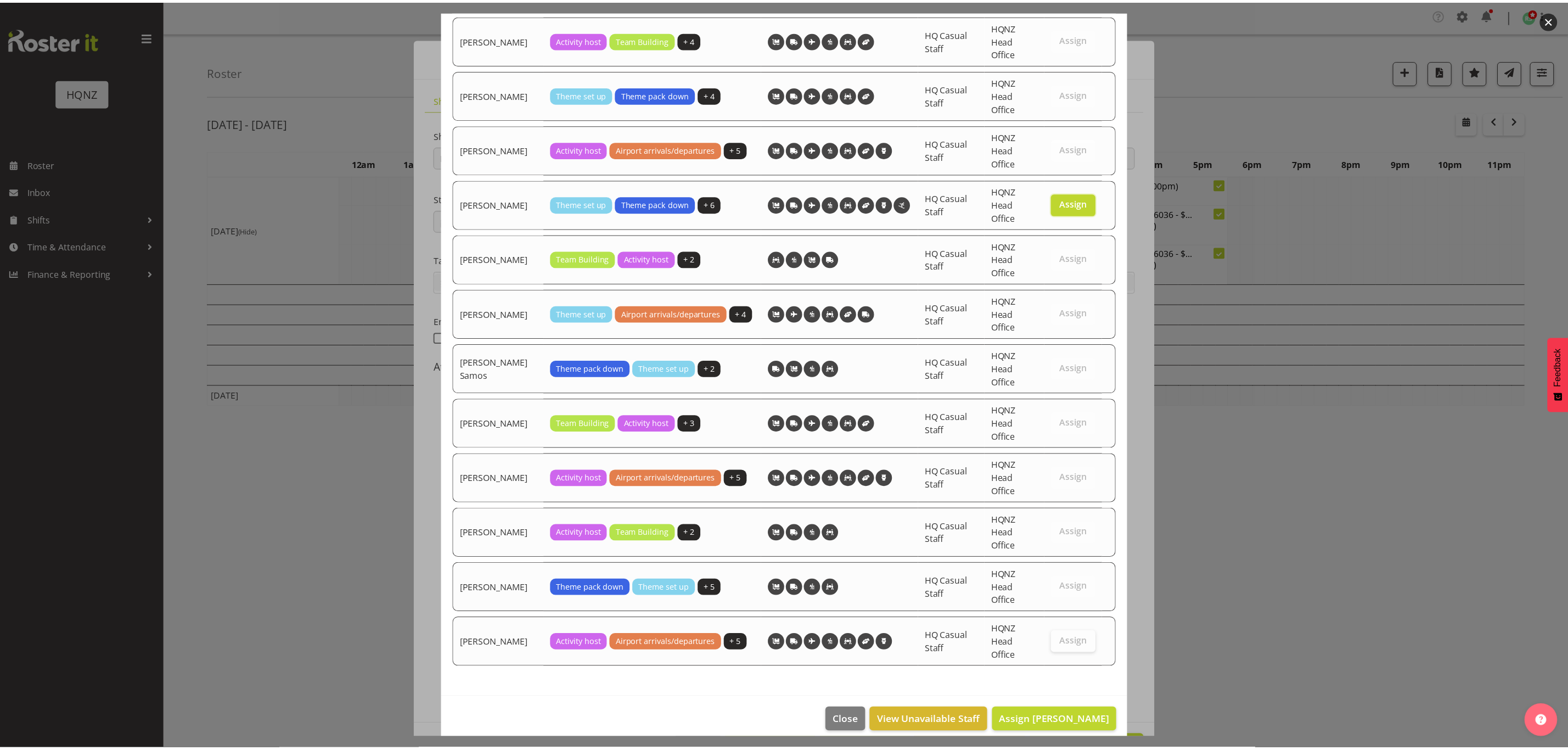
scroll to position [1654, 0]
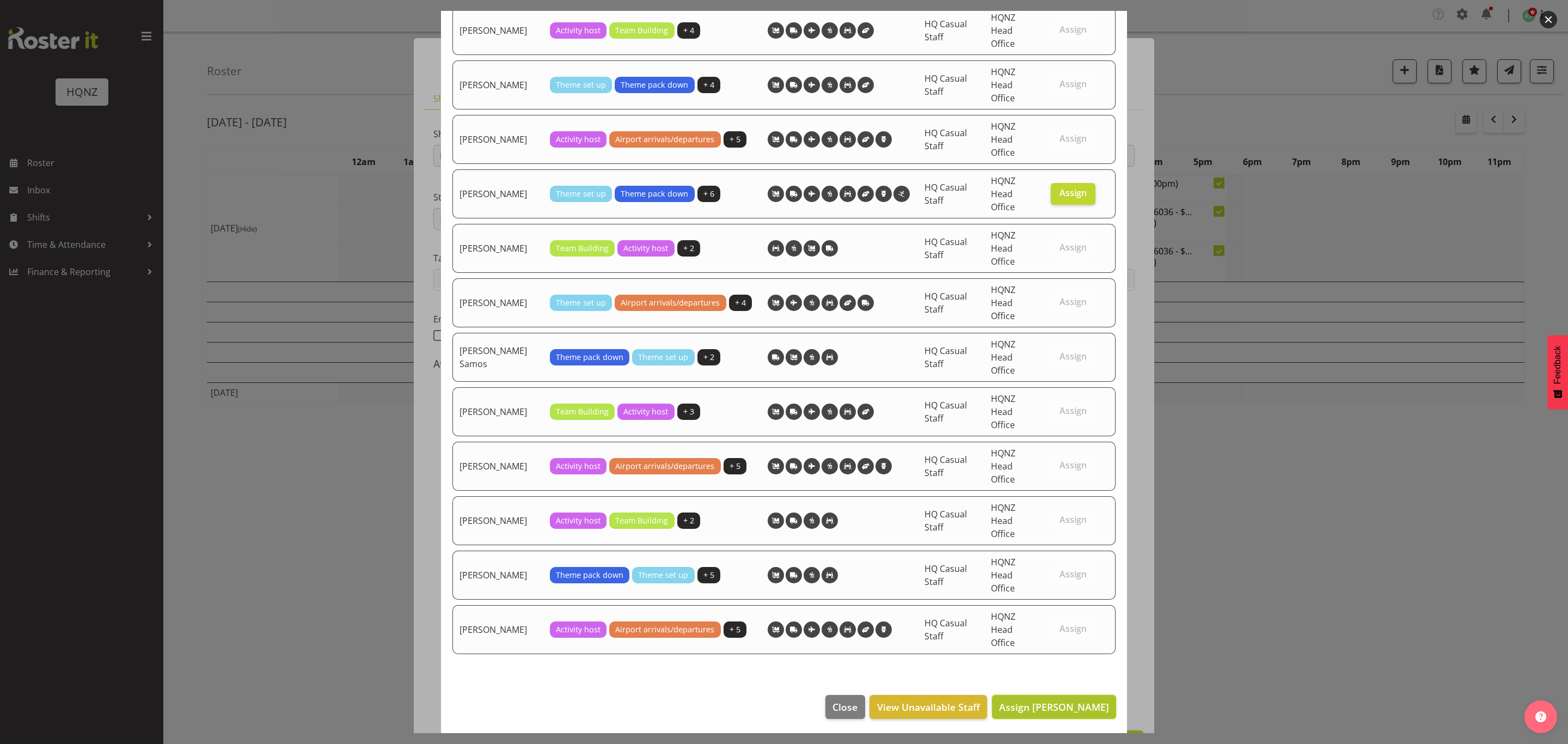
click at [1054, 716] on button "Assign Rachael Simpson" at bounding box center [1054, 706] width 124 height 24
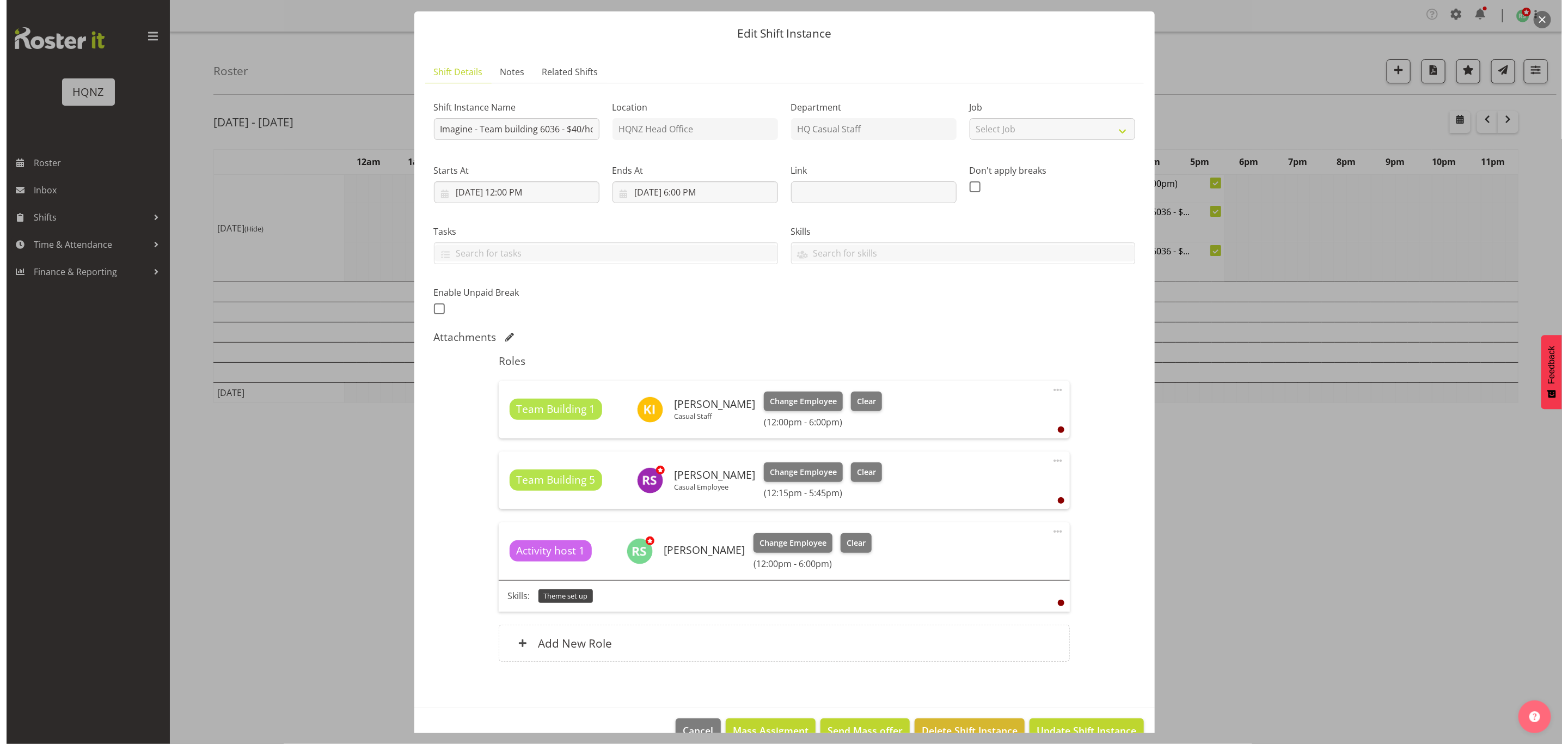
scroll to position [53, 0]
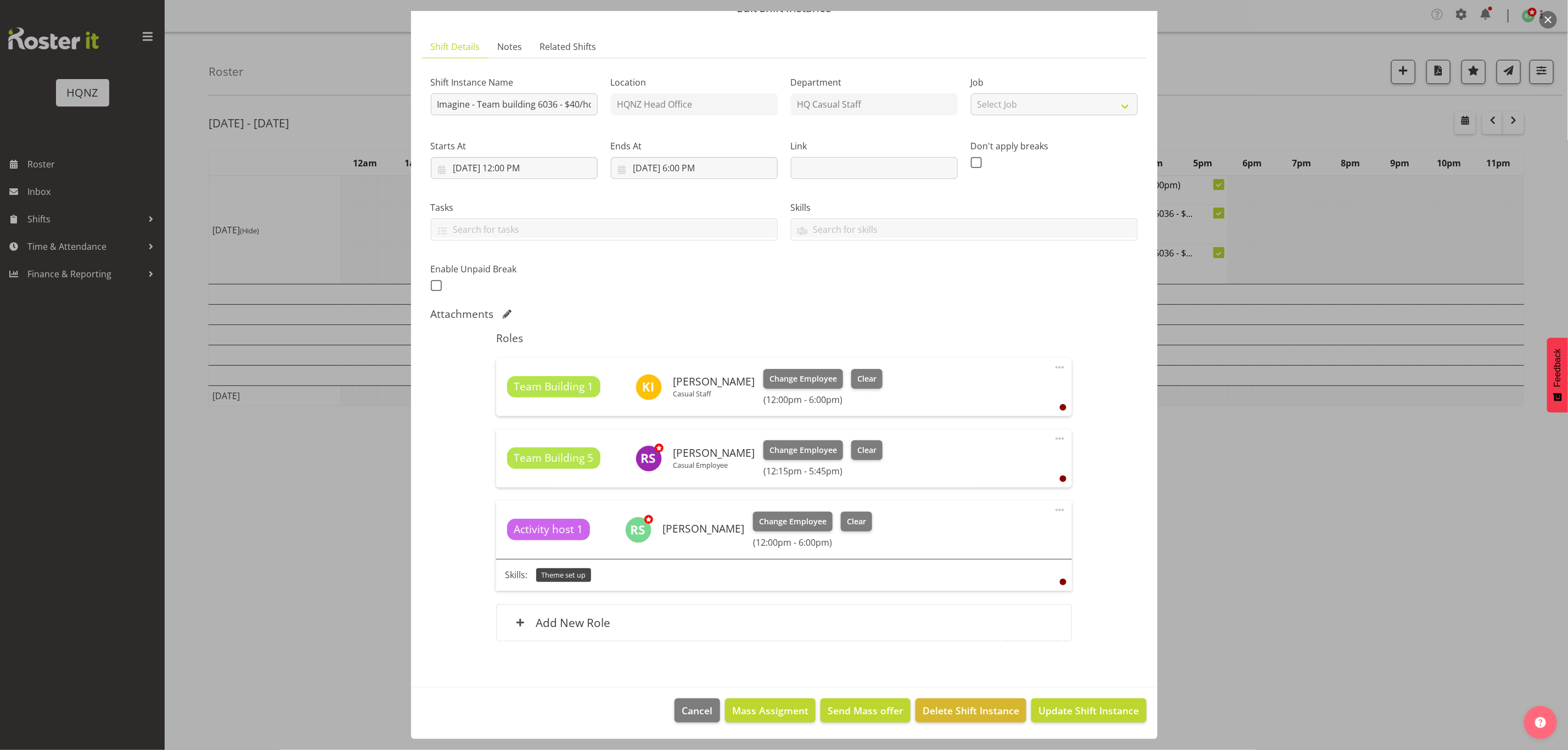
click at [789, 545] on h6 "(12:00pm - 6:00pm)" at bounding box center [812, 542] width 119 height 11
click at [1053, 511] on span at bounding box center [1060, 510] width 13 height 13
click at [988, 534] on link "Edit" at bounding box center [1014, 536] width 105 height 20
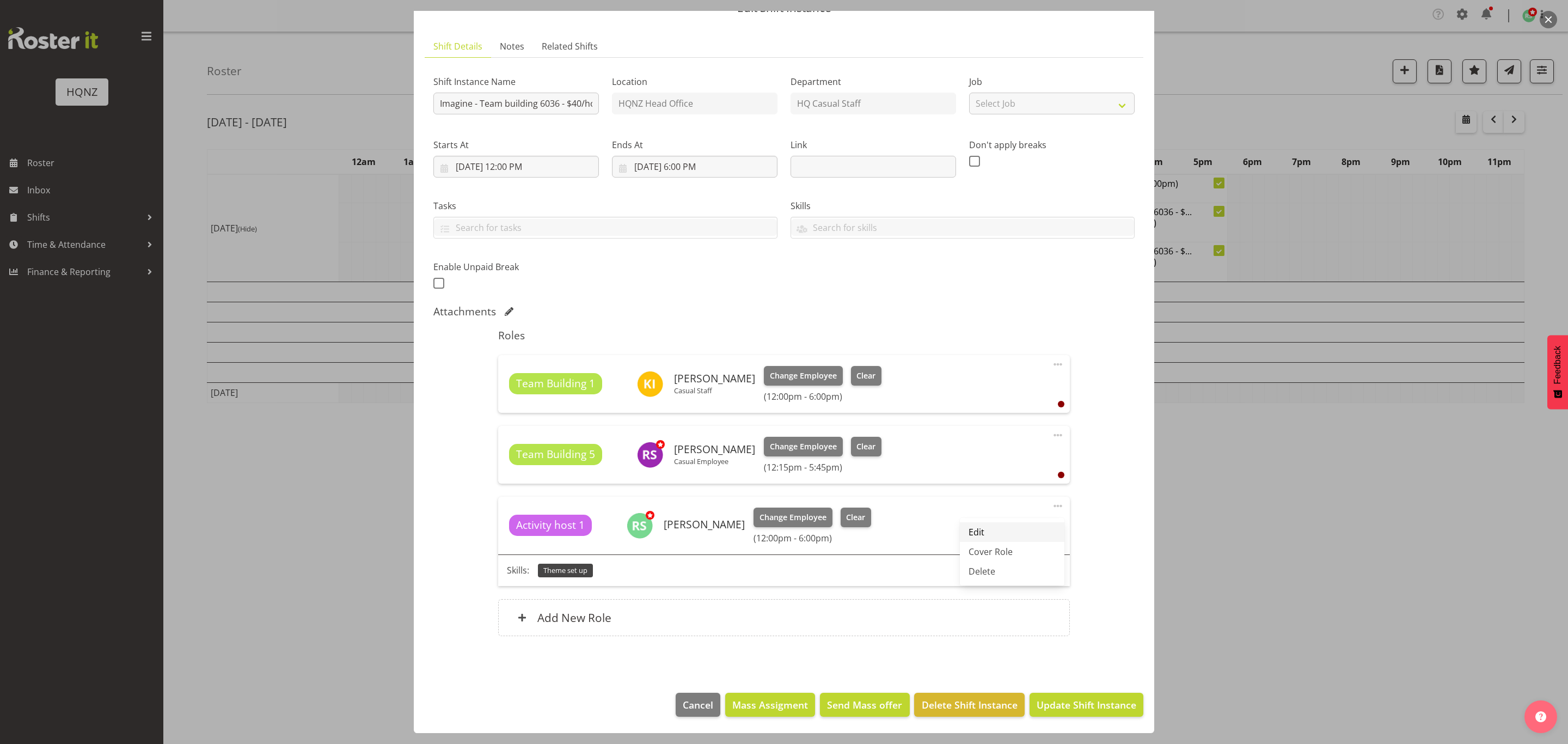
select select "8"
select select "2025"
select select "12"
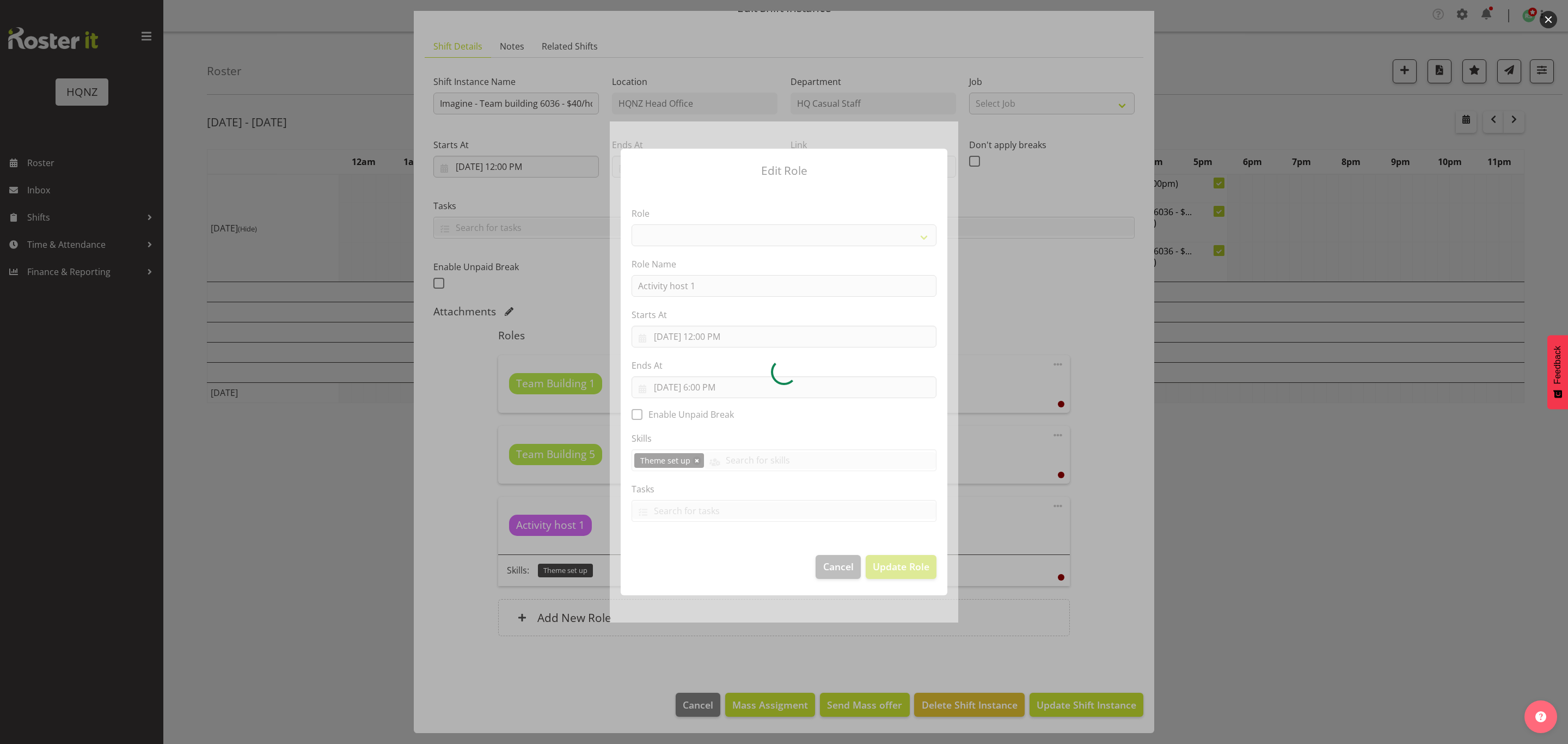
select select
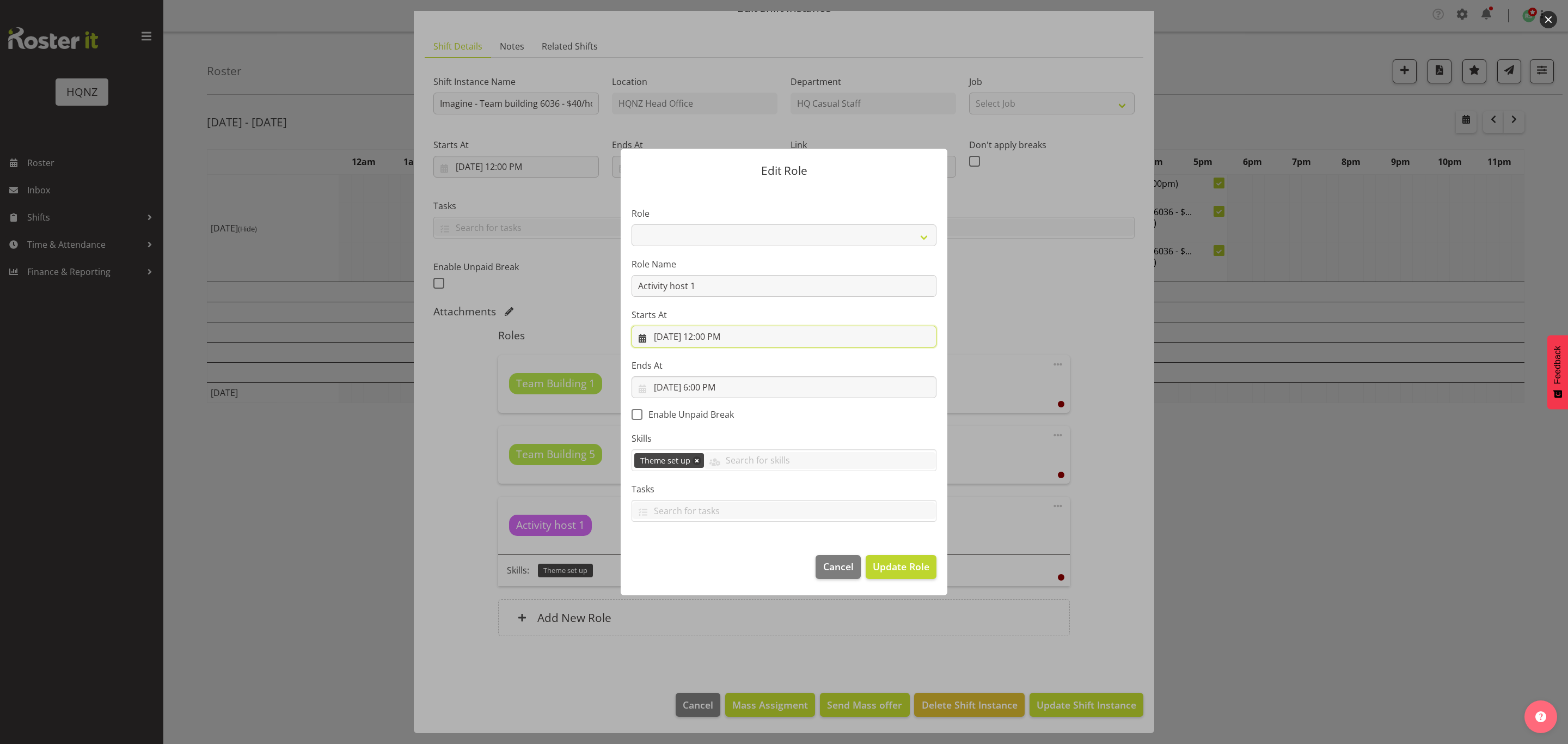
click at [707, 337] on input "9/4/2025, 12:00 PM" at bounding box center [784, 336] width 305 height 22
click at [747, 567] on select "00 01 02 03 04 05 06 07 08 09 10 11 12 13 14 15 16 17 18 19 20 21 22 23 24 25 2…" at bounding box center [747, 568] width 25 height 22
select select "15"
click at [735, 557] on select "00 01 02 03 04 05 06 07 08 09 10 11 12 13 14 15 16 17 18 19 20 21 22 23 24 25 2…" at bounding box center [747, 568] width 25 height 22
type input "9/4/2025, 12:15 PM"
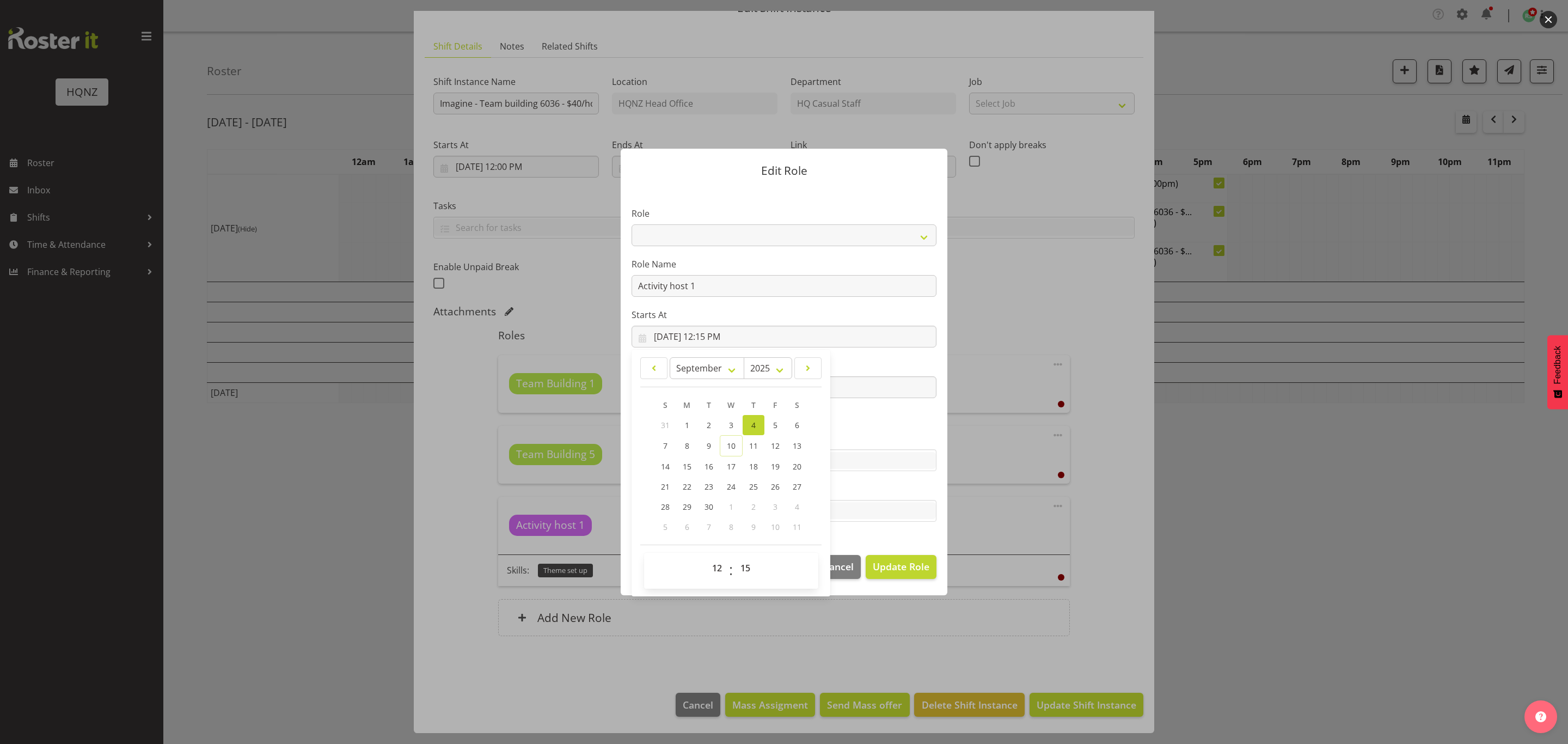
click at [927, 543] on section "Role Activity host Airport arrivals/departures Cleaning Event support Team Buil…" at bounding box center [784, 365] width 327 height 356
click at [696, 387] on input "9/4/2025, 6:00 PM" at bounding box center [784, 387] width 305 height 22
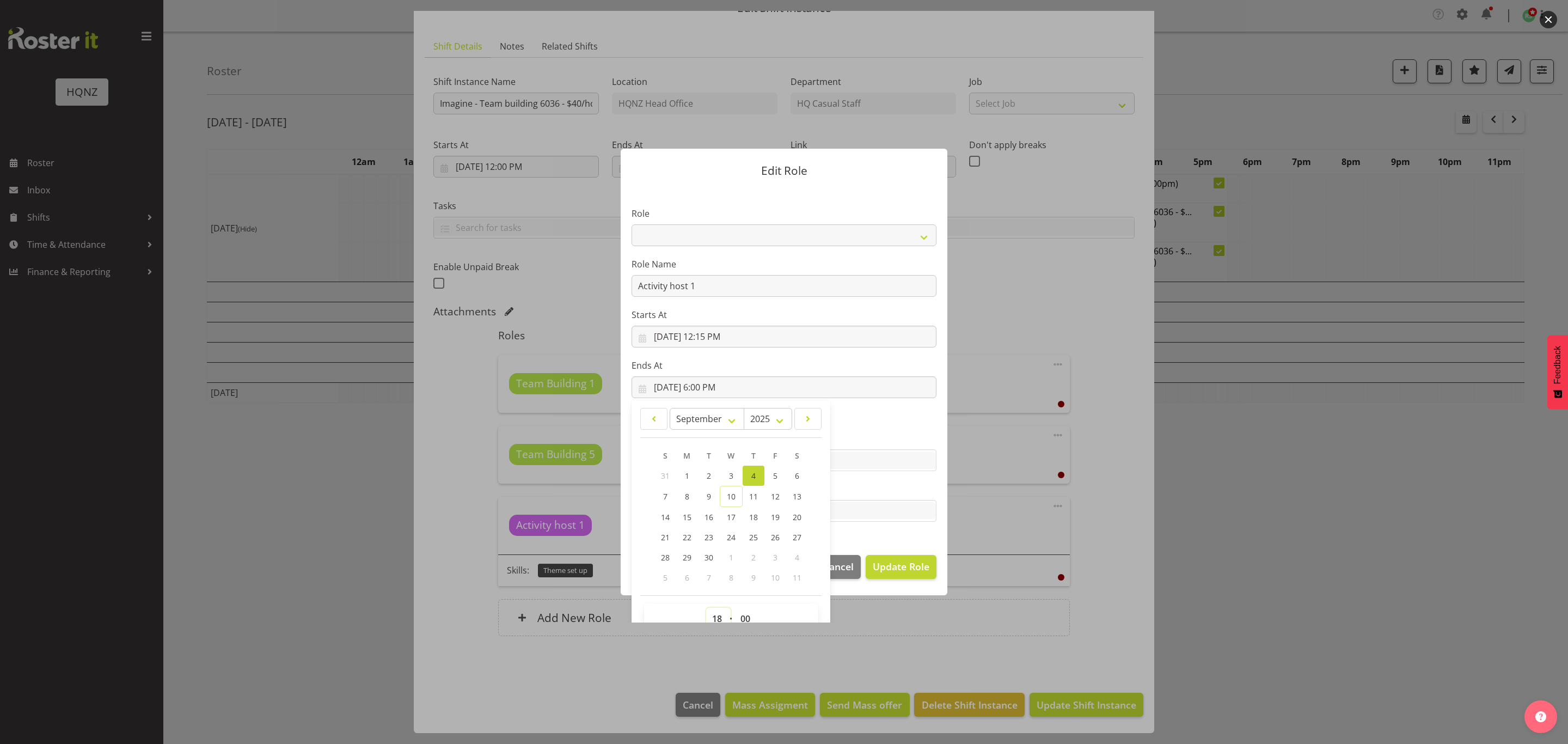
click at [712, 616] on select "00 01 02 03 04 05 06 07 08 09 10 11 12 13 14 15 16 17 18 19 20 21 22 23" at bounding box center [718, 618] width 25 height 22
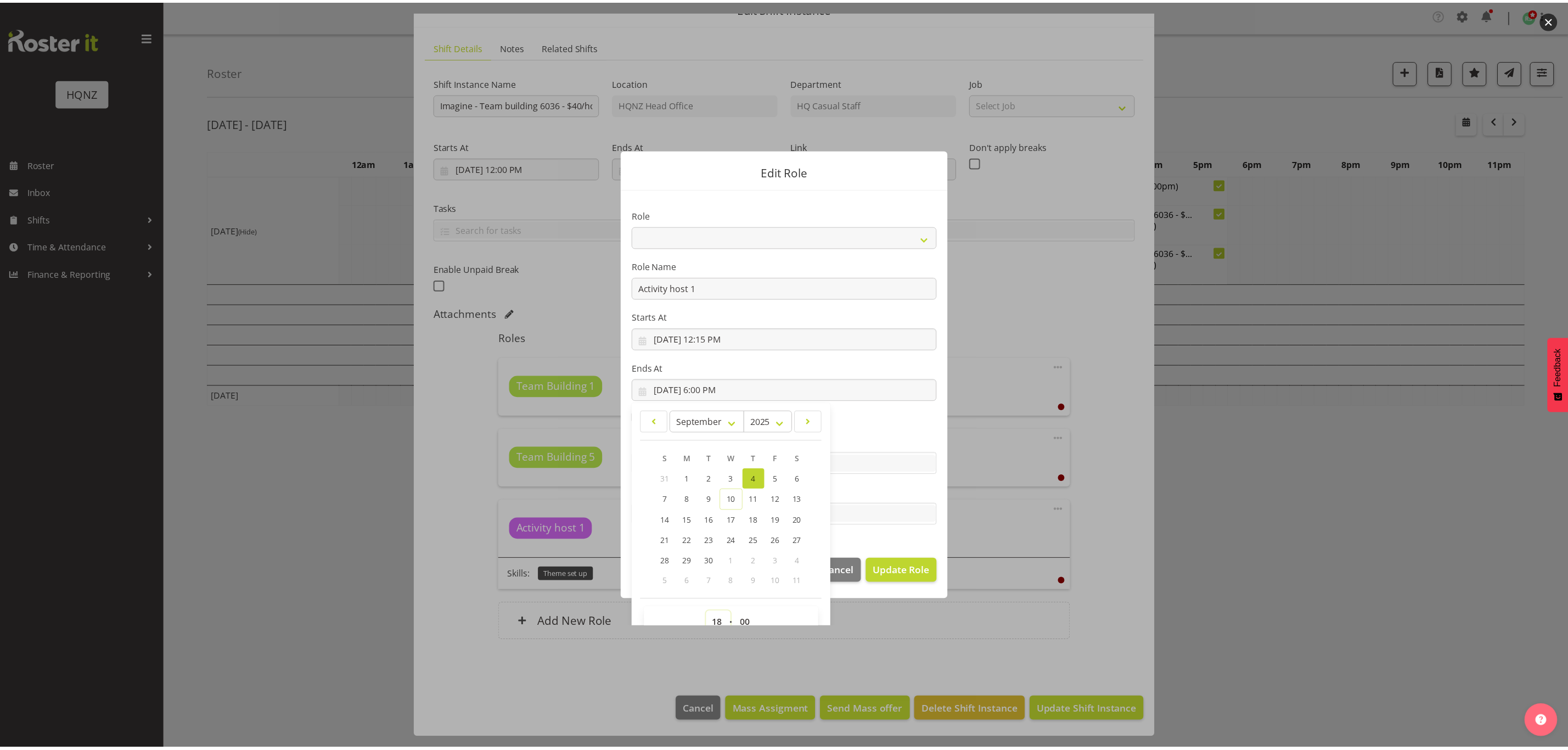
scroll to position [7, 0]
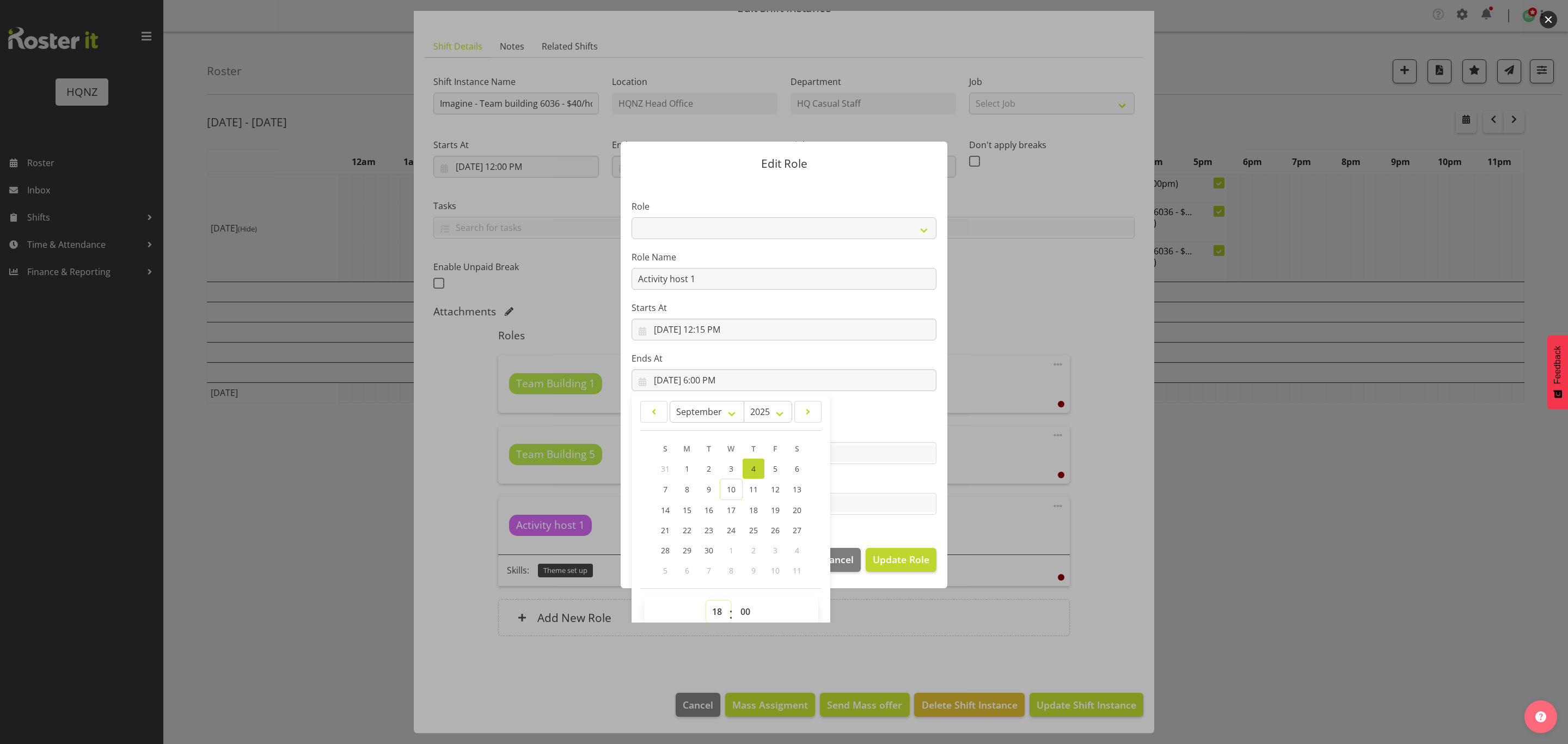
select select "17"
click at [706, 601] on select "00 01 02 03 04 05 06 07 08 09 10 11 12 13 14 15 16 17 18 19 20 21 22 23" at bounding box center [718, 612] width 25 height 22
type input "9/4/2025, 5:00 PM"
click at [737, 608] on select "00 01 02 03 04 05 06 07 08 09 10 11 12 13 14 15 16 17 18 19 20 21 22 23 24 25 2…" at bounding box center [747, 612] width 25 height 22
select select "45"
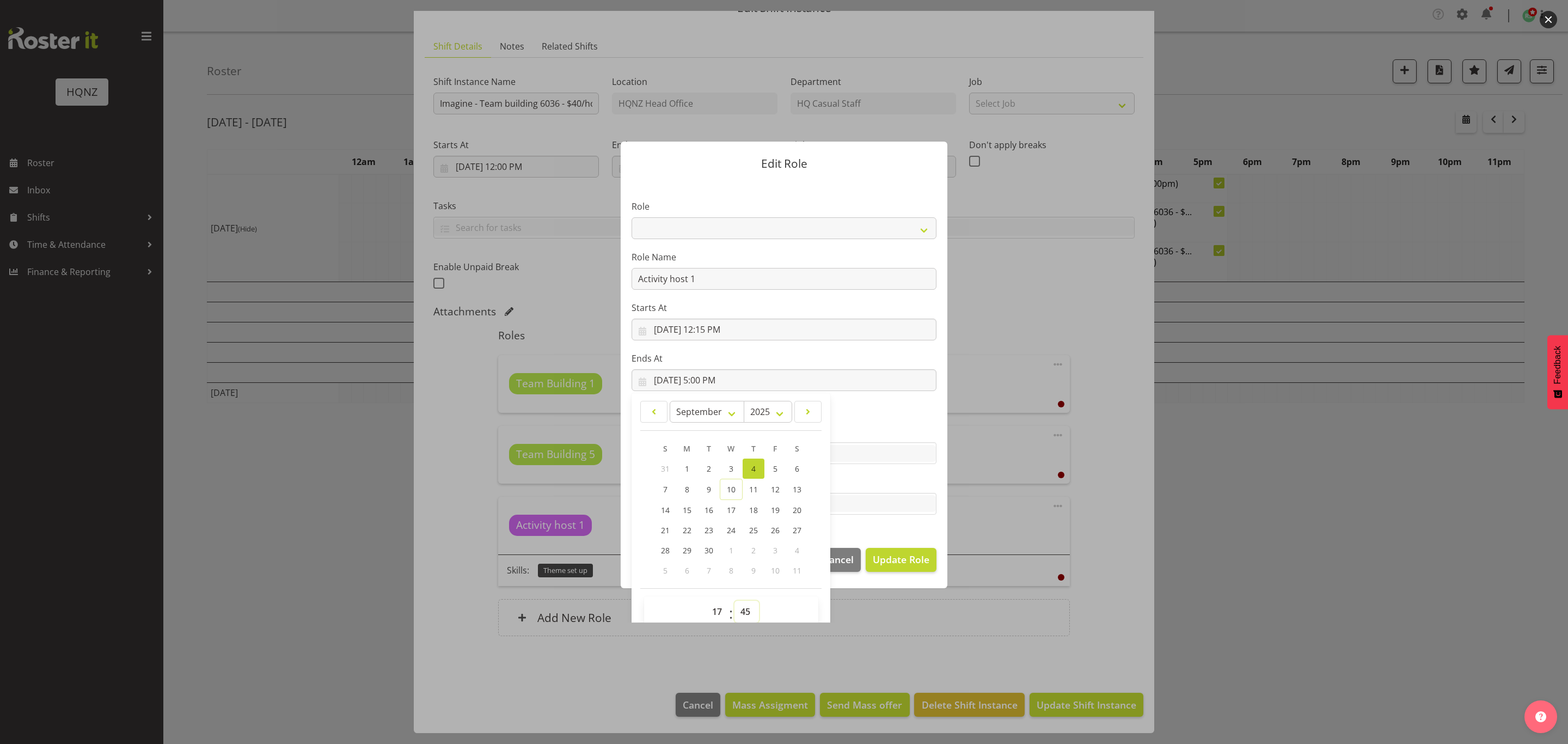
click at [734, 601] on select "00 01 02 03 04 05 06 07 08 09 10 11 12 13 14 15 16 17 18 19 20 21 22 23 24 25 2…" at bounding box center [747, 612] width 25 height 22
type input "9/4/2025, 5:45 PM"
click at [870, 626] on div at bounding box center [784, 372] width 1568 height 744
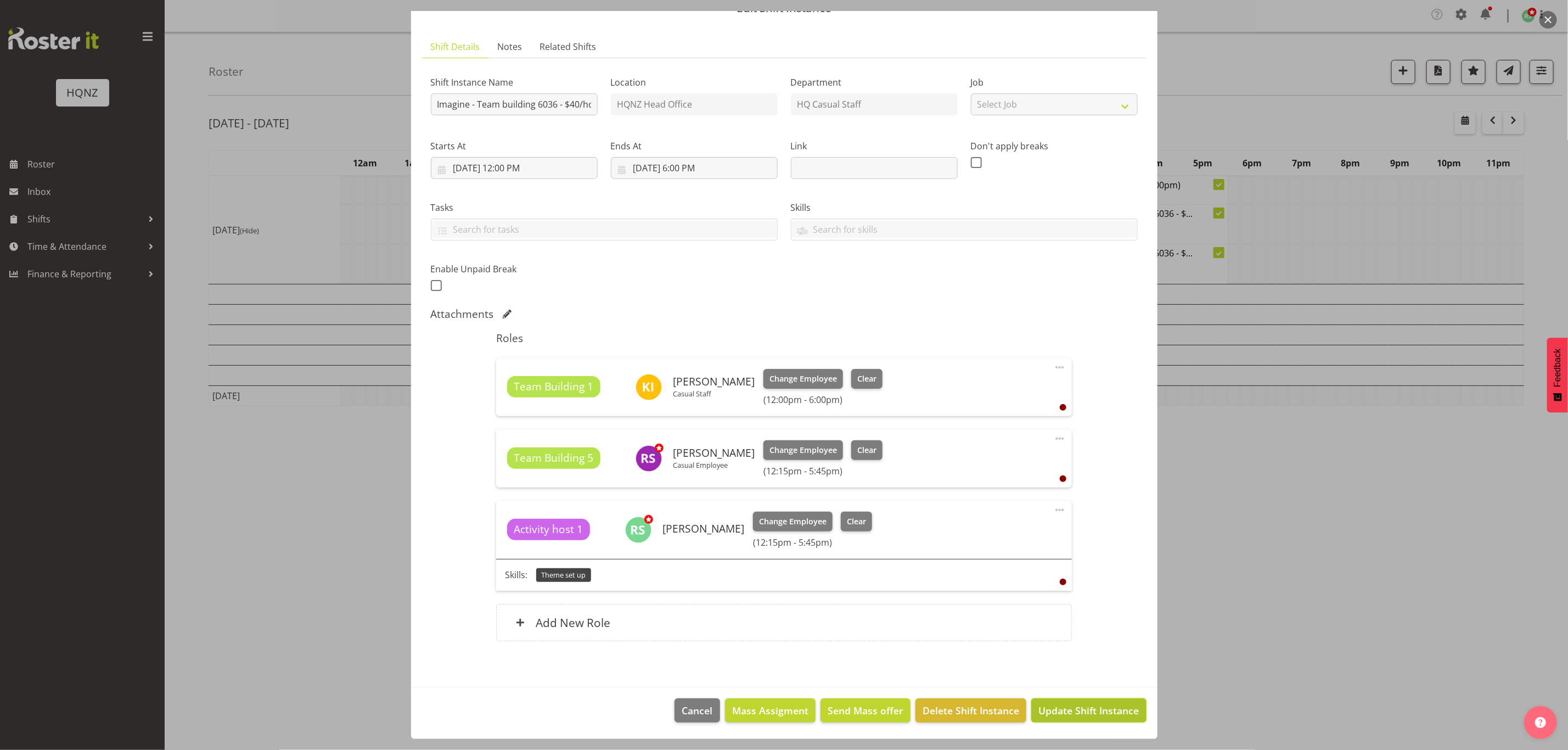
click at [1092, 718] on span "Update Shift Instance" at bounding box center [1088, 710] width 100 height 14
